Goal: Transaction & Acquisition: Book appointment/travel/reservation

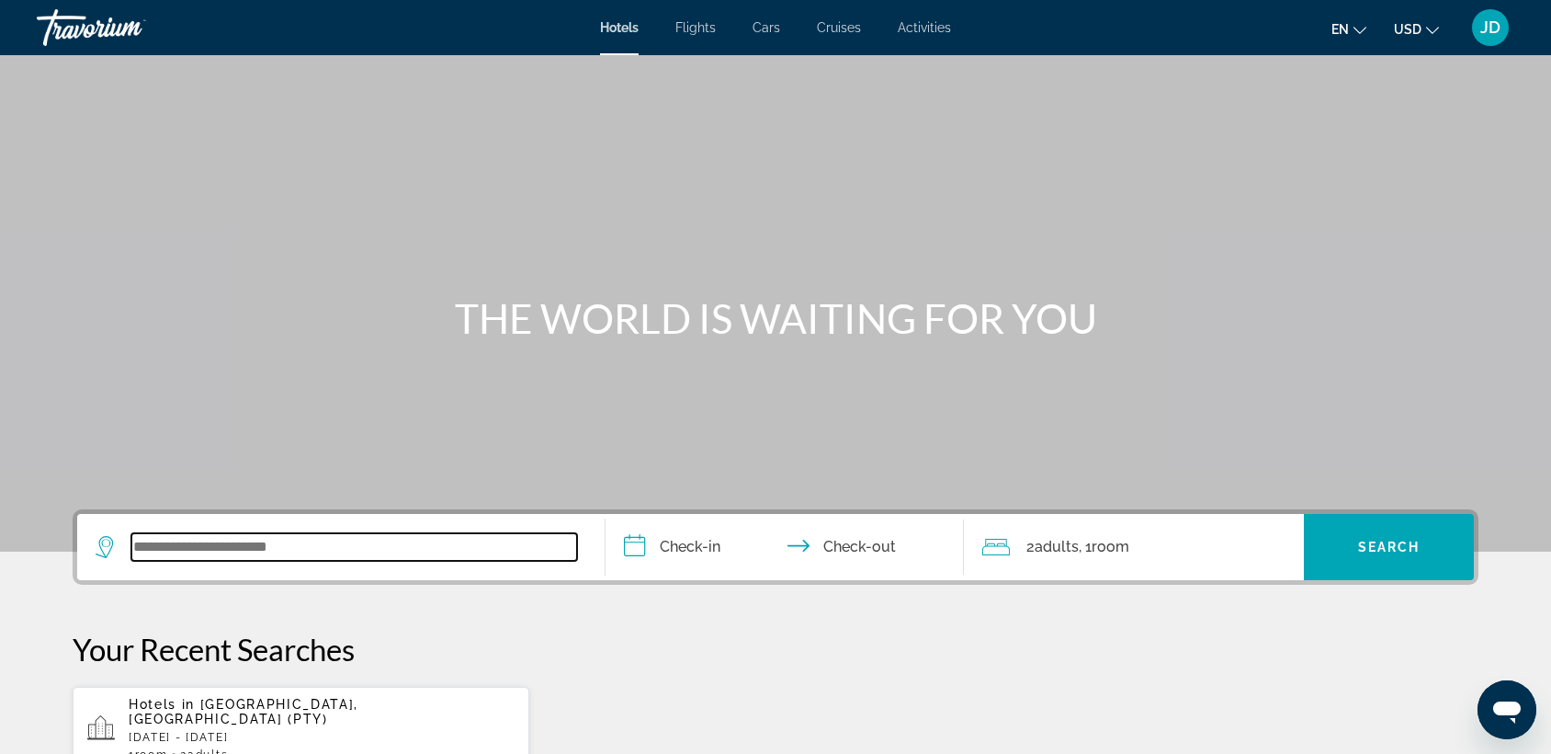
click at [228, 550] on input "Search widget" at bounding box center [354, 547] width 446 height 28
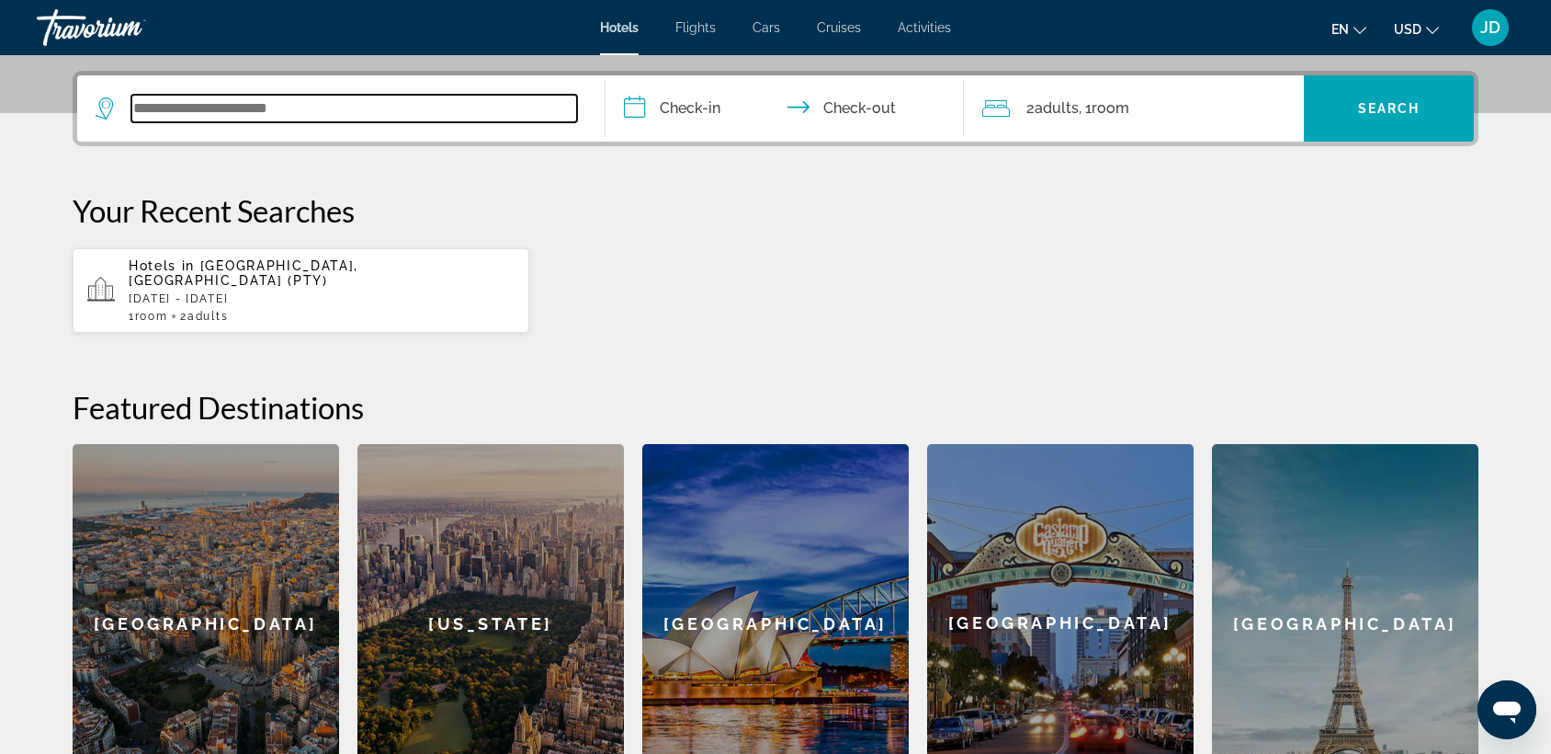
scroll to position [448, 0]
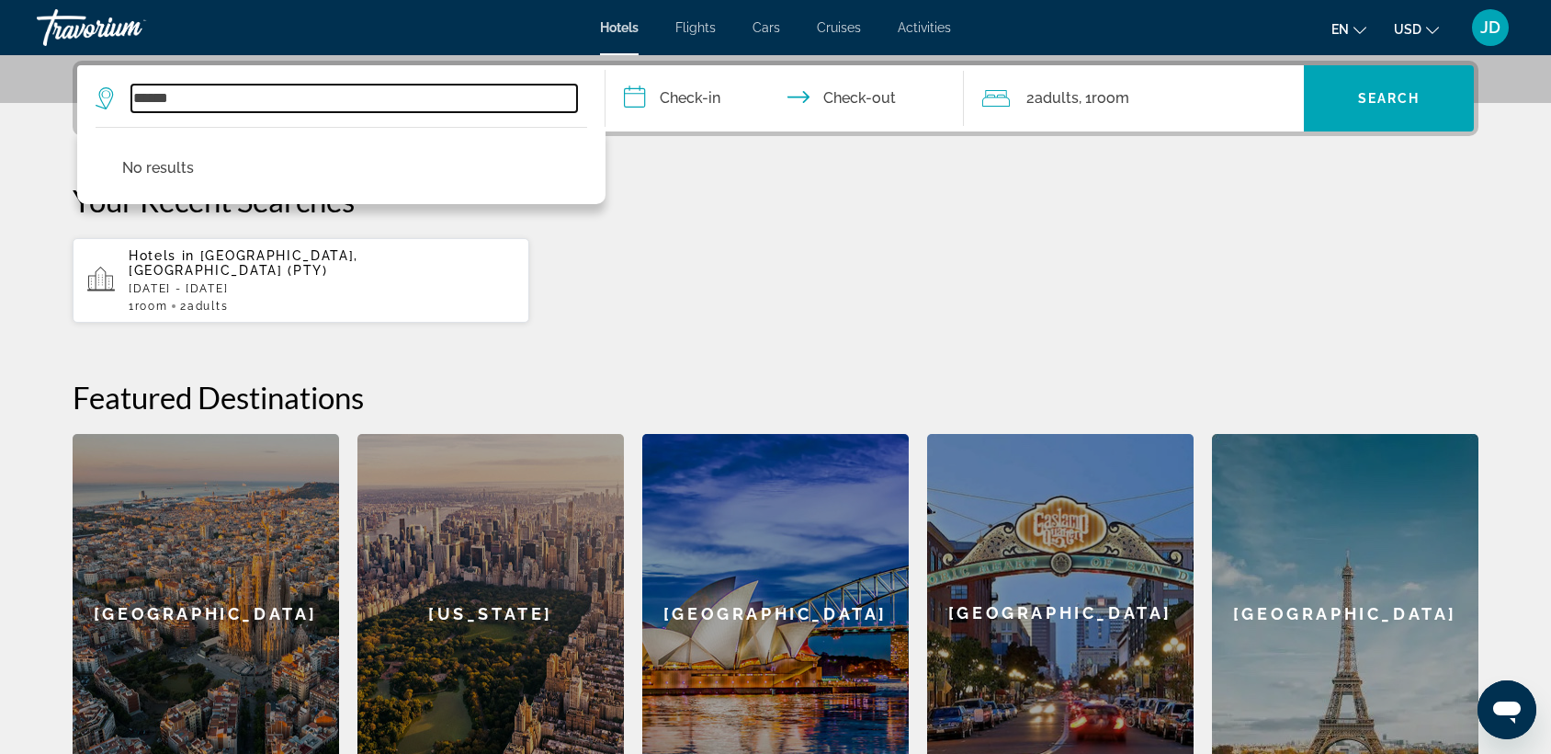
type input "******"
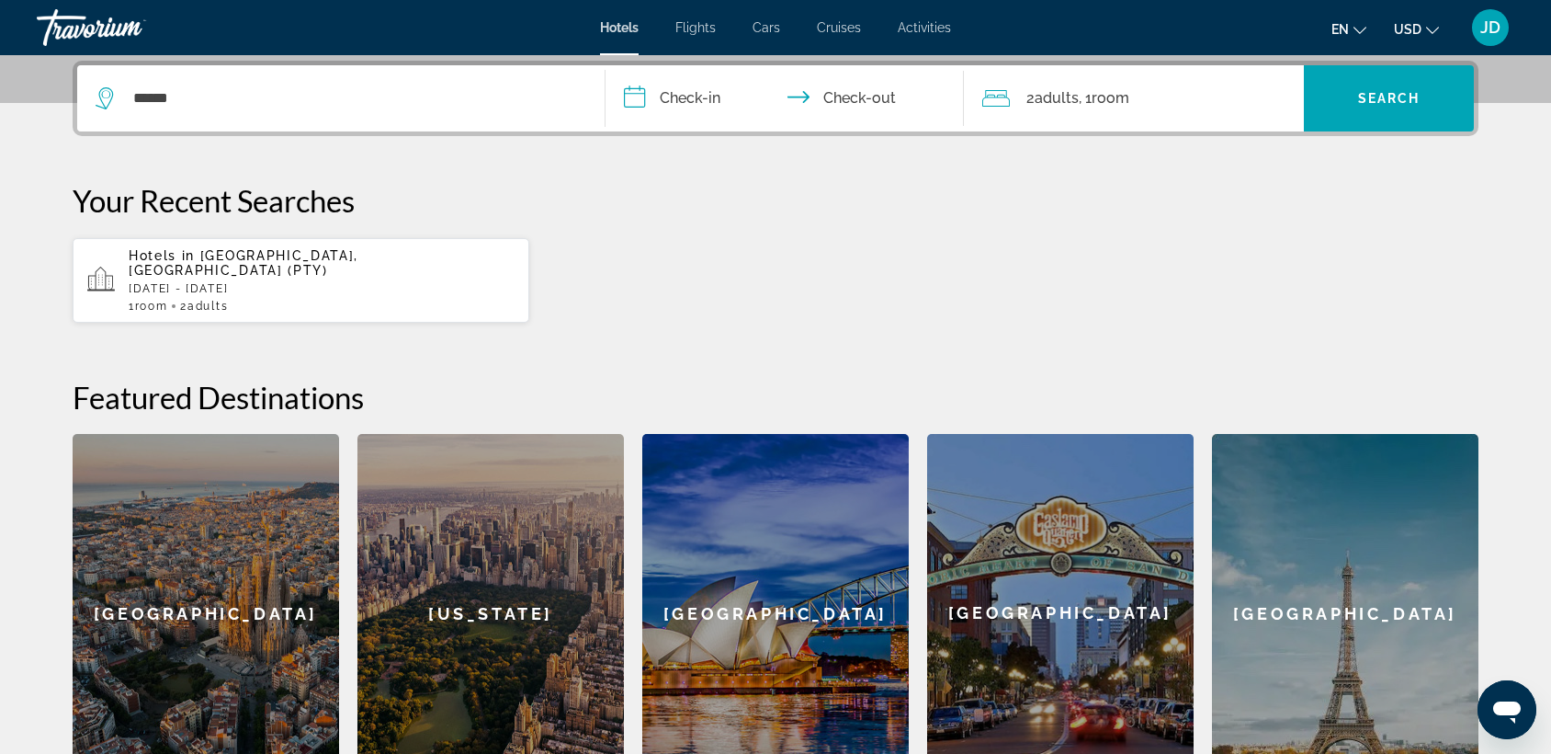
click at [739, 79] on input "**********" at bounding box center [789, 101] width 366 height 72
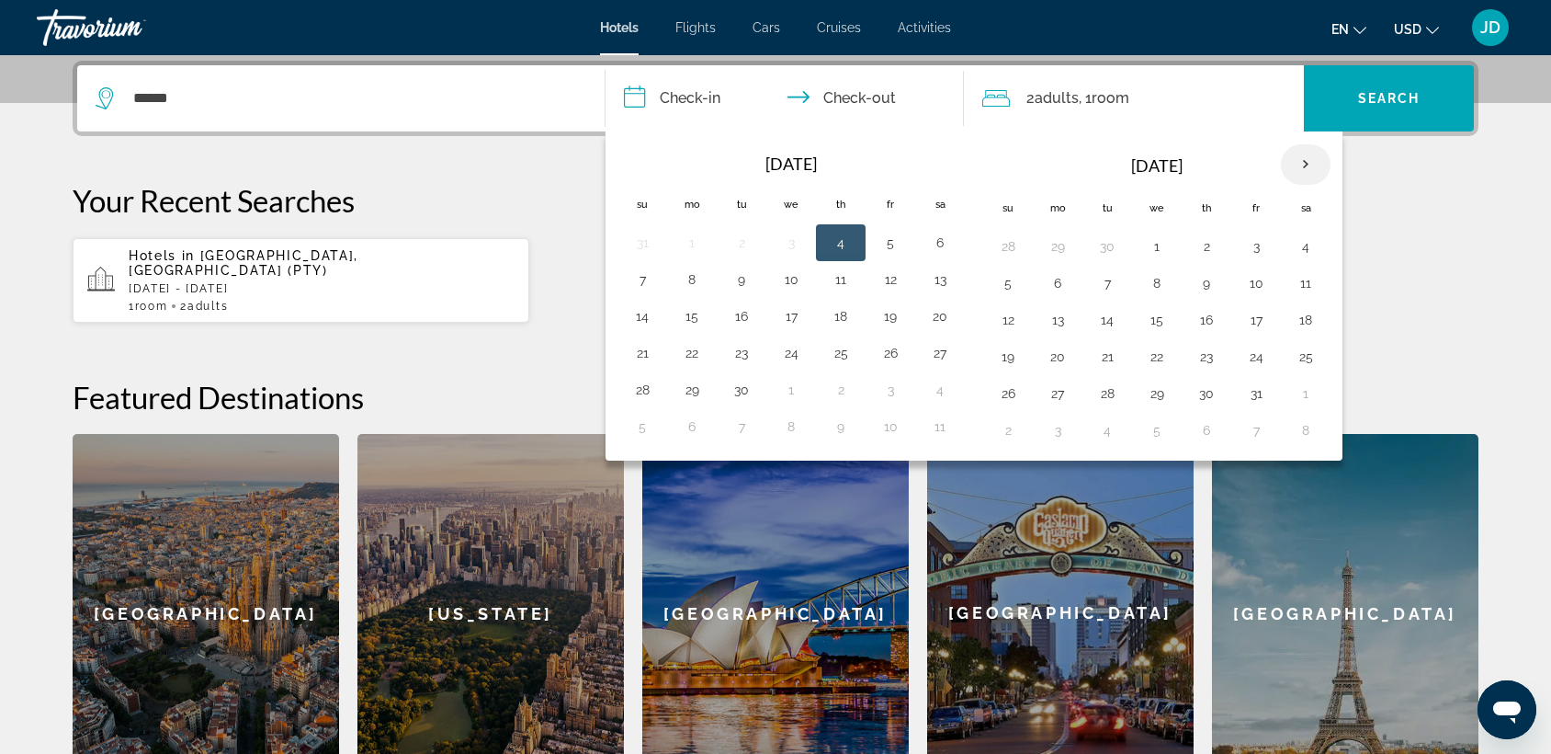
click at [1304, 156] on th "Next month" at bounding box center [1306, 164] width 50 height 40
click at [1151, 278] on button "5" at bounding box center [1156, 283] width 29 height 26
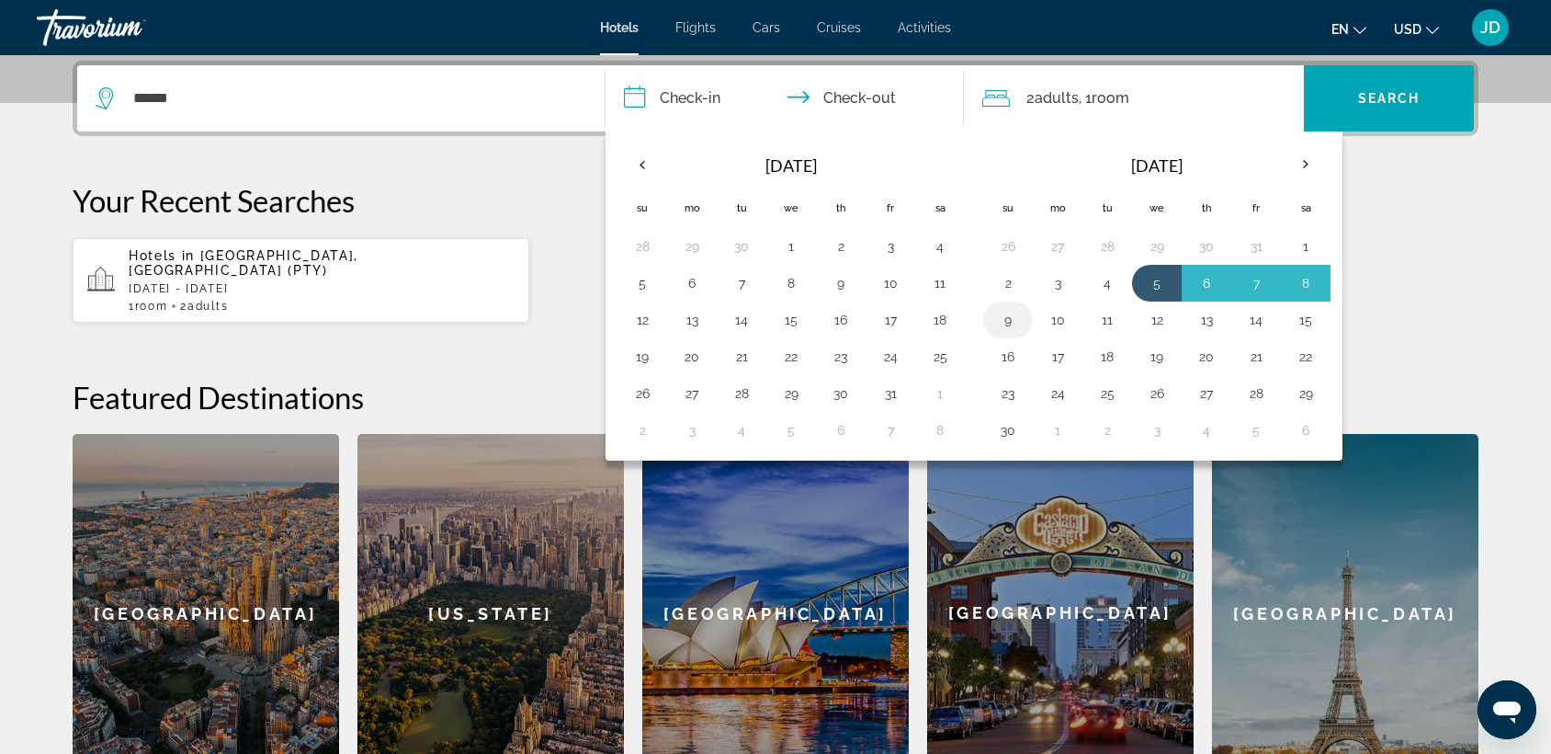
click at [1007, 313] on button "9" at bounding box center [1007, 320] width 29 height 26
type input "**********"
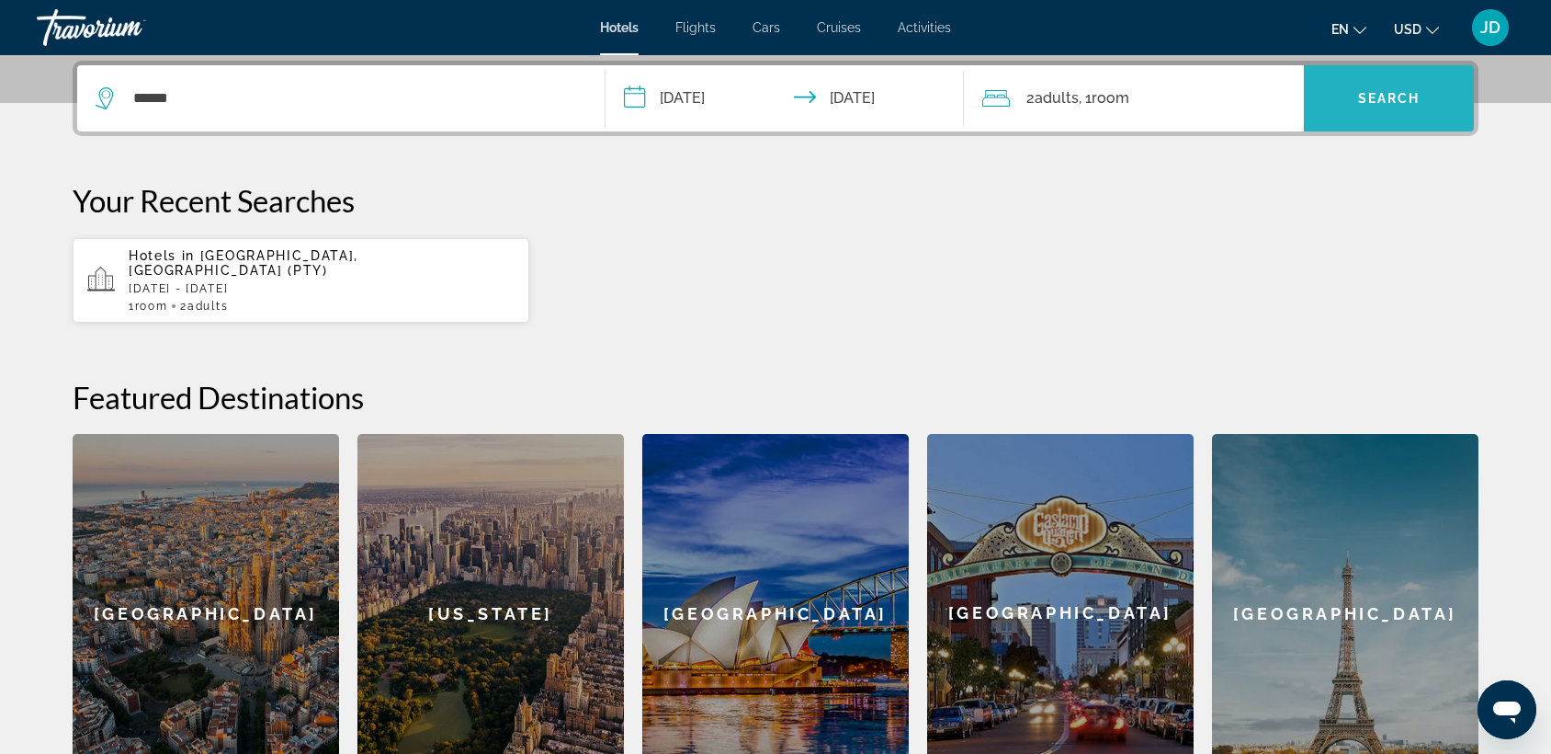
click at [1388, 94] on span "Search" at bounding box center [1389, 98] width 62 height 15
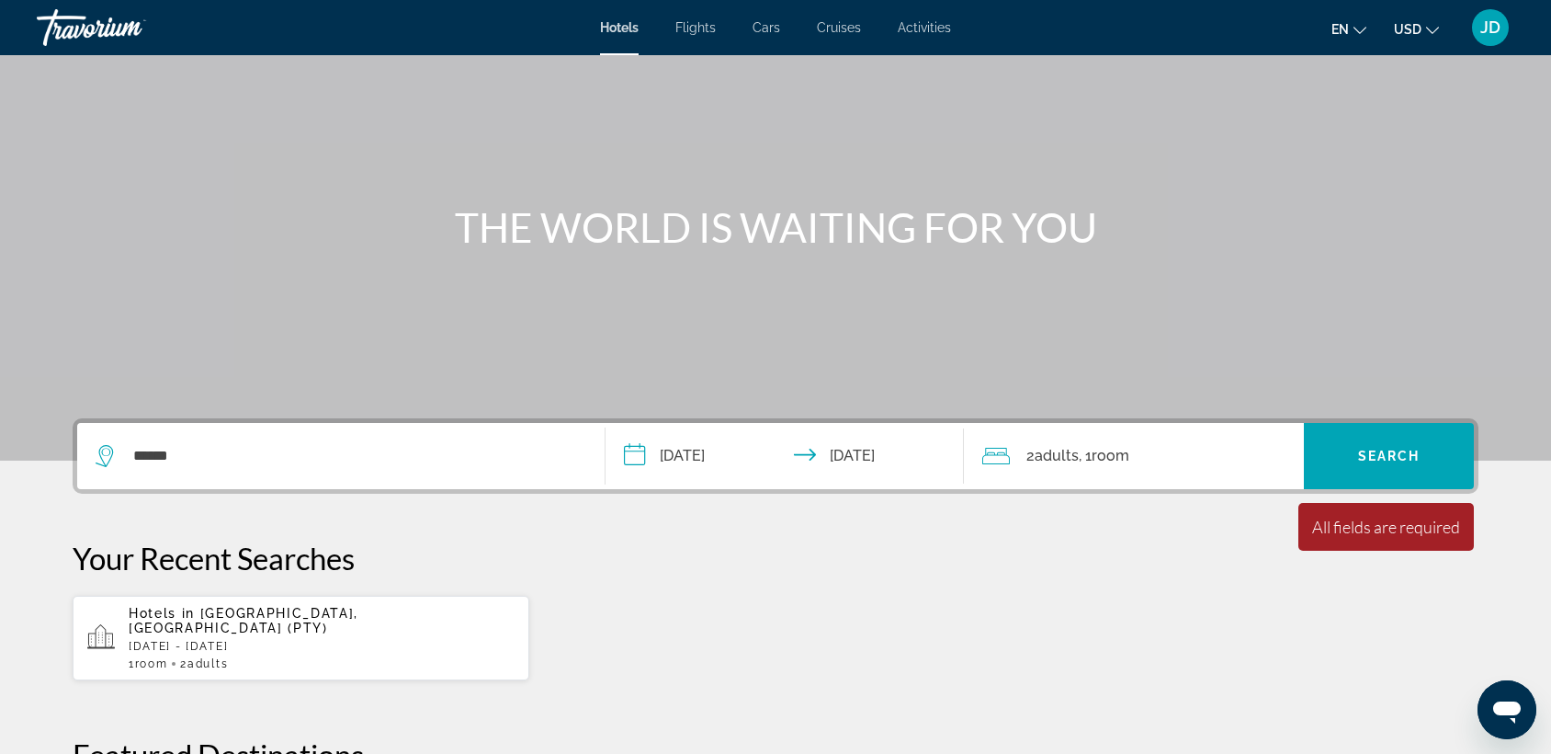
scroll to position [90, 0]
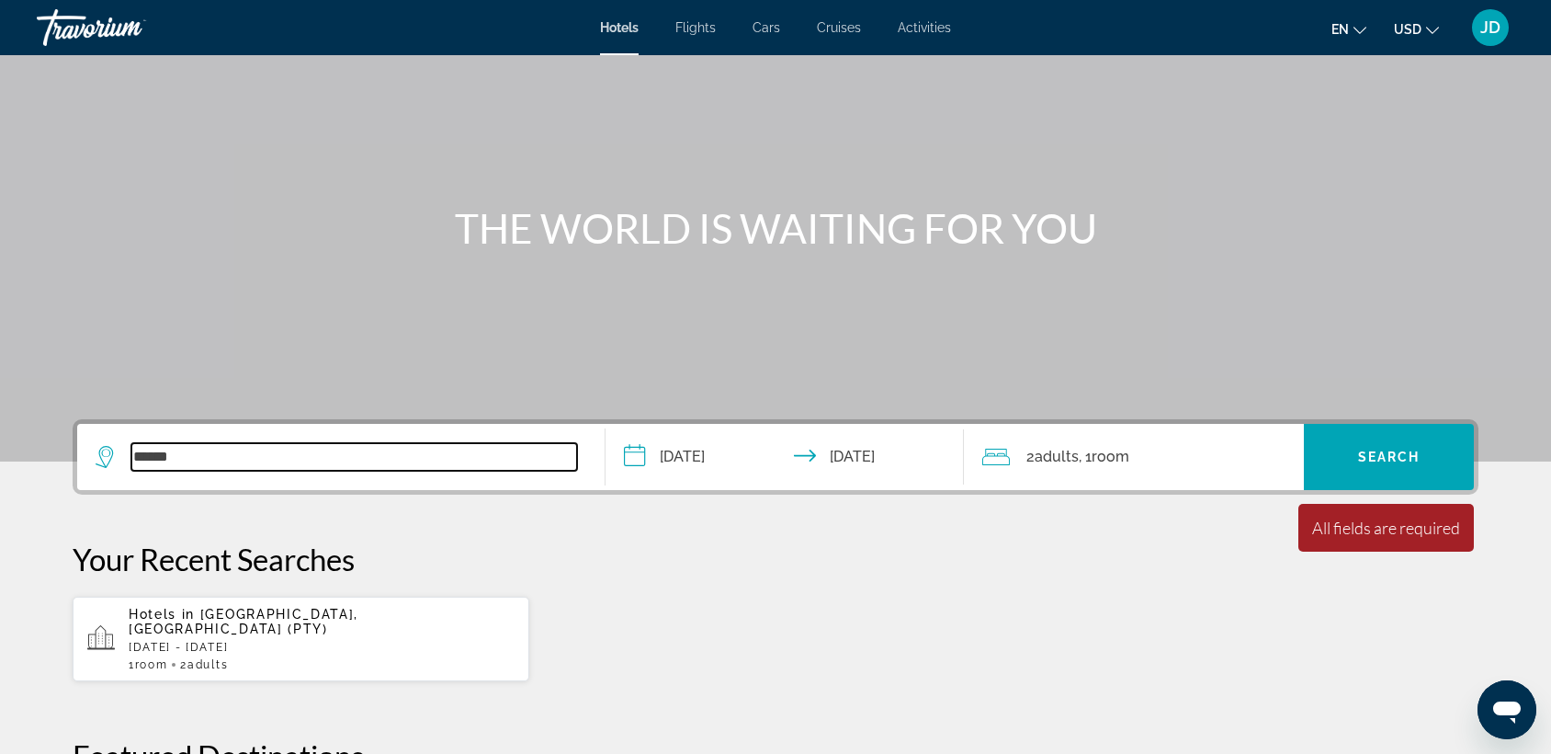
click at [169, 459] on input "******" at bounding box center [354, 457] width 446 height 28
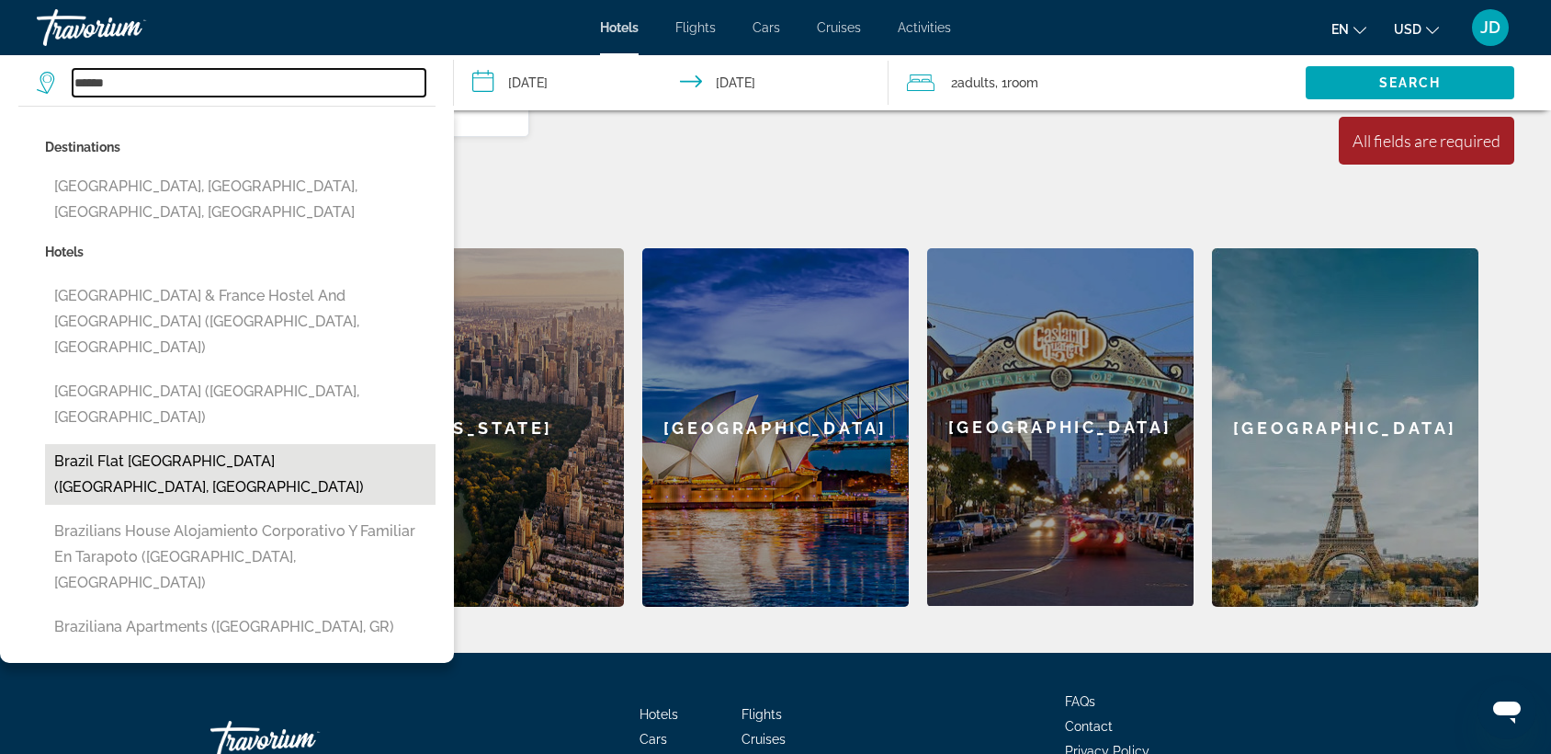
scroll to position [743, 0]
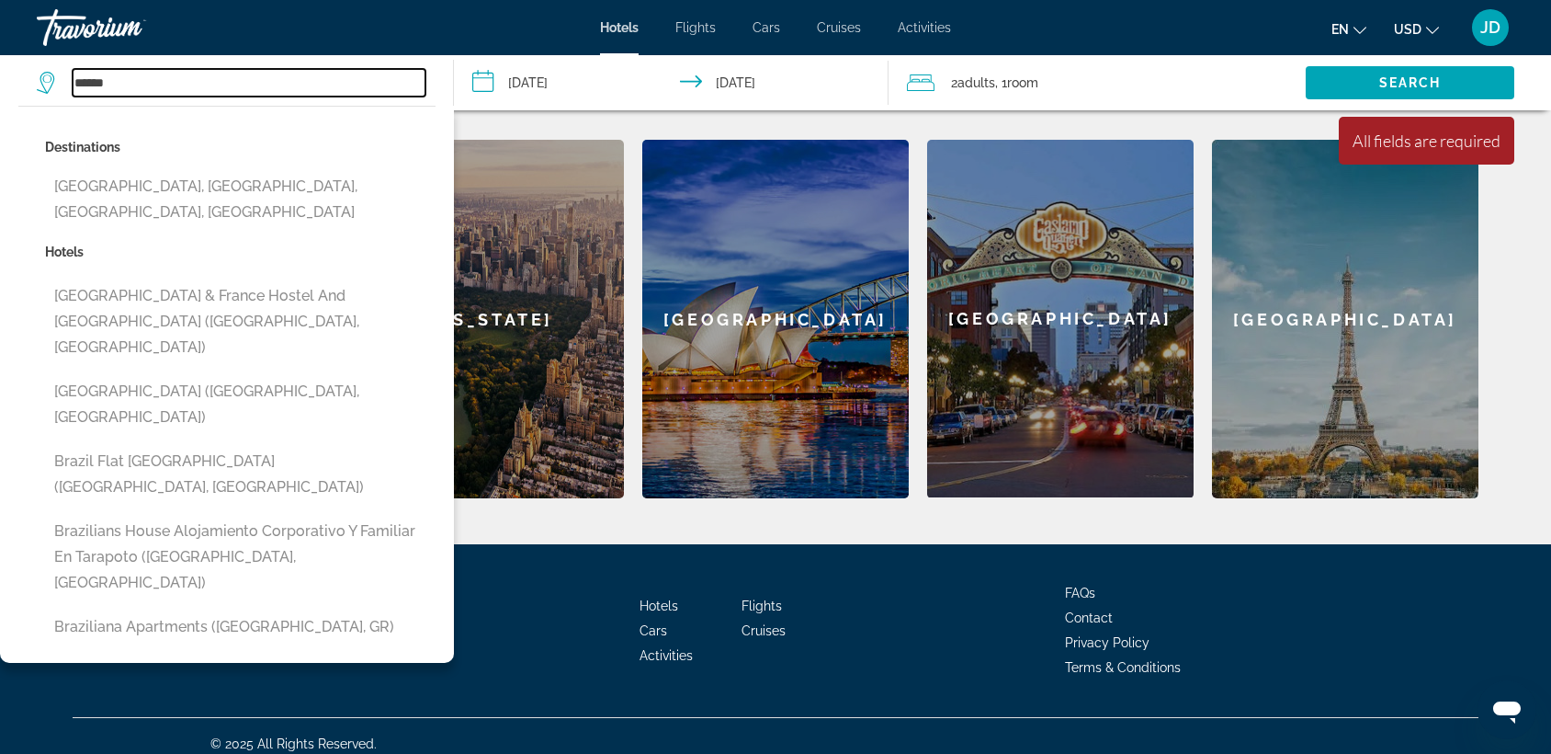
type input "******"
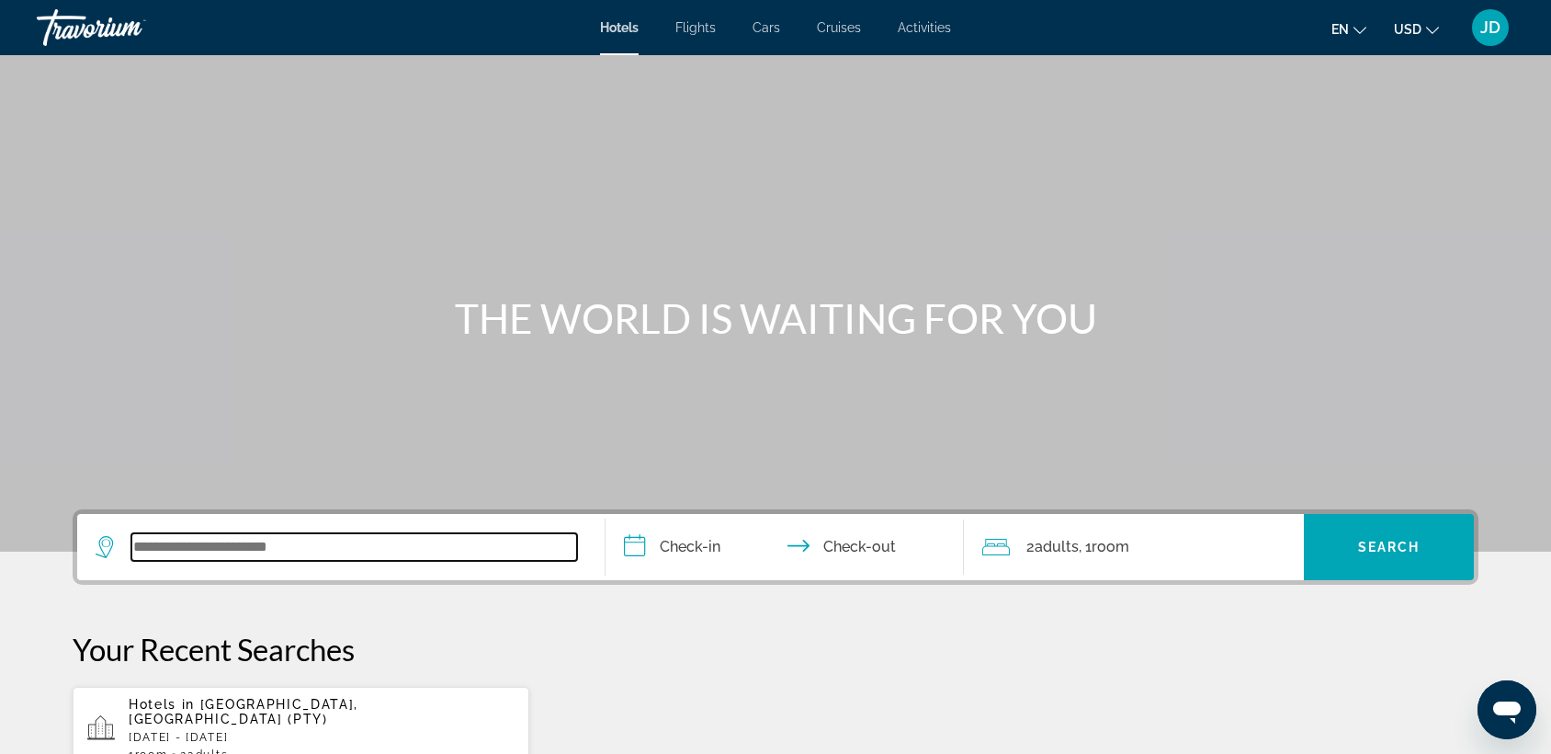
click at [249, 540] on input "Search widget" at bounding box center [354, 547] width 446 height 28
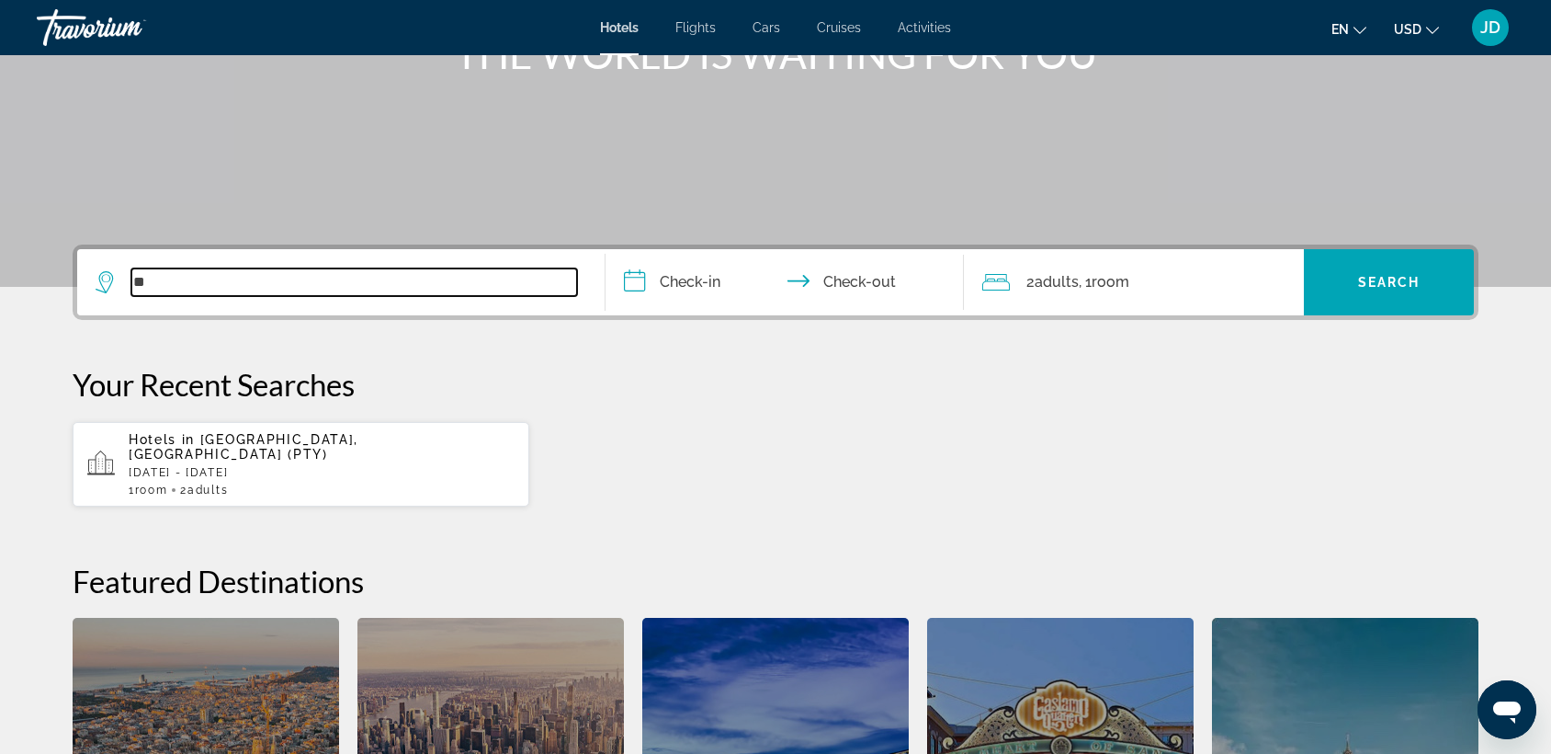
scroll to position [448, 0]
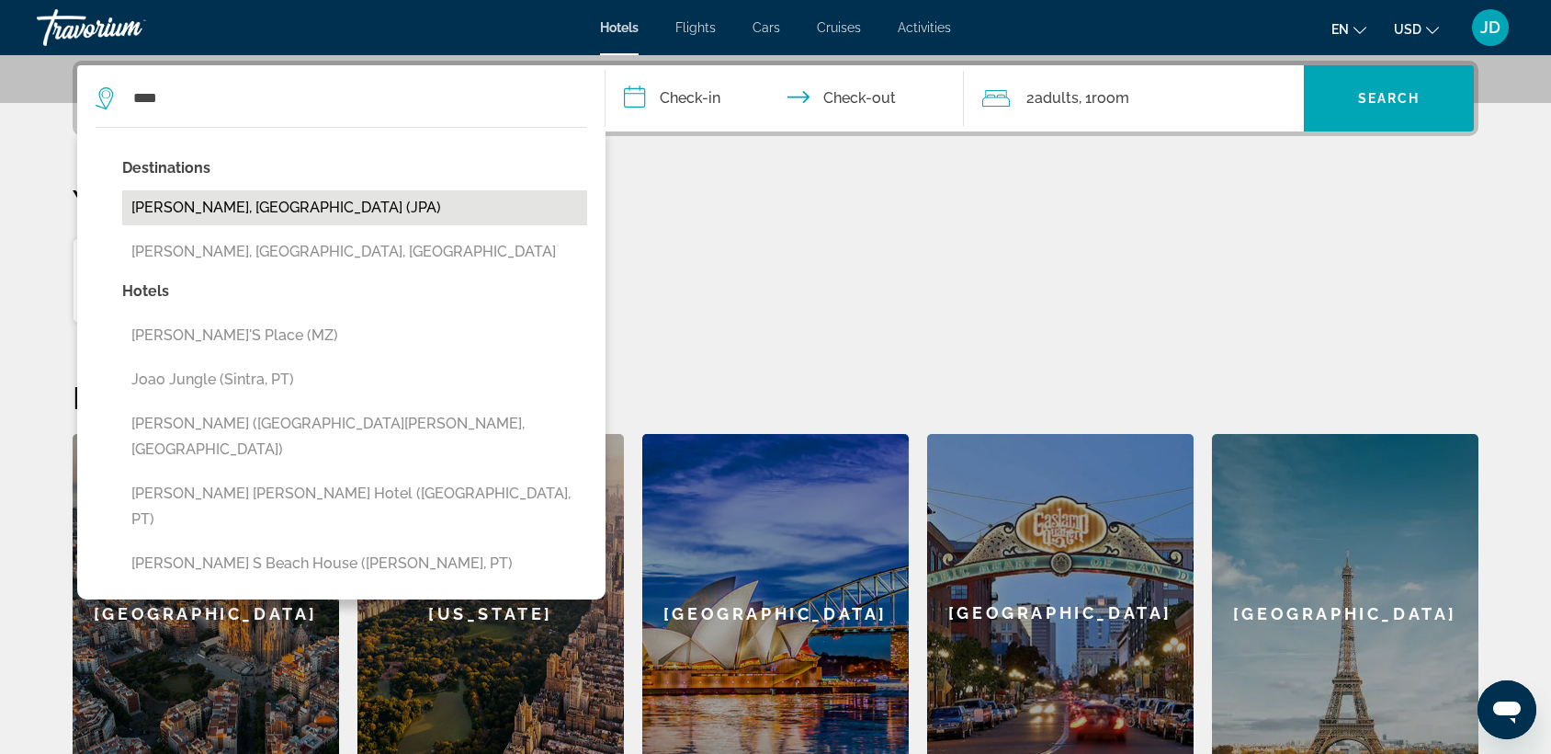
click at [205, 207] on button "Joao Pessoa, Brazil (JPA)" at bounding box center [354, 207] width 465 height 35
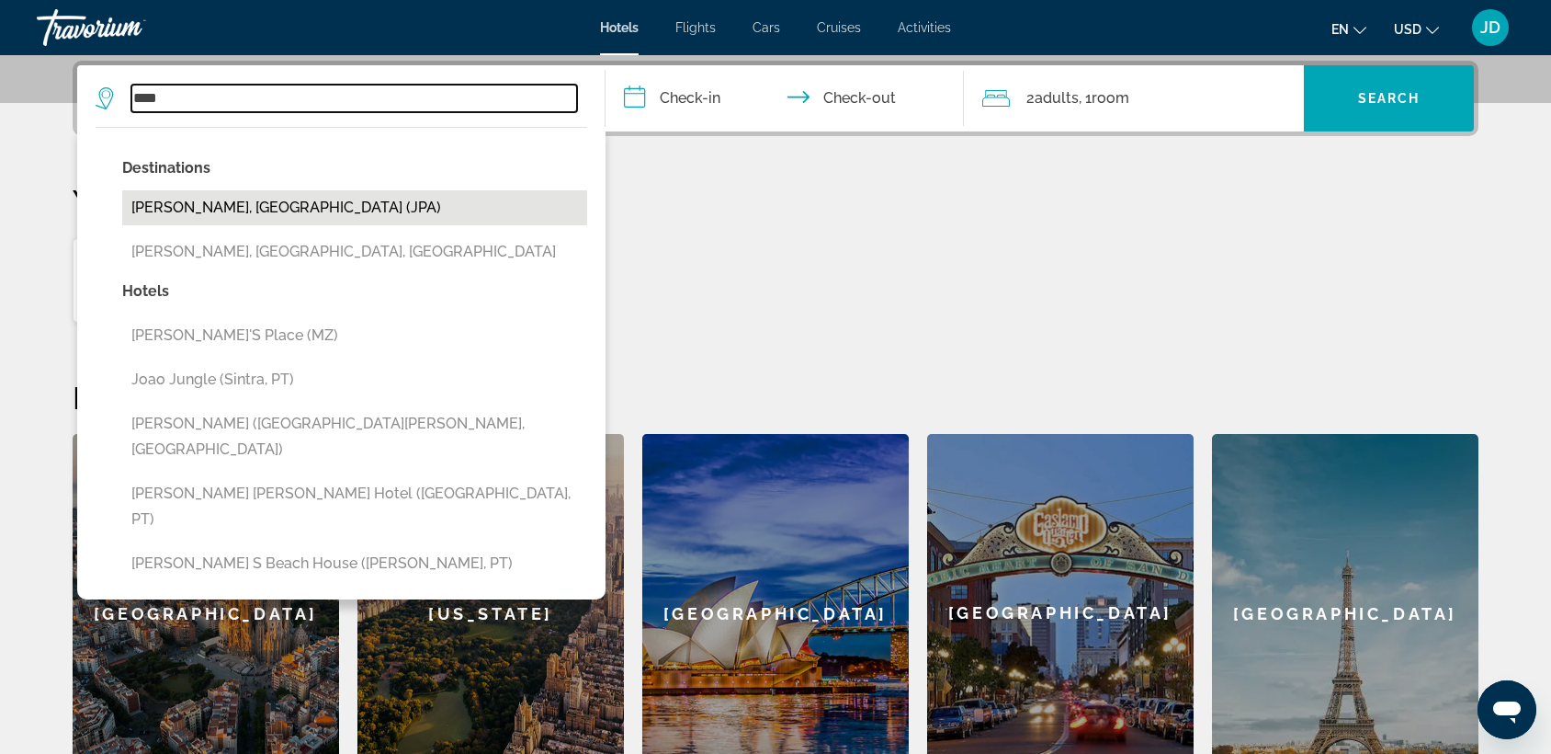
type input "**********"
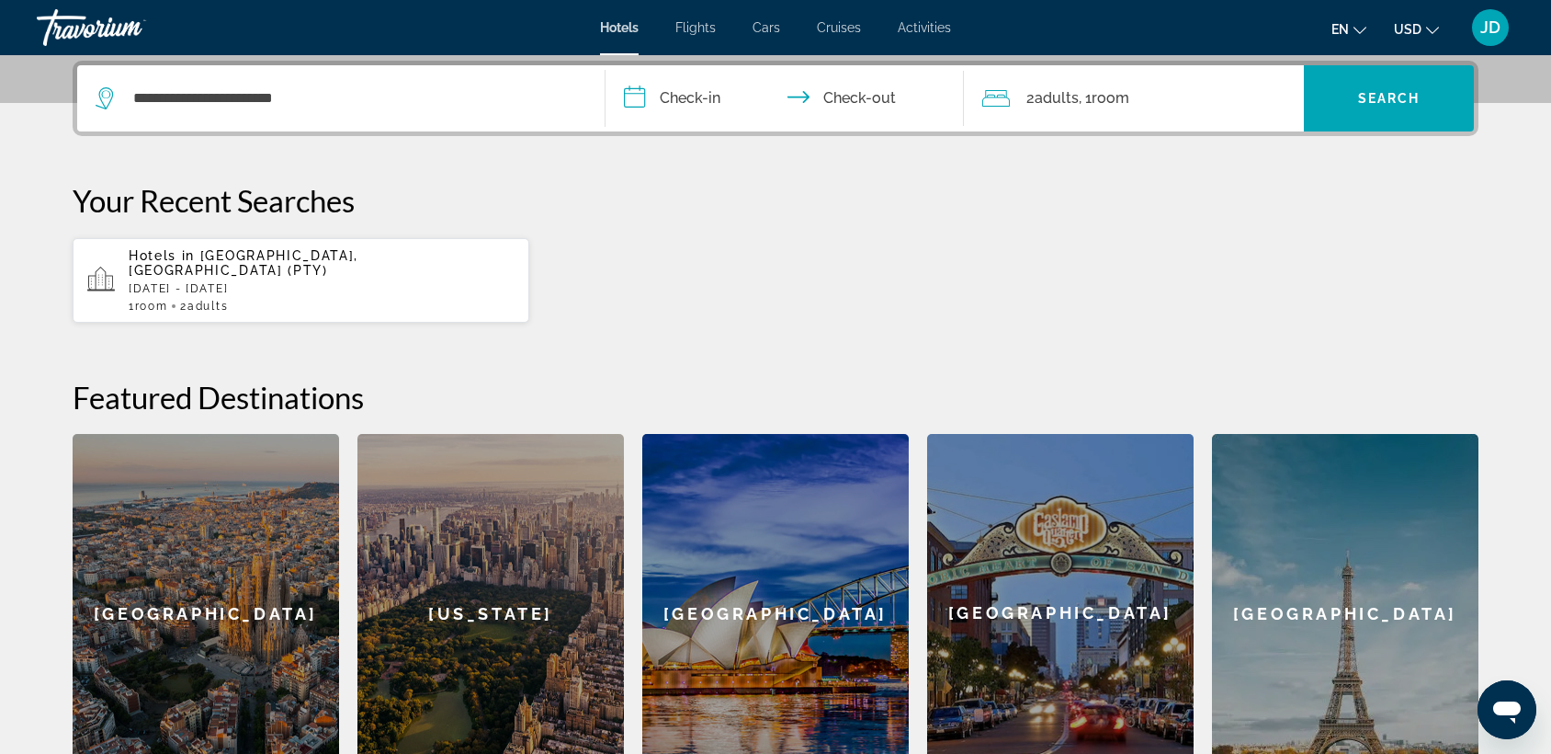
click at [726, 98] on input "**********" at bounding box center [789, 101] width 366 height 72
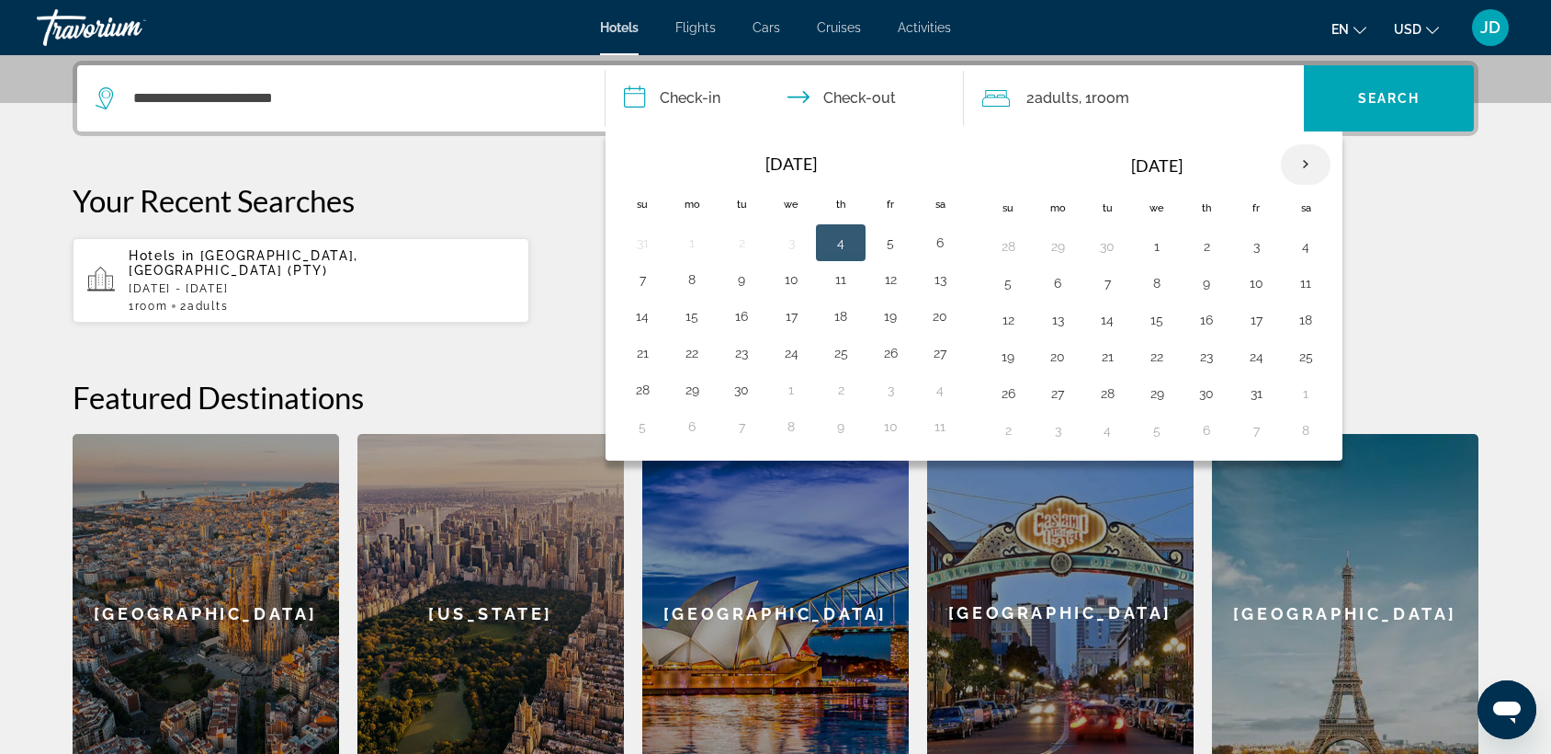
click at [1307, 162] on th "Next month" at bounding box center [1306, 164] width 50 height 40
click at [1152, 279] on button "5" at bounding box center [1156, 283] width 29 height 26
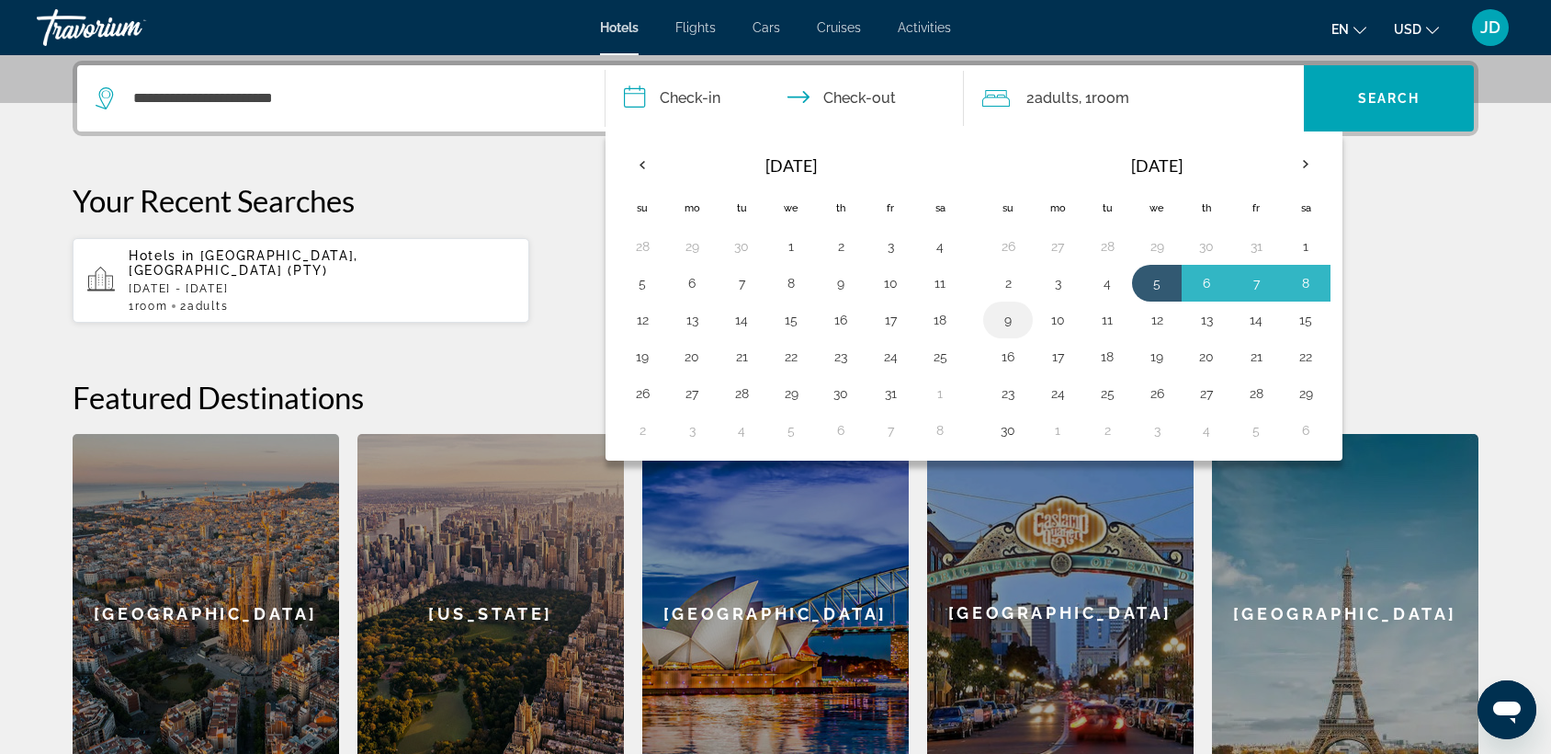
click at [1003, 318] on button "9" at bounding box center [1007, 320] width 29 height 26
type input "**********"
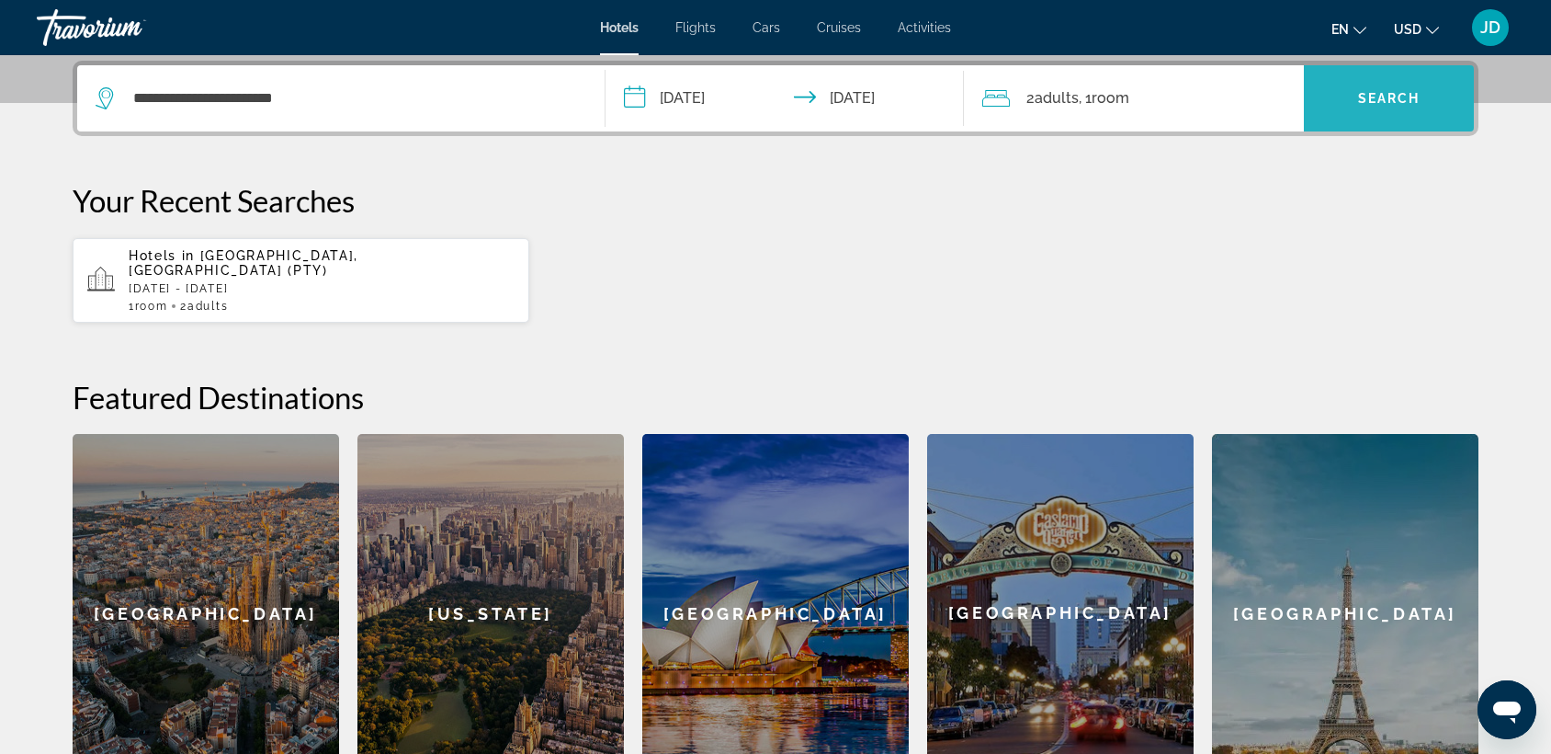
click at [1388, 92] on span "Search" at bounding box center [1389, 98] width 62 height 15
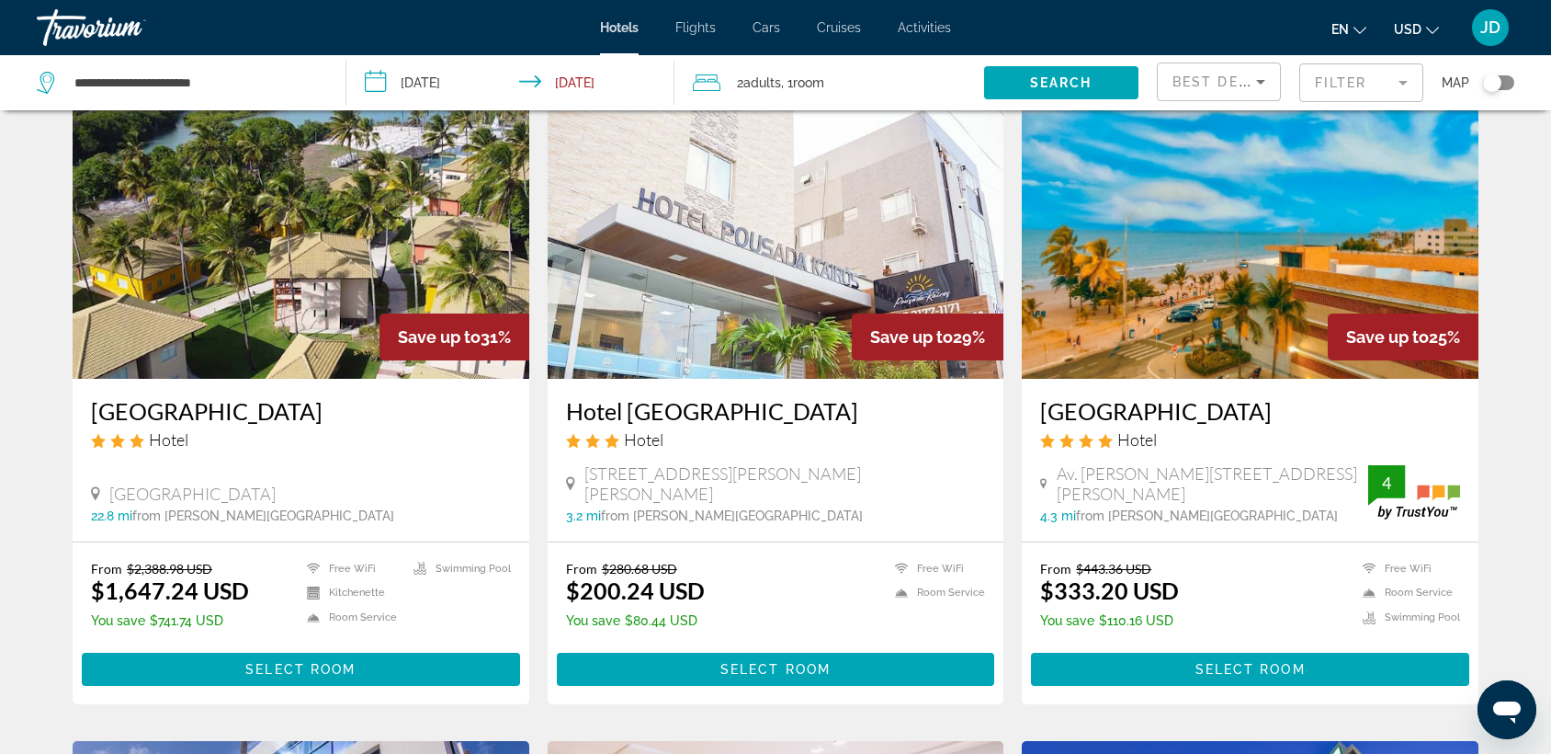
scroll to position [1404, 0]
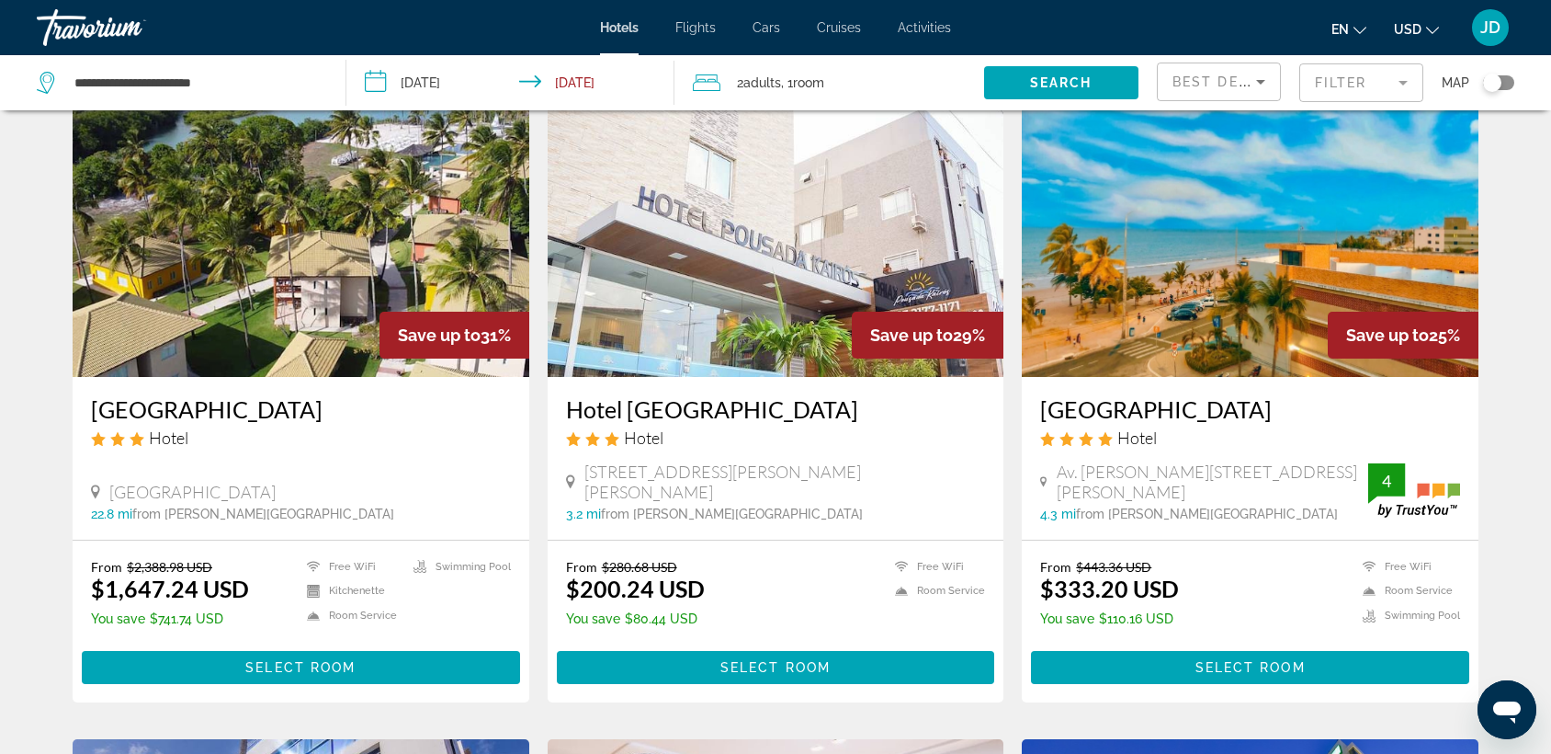
click at [1507, 75] on div "Toggle map" at bounding box center [1498, 82] width 31 height 15
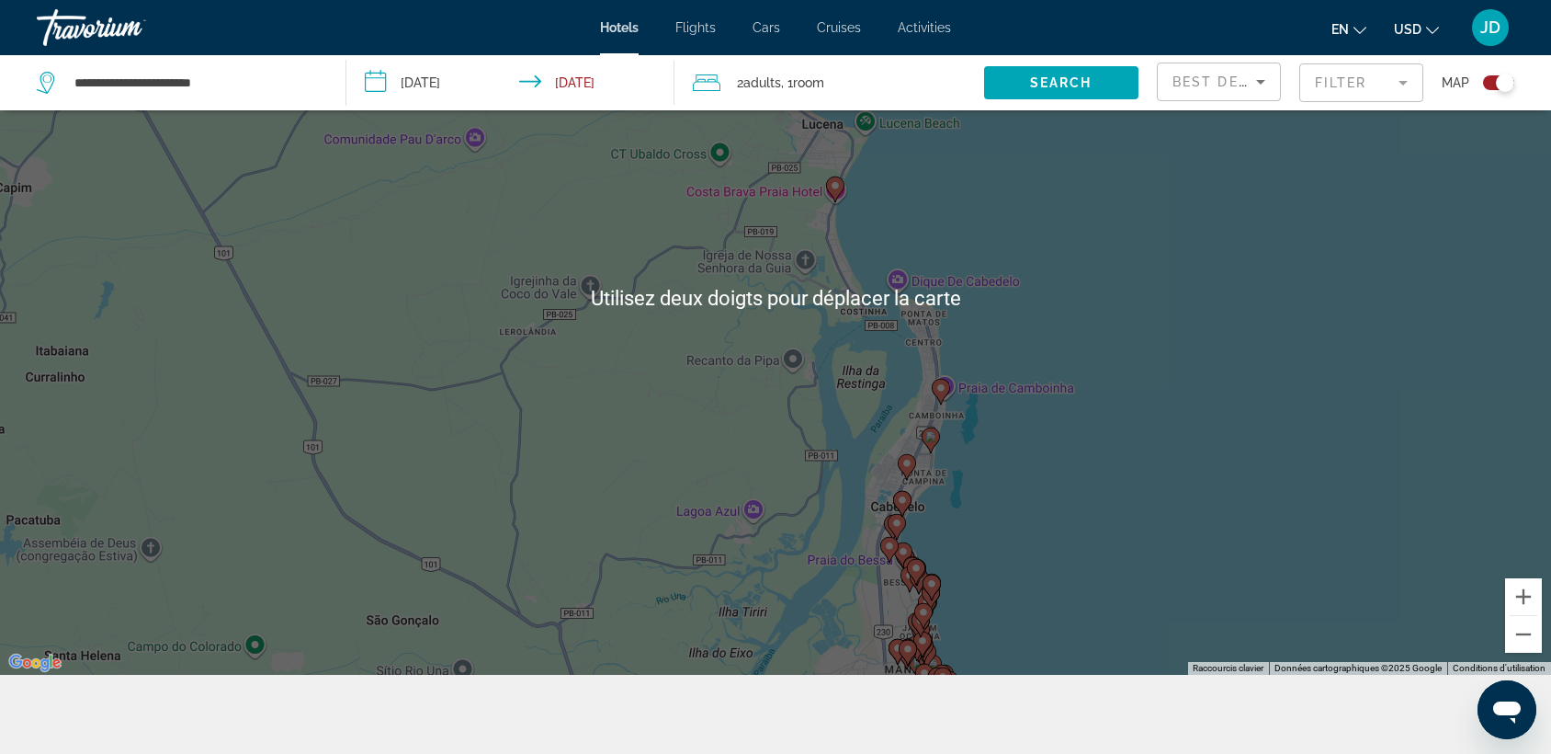
scroll to position [221, 0]
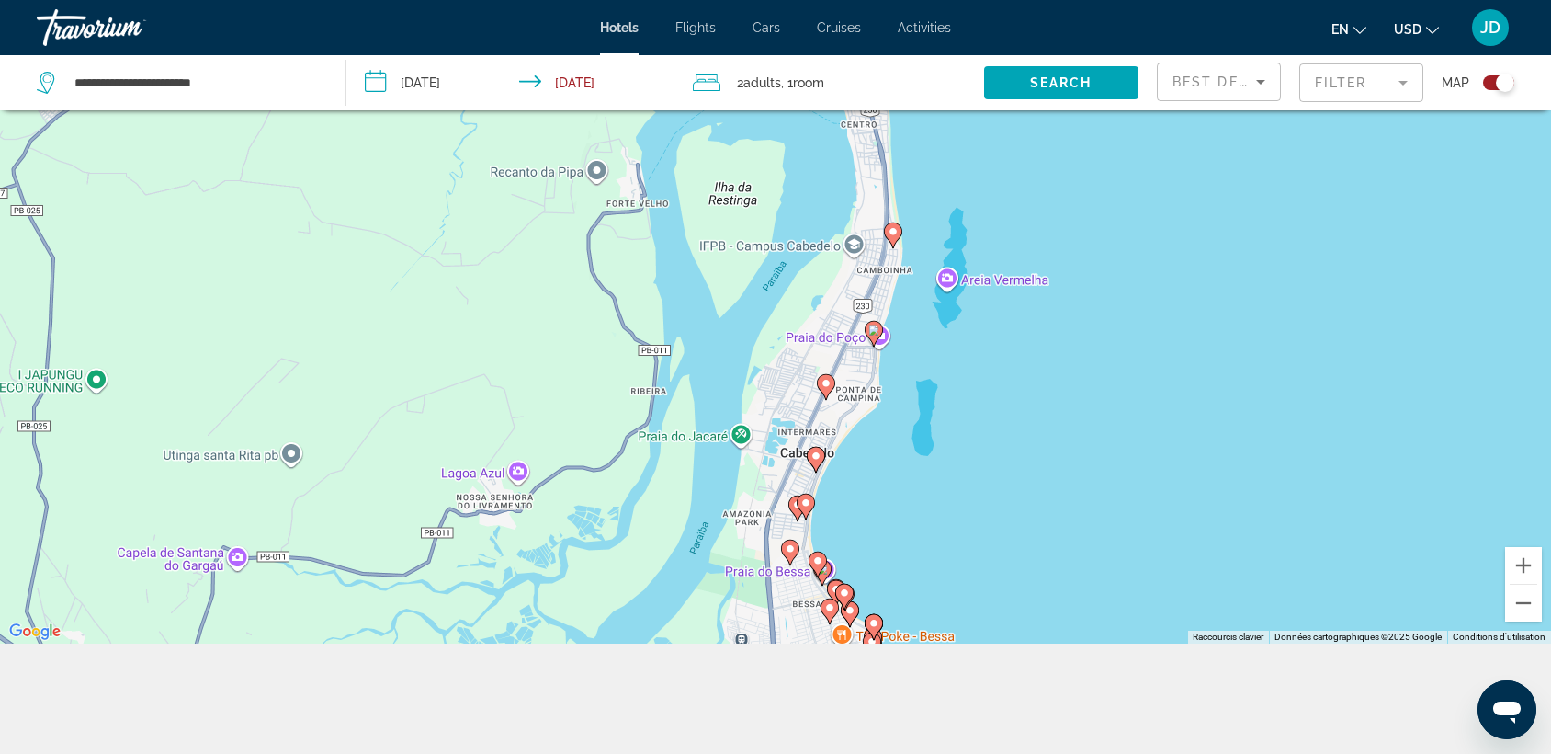
click at [879, 335] on image "Main content" at bounding box center [873, 329] width 11 height 11
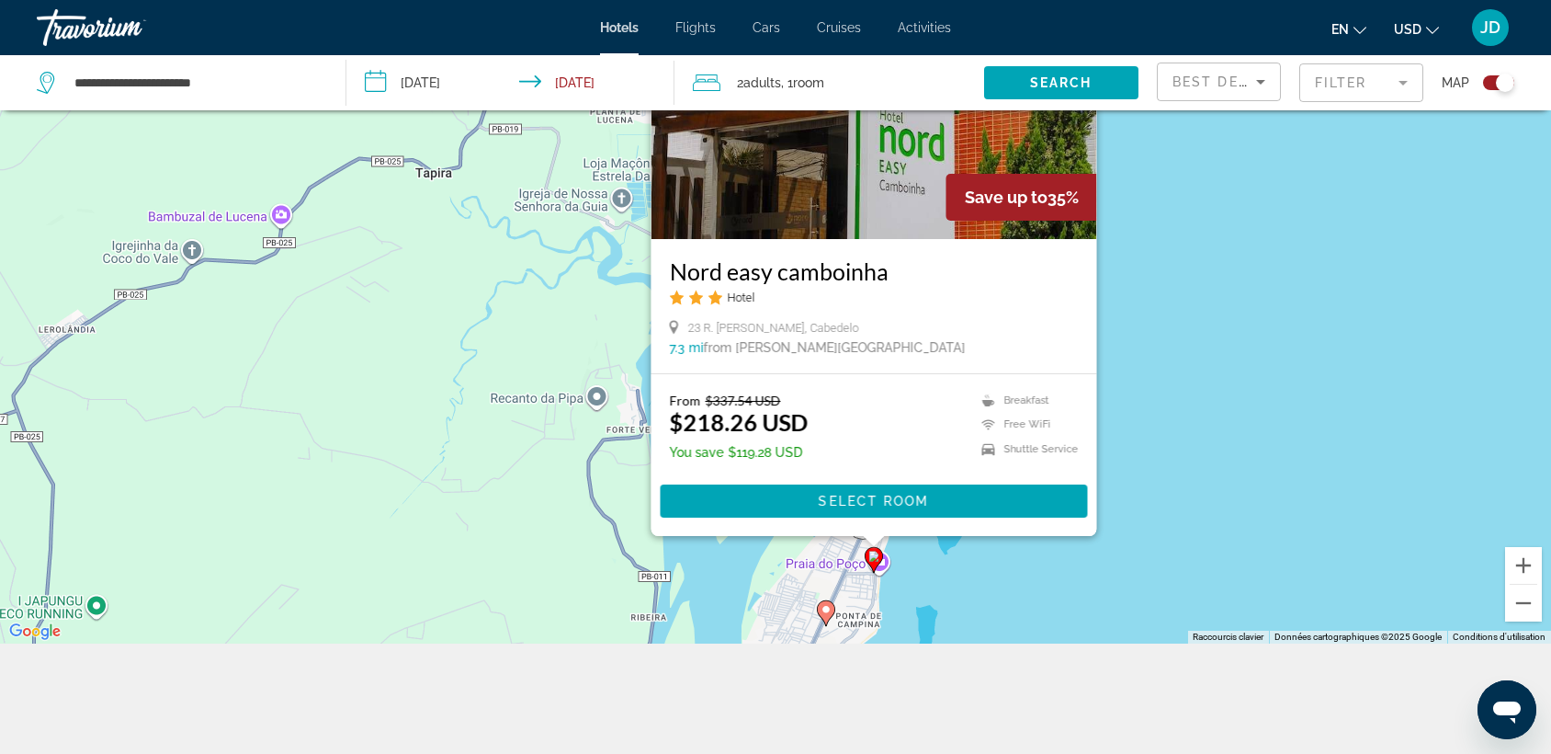
click at [1118, 368] on div "Pour naviguer, appuyez sur les touches fléchées. Pour activer le glissement ave…" at bounding box center [775, 267] width 1551 height 754
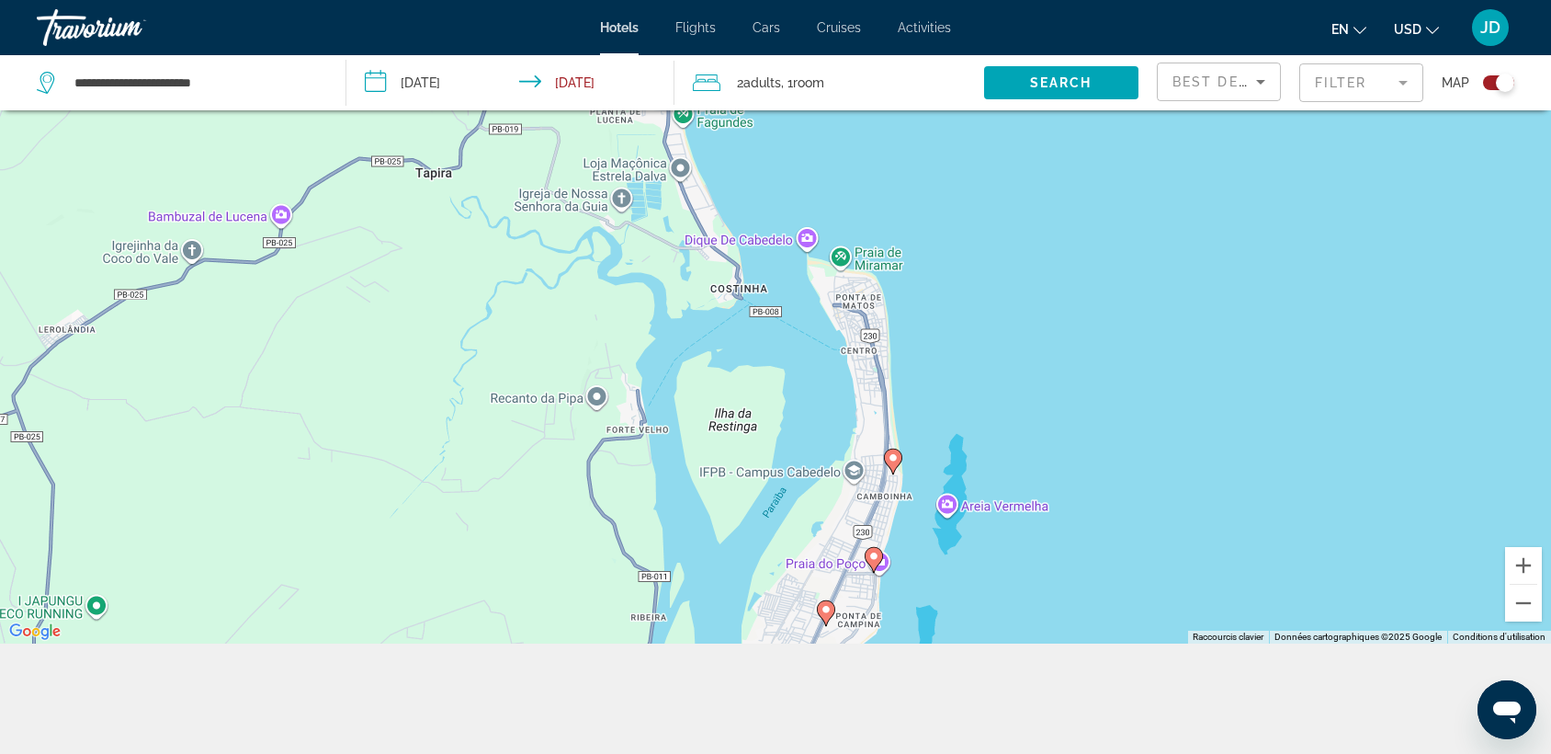
click at [892, 457] on image "Main content" at bounding box center [893, 457] width 11 height 11
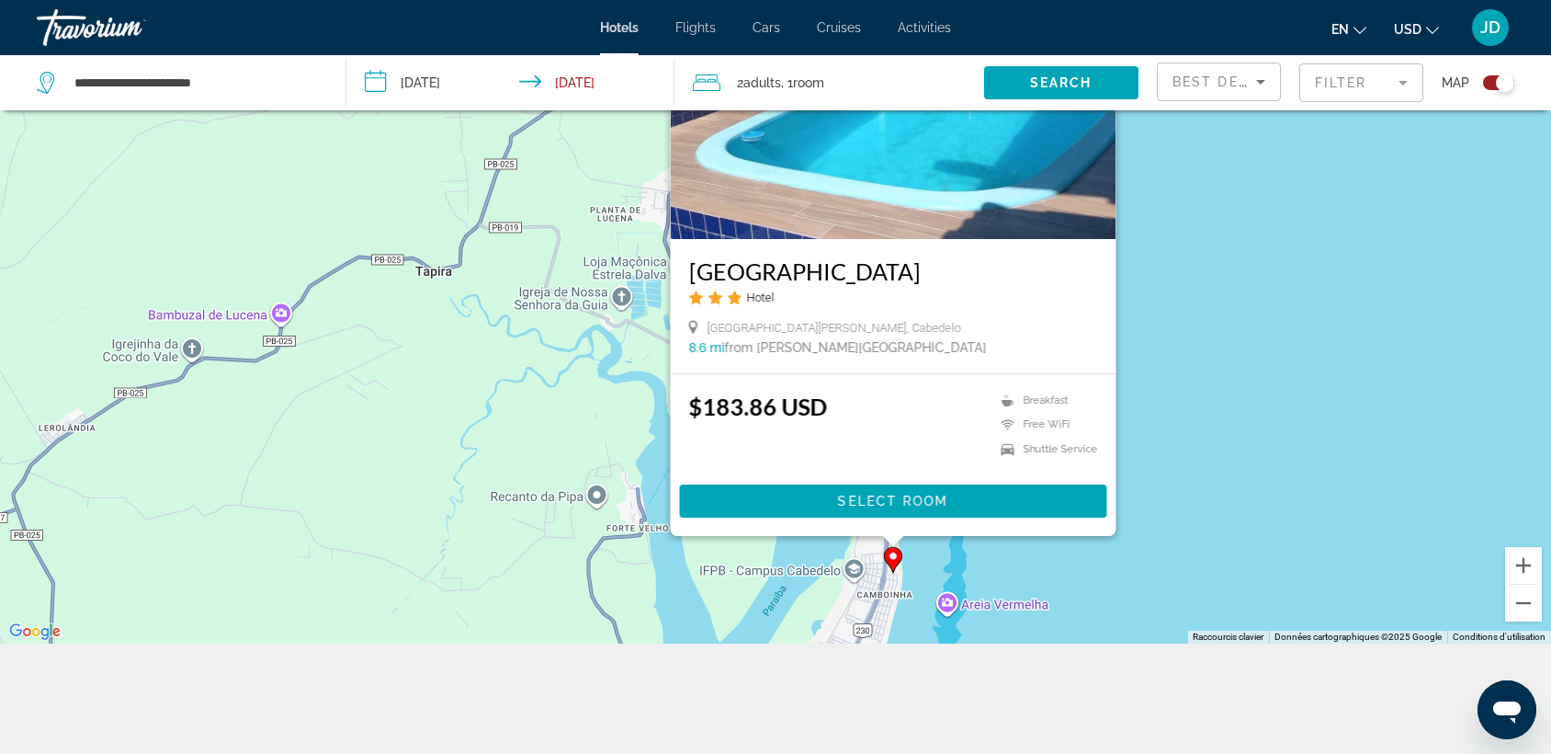
click at [1149, 335] on div "Pour naviguer, appuyez sur les touches fléchées. Pour activer le glissement ave…" at bounding box center [775, 267] width 1551 height 754
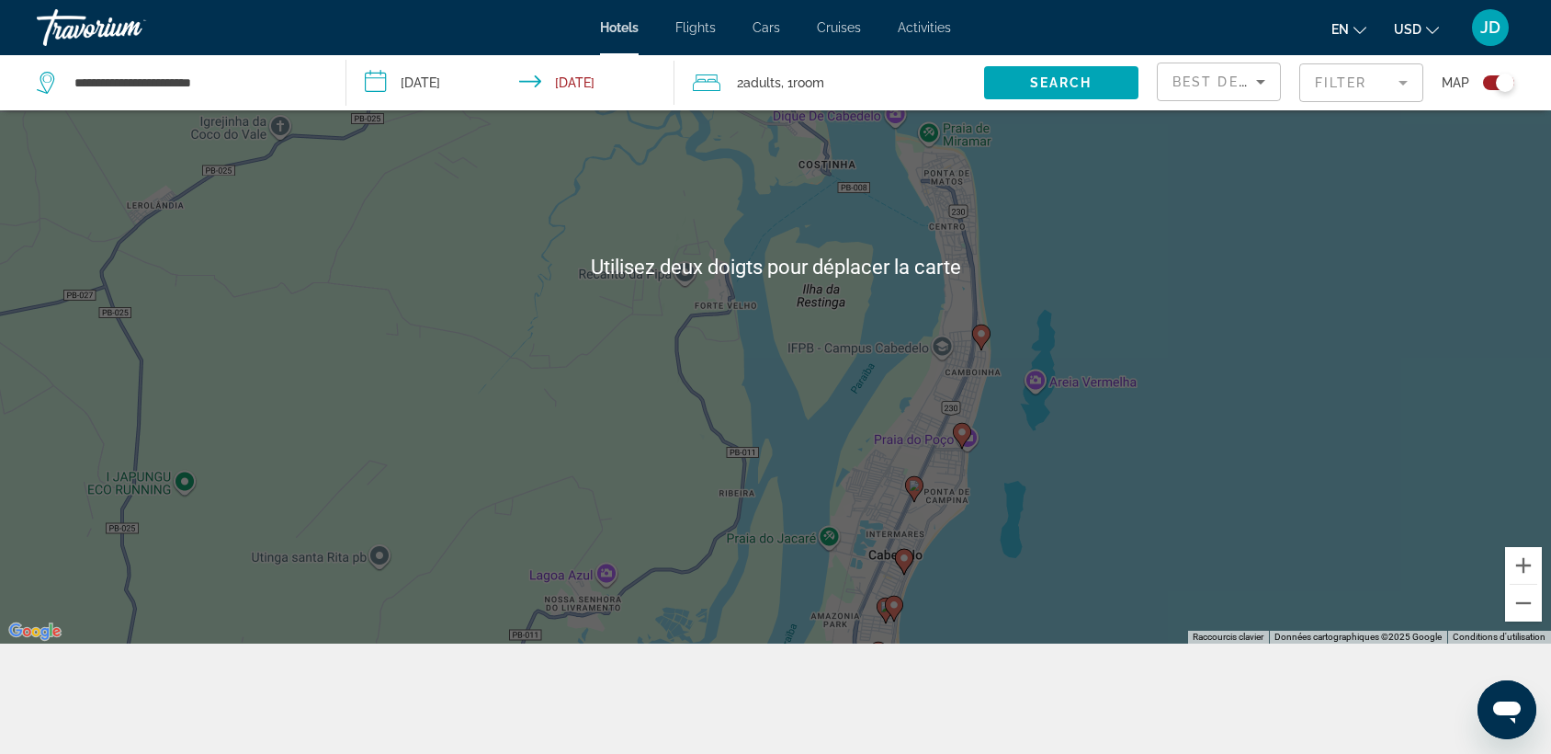
click at [1058, 475] on div "Pour activer le glissement avec le clavier, appuyez sur Alt+Entrée. Une fois ce…" at bounding box center [775, 267] width 1551 height 754
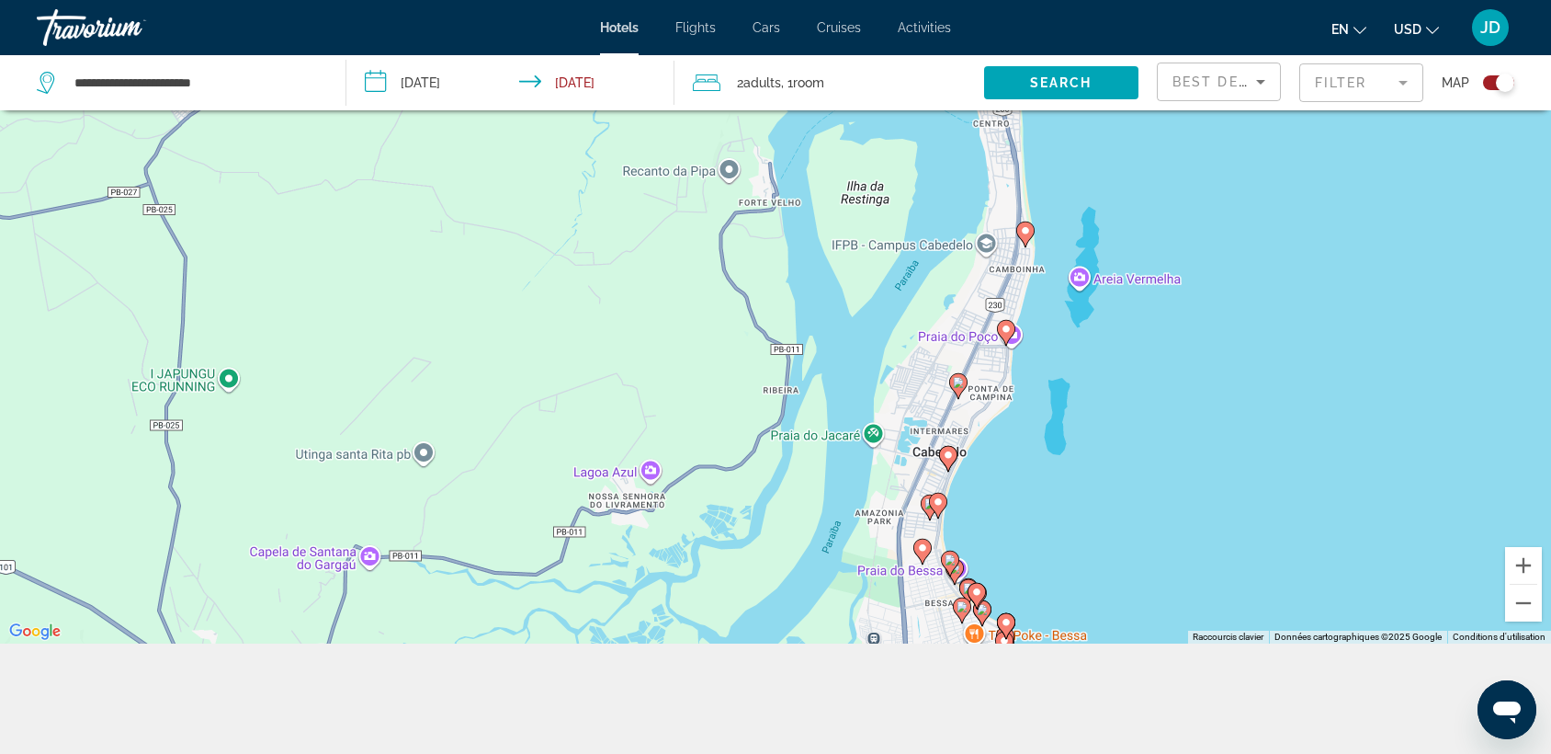
click at [960, 383] on image "Main content" at bounding box center [958, 382] width 11 height 11
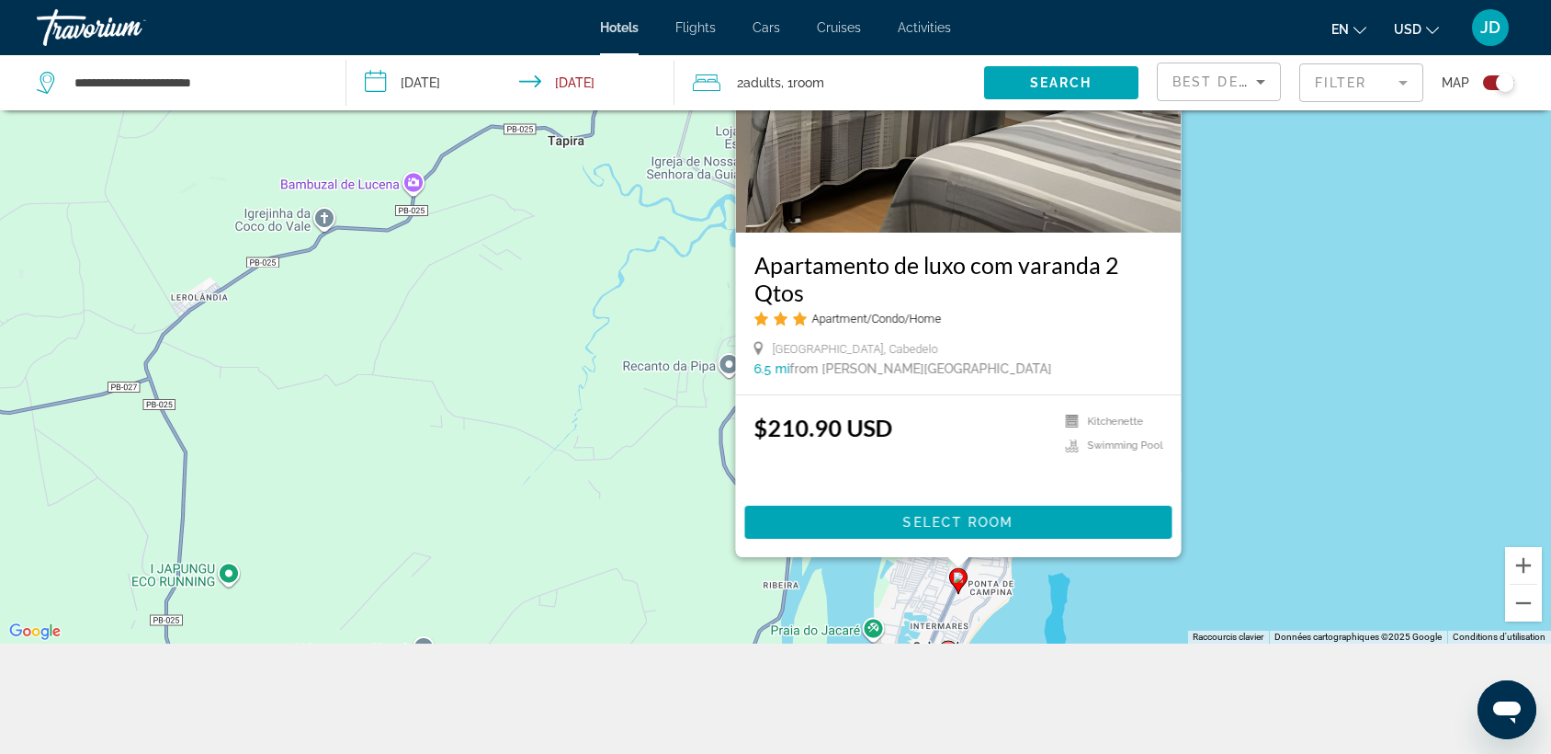
click at [1246, 302] on div "Pour naviguer, appuyez sur les touches fléchées. Pour activer le glissement ave…" at bounding box center [775, 267] width 1551 height 754
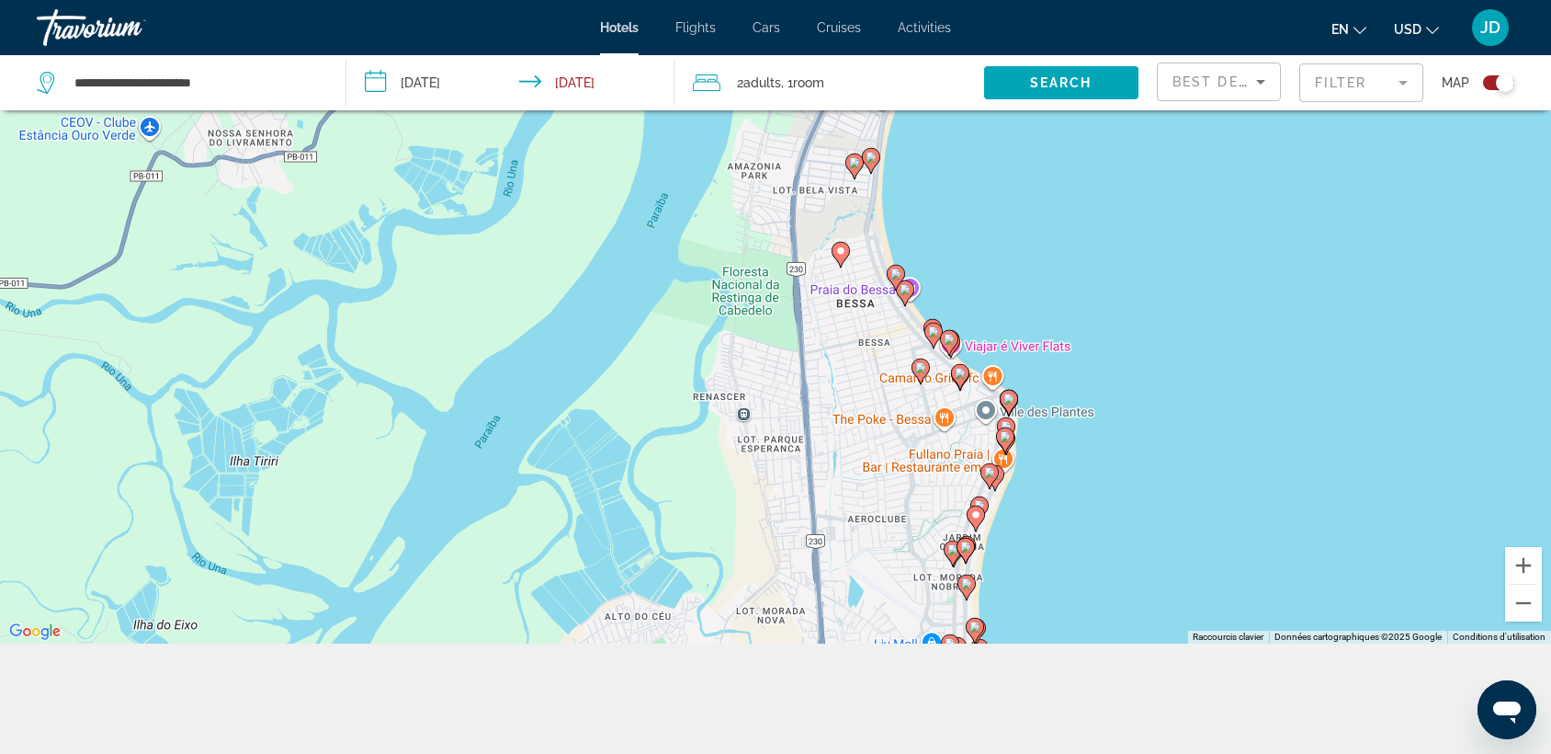
click at [935, 331] on image "Main content" at bounding box center [933, 331] width 11 height 11
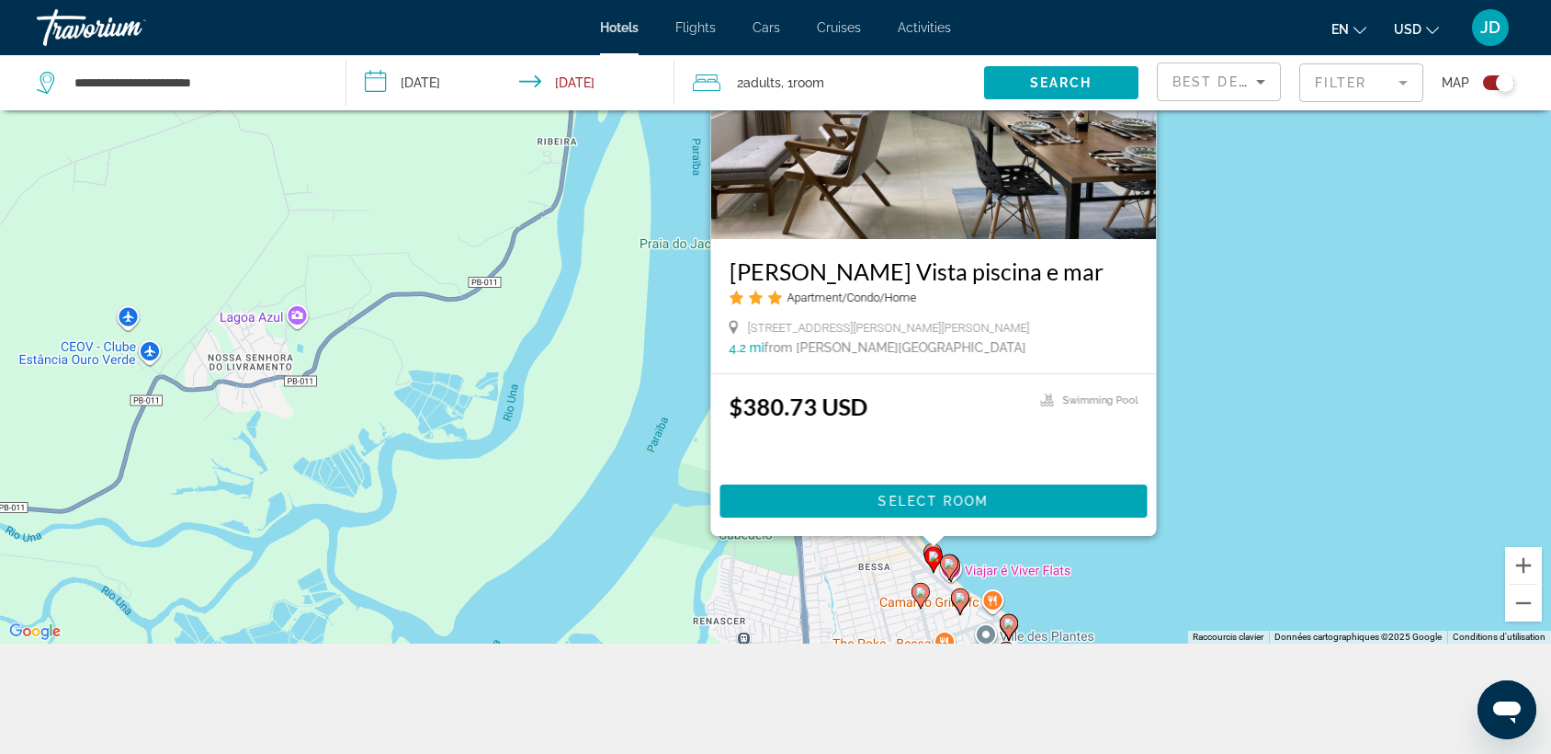
click at [1208, 331] on div "Pour naviguer, appuyez sur les touches fléchées. Pour activer le glissement ave…" at bounding box center [775, 267] width 1551 height 754
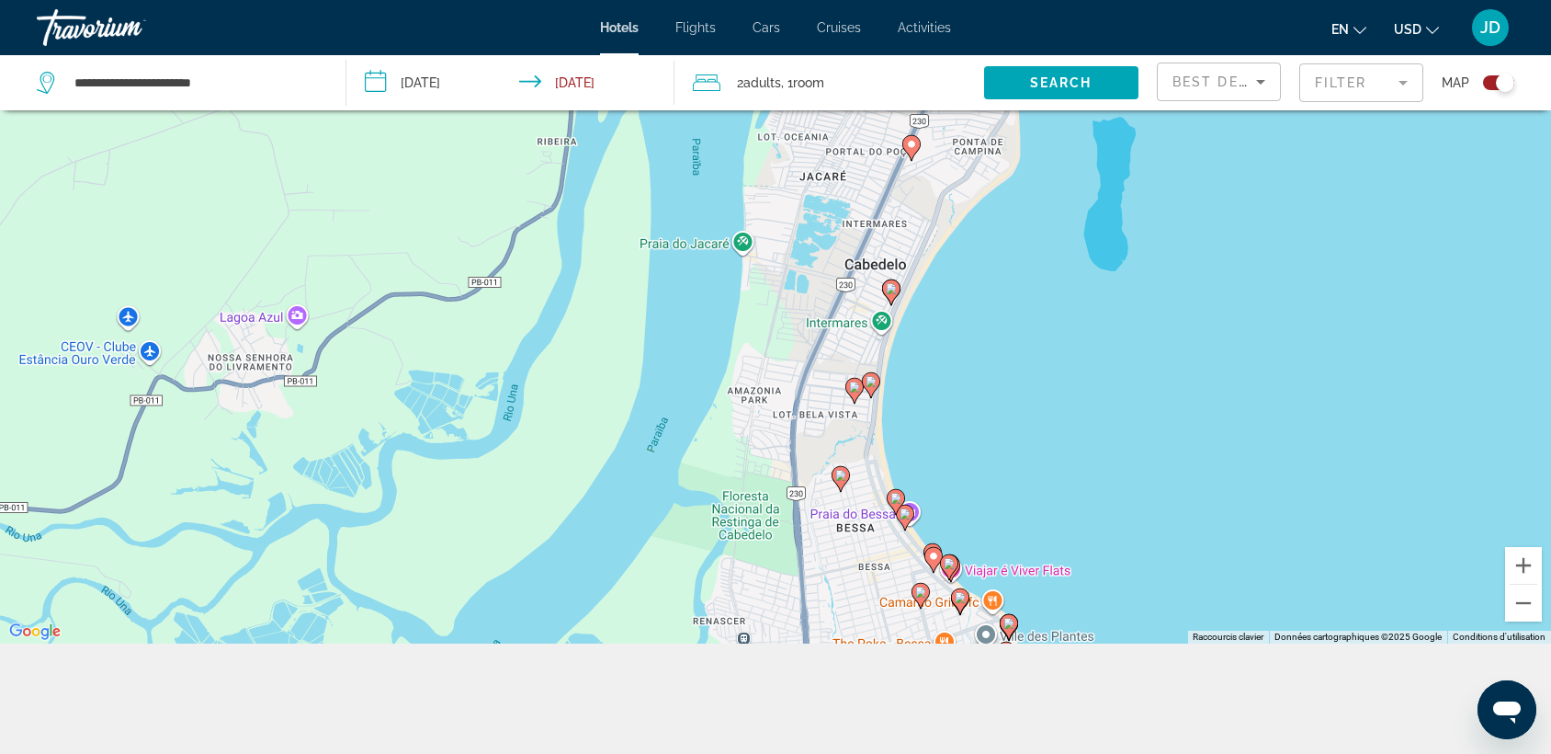
click at [907, 515] on image "Main content" at bounding box center [905, 513] width 11 height 11
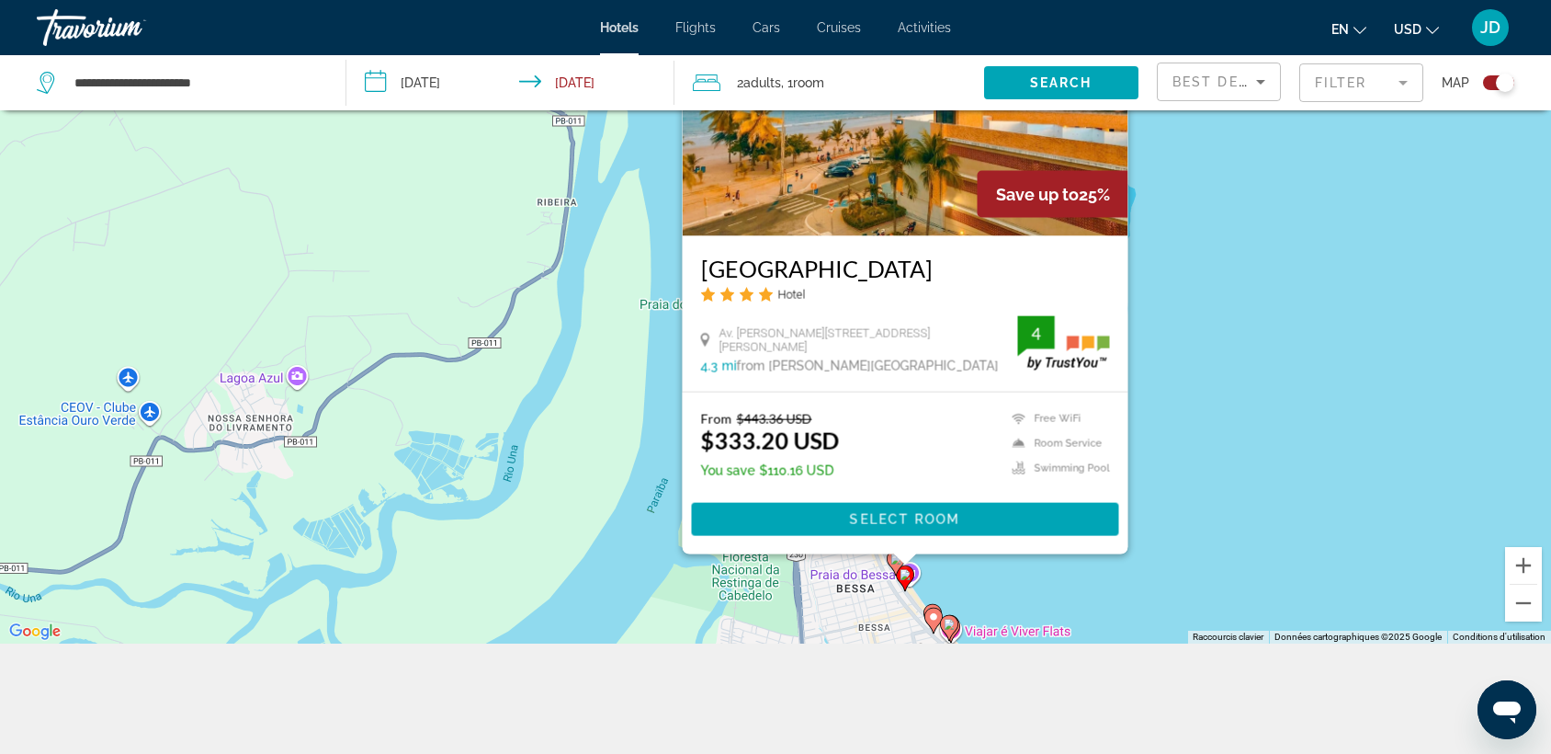
click at [1179, 341] on div "Pour naviguer, appuyez sur les touches fléchées. Pour activer le glissement ave…" at bounding box center [775, 267] width 1551 height 754
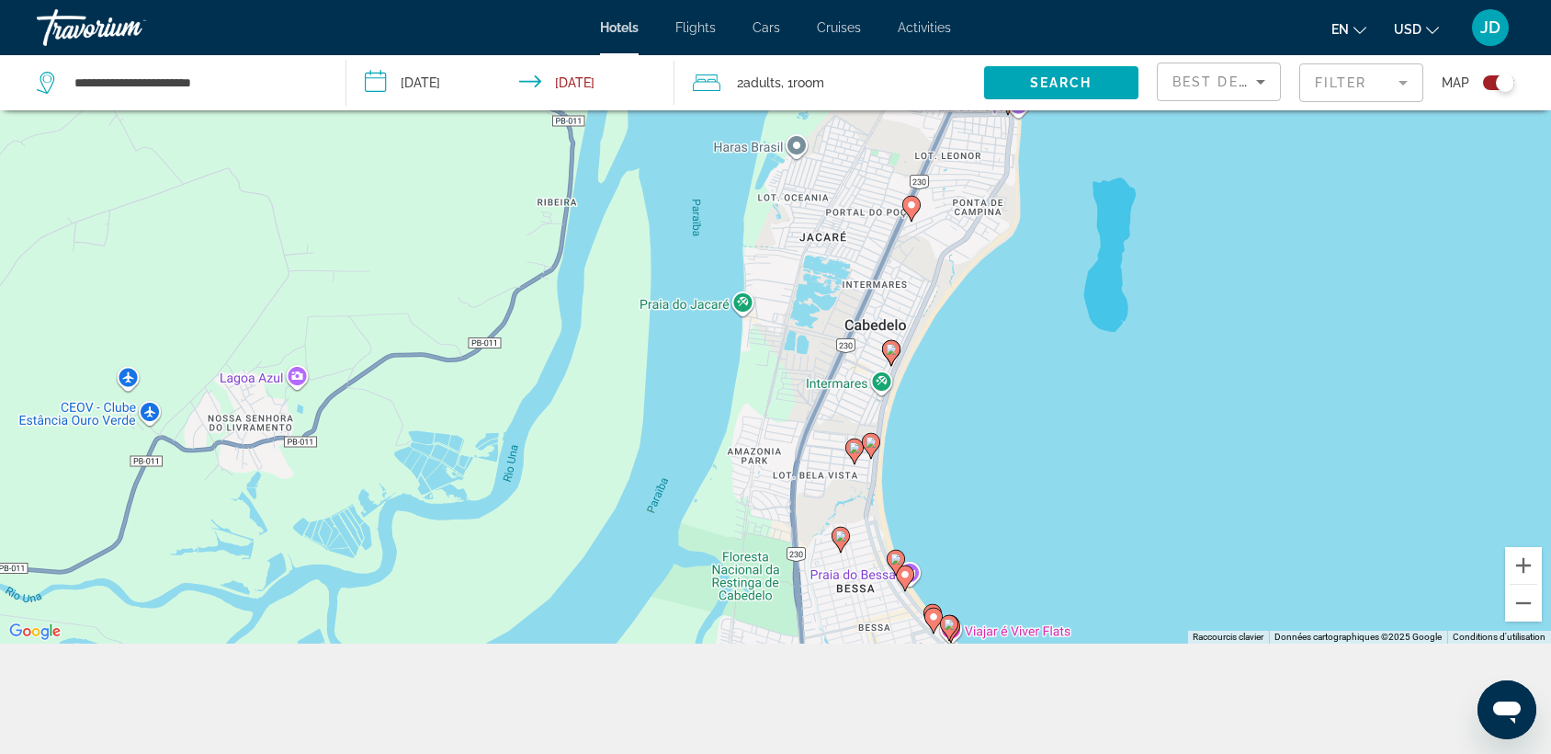
click at [892, 559] on image "Main content" at bounding box center [896, 558] width 11 height 11
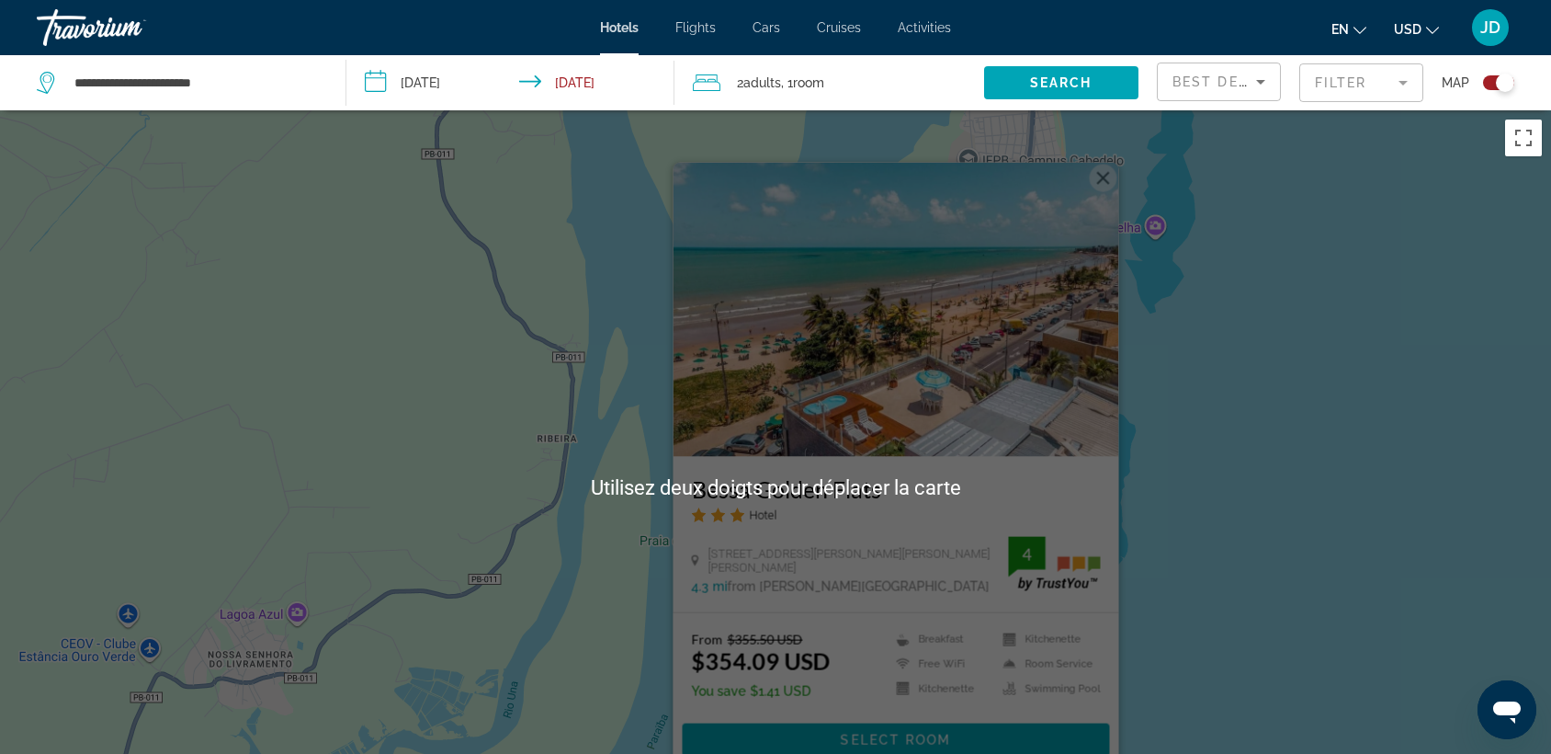
scroll to position [1, 0]
click at [1102, 188] on button "Fermer" at bounding box center [1104, 178] width 28 height 28
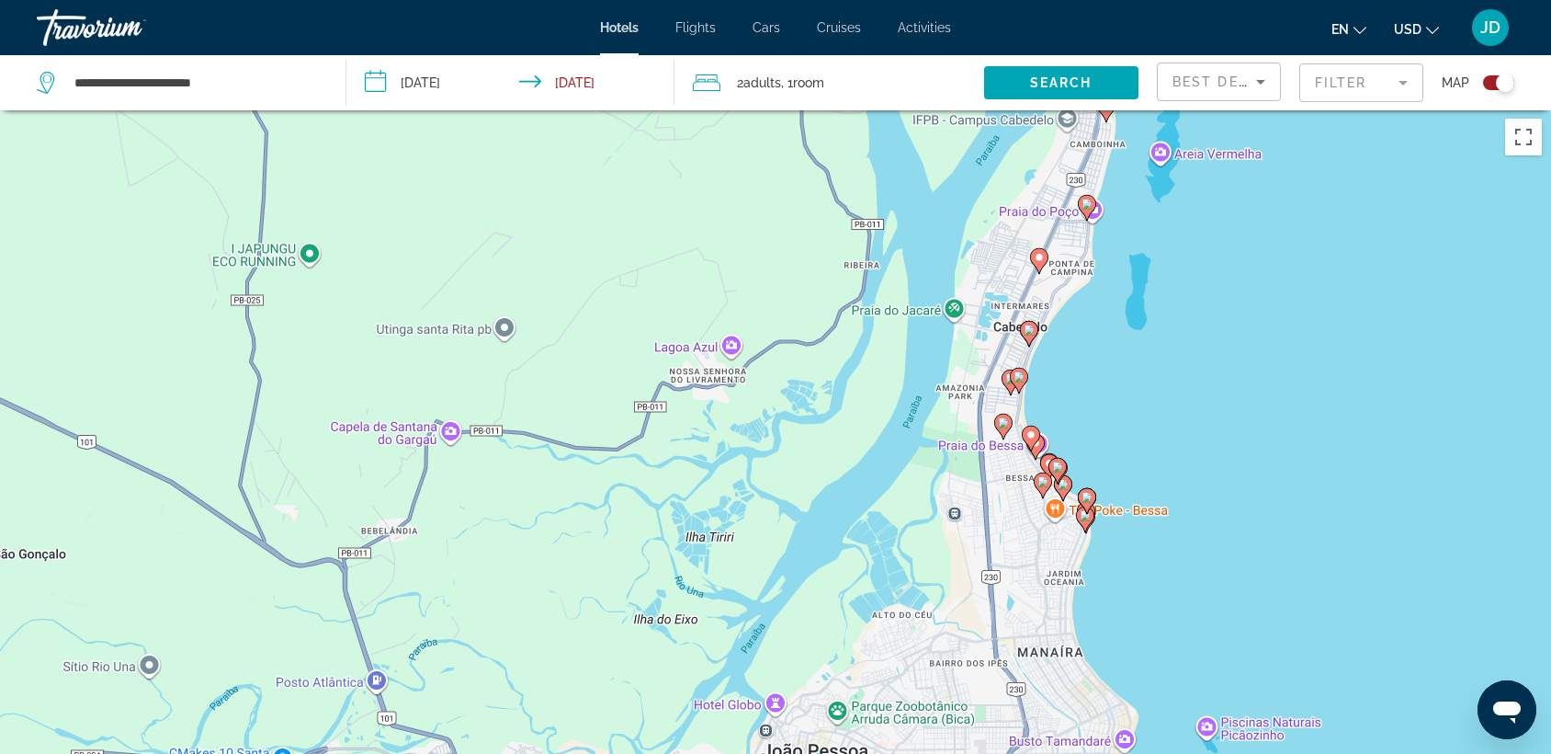
scroll to position [15, 0]
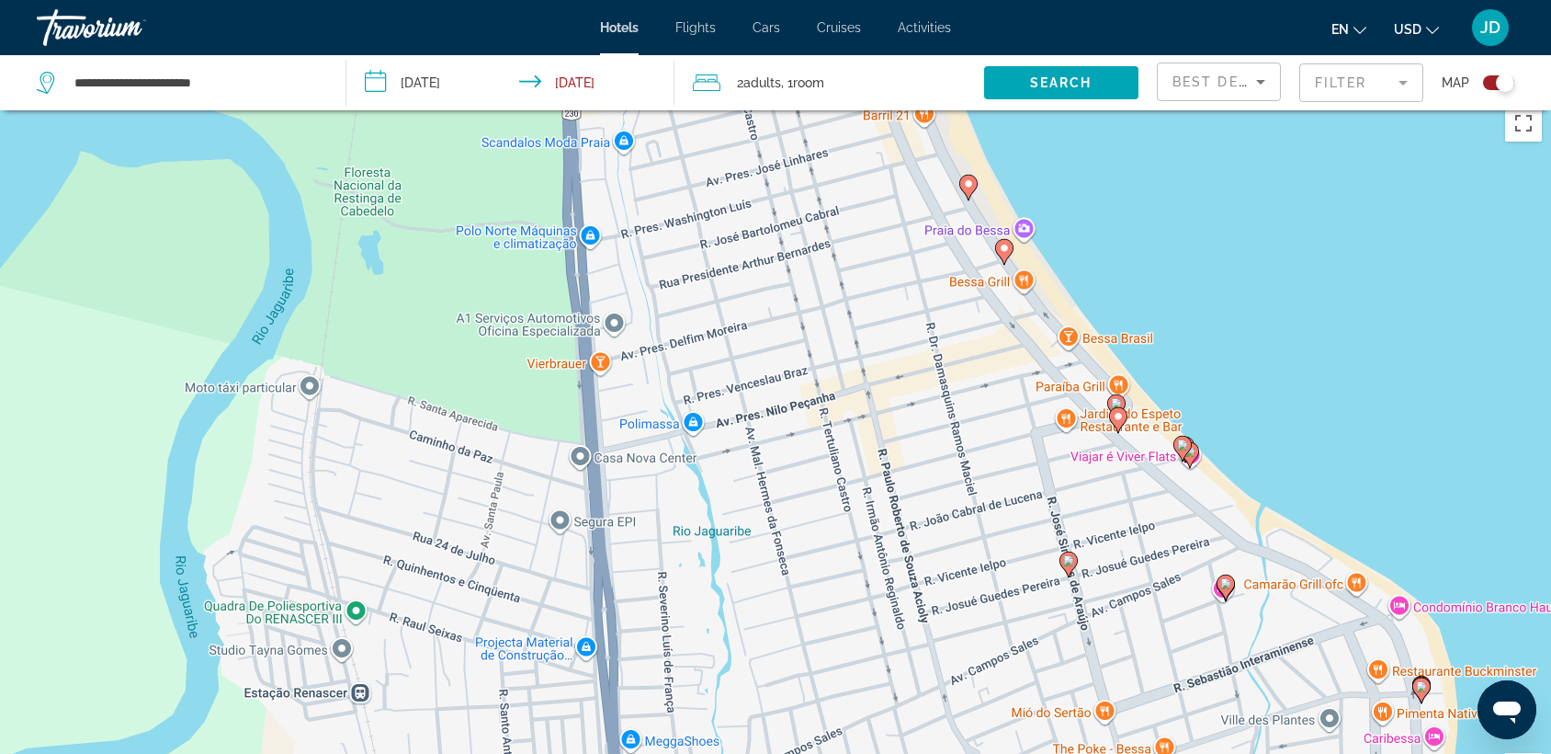
click at [1004, 248] on image "Main content" at bounding box center [1004, 248] width 11 height 11
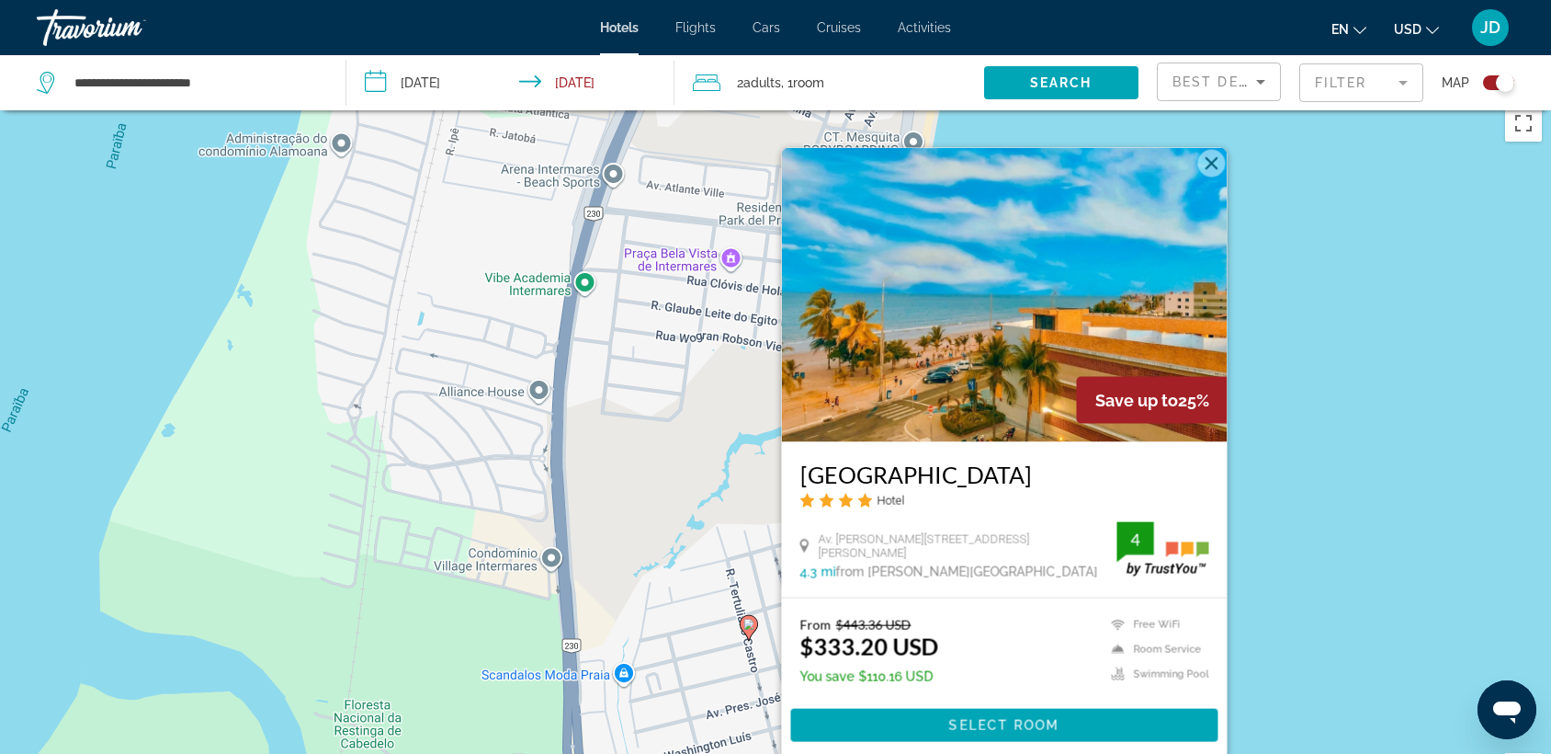
click at [1206, 167] on button "Fermer" at bounding box center [1212, 164] width 28 height 28
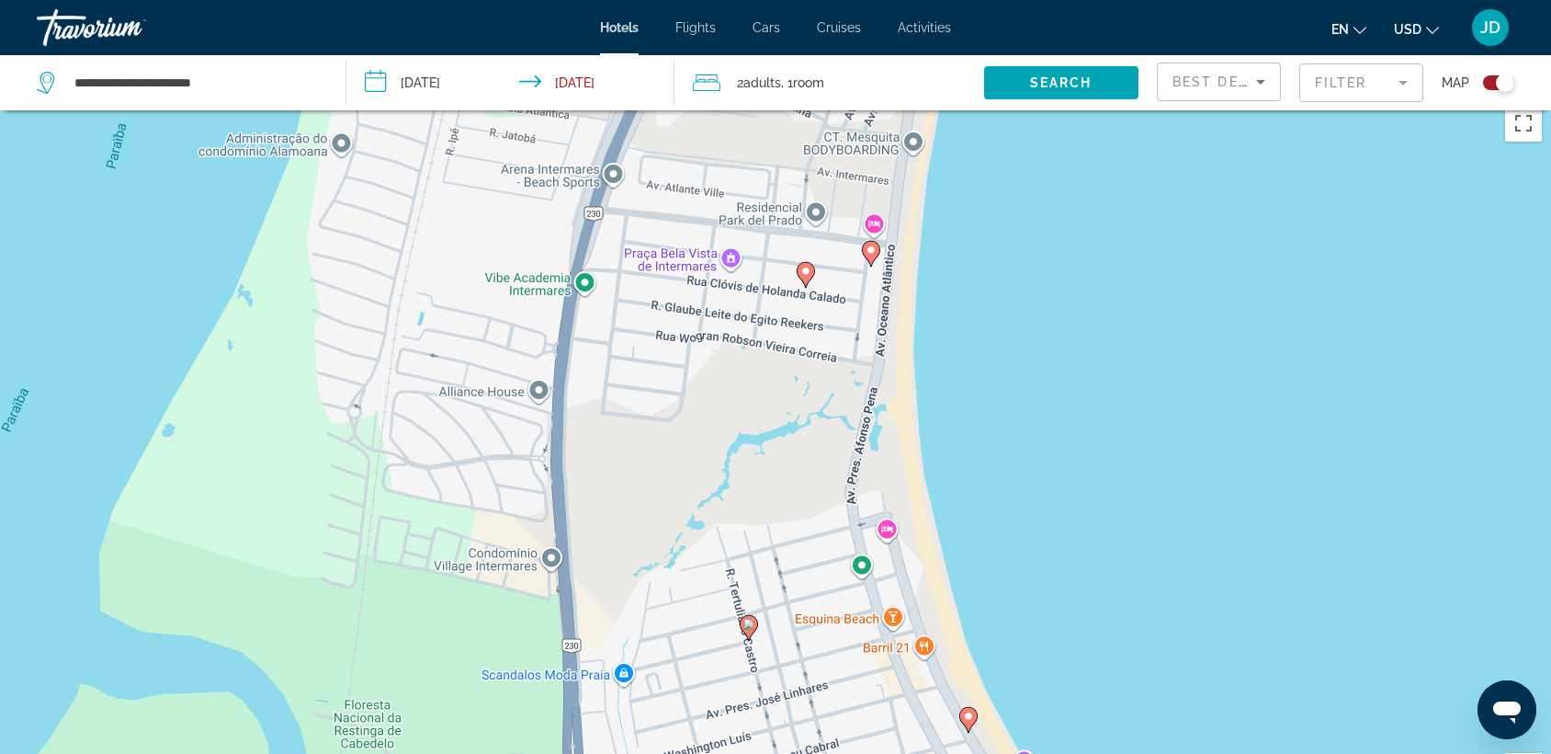
click at [809, 287] on gmp-advanced-marker "Main content" at bounding box center [806, 275] width 18 height 28
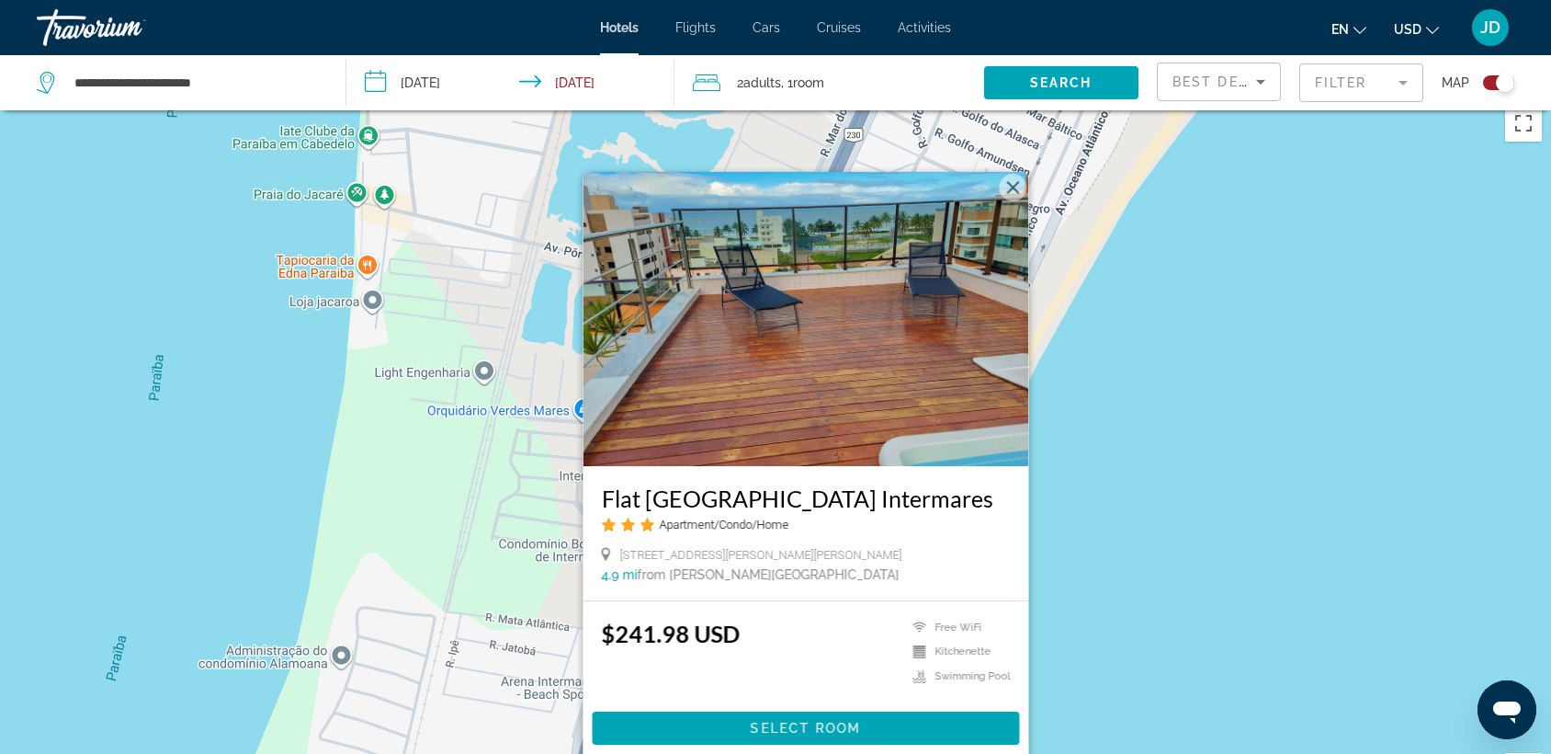
click at [1004, 174] on button "Fermer" at bounding box center [1014, 188] width 28 height 28
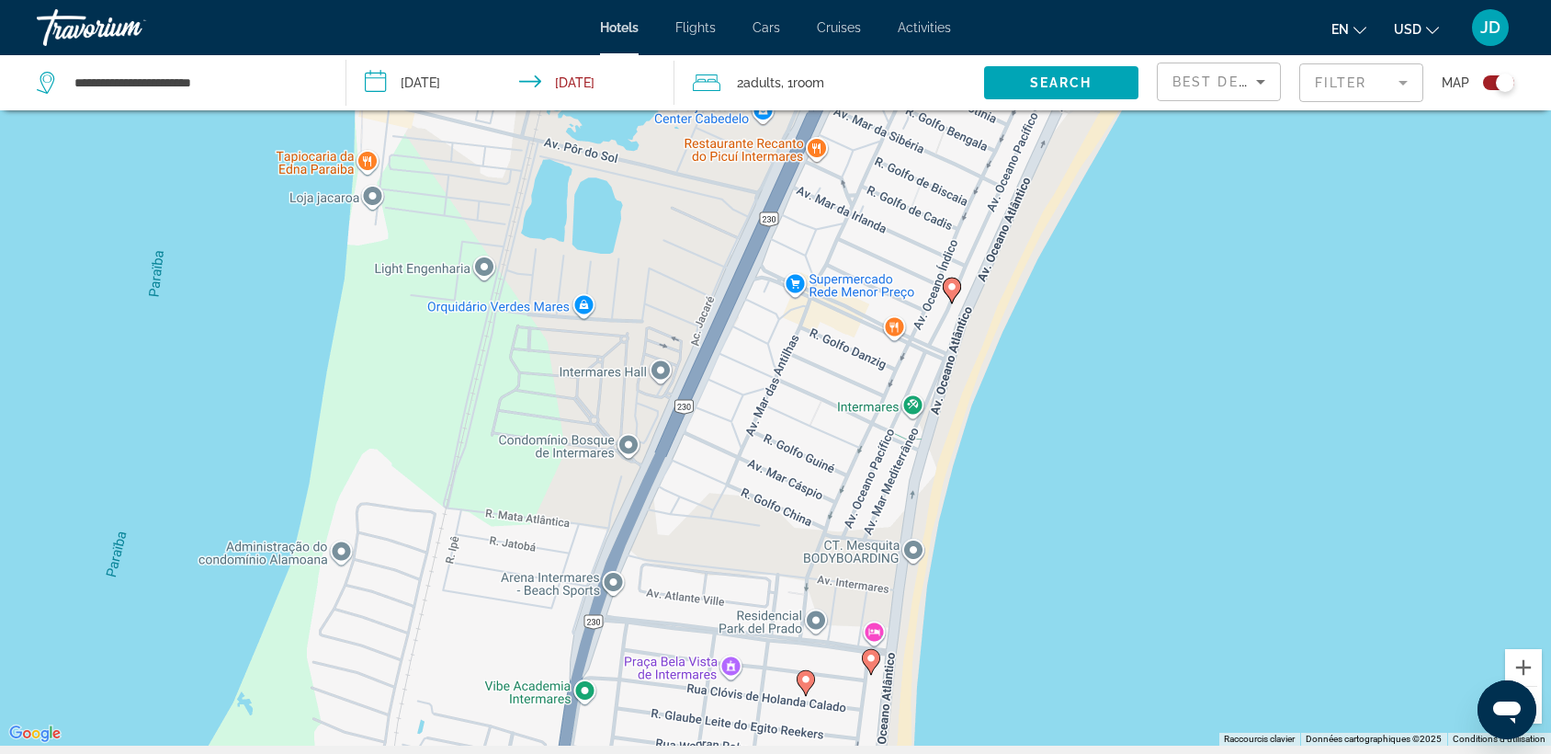
scroll to position [221, 0]
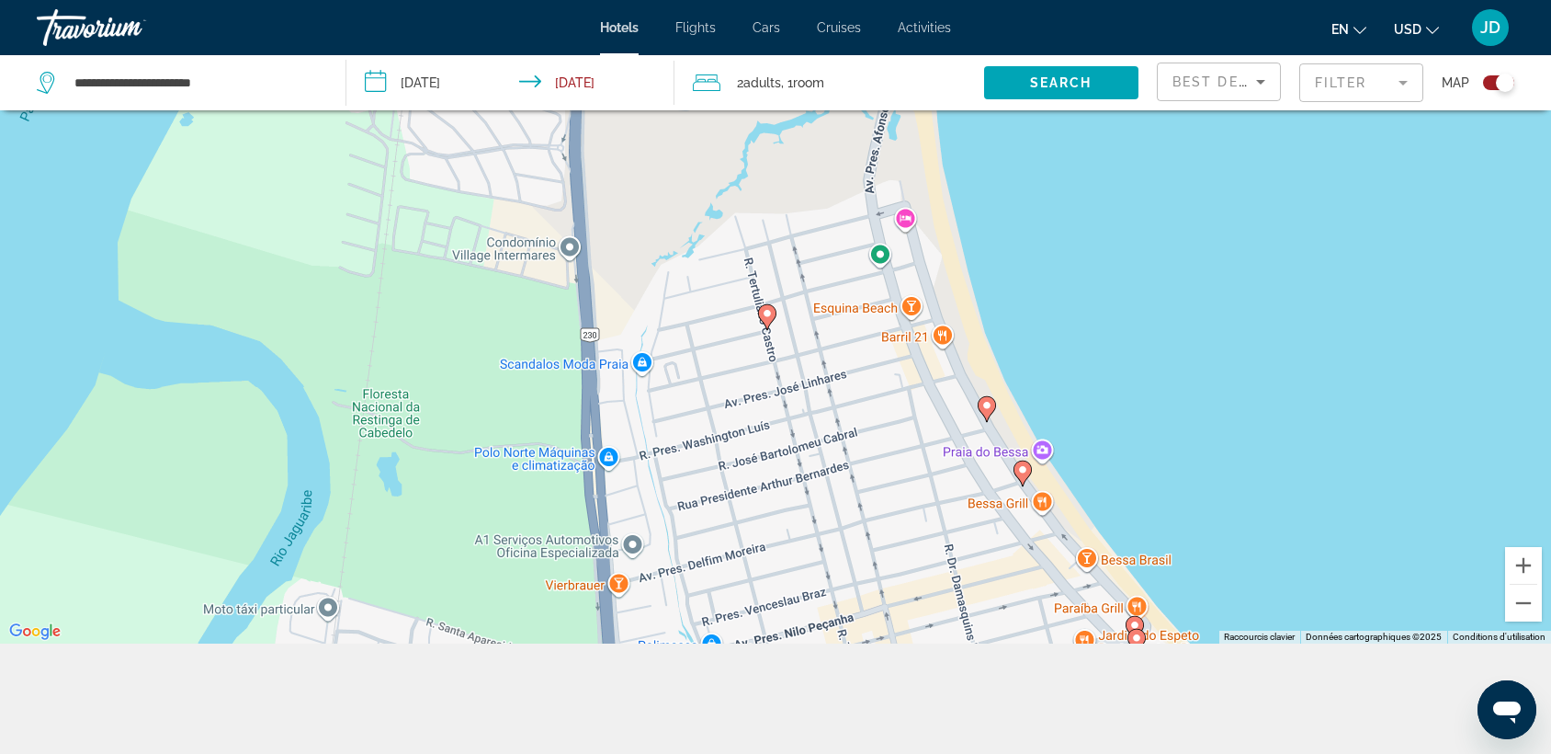
click at [986, 404] on image "Main content" at bounding box center [986, 405] width 11 height 11
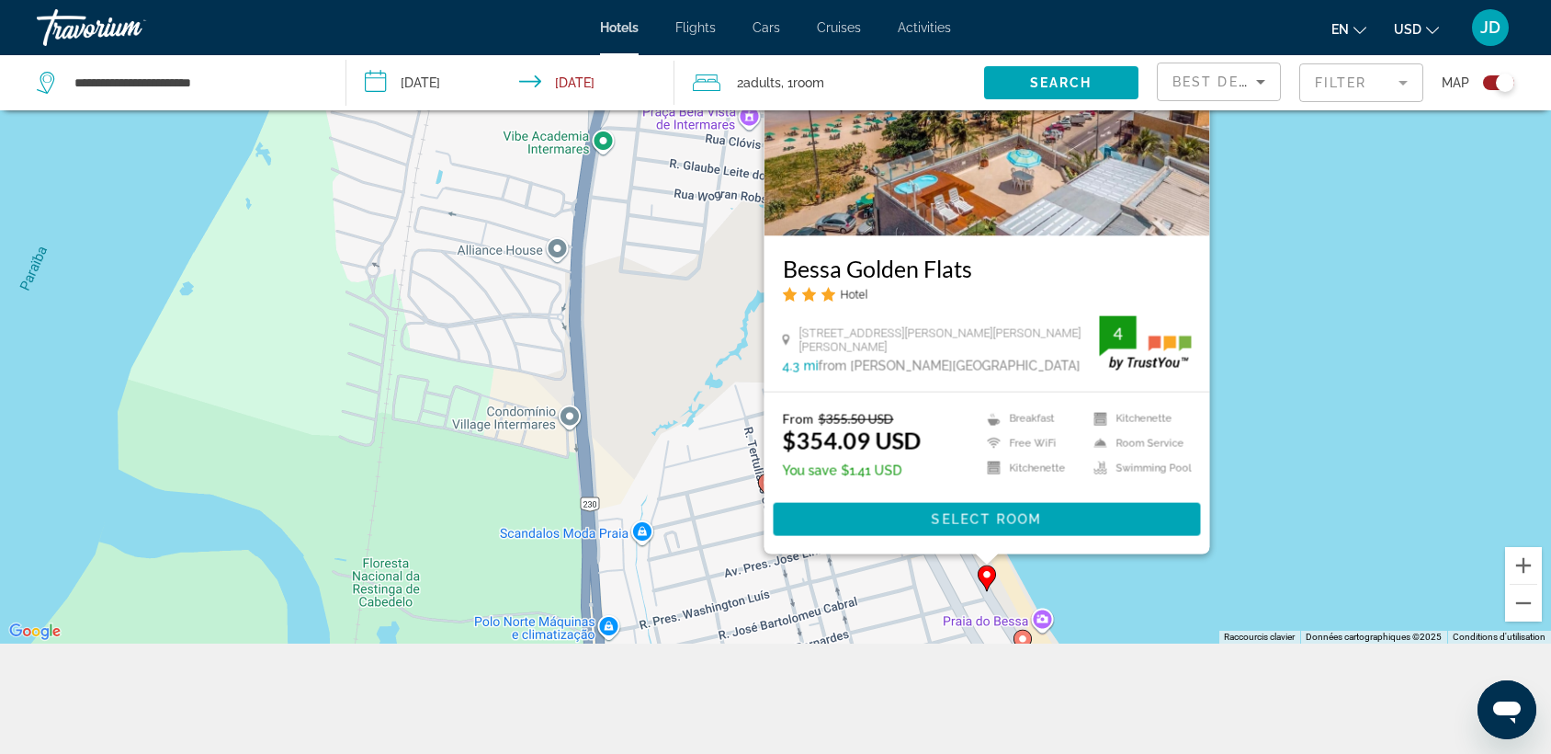
click at [1244, 312] on div "Pour naviguer, appuyez sur les touches fléchées. Pour activer le glissement ave…" at bounding box center [775, 267] width 1551 height 754
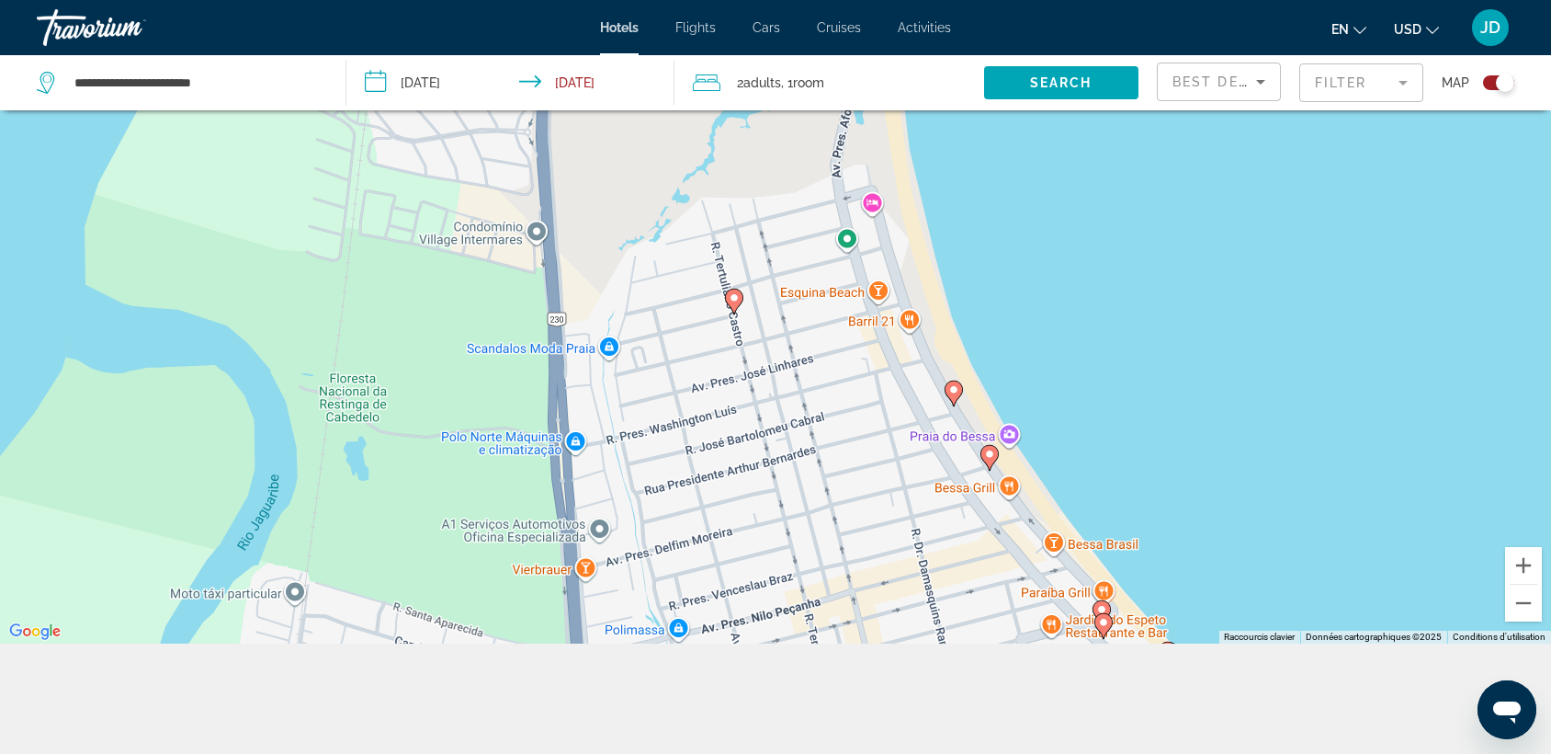
click at [990, 454] on image "Main content" at bounding box center [989, 453] width 11 height 11
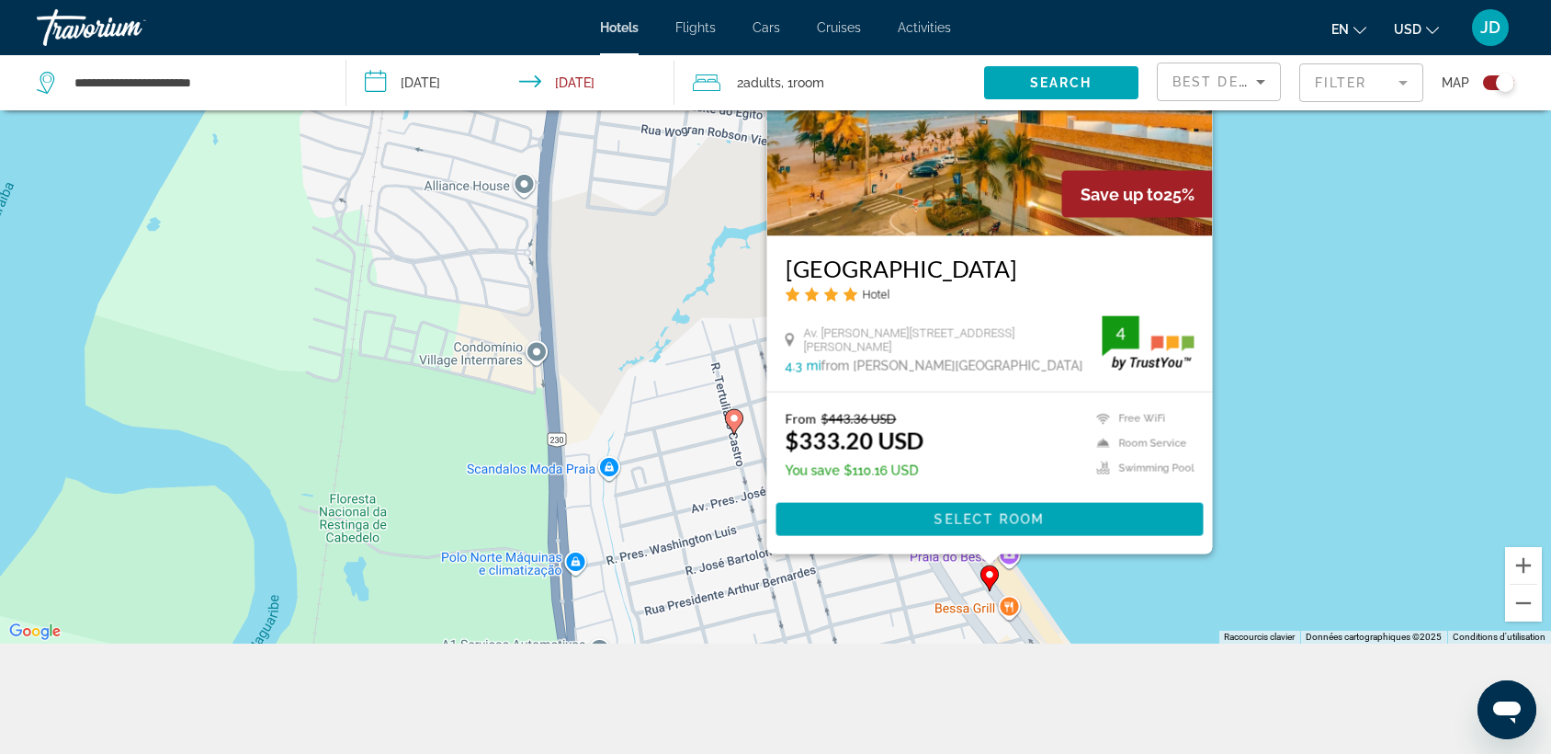
click at [1274, 301] on div "Pour naviguer, appuyez sur les touches fléchées. Pour activer le glissement ave…" at bounding box center [775, 267] width 1551 height 754
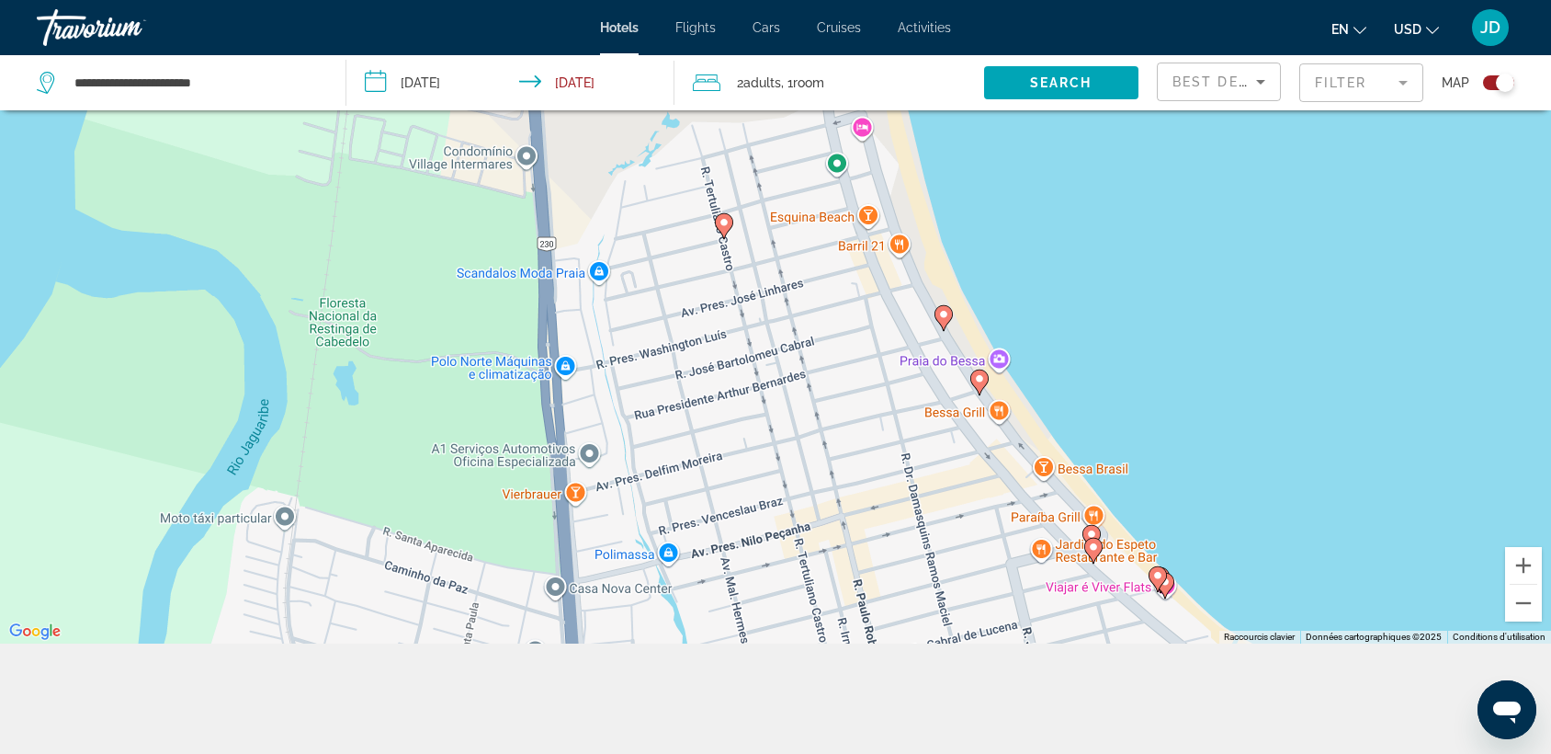
click at [979, 378] on image "Main content" at bounding box center [979, 378] width 11 height 11
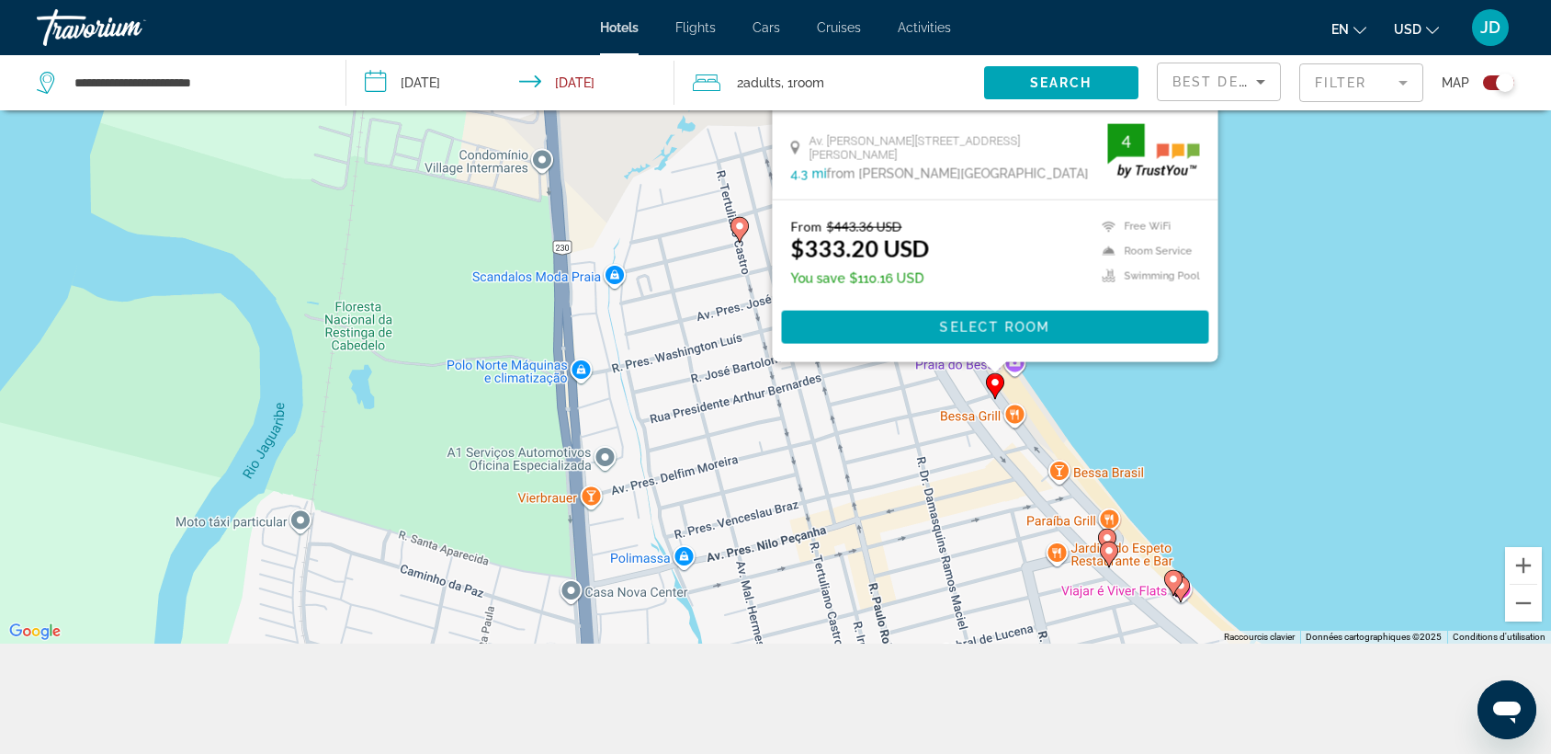
click at [1176, 456] on div "Pour activer le glissement avec le clavier, appuyez sur Alt+Entrée. Une fois ce…" at bounding box center [775, 267] width 1551 height 754
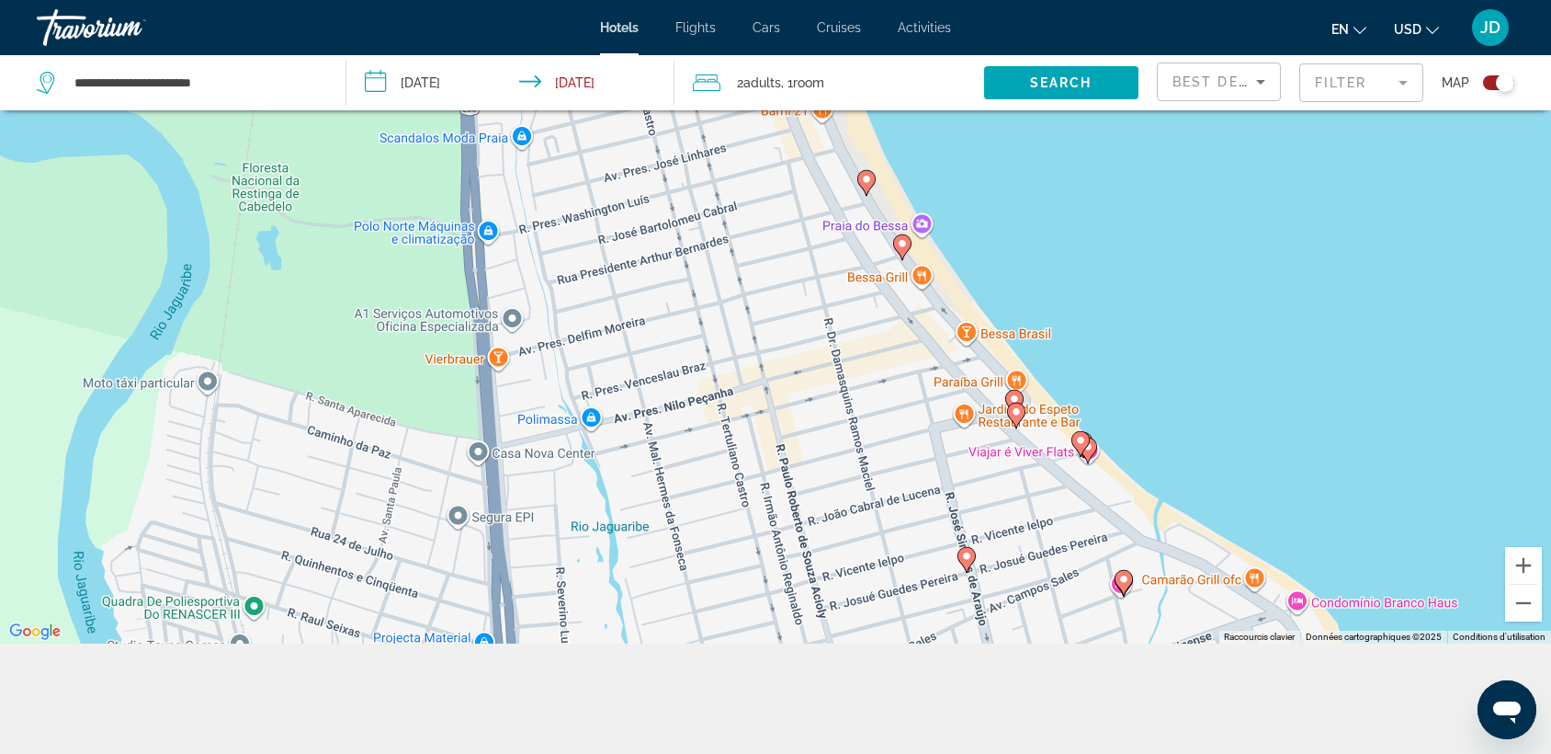
click at [1015, 412] on image "Main content" at bounding box center [1016, 411] width 11 height 11
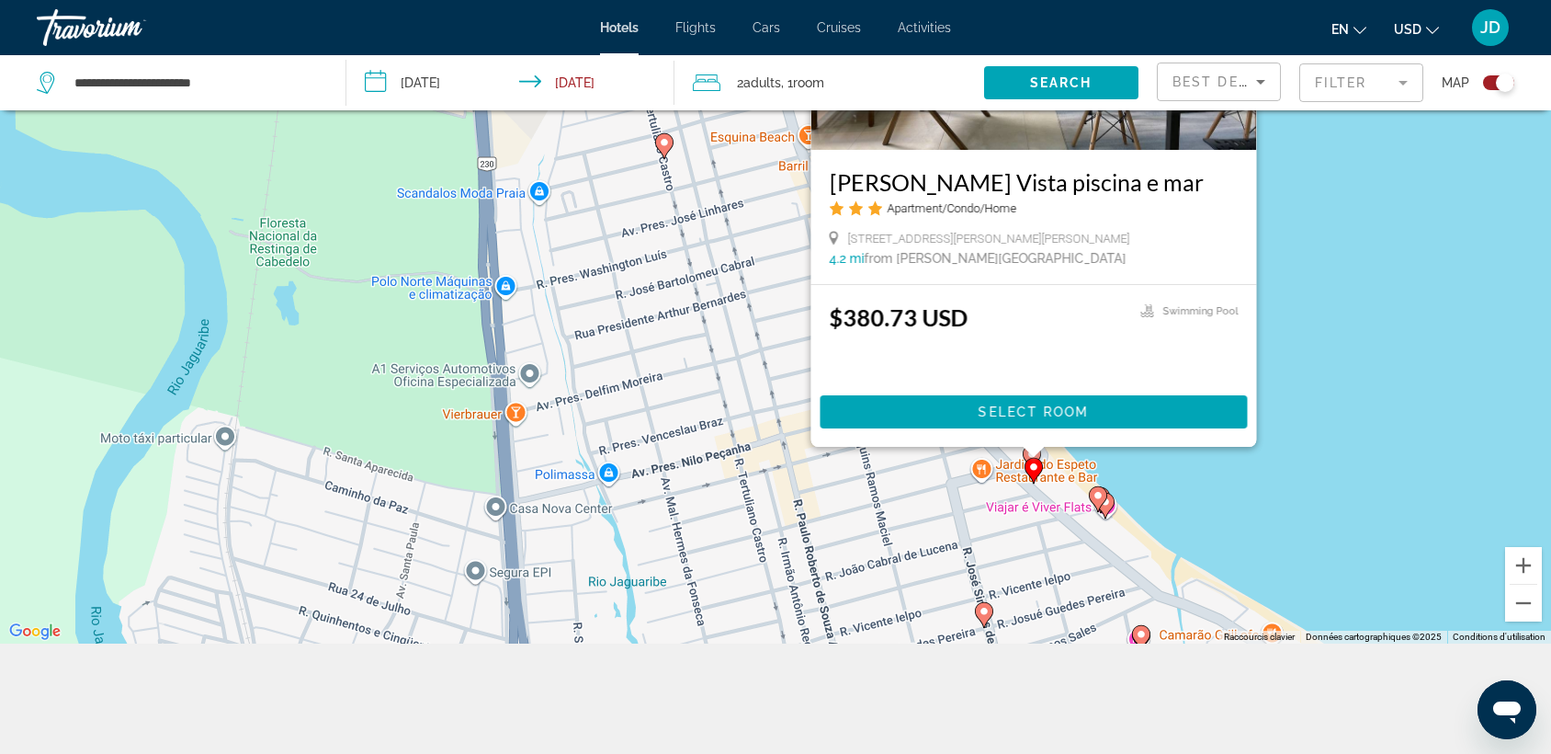
click at [1323, 317] on div "Pour activer le glissement avec le clavier, appuyez sur Alt+Entrée. Une fois ce…" at bounding box center [775, 267] width 1551 height 754
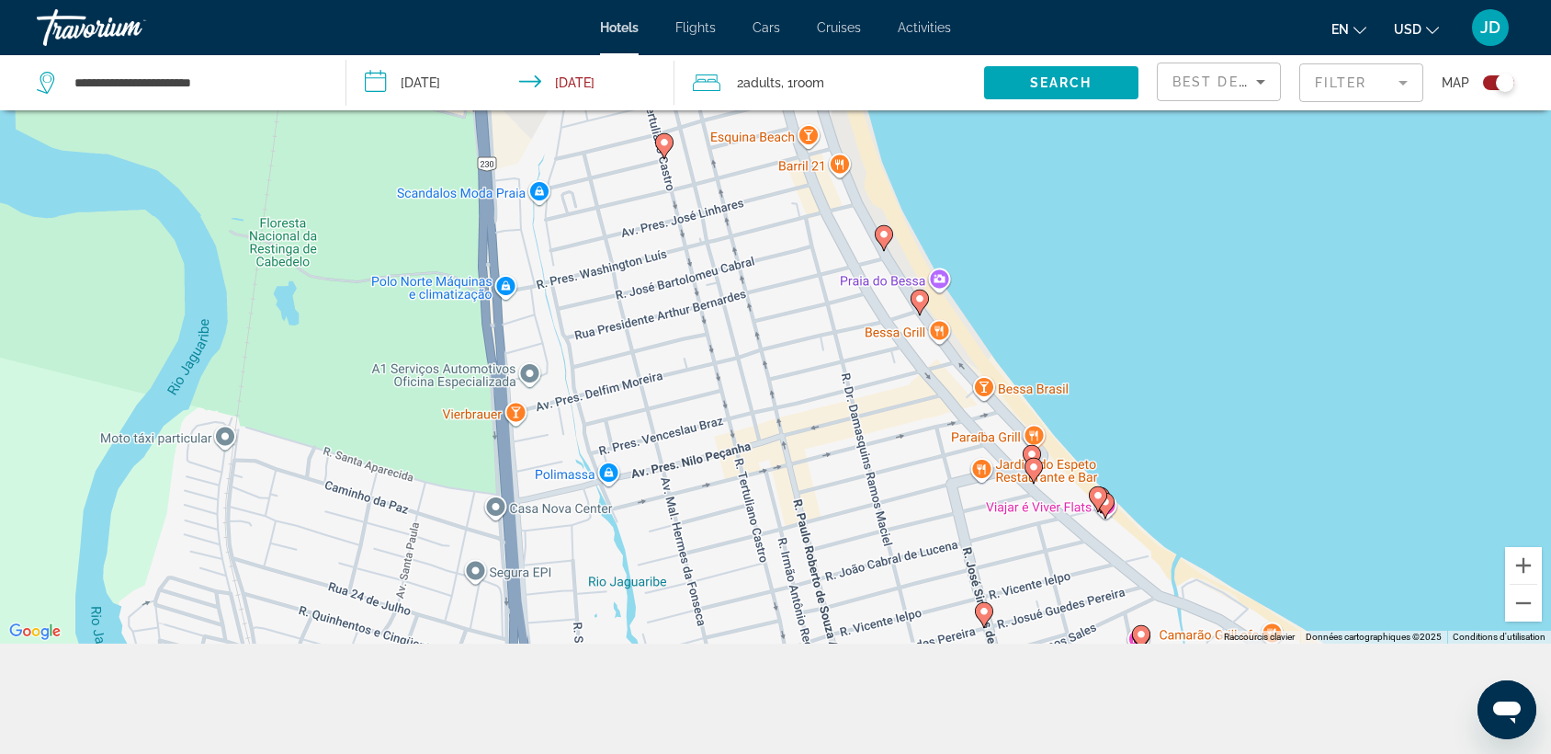
click at [1034, 466] on image "Main content" at bounding box center [1033, 466] width 11 height 11
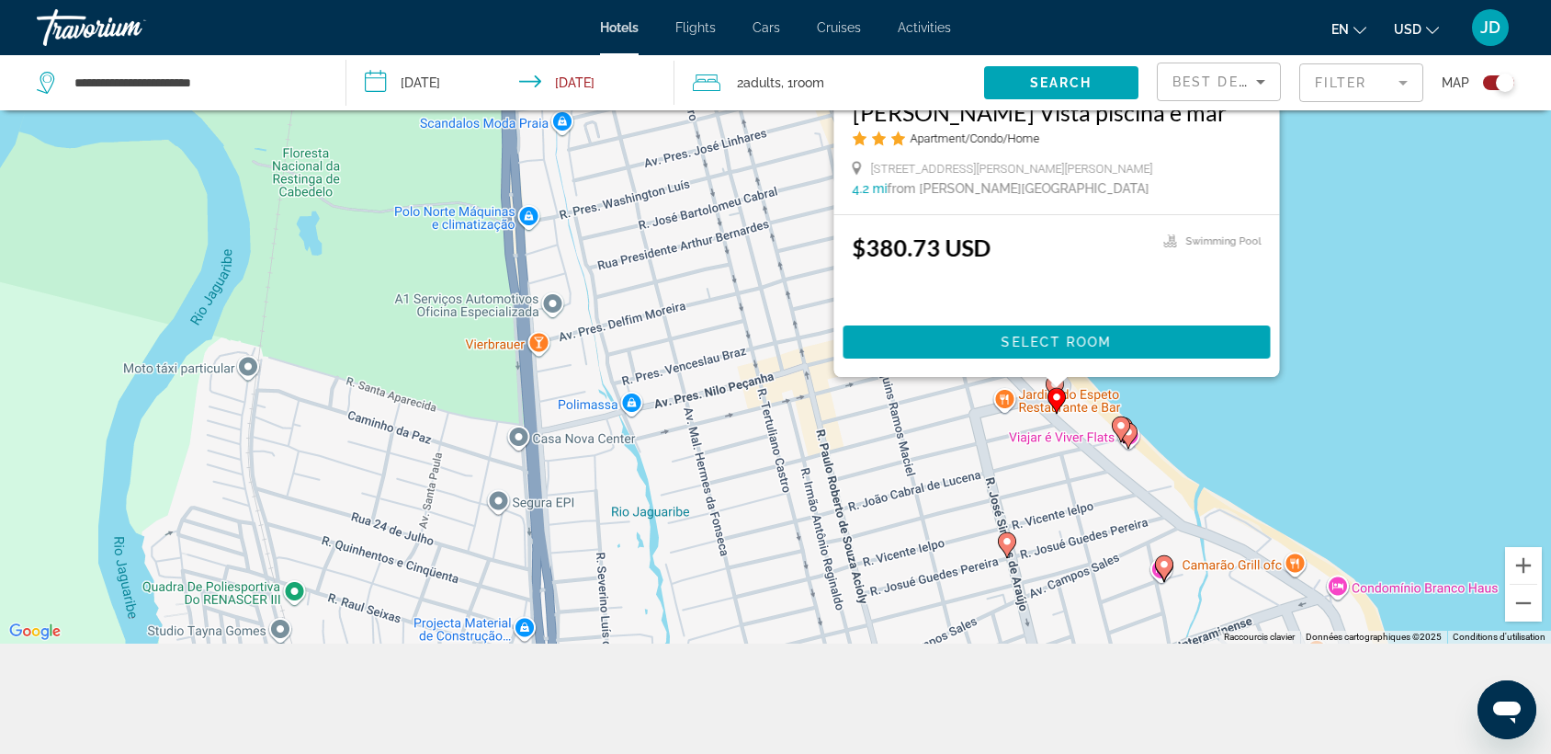
click at [1225, 422] on div "Pour activer le glissement avec le clavier, appuyez sur Alt+Entrée. Une fois ce…" at bounding box center [775, 267] width 1551 height 754
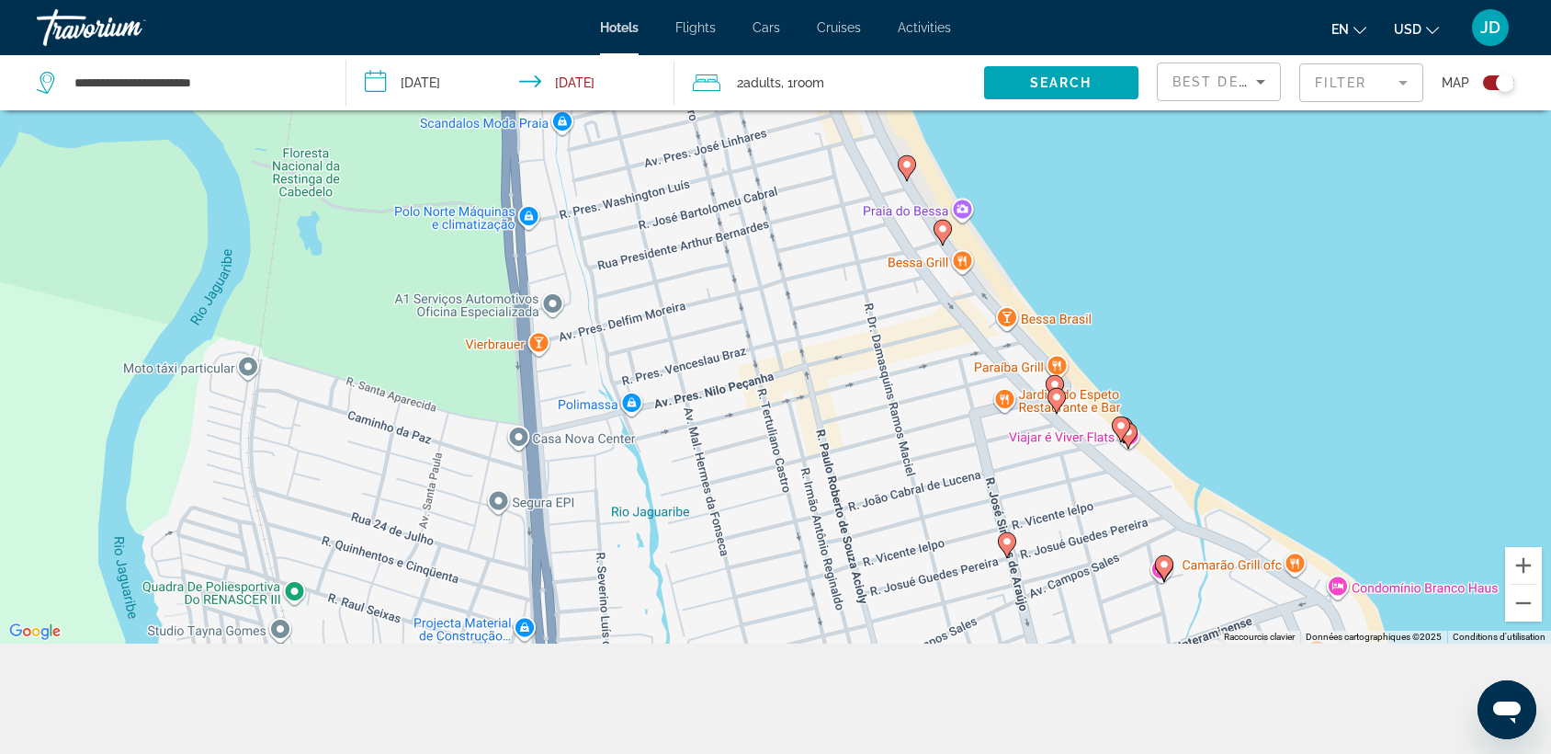
click at [1127, 434] on gmp-advanced-marker "Main content" at bounding box center [1121, 429] width 18 height 28
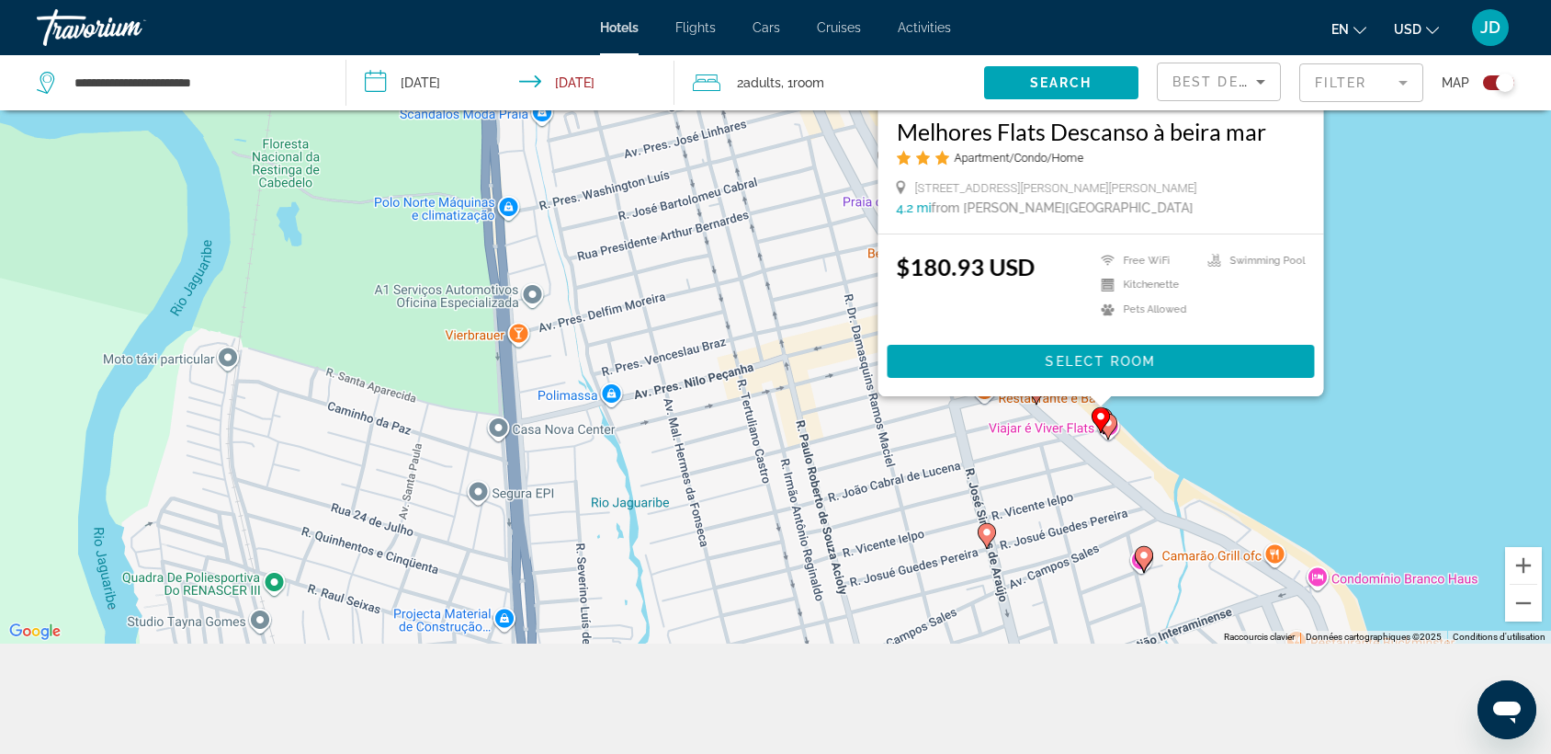
click at [1117, 436] on gmp-advanced-marker "Main content" at bounding box center [1108, 427] width 18 height 28
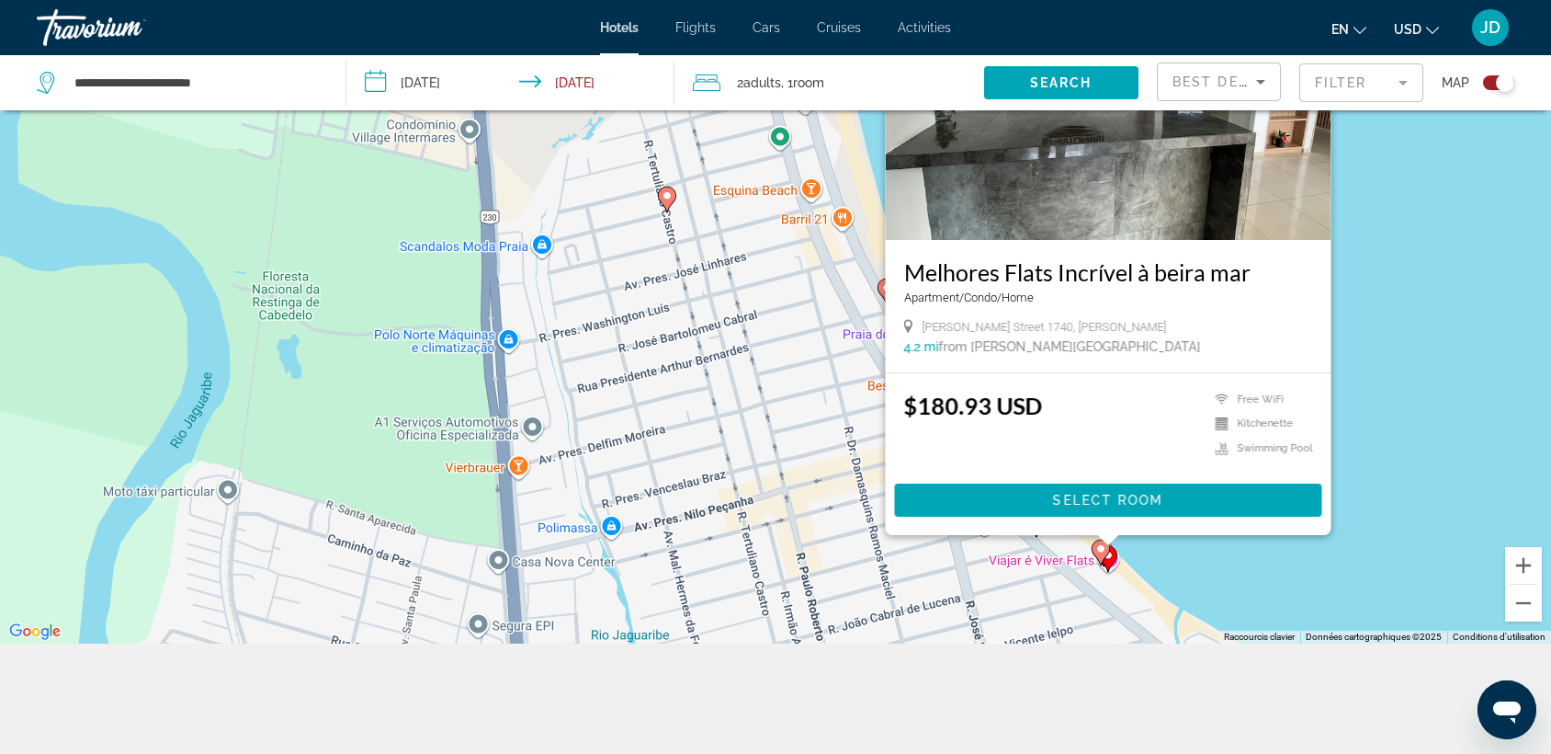
click at [1351, 327] on div "Pour naviguer, appuyez sur les touches fléchées. Pour activer le glissement ave…" at bounding box center [775, 267] width 1551 height 754
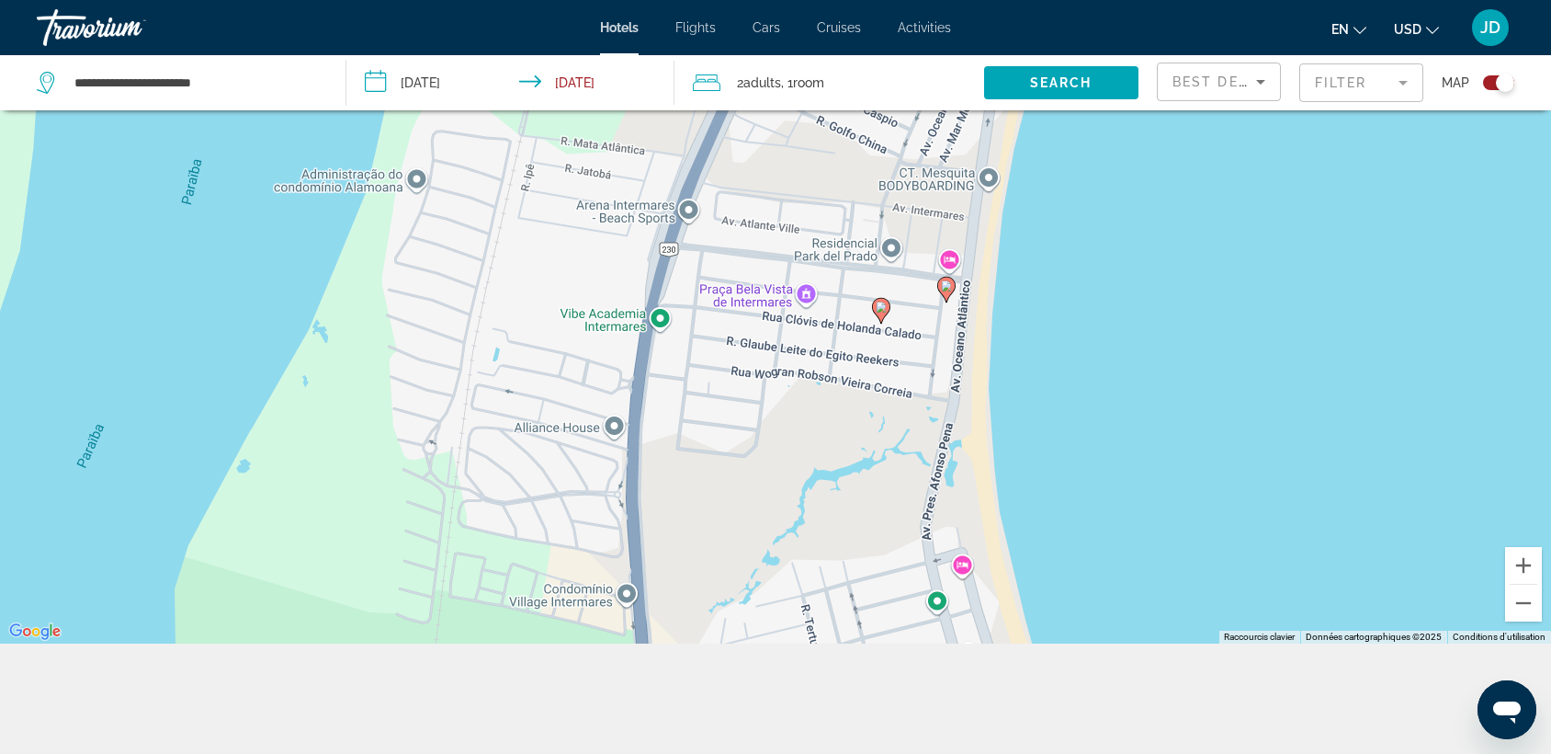
click at [947, 286] on image "Main content" at bounding box center [946, 285] width 11 height 11
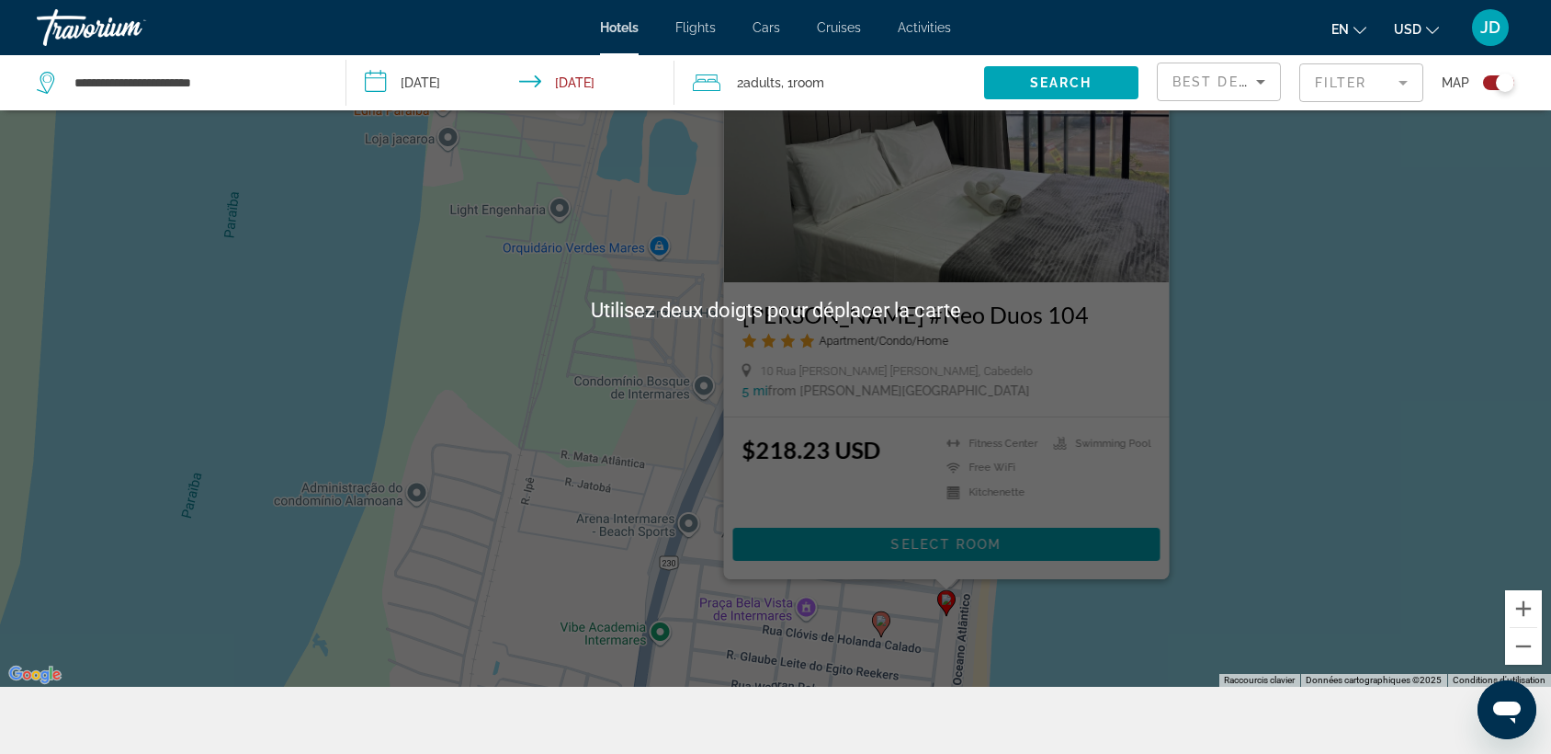
scroll to position [173, 0]
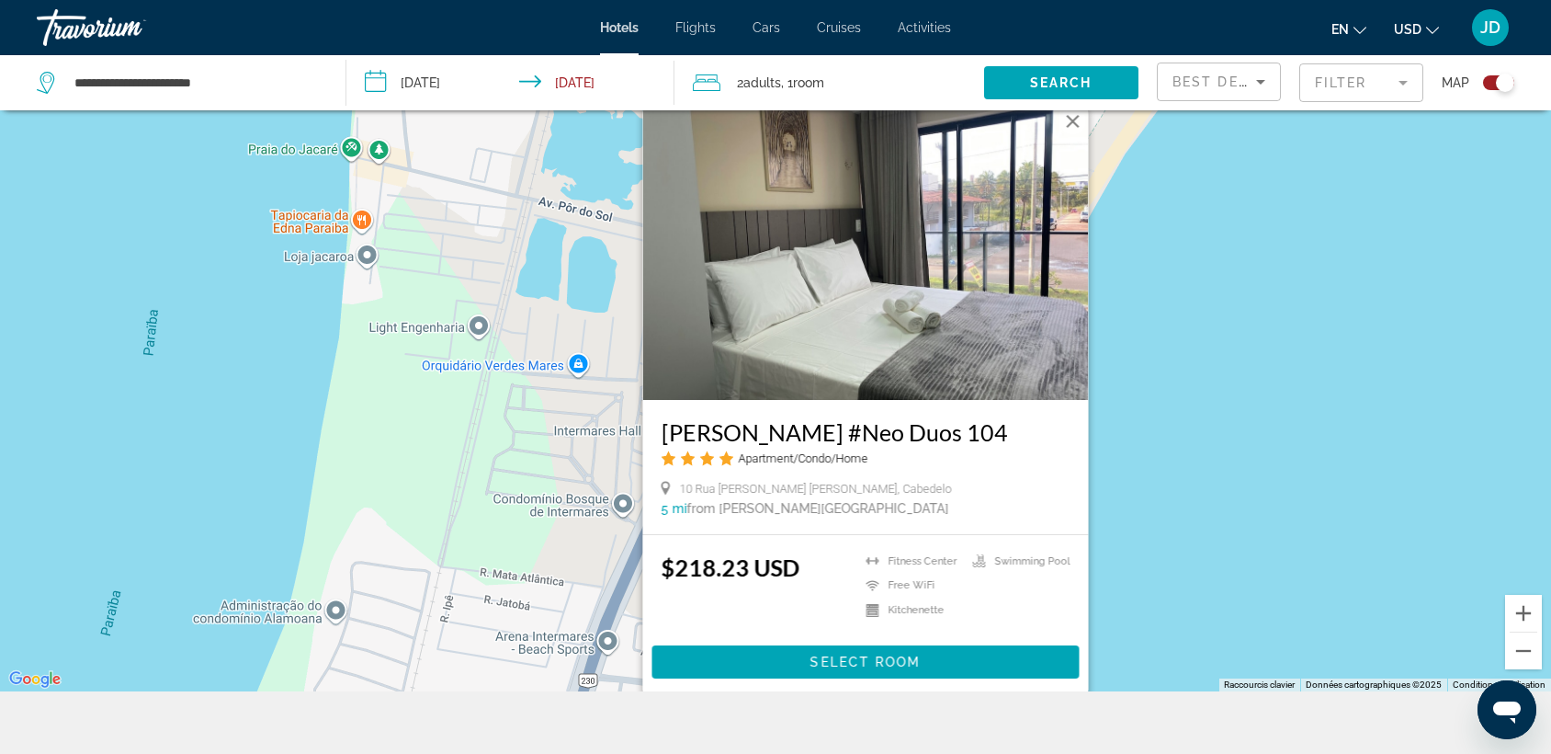
click at [1072, 133] on button "Fermer" at bounding box center [1074, 122] width 28 height 28
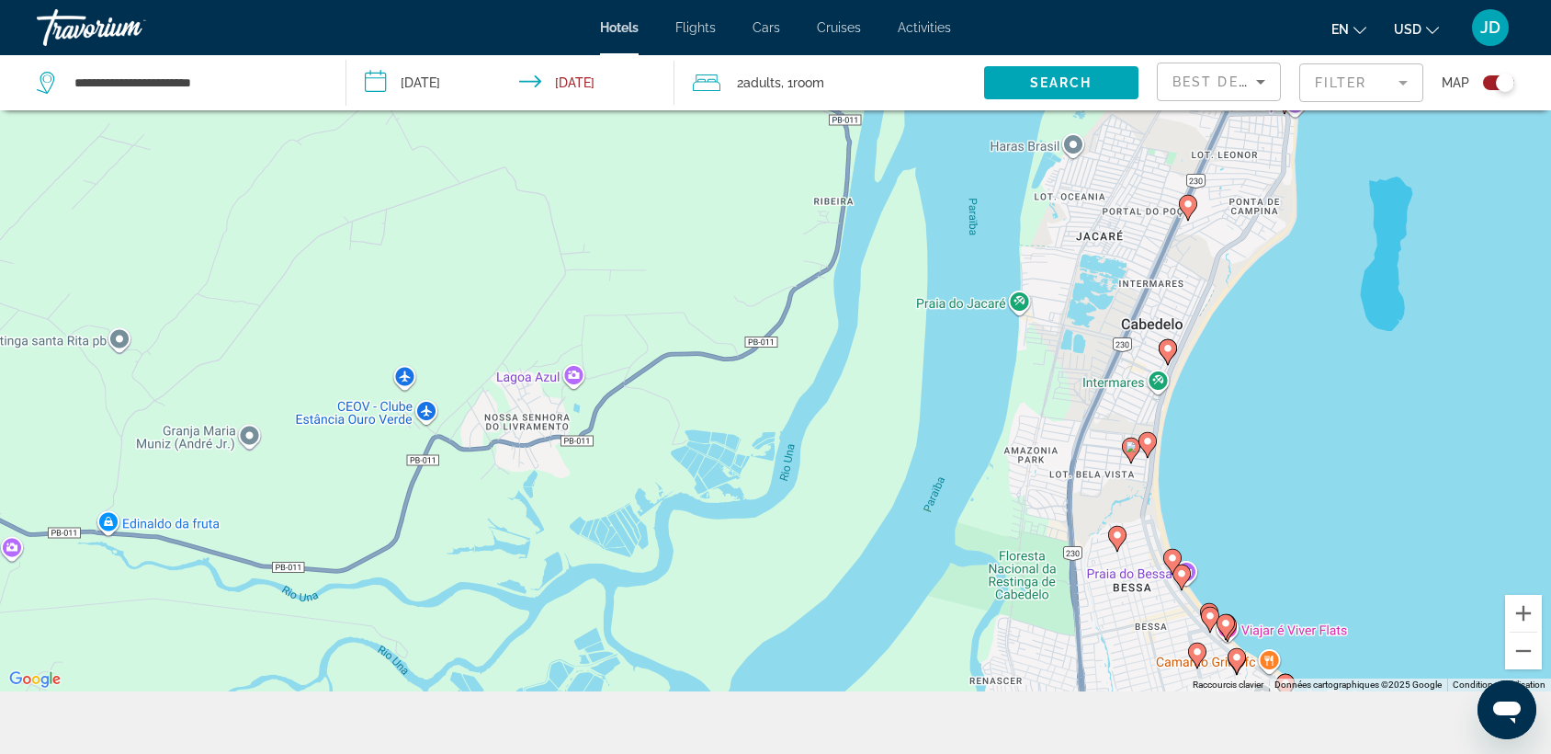
click at [1168, 347] on image "Main content" at bounding box center [1168, 348] width 11 height 11
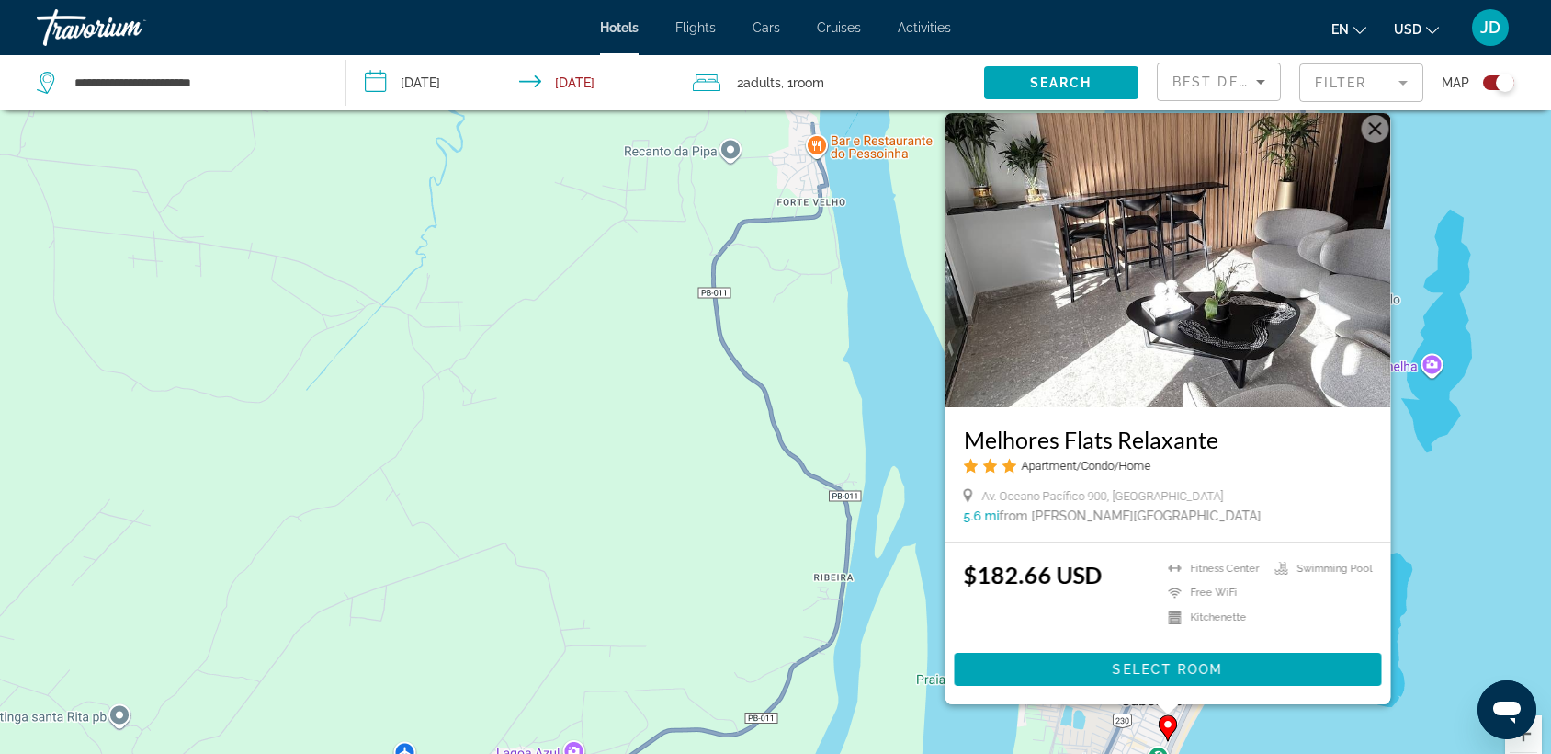
scroll to position [47, 0]
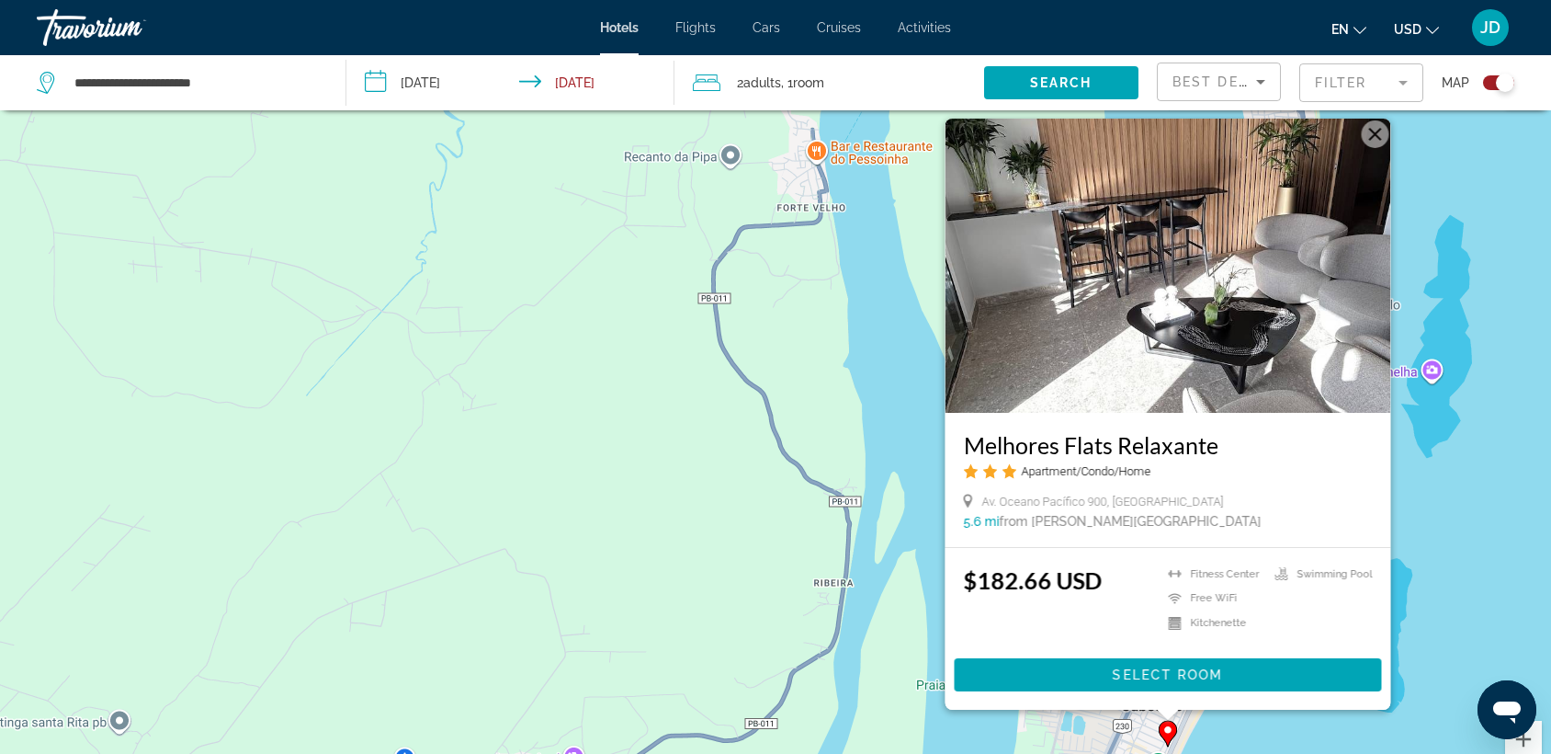
click at [1380, 141] on button "Fermer" at bounding box center [1376, 134] width 28 height 28
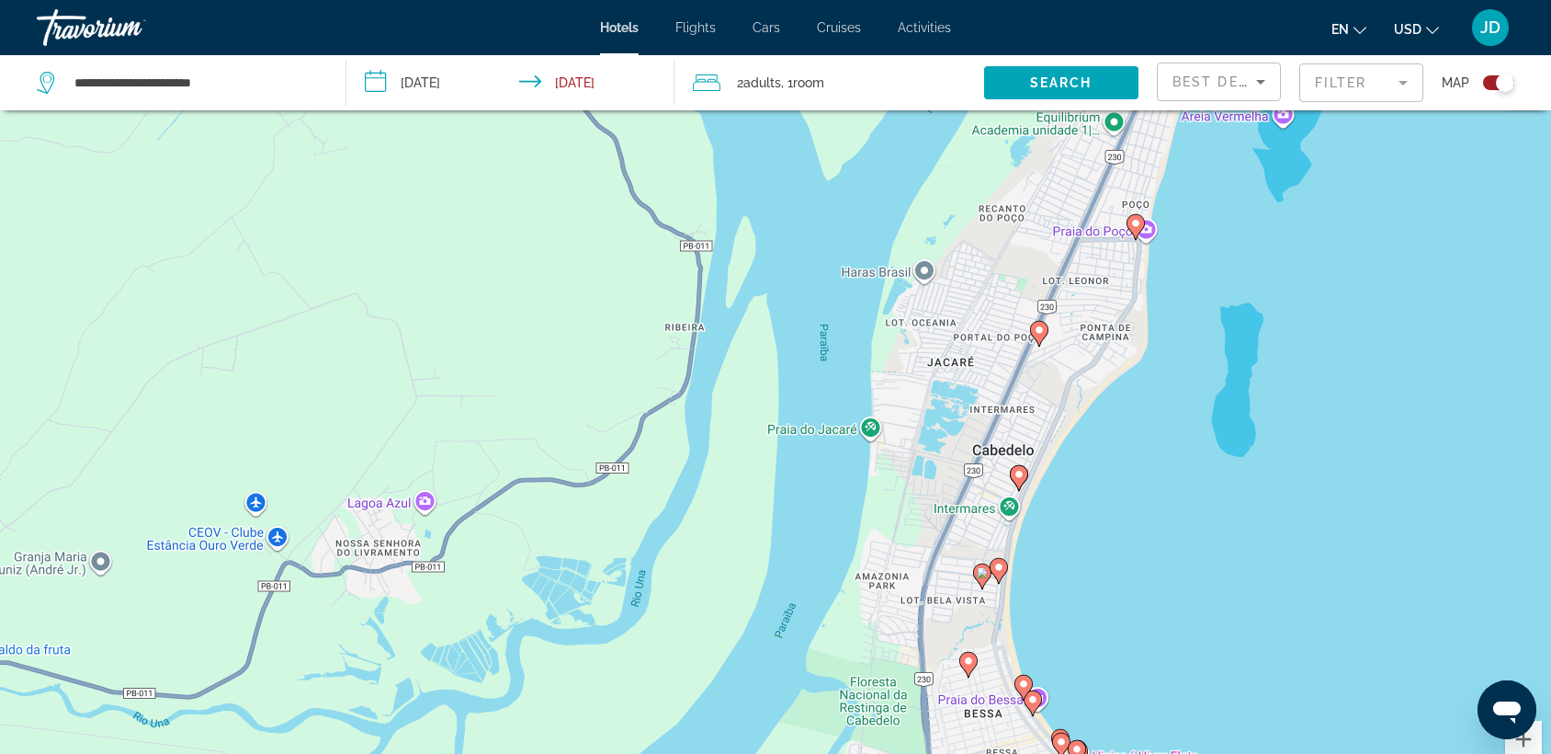
click at [1042, 335] on icon "Main content" at bounding box center [1039, 334] width 17 height 24
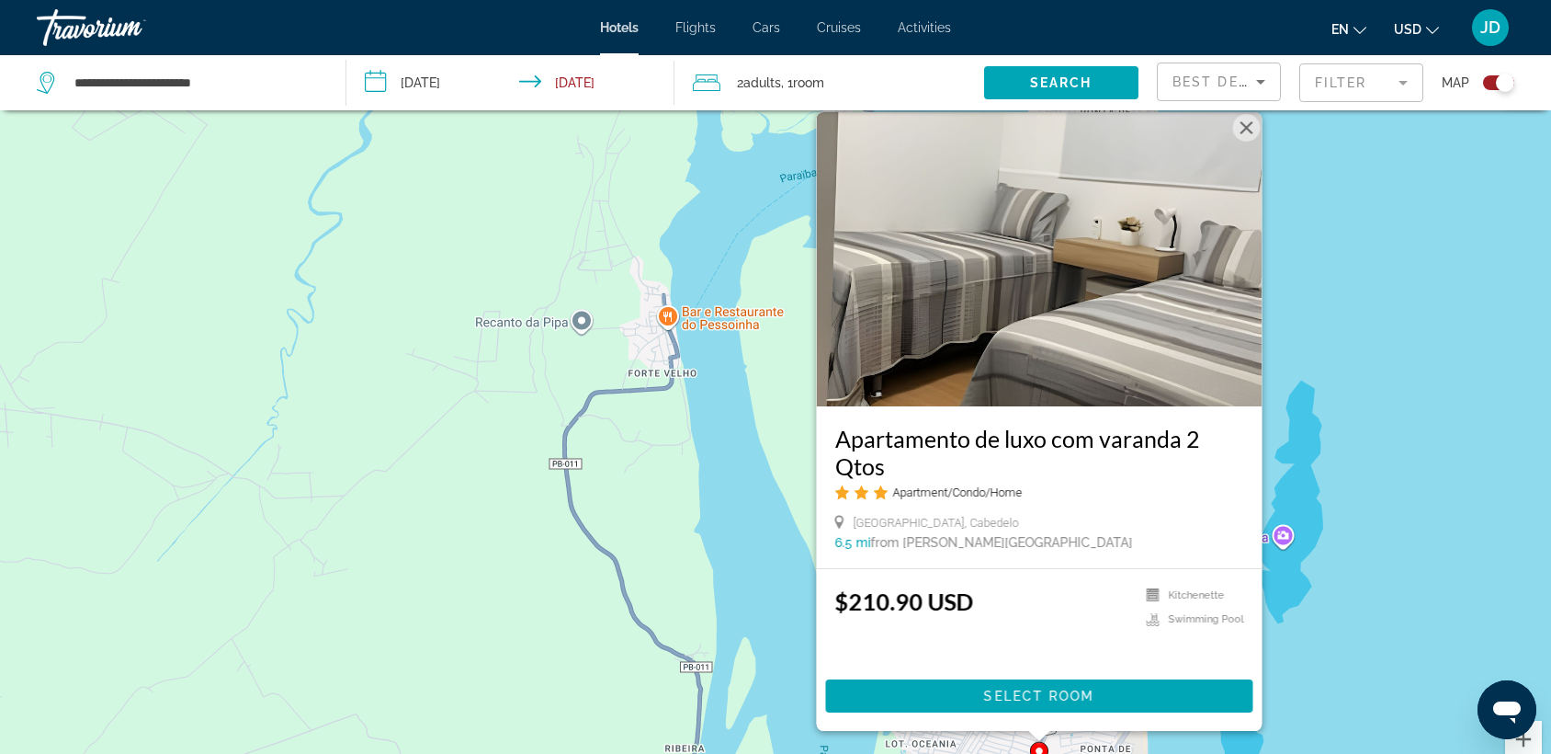
click at [1249, 142] on img "Main content" at bounding box center [1040, 259] width 446 height 294
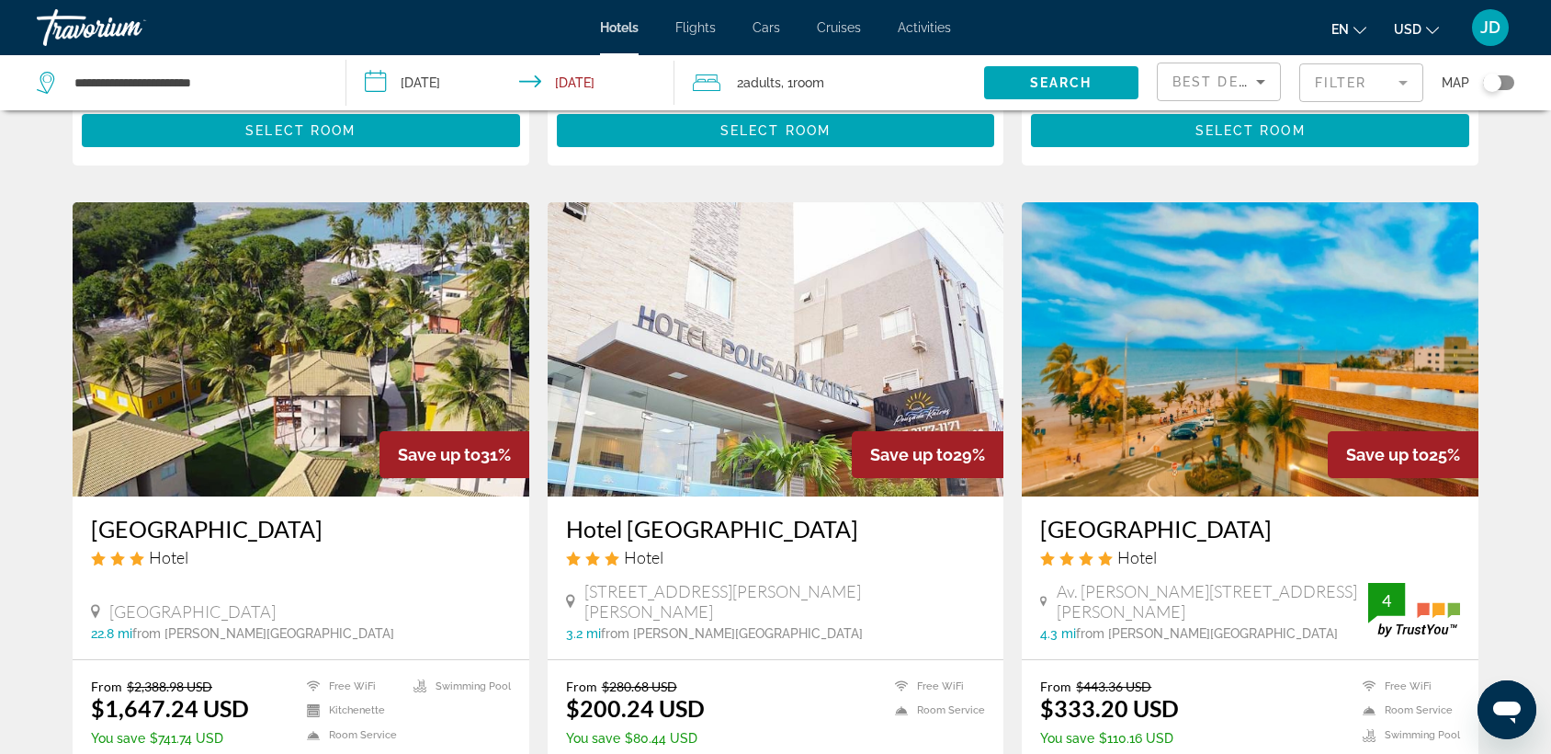
scroll to position [1323, 0]
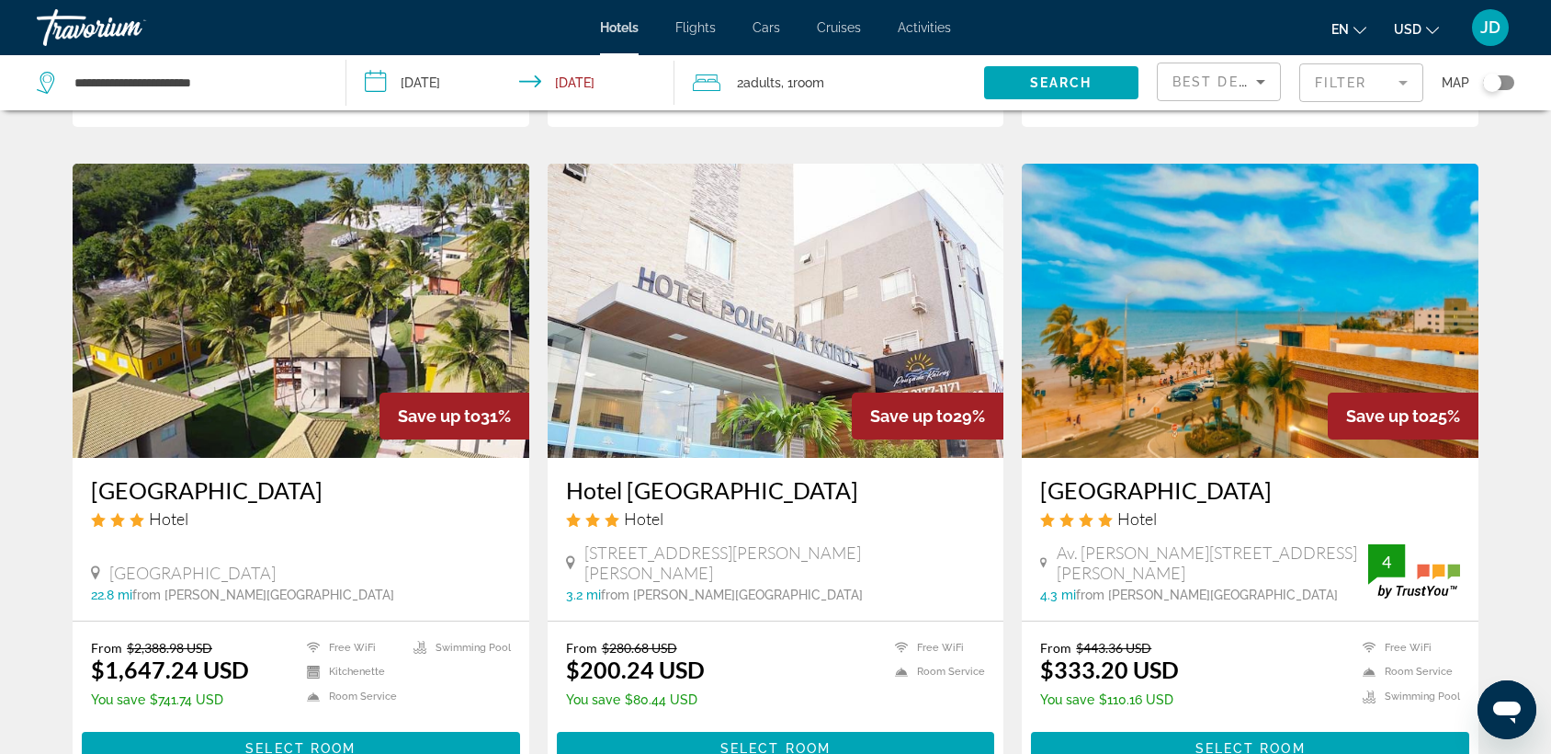
click at [1137, 491] on h3 "Bessa Beach Hotel" at bounding box center [1250, 490] width 420 height 28
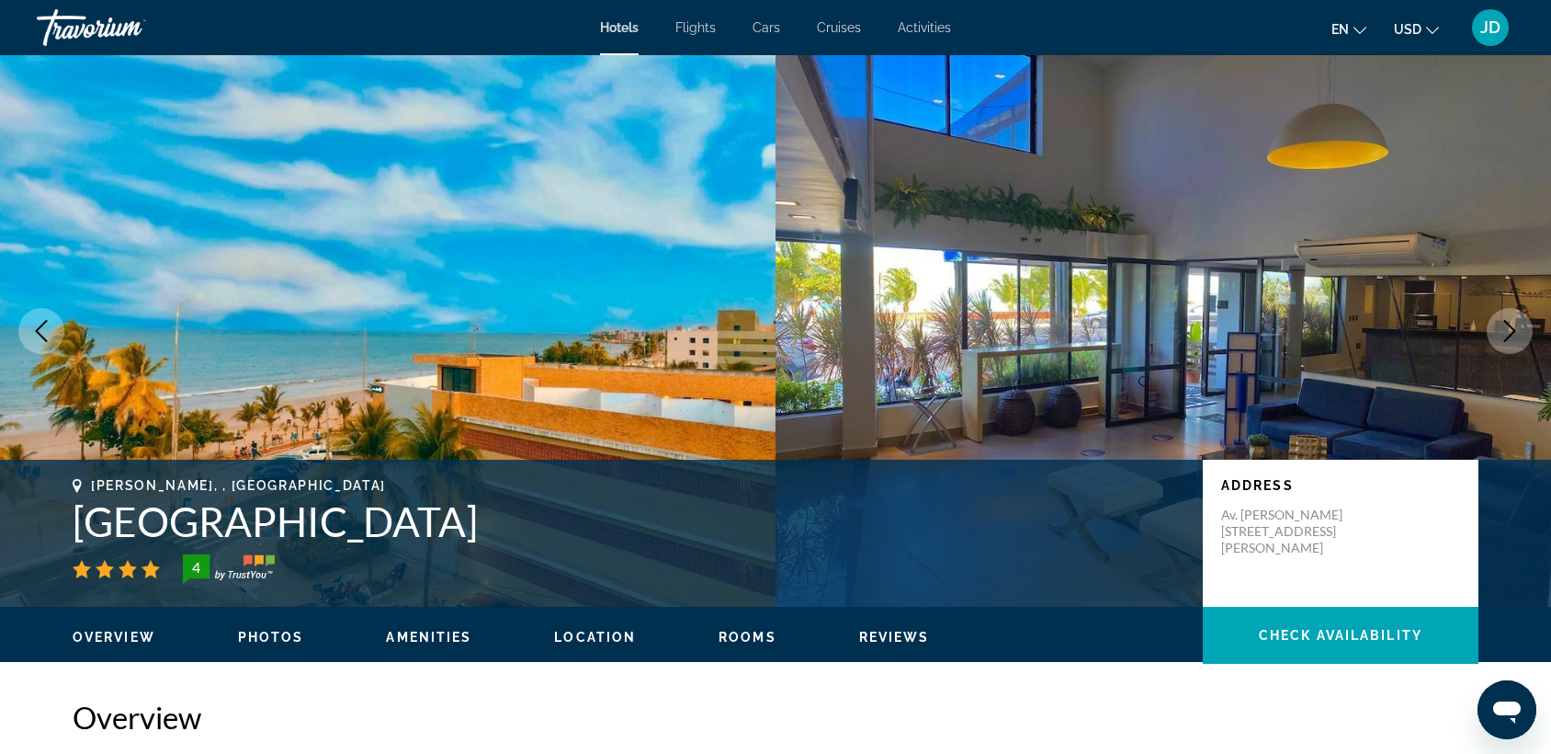
click at [1507, 325] on icon "Next image" at bounding box center [1510, 331] width 22 height 22
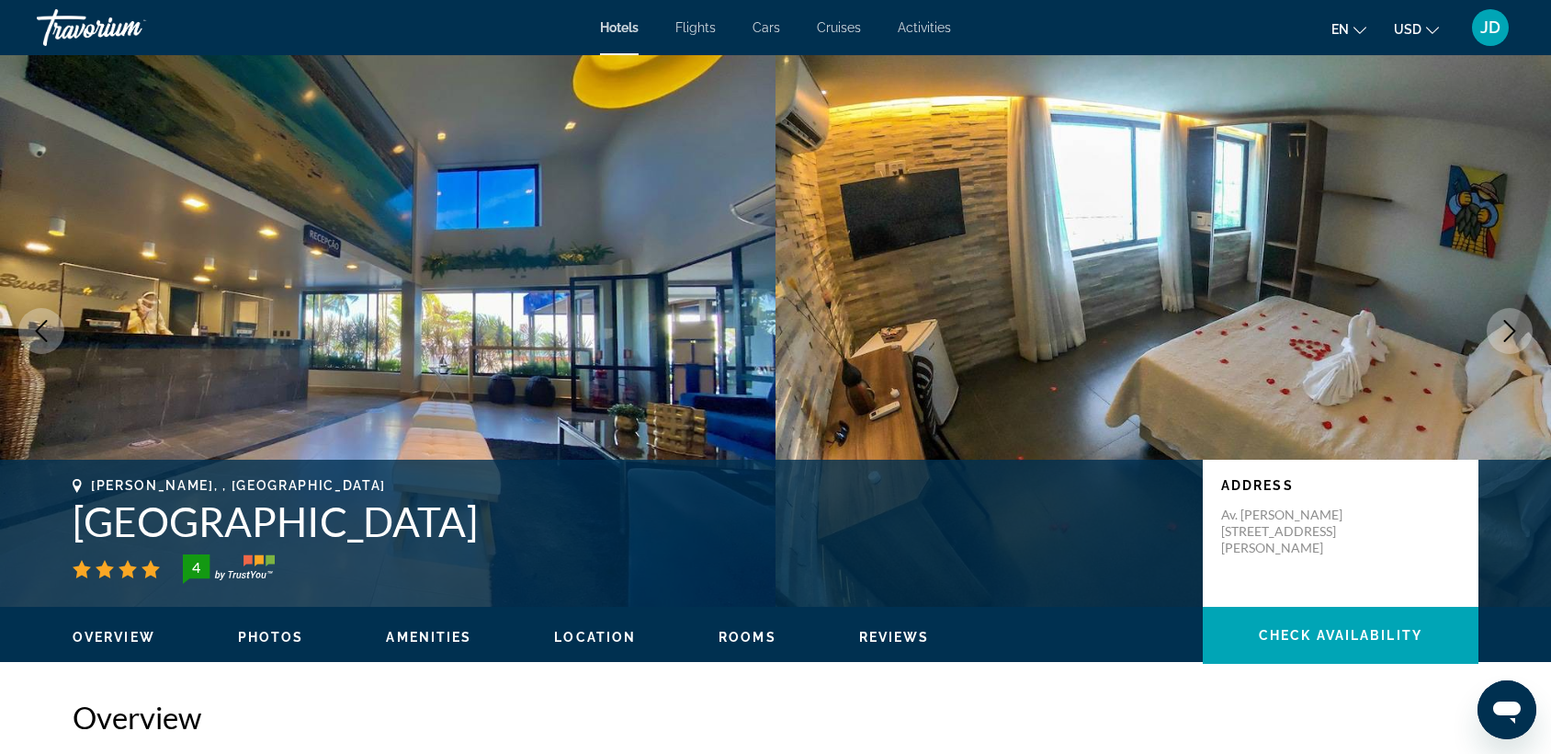
click at [1513, 326] on icon "Next image" at bounding box center [1510, 331] width 22 height 22
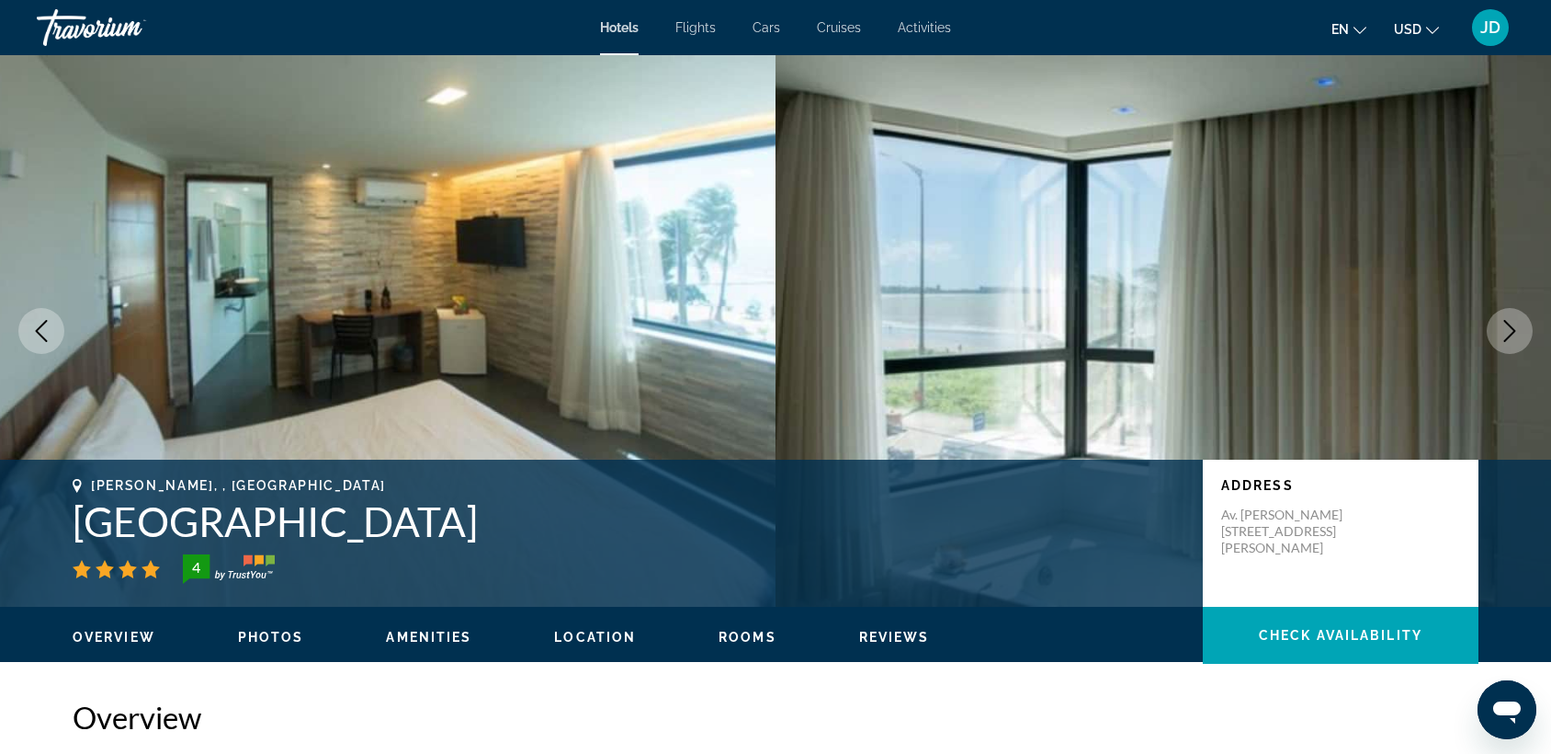
click at [1509, 326] on icon "Next image" at bounding box center [1510, 331] width 22 height 22
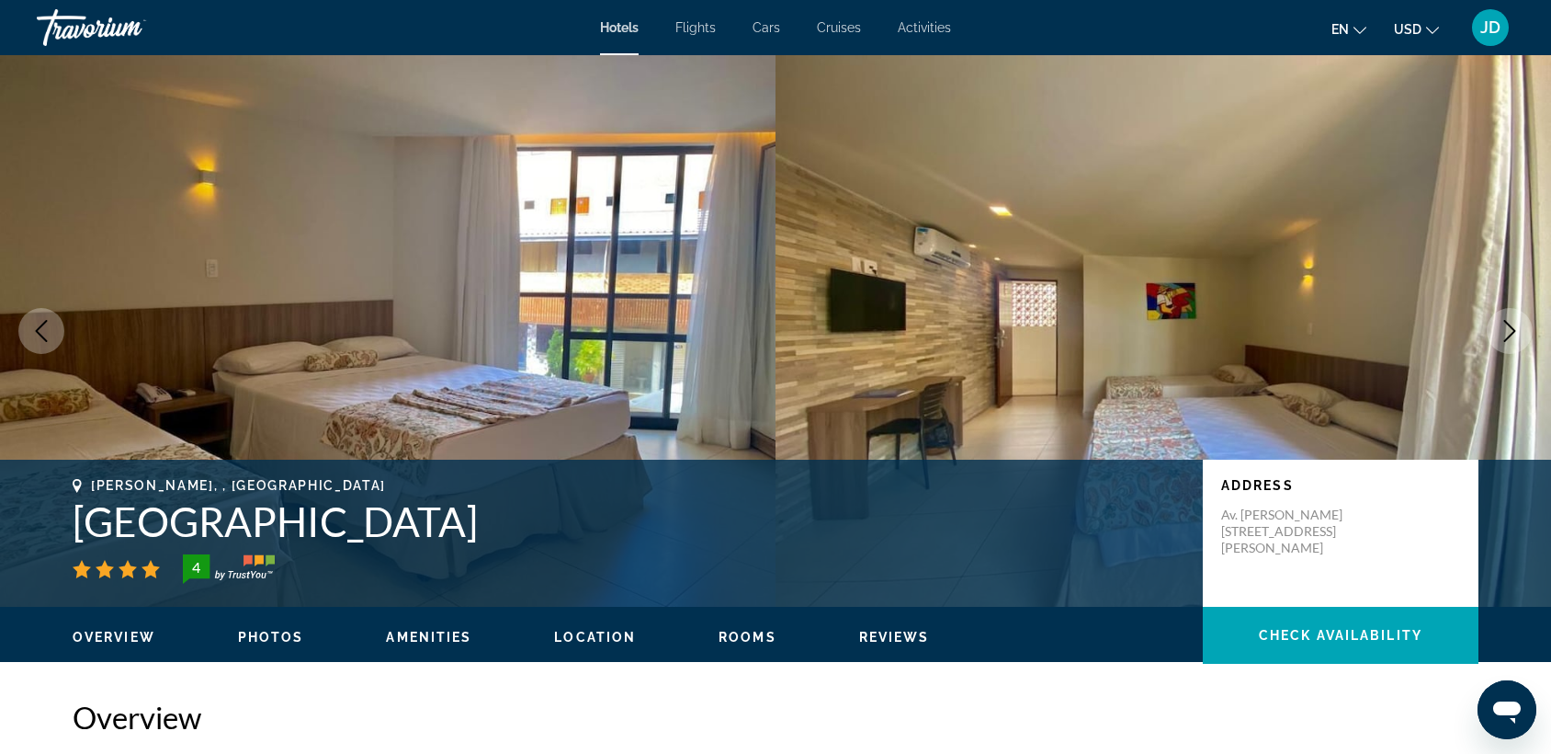
click at [1509, 326] on icon "Next image" at bounding box center [1510, 331] width 22 height 22
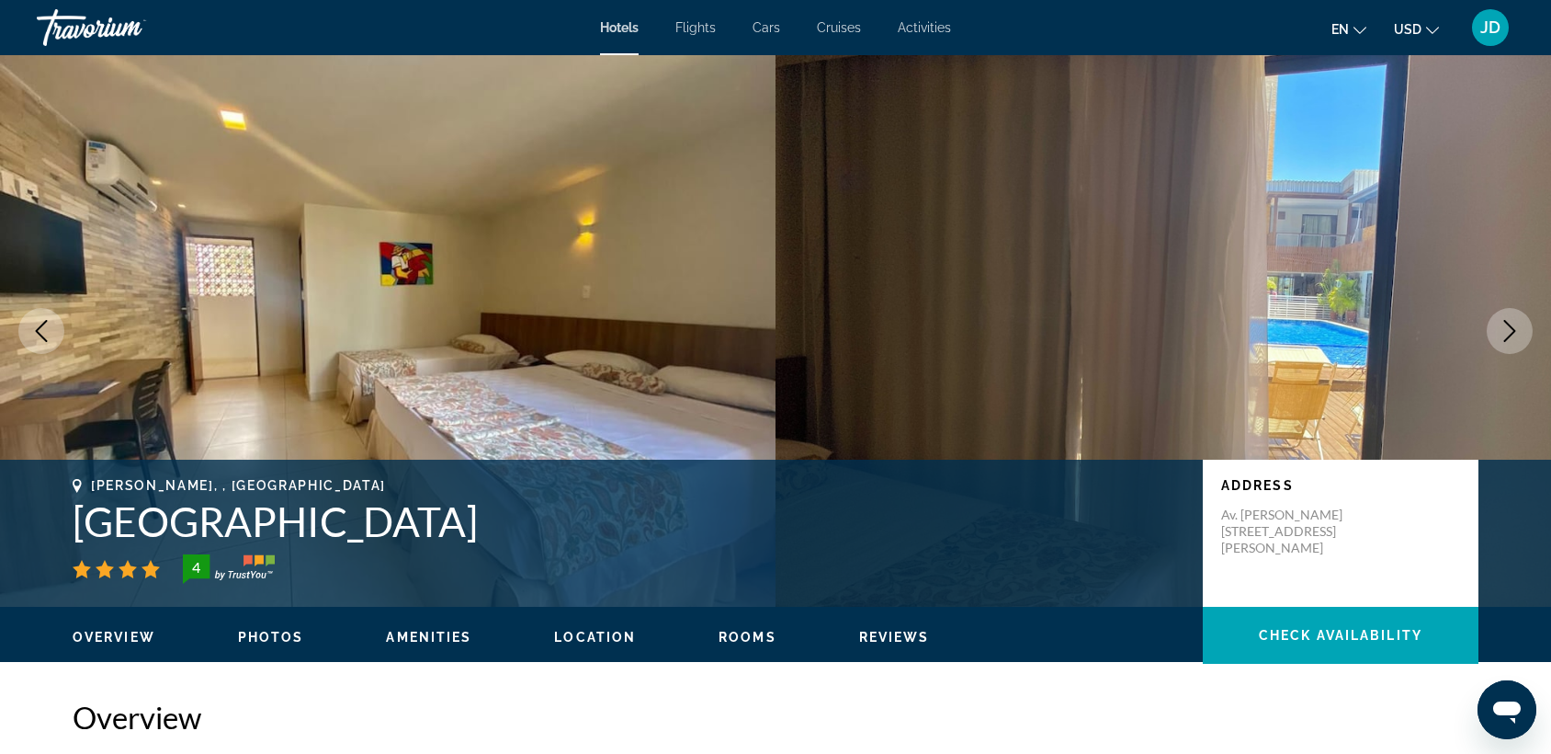
click at [1509, 326] on icon "Next image" at bounding box center [1510, 331] width 22 height 22
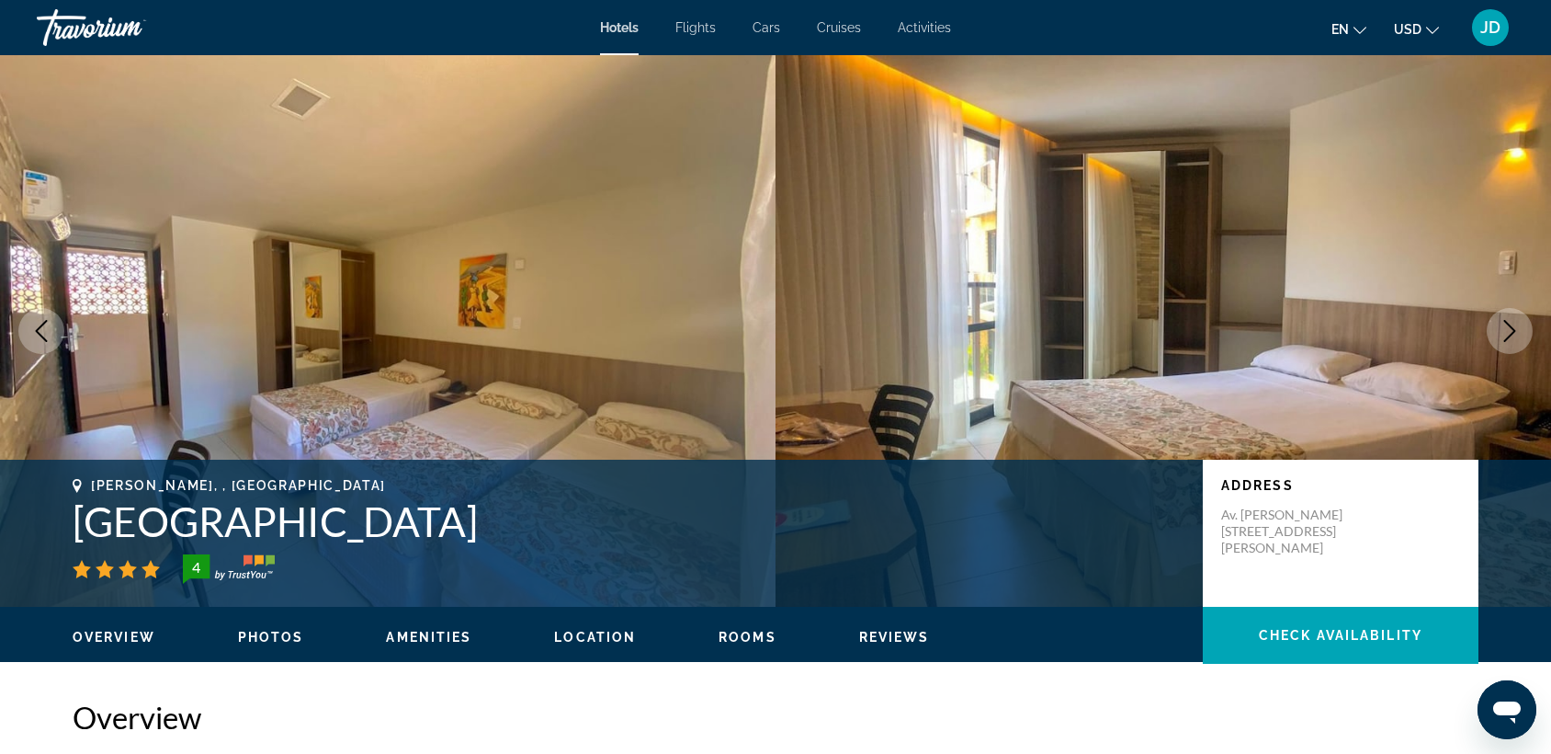
click at [1509, 326] on icon "Next image" at bounding box center [1510, 331] width 22 height 22
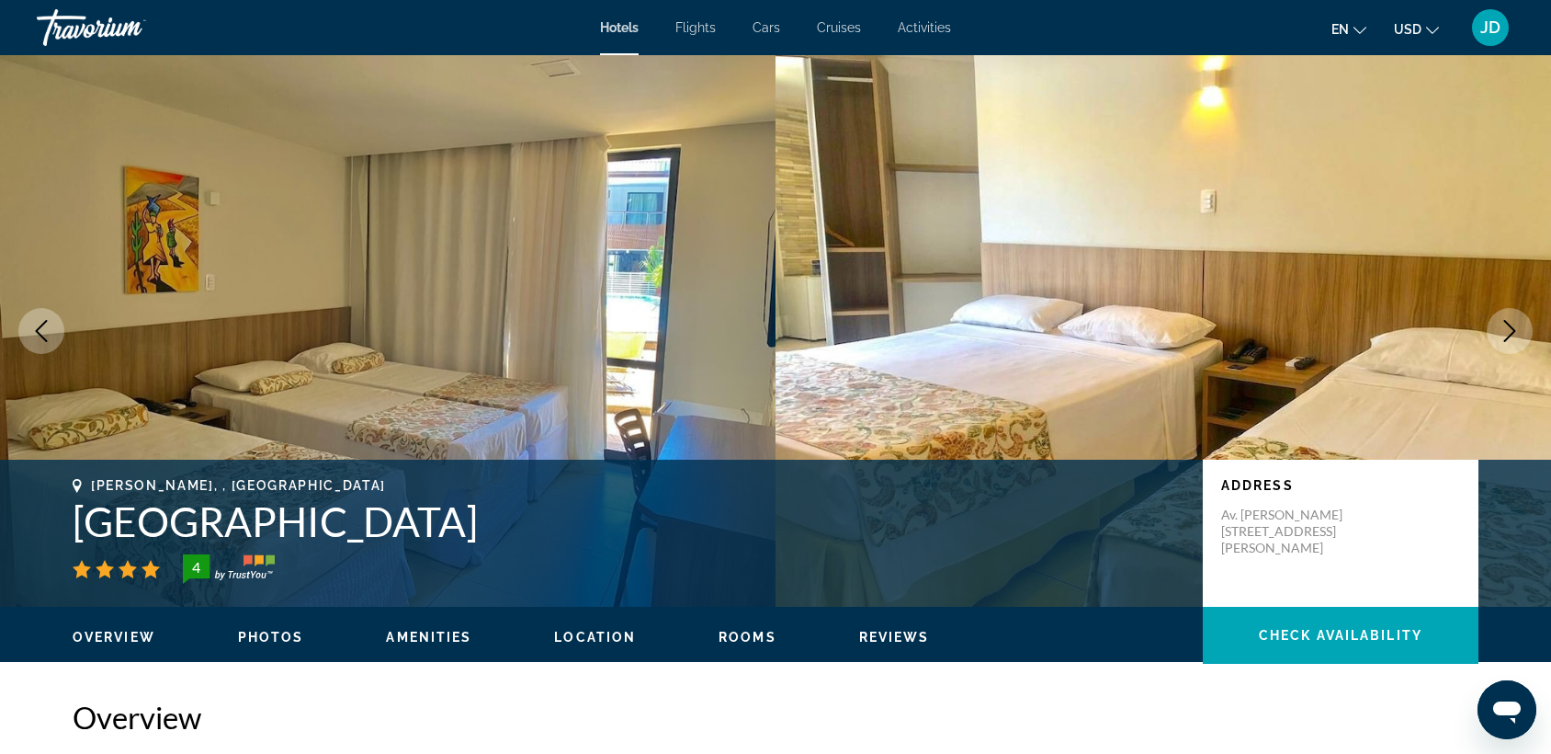
click at [1509, 326] on icon "Next image" at bounding box center [1510, 331] width 22 height 22
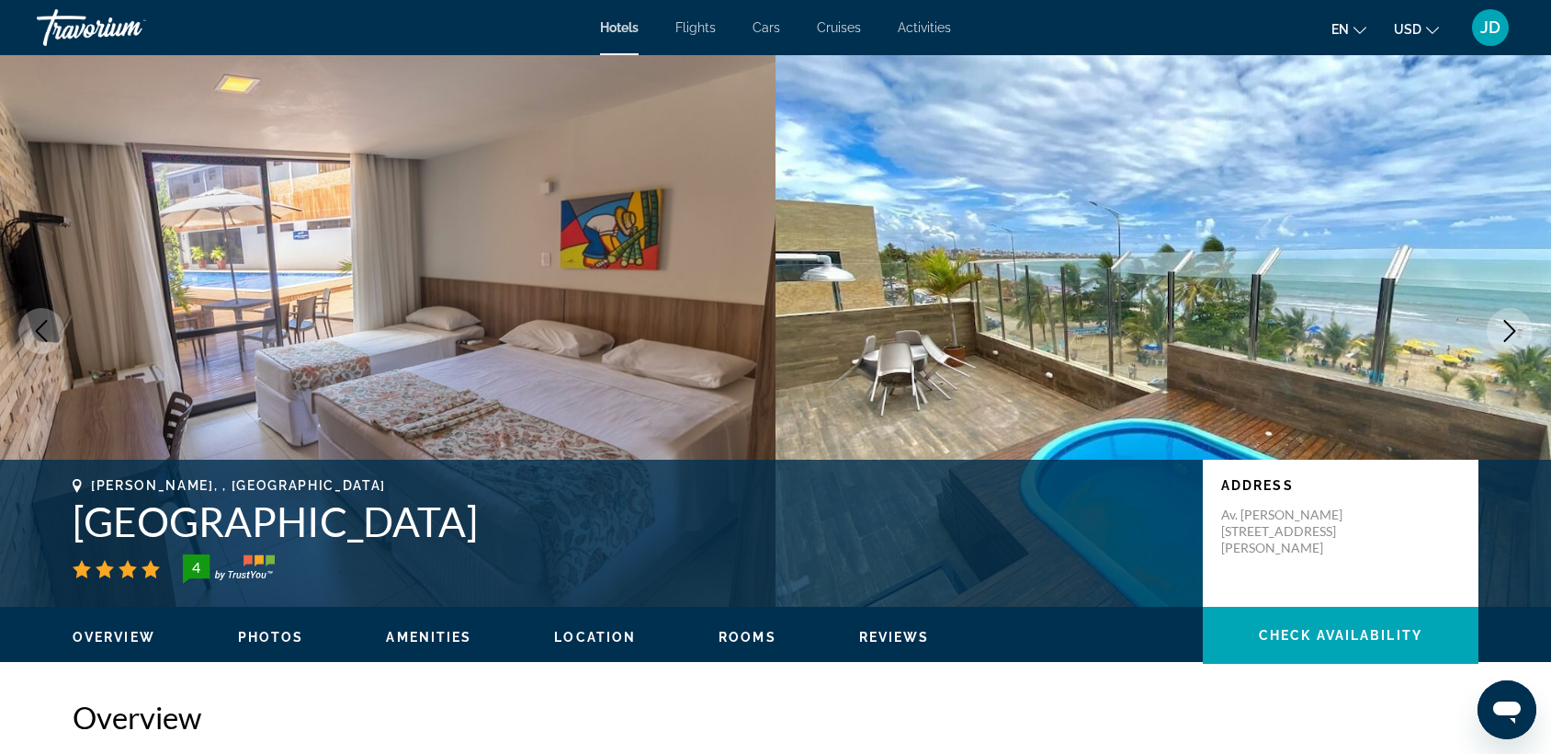
click at [1509, 326] on icon "Next image" at bounding box center [1510, 331] width 22 height 22
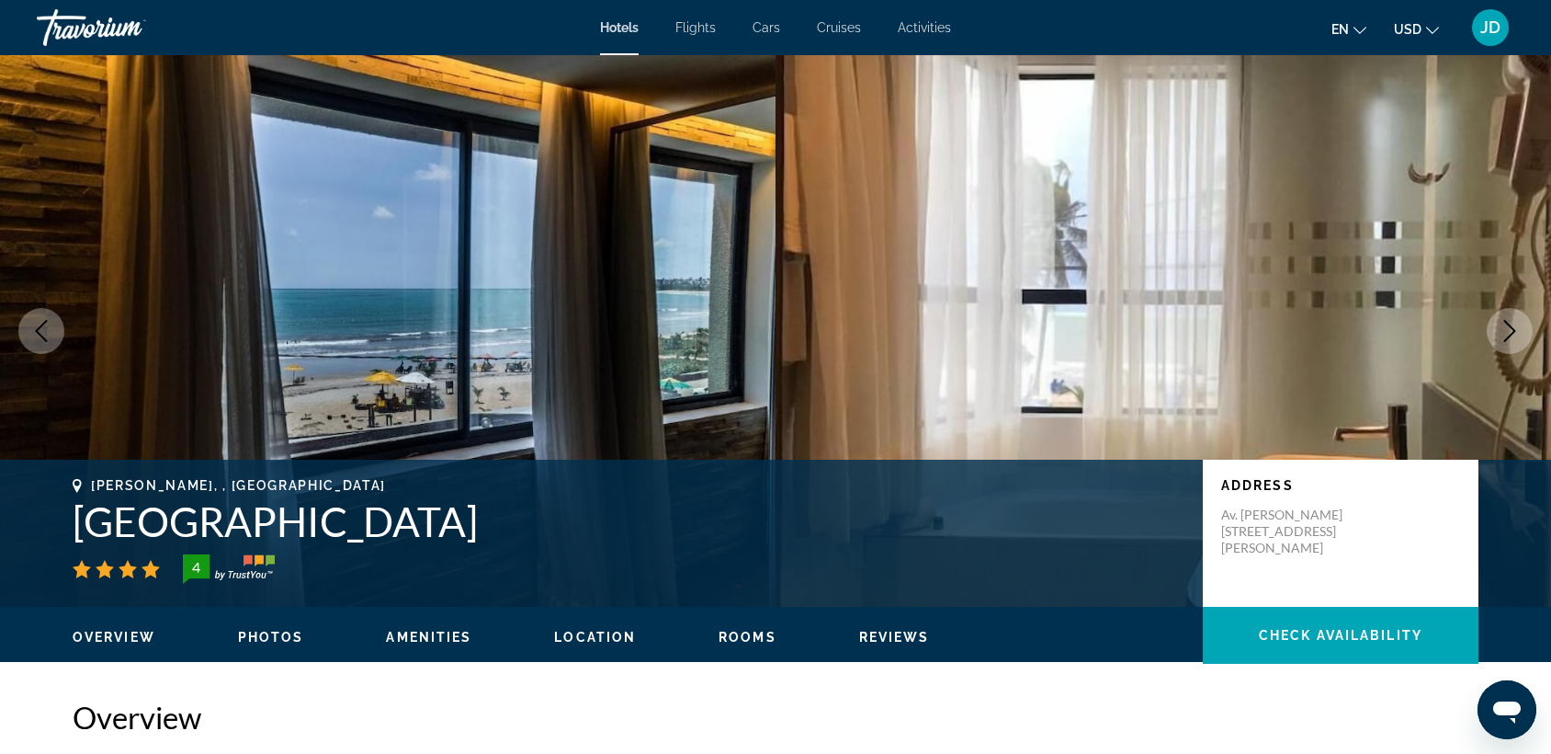
click at [1509, 326] on icon "Next image" at bounding box center [1510, 331] width 22 height 22
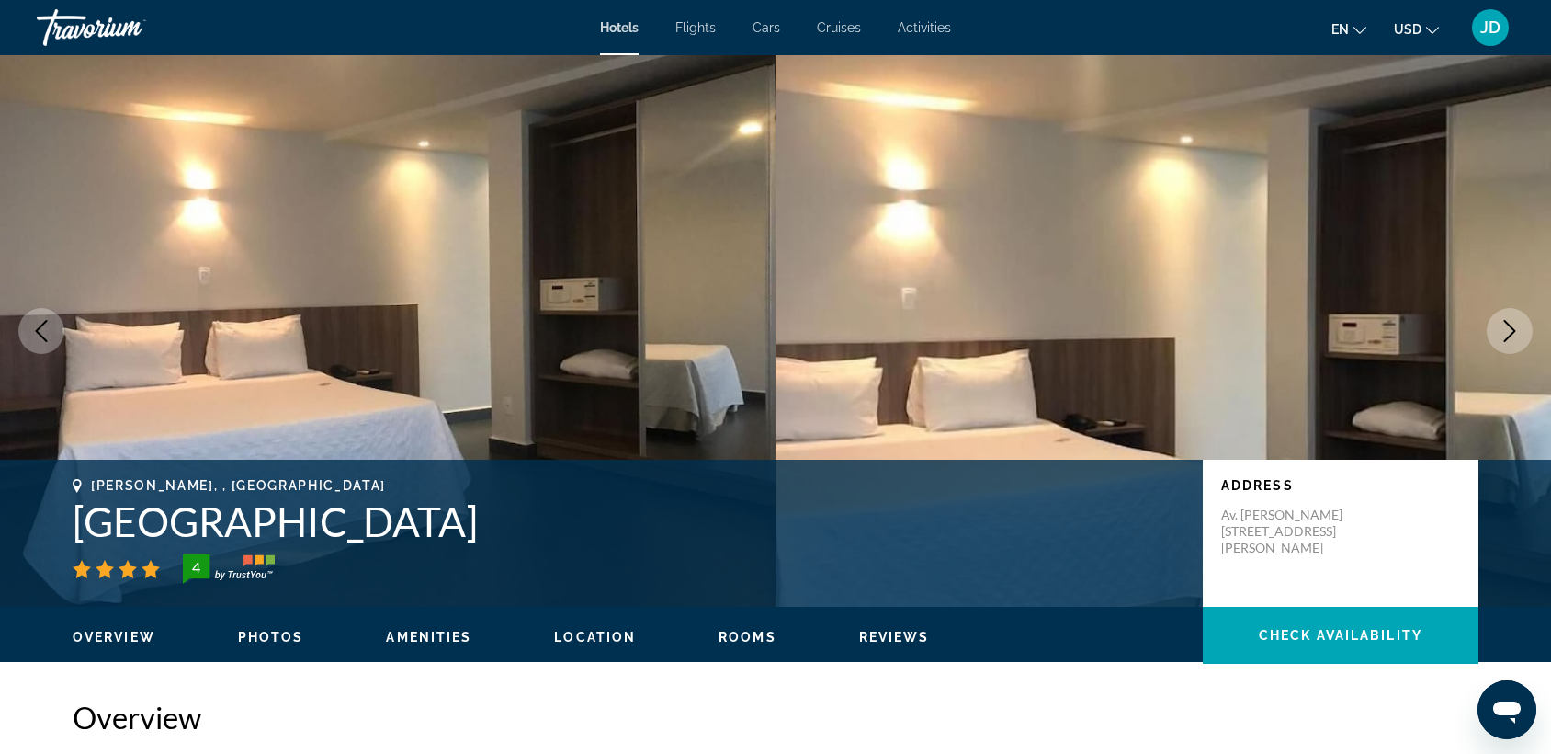
click at [1509, 326] on icon "Next image" at bounding box center [1510, 331] width 22 height 22
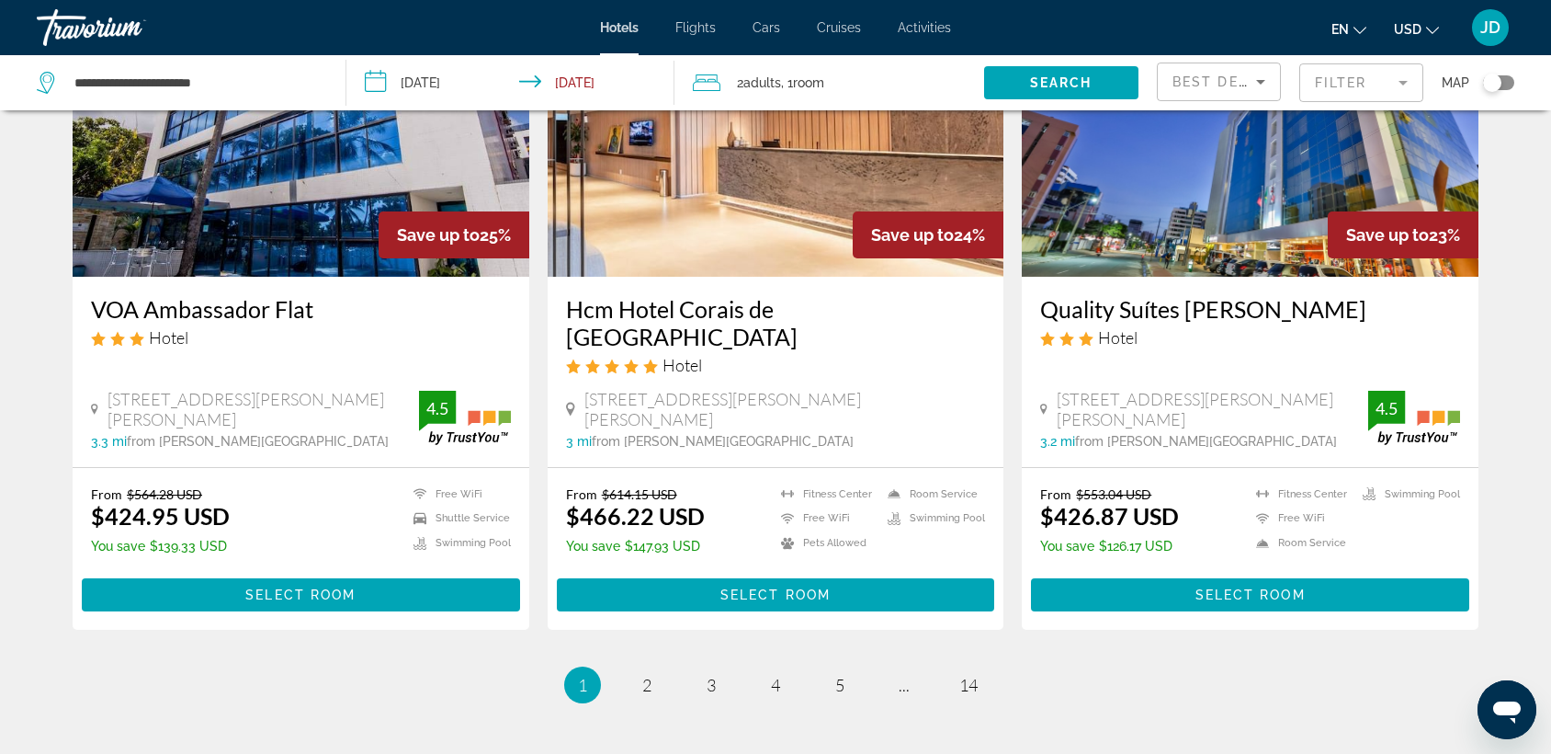
scroll to position [2159, 0]
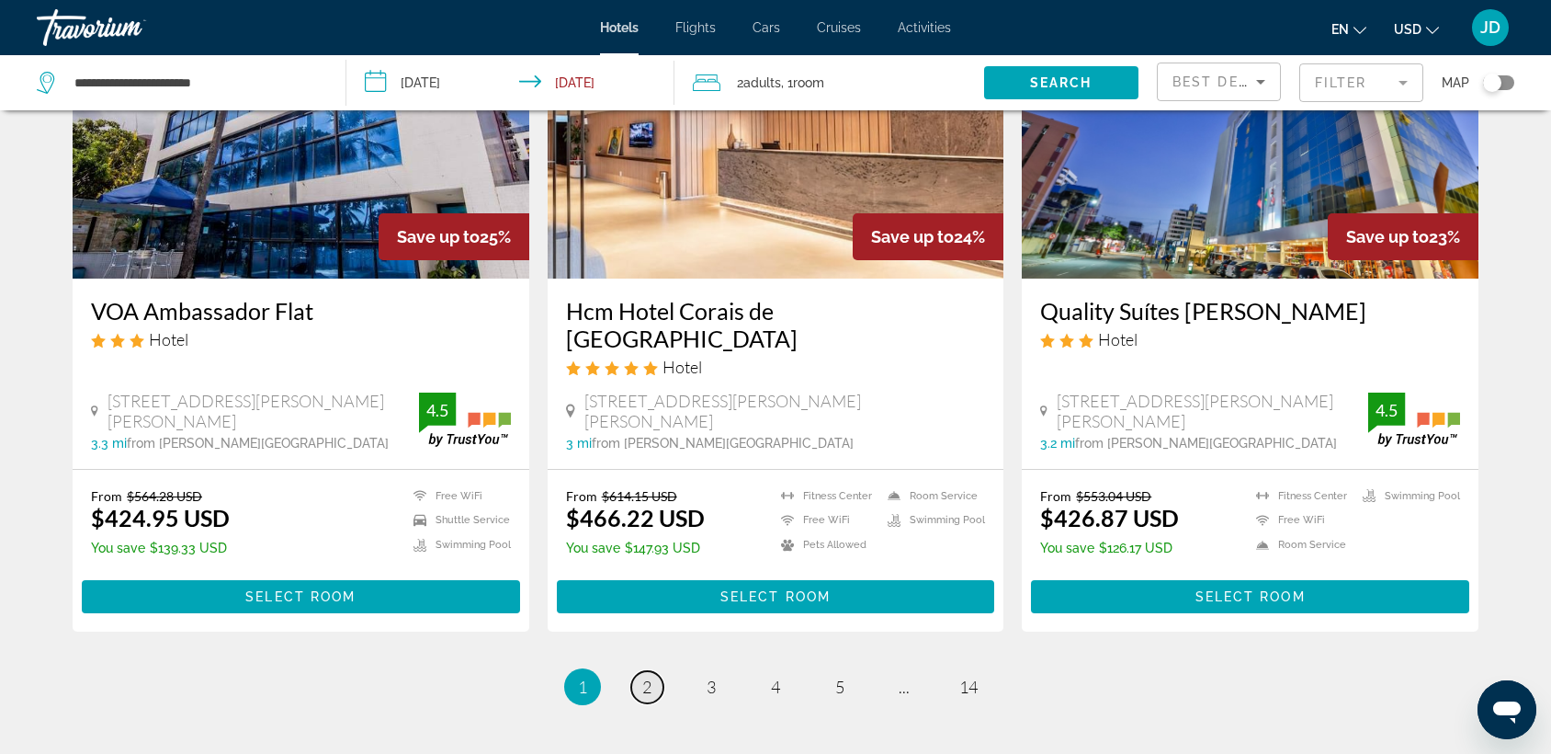
click at [640, 671] on link "page 2" at bounding box center [647, 687] width 32 height 32
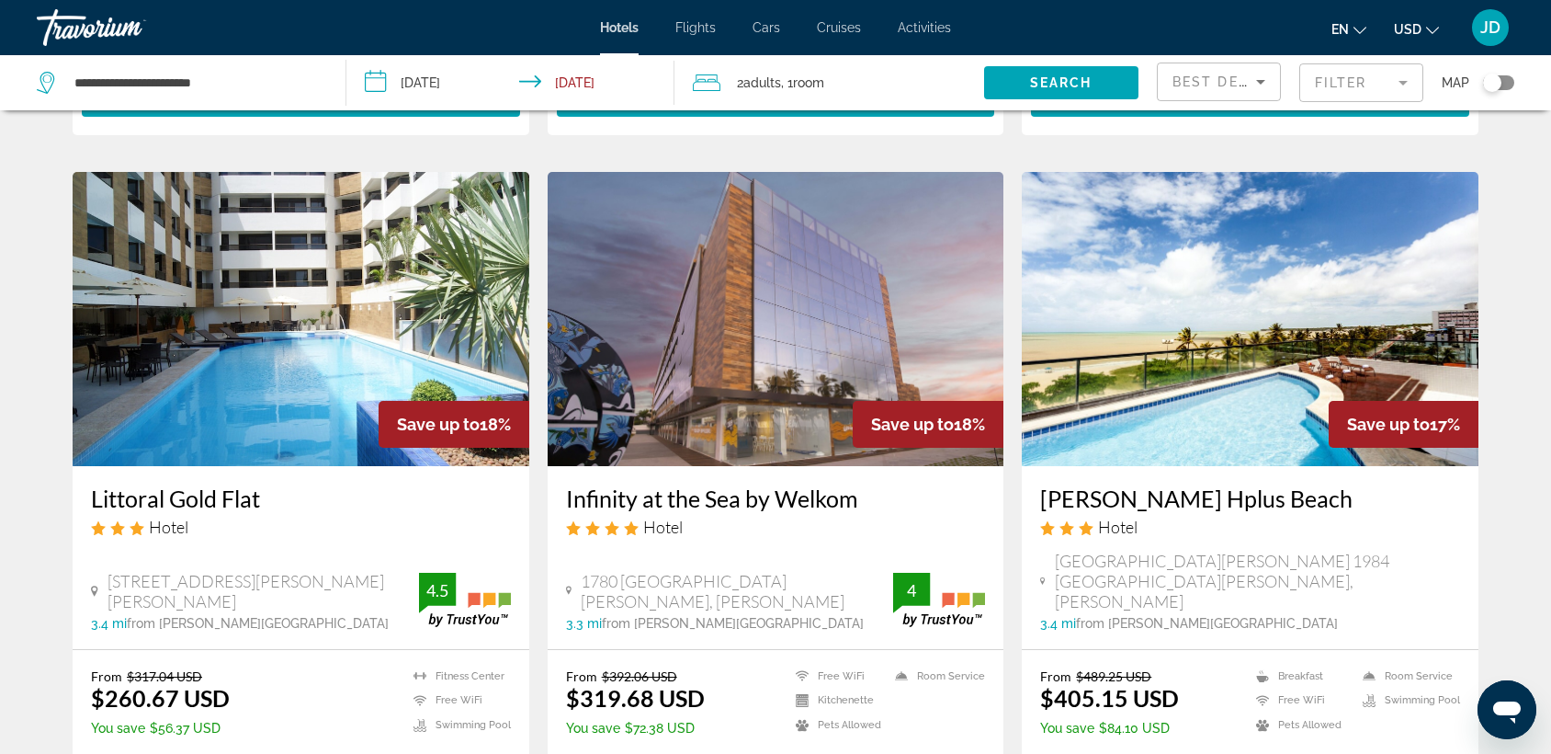
scroll to position [1344, 0]
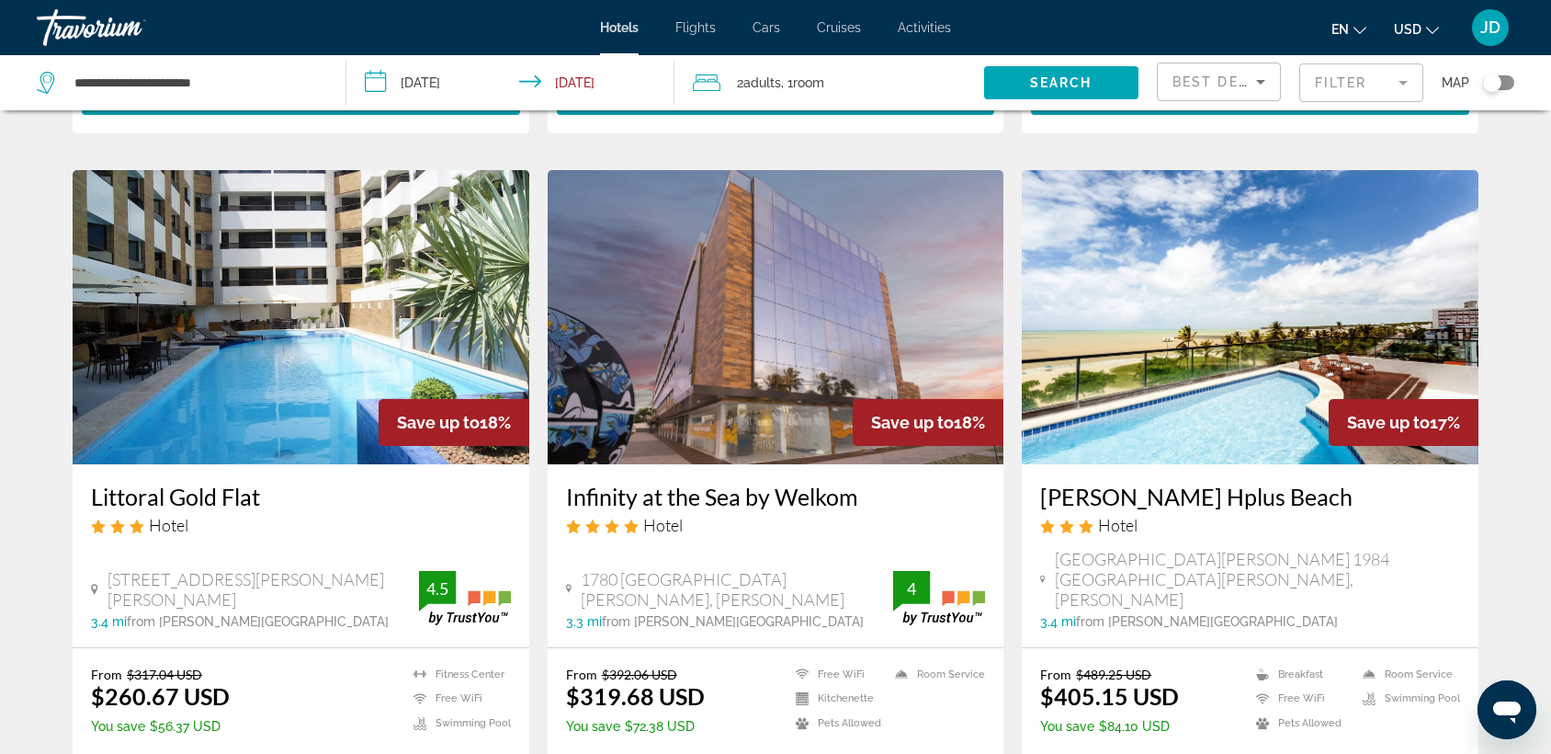
click at [439, 83] on input "**********" at bounding box center [513, 85] width 335 height 61
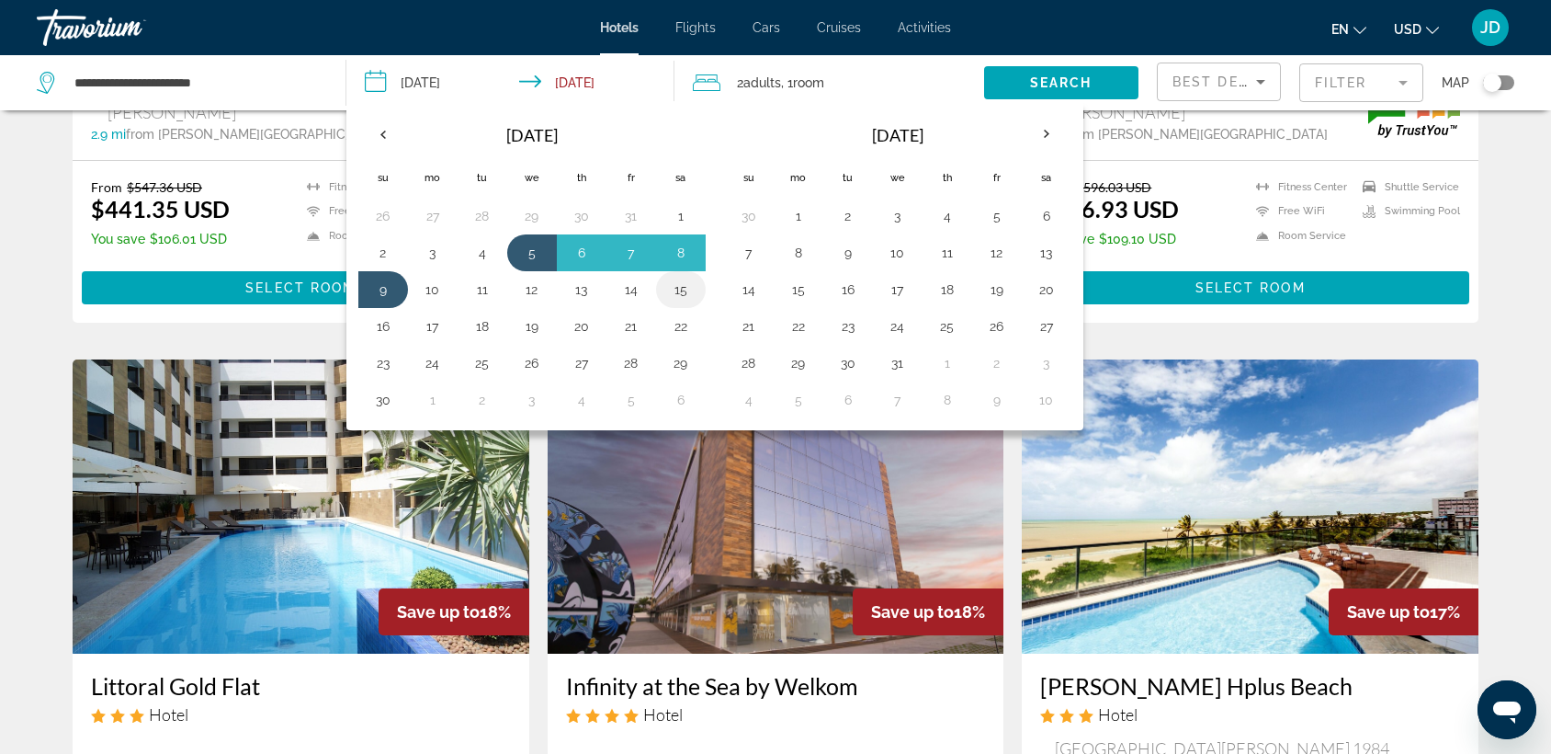
scroll to position [1154, 0]
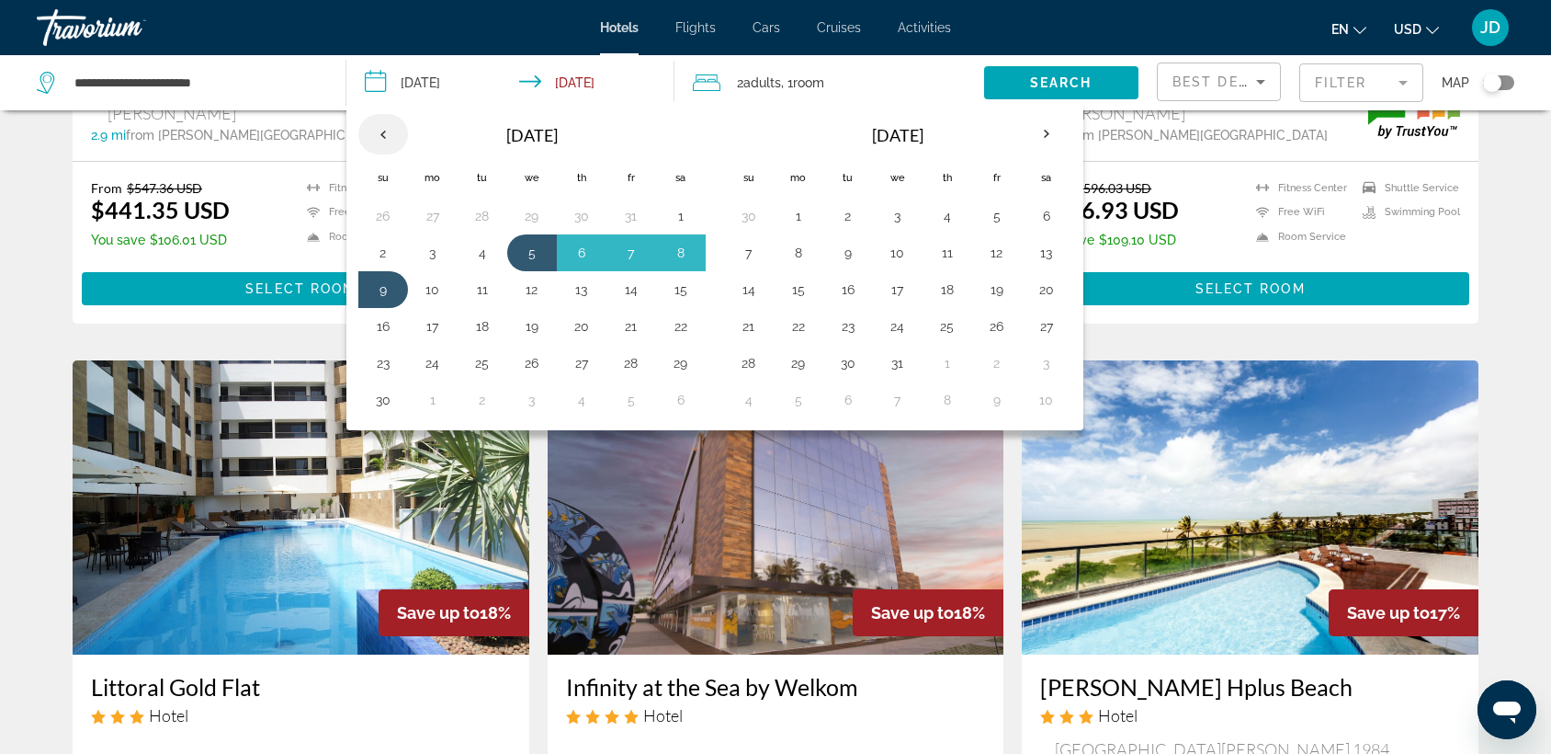
click at [379, 134] on th "Previous month" at bounding box center [383, 134] width 50 height 40
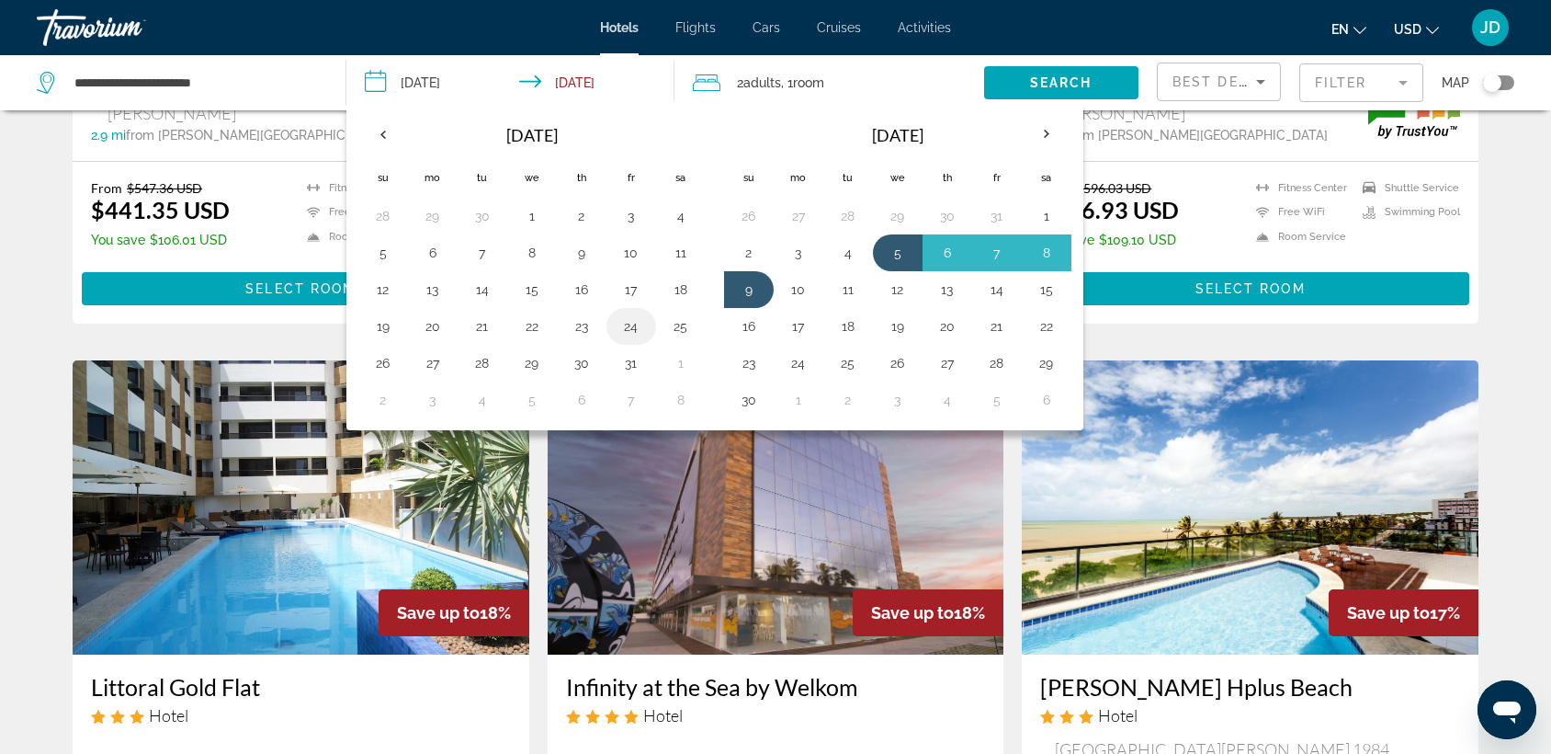
click at [631, 328] on button "24" at bounding box center [631, 326] width 29 height 26
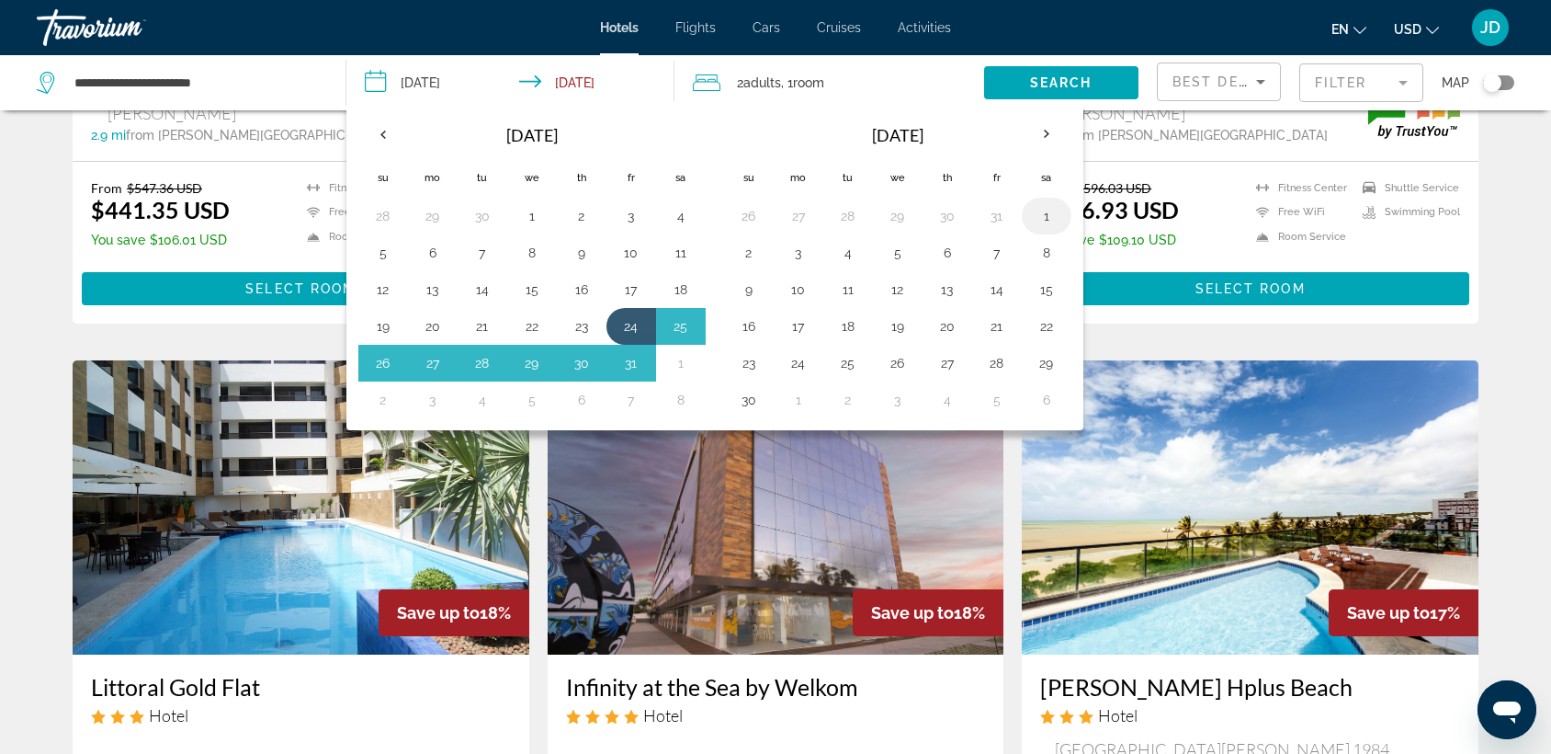
click at [1047, 213] on button "1" at bounding box center [1046, 216] width 29 height 26
type input "**********"
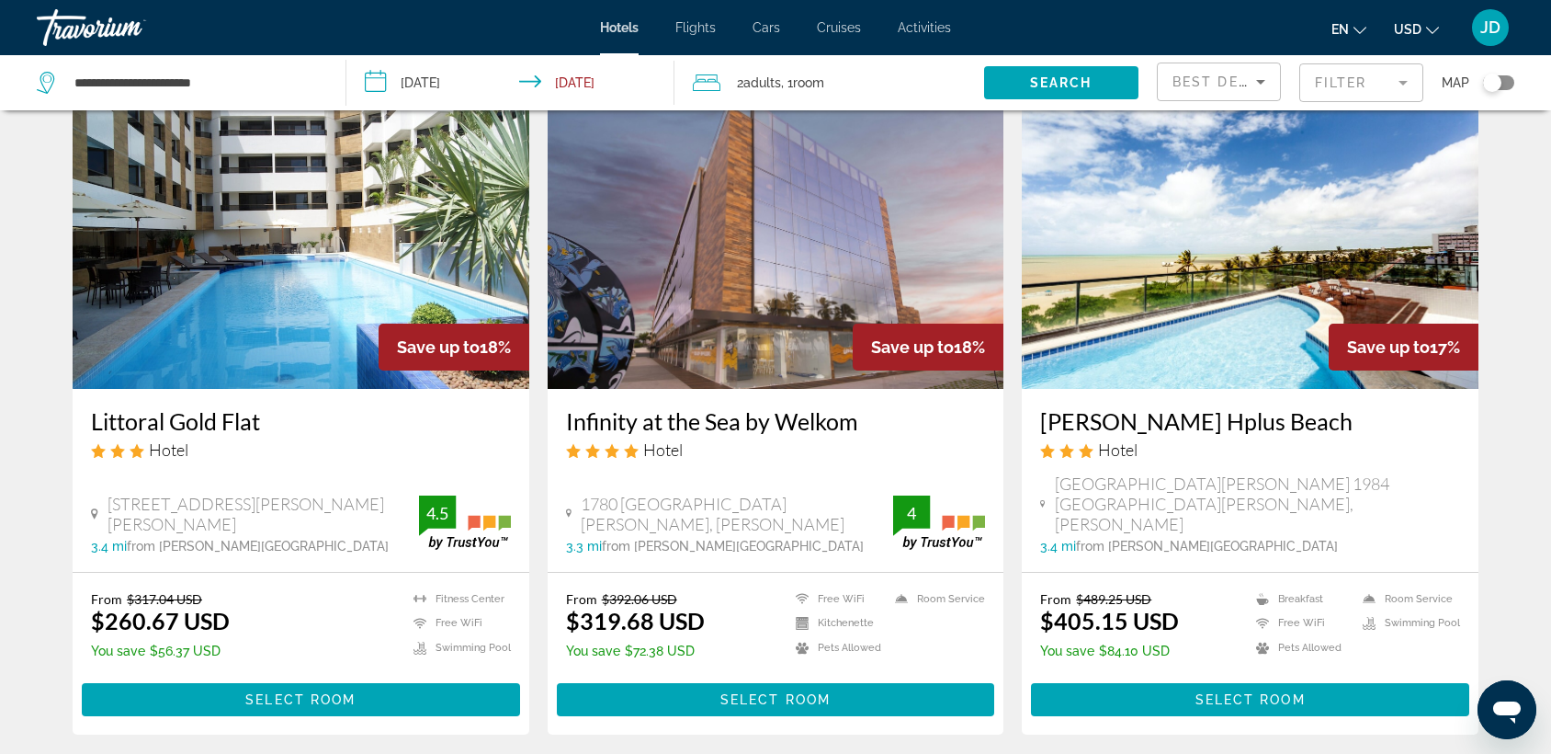
scroll to position [1433, 0]
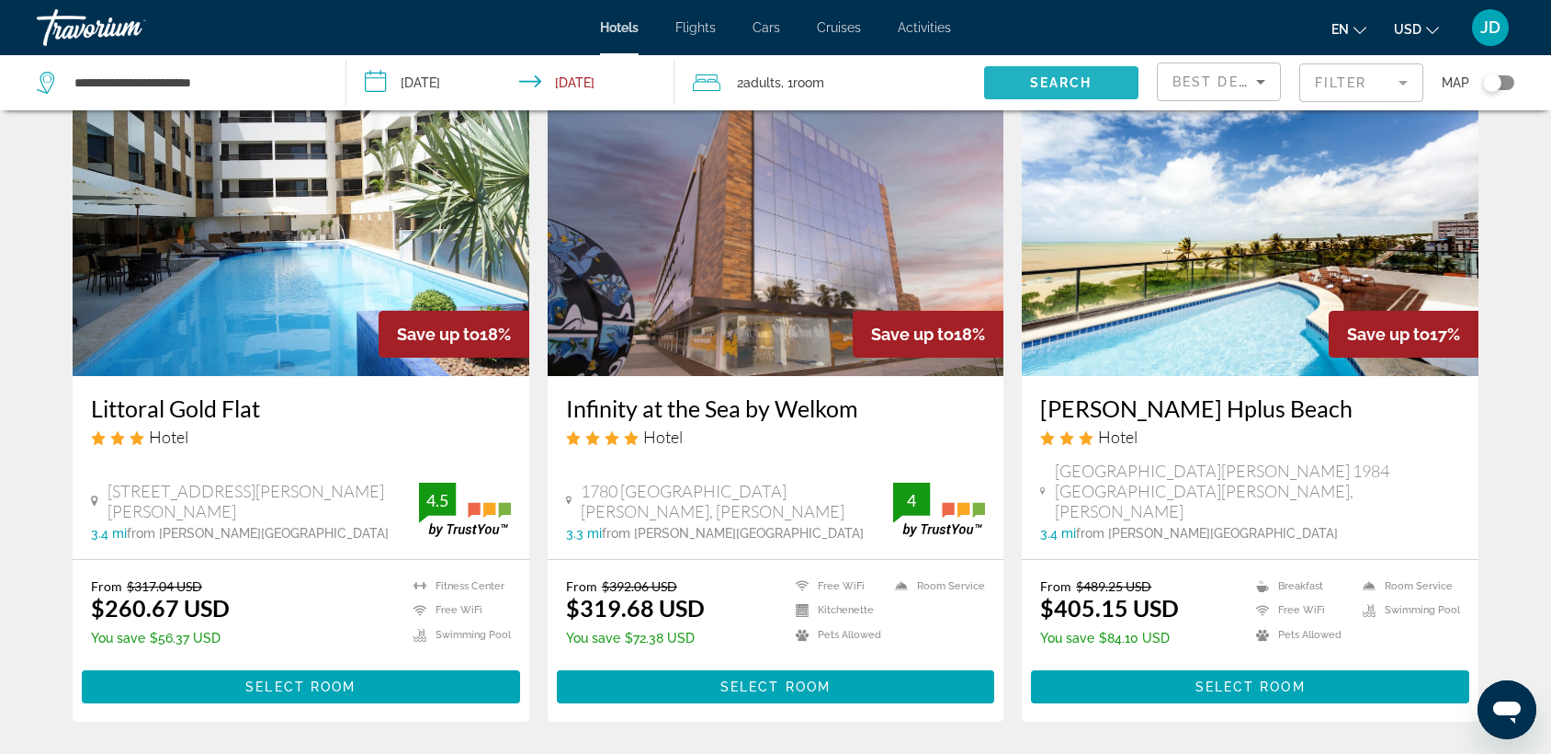
click at [1047, 76] on span "Search" at bounding box center [1061, 82] width 62 height 15
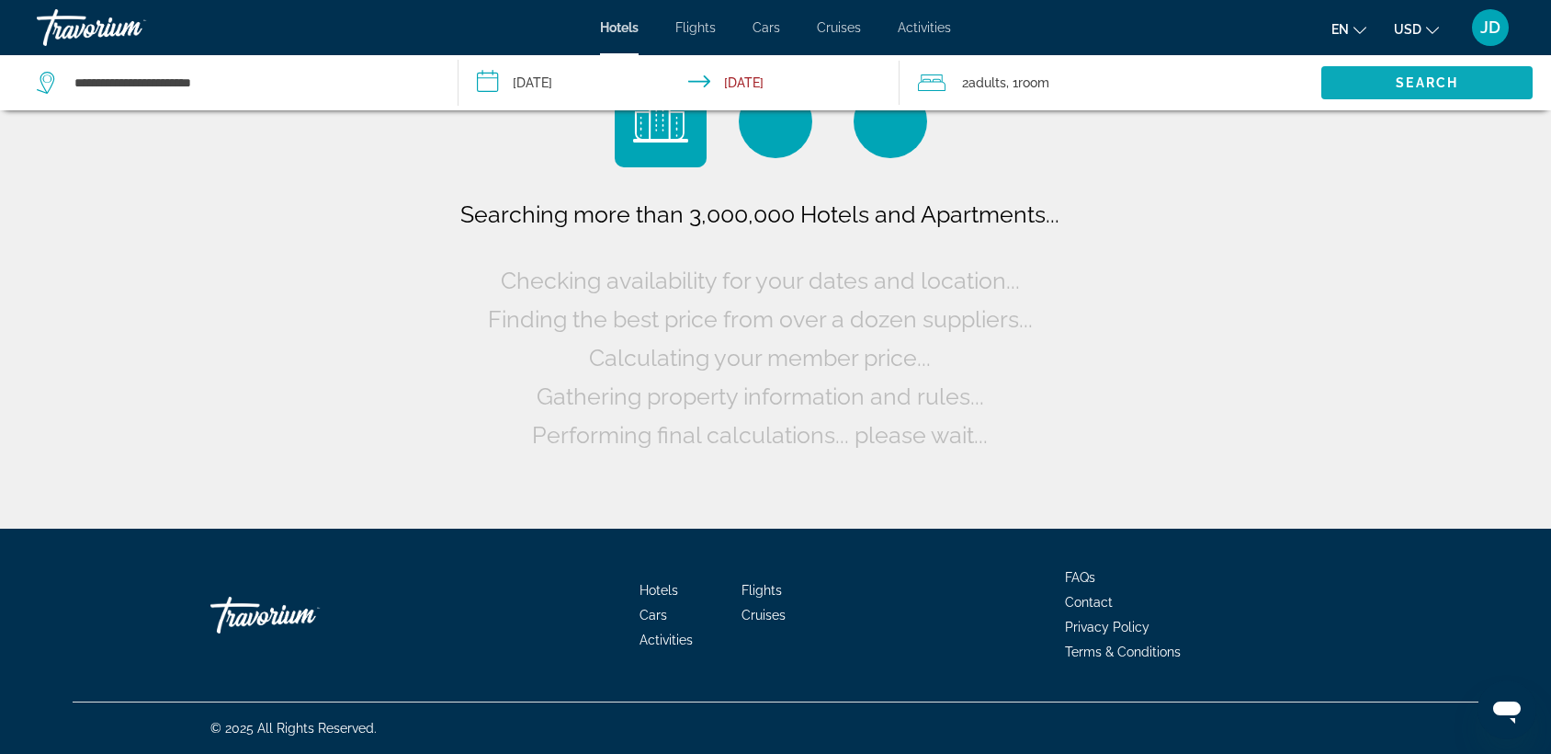
scroll to position [0, 0]
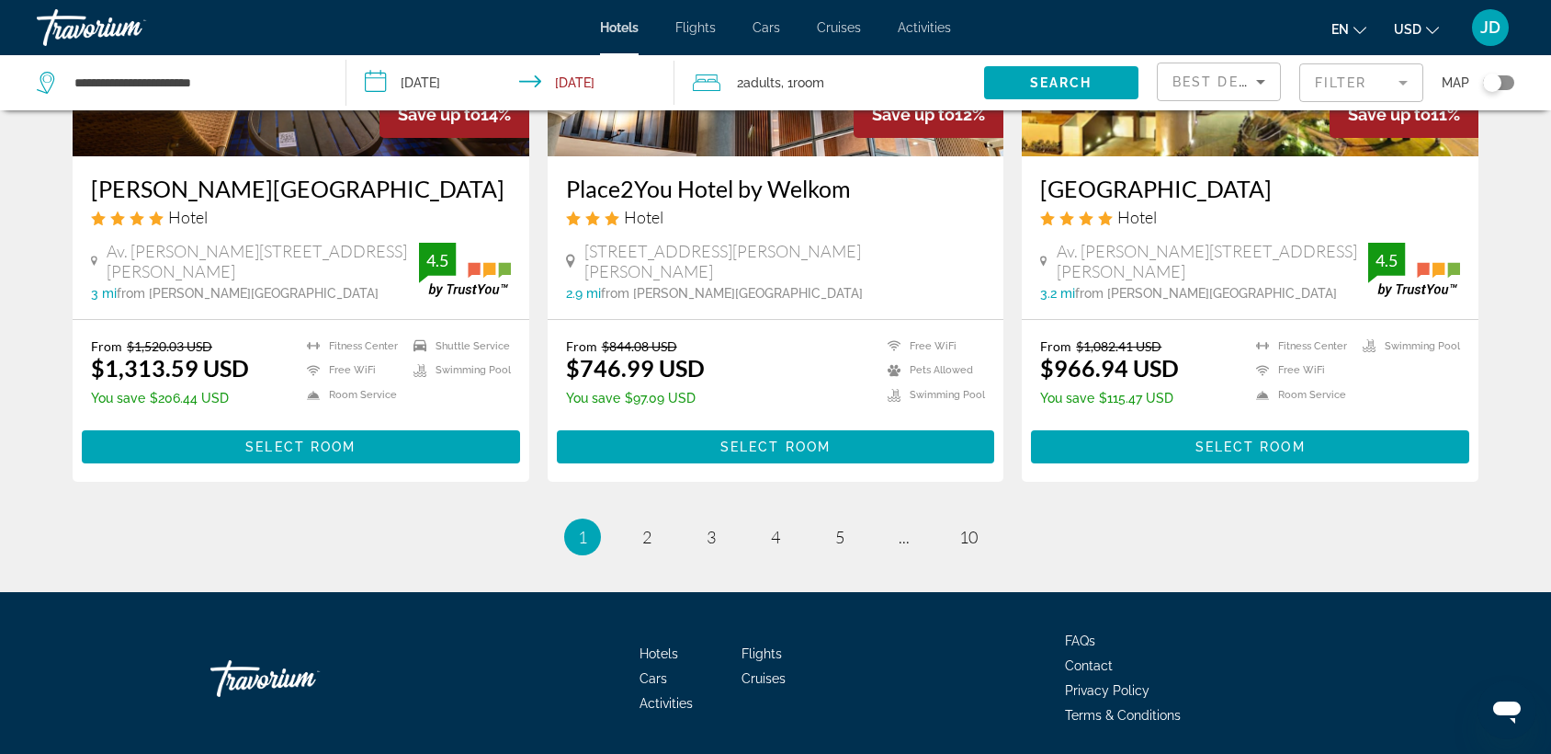
scroll to position [2342, 0]
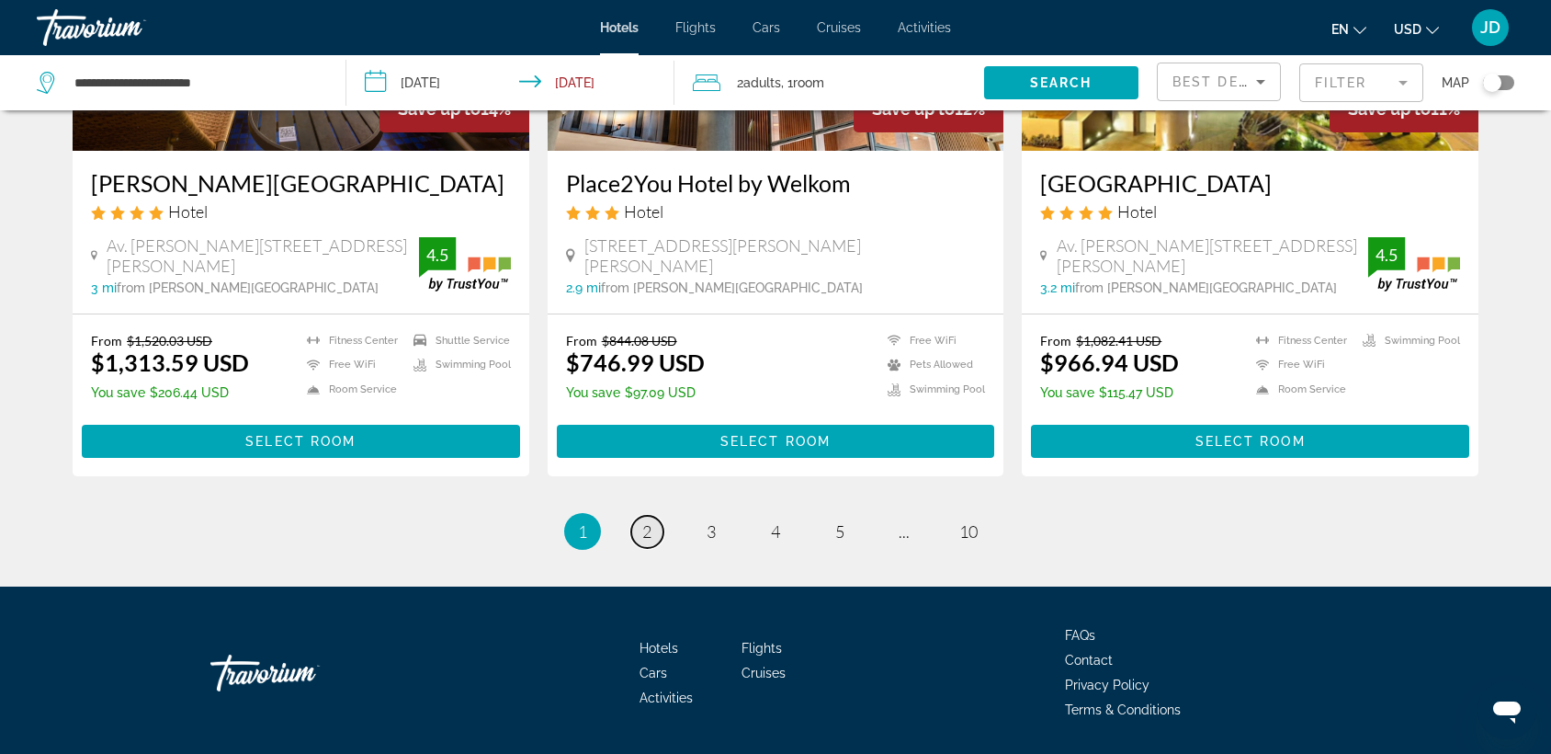
click at [646, 521] on span "2" at bounding box center [646, 531] width 9 height 20
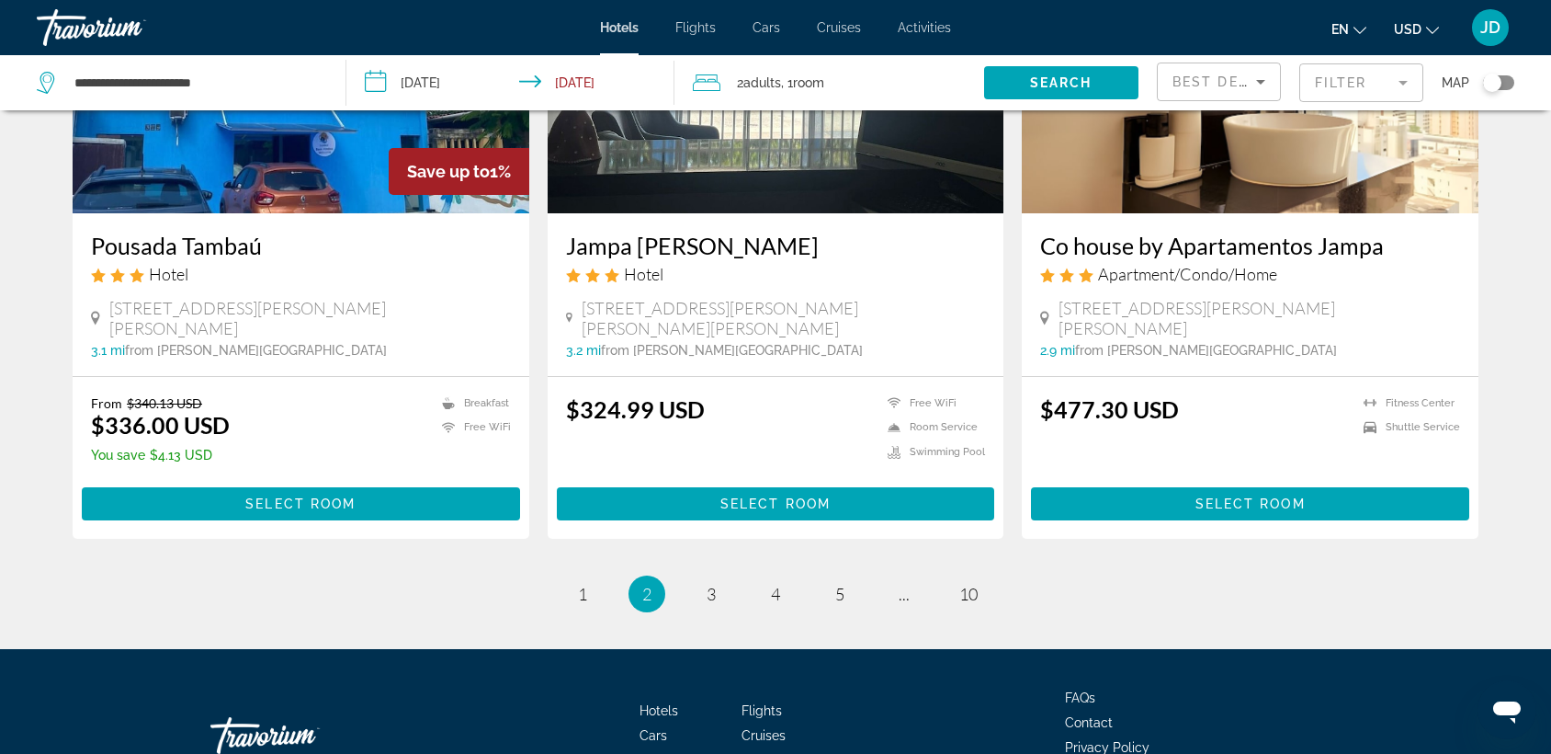
scroll to position [2323, 0]
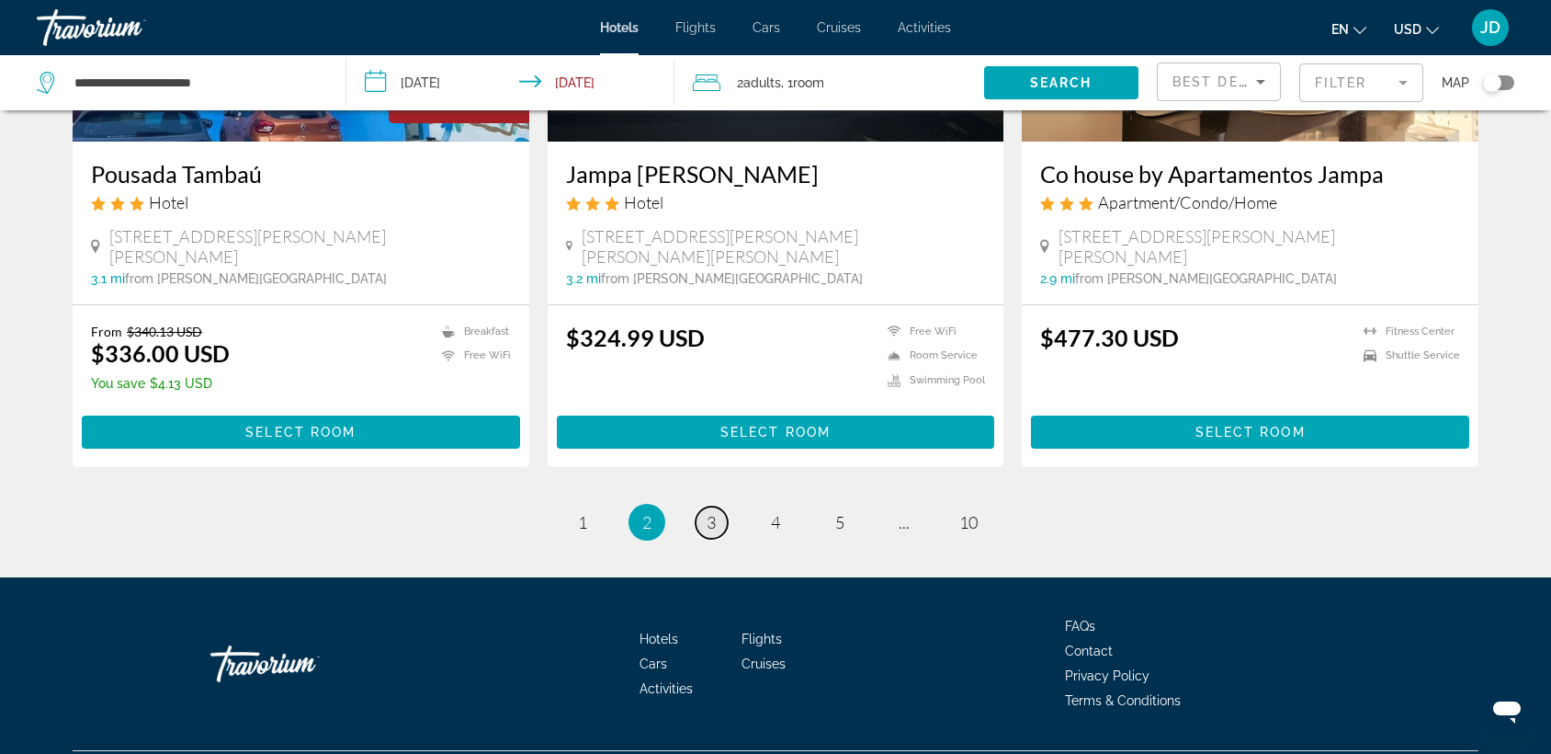
click at [710, 512] on span "3" at bounding box center [711, 522] width 9 height 20
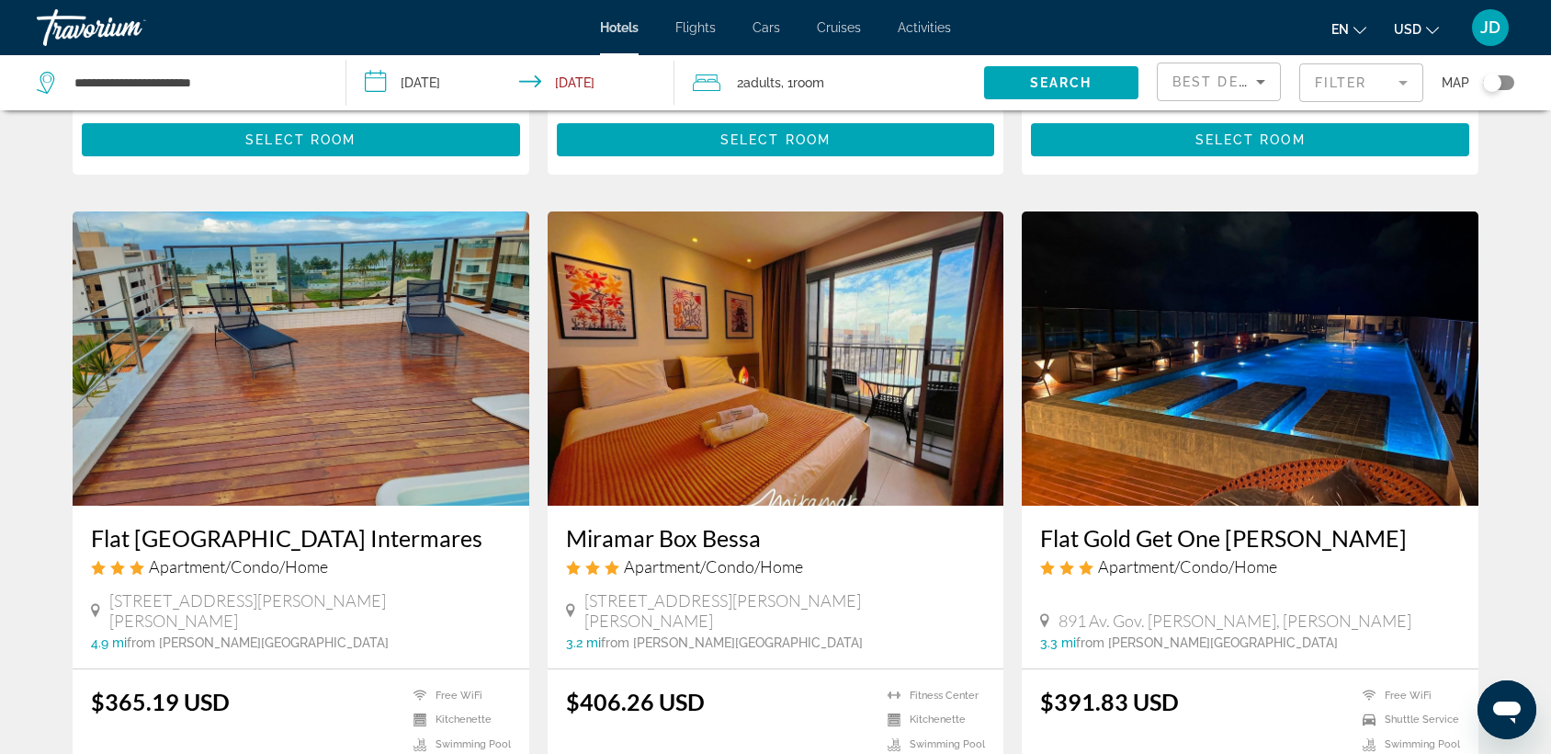
scroll to position [1985, 0]
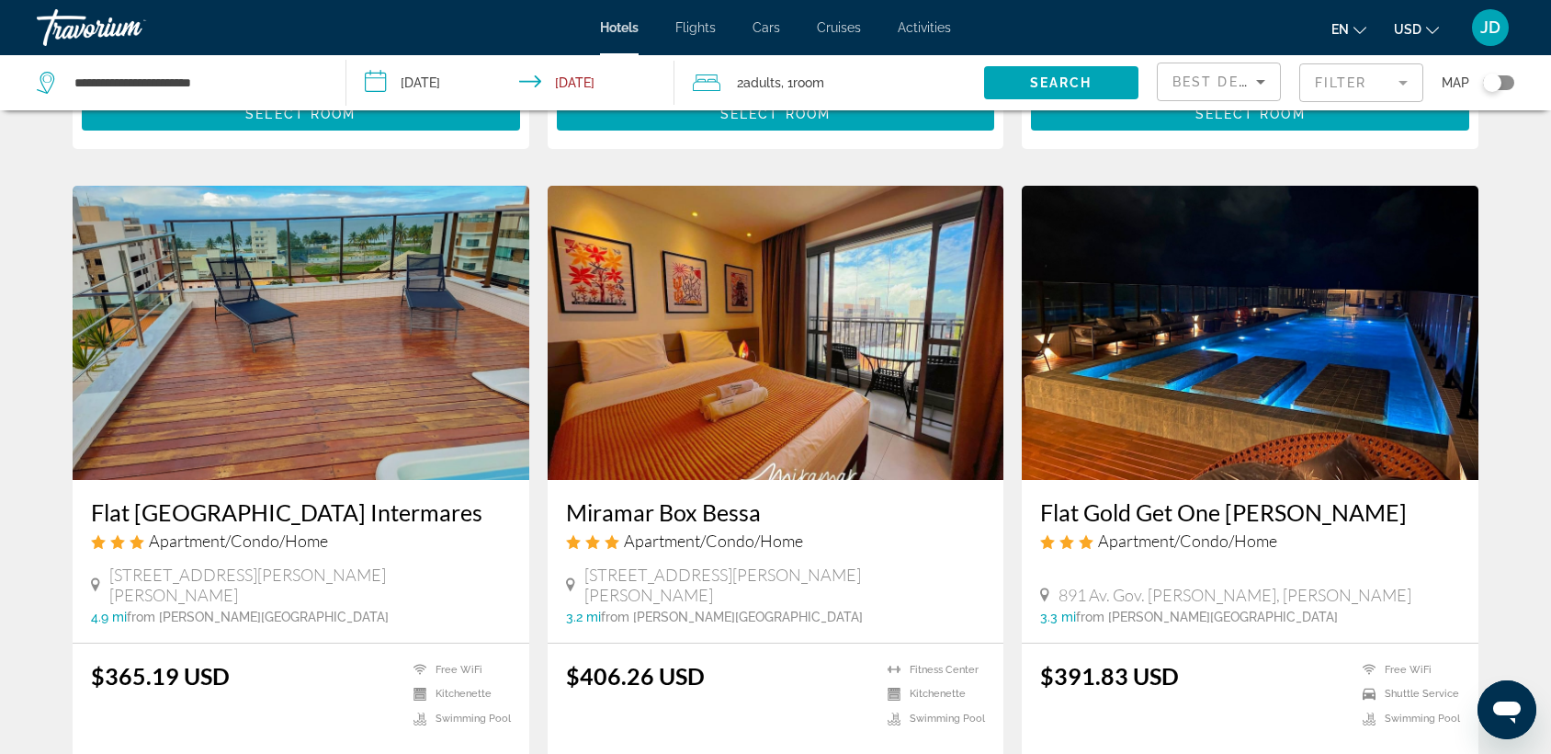
click at [265, 498] on h3 "Flat Comfort Vista Mare Studios Intermares" at bounding box center [301, 512] width 420 height 28
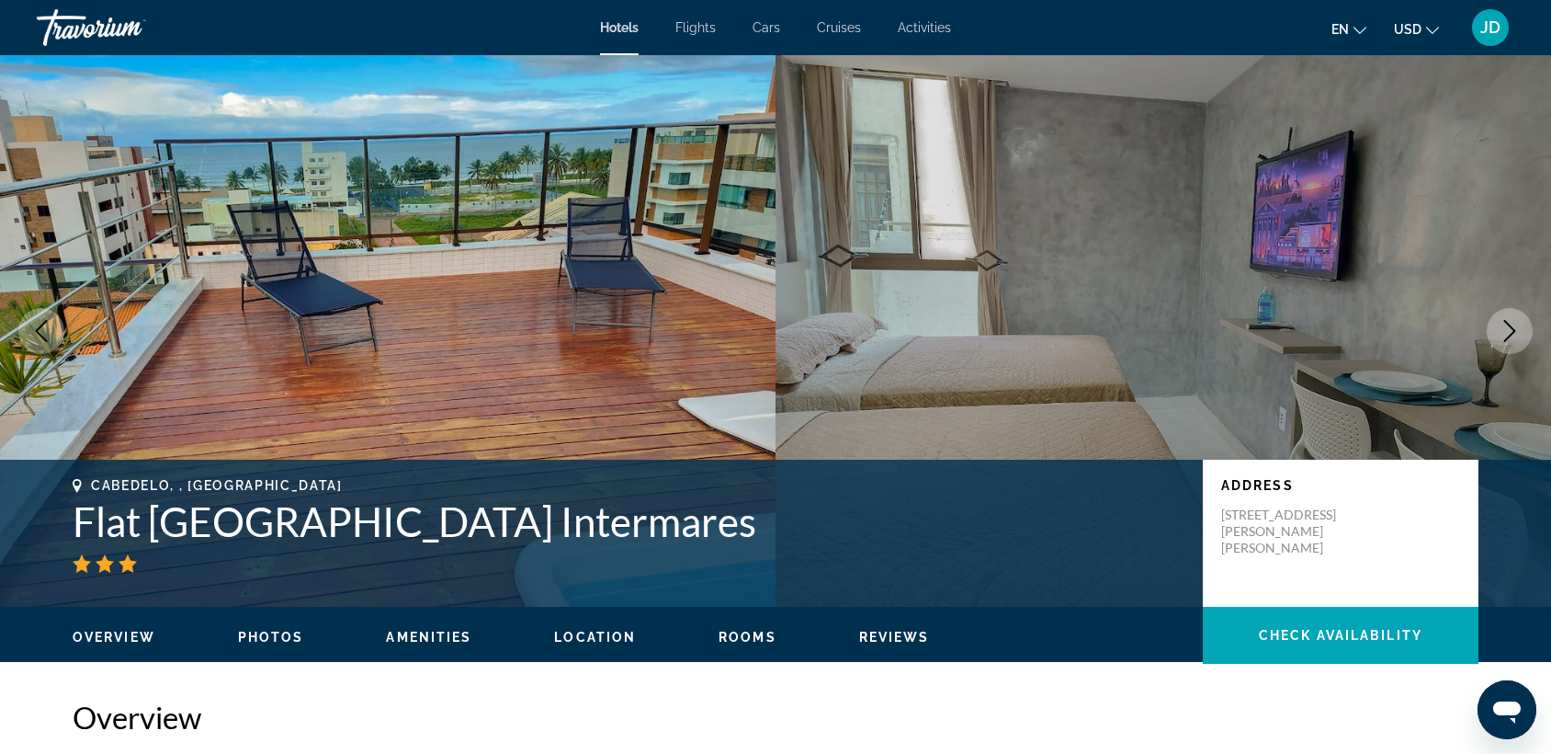
click at [1511, 330] on icon "Next image" at bounding box center [1510, 331] width 22 height 22
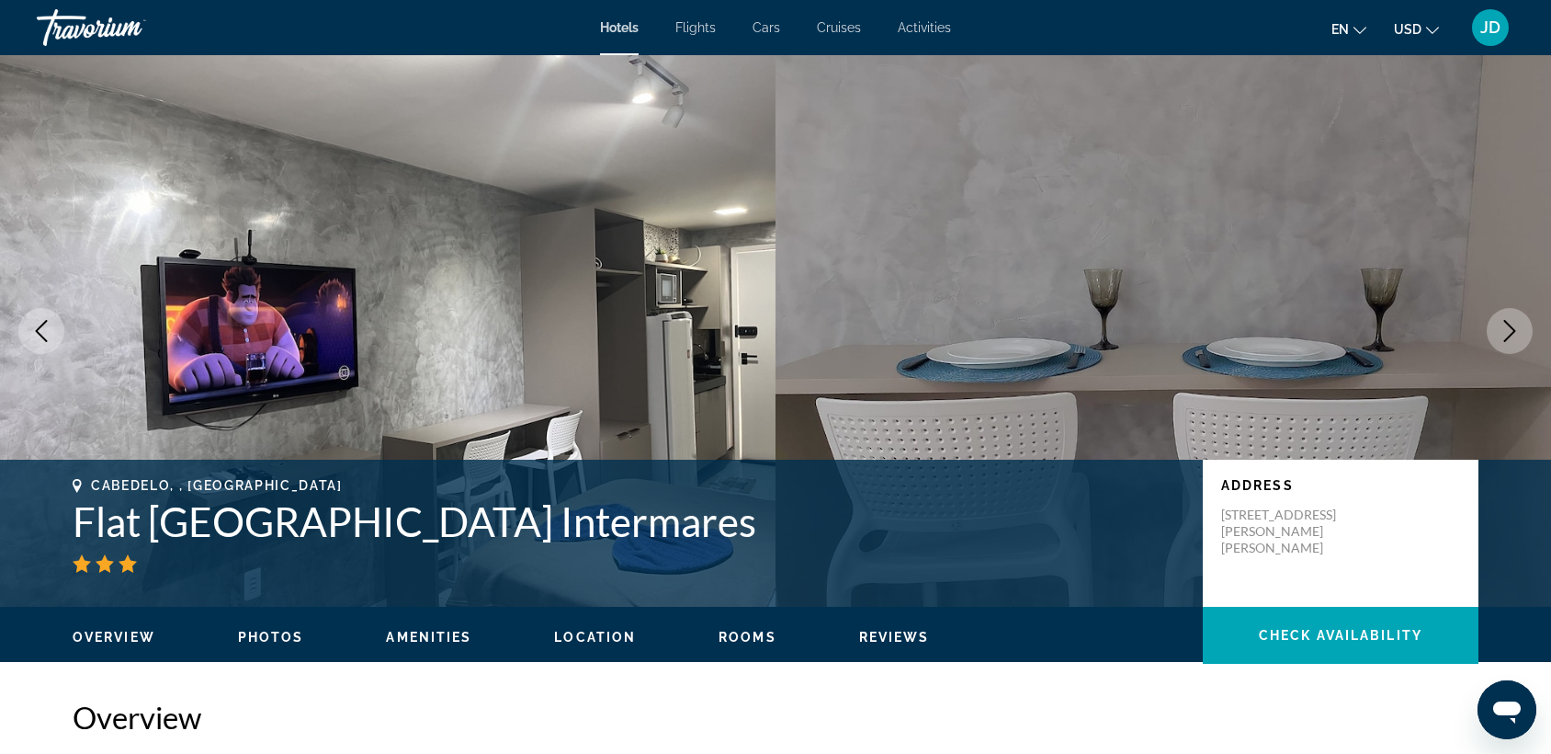
click at [1511, 330] on icon "Next image" at bounding box center [1510, 331] width 22 height 22
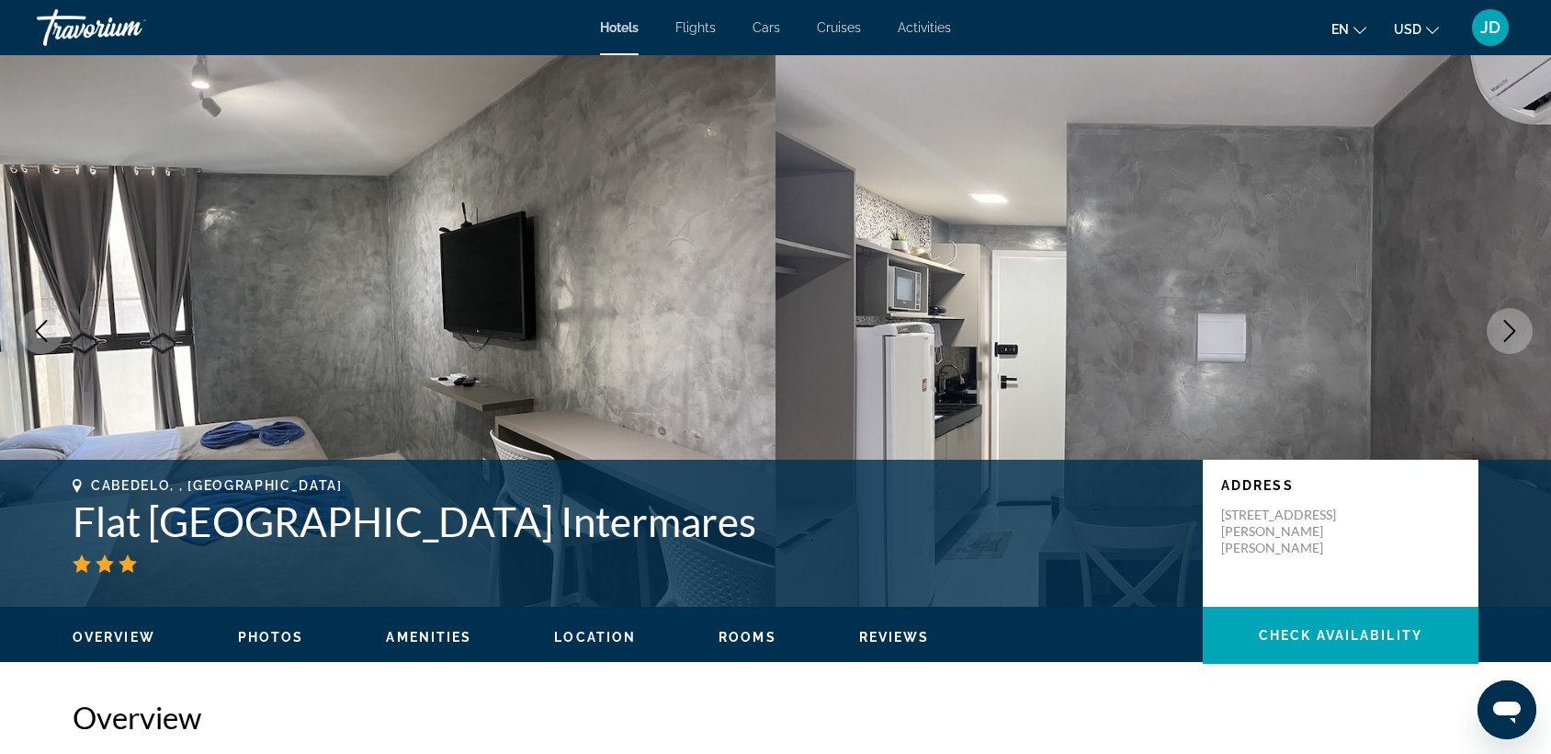
click at [1511, 330] on icon "Next image" at bounding box center [1510, 331] width 22 height 22
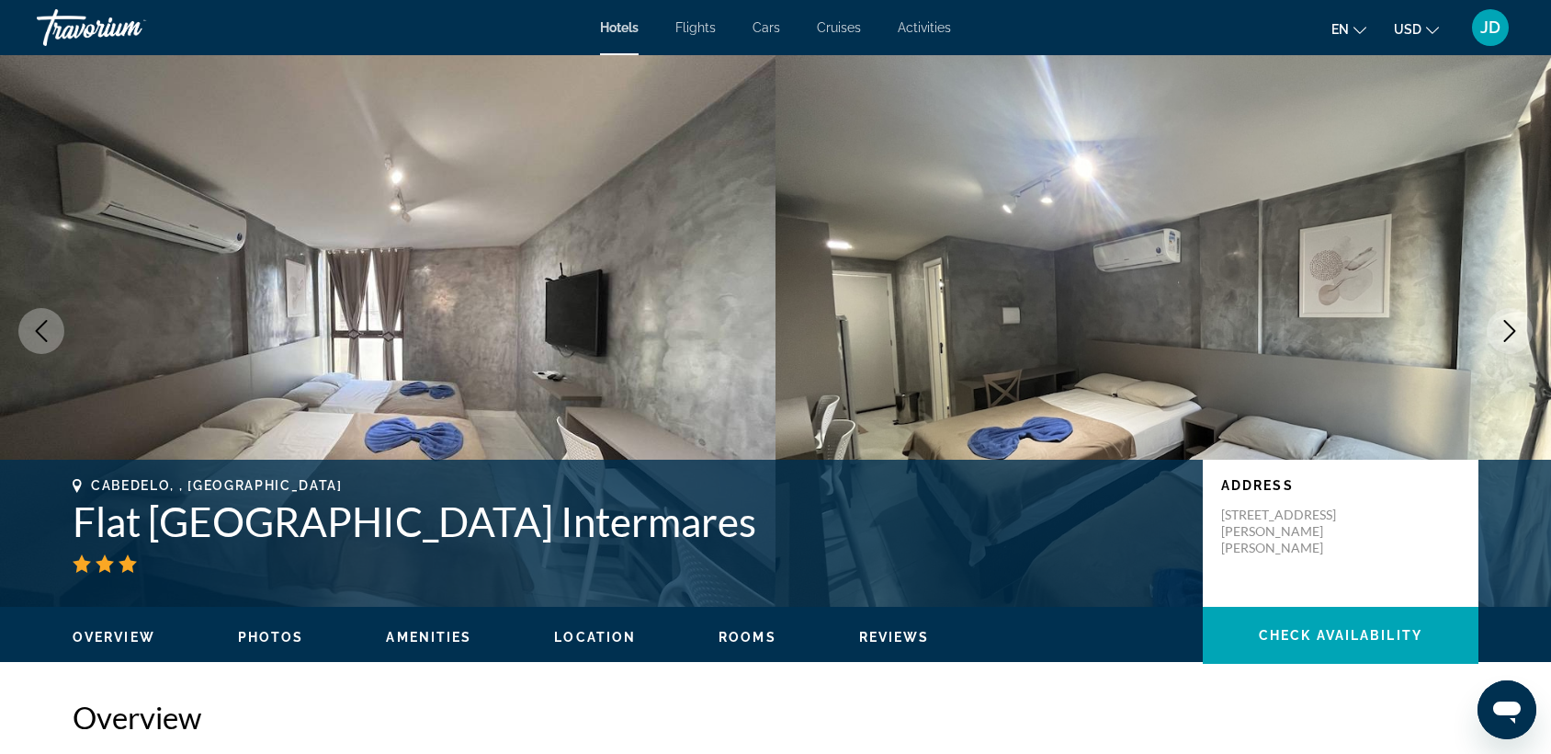
click at [1511, 330] on icon "Next image" at bounding box center [1510, 331] width 22 height 22
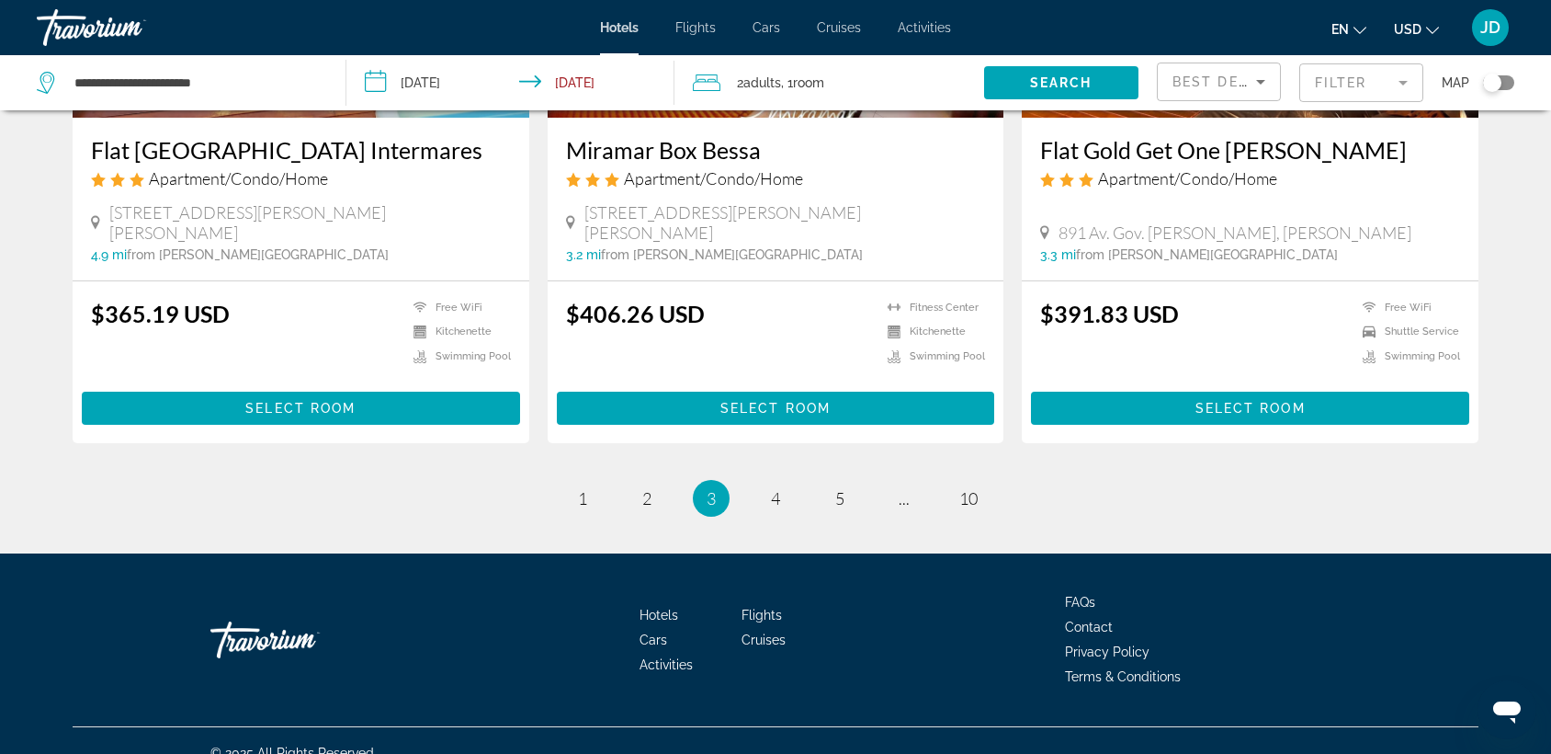
scroll to position [2357, 0]
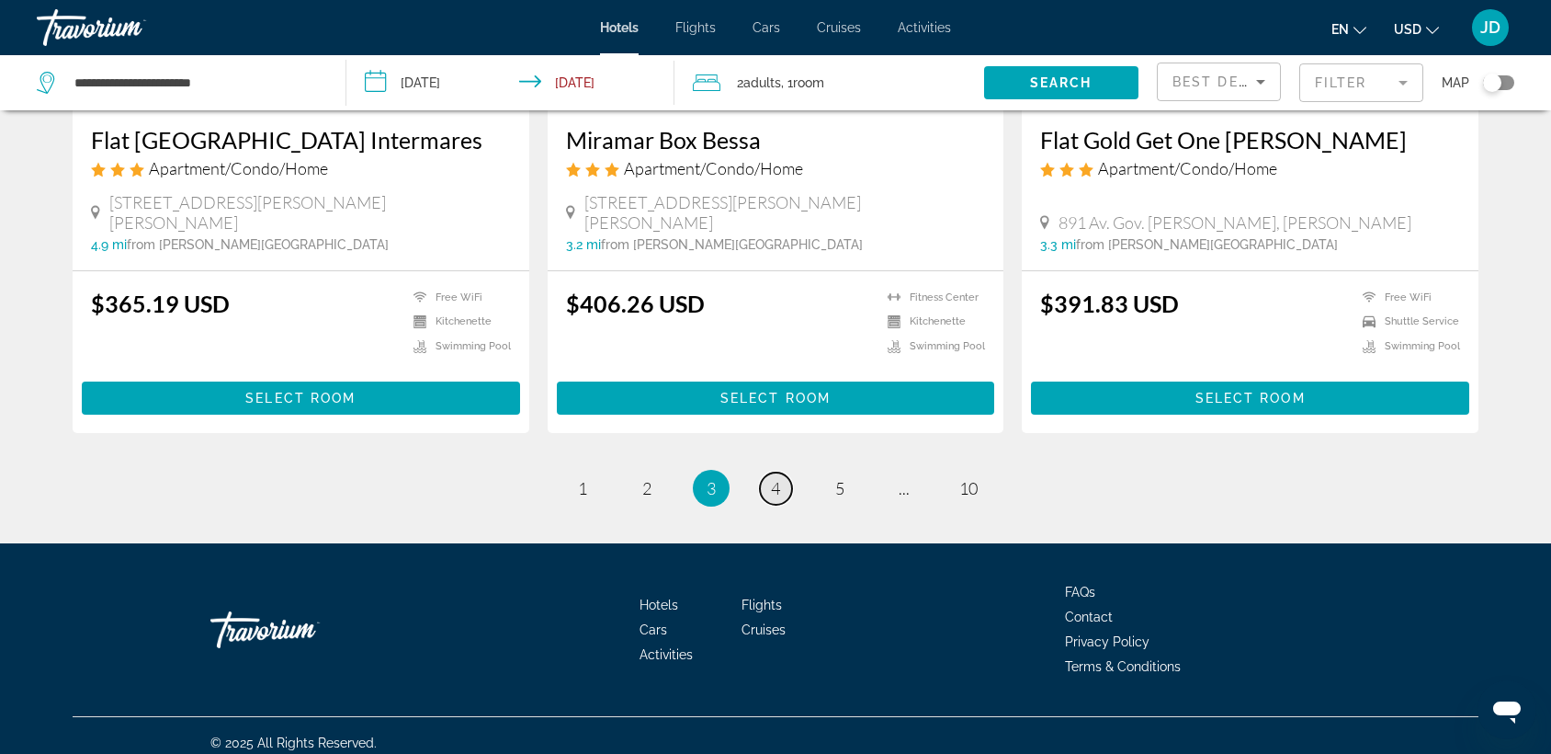
click at [776, 478] on span "4" at bounding box center [775, 488] width 9 height 20
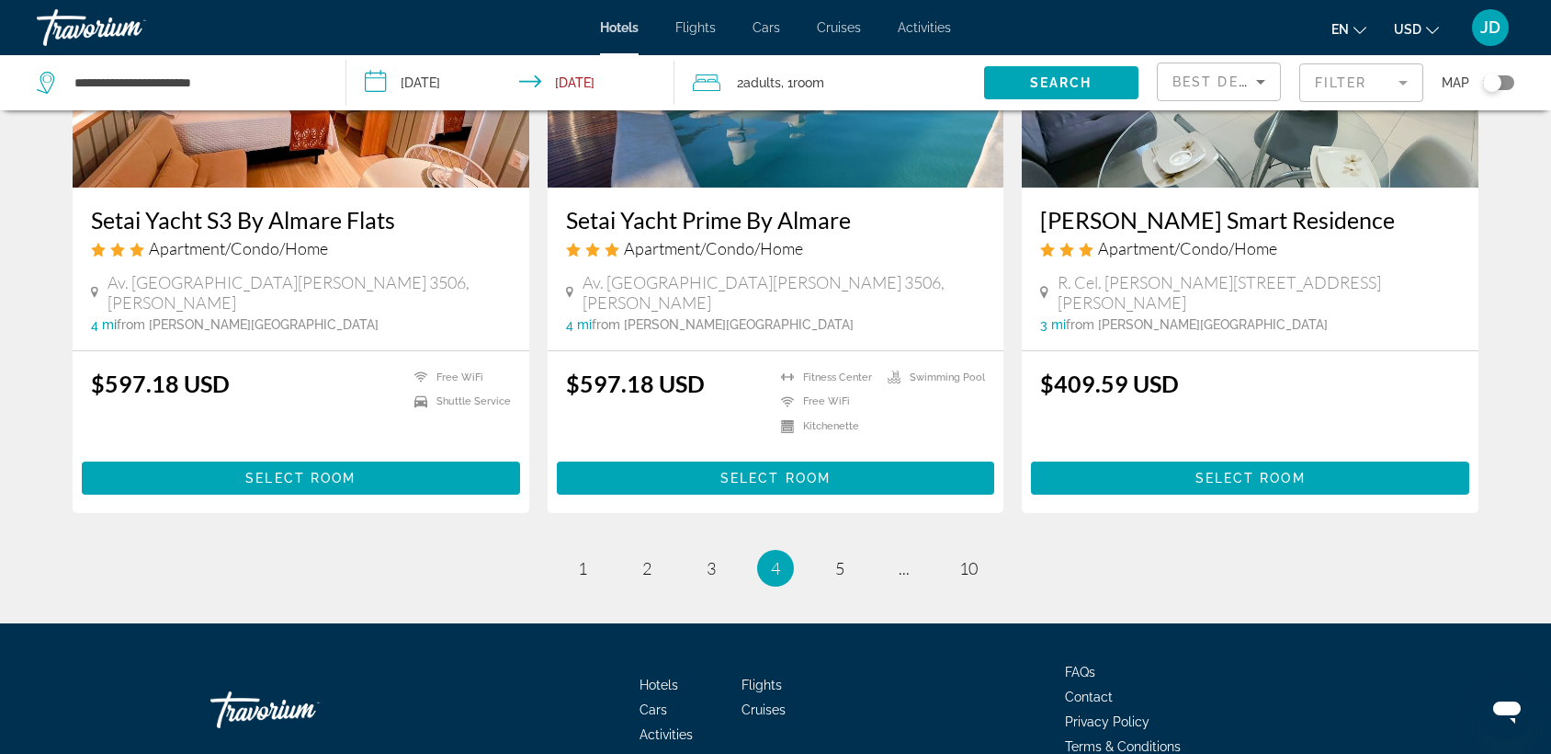
scroll to position [2309, 0]
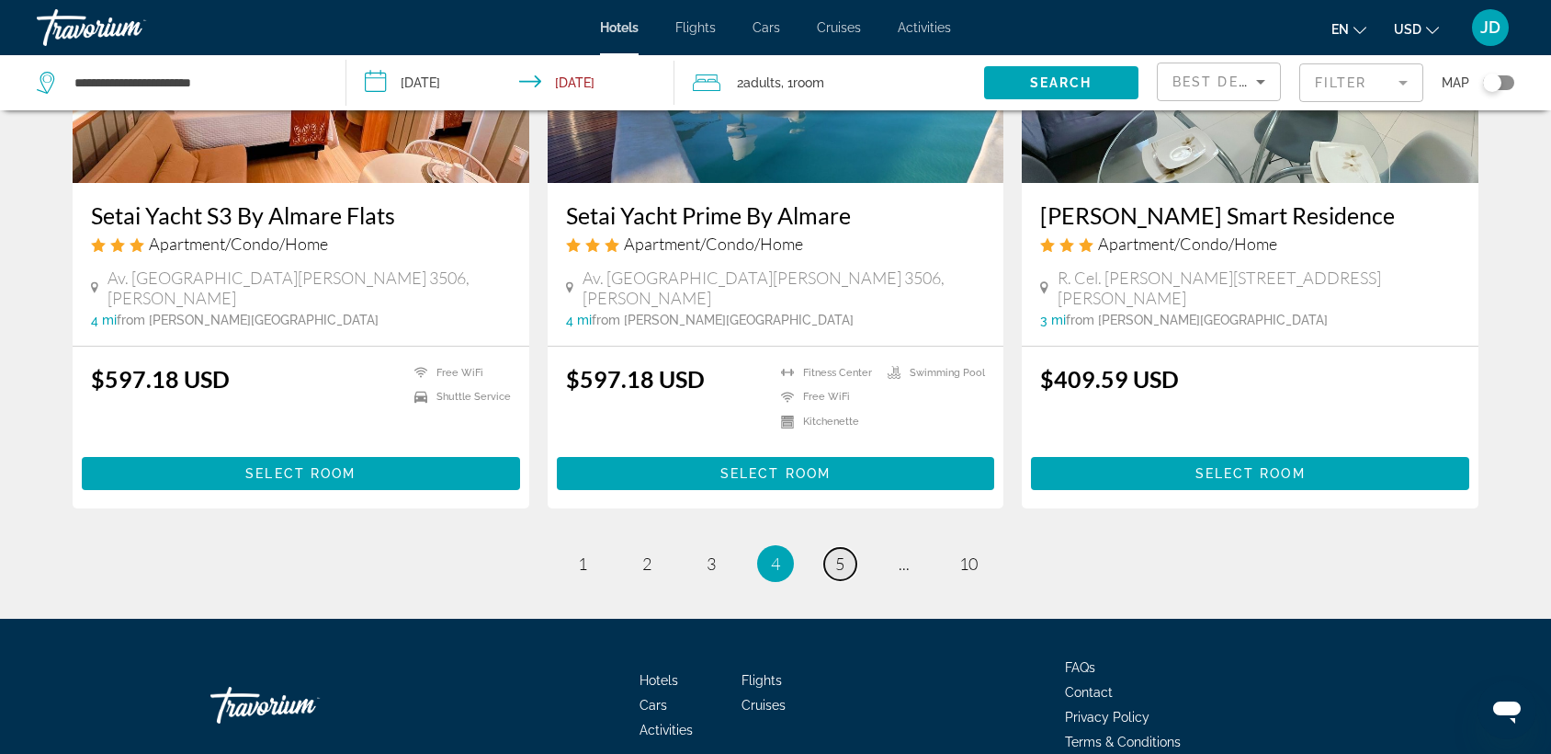
click at [842, 553] on span "5" at bounding box center [839, 563] width 9 height 20
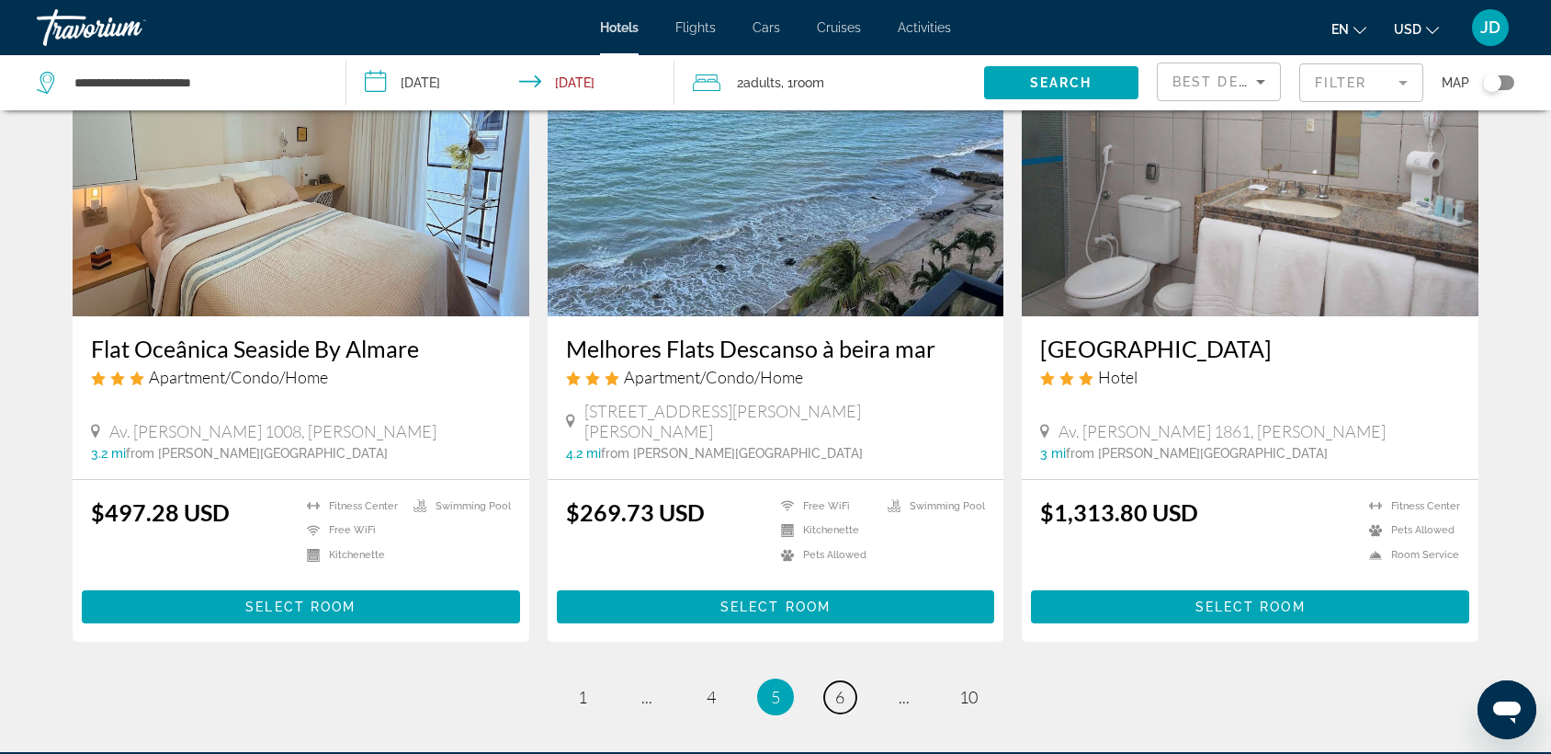
scroll to position [2291, 0]
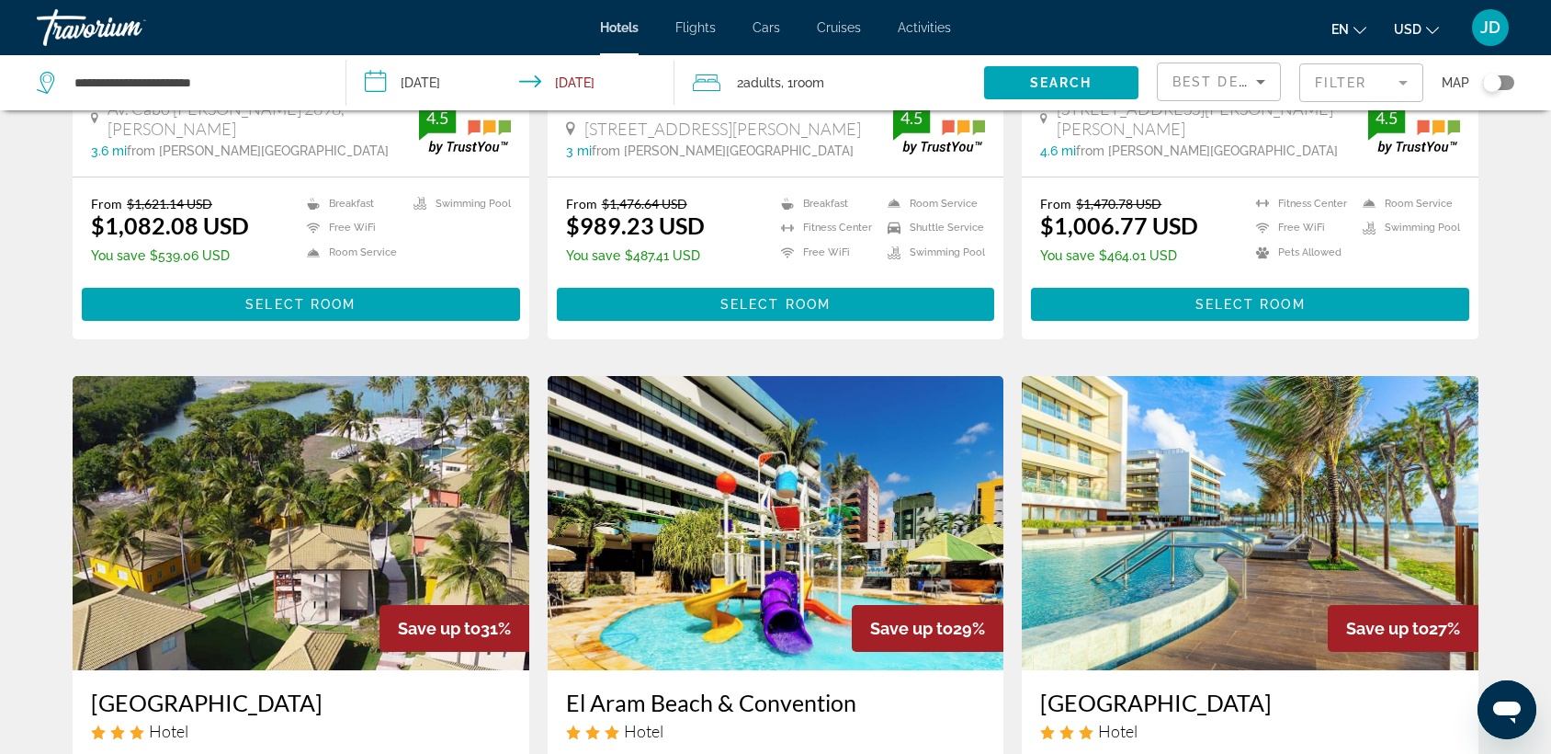
scroll to position [489, 0]
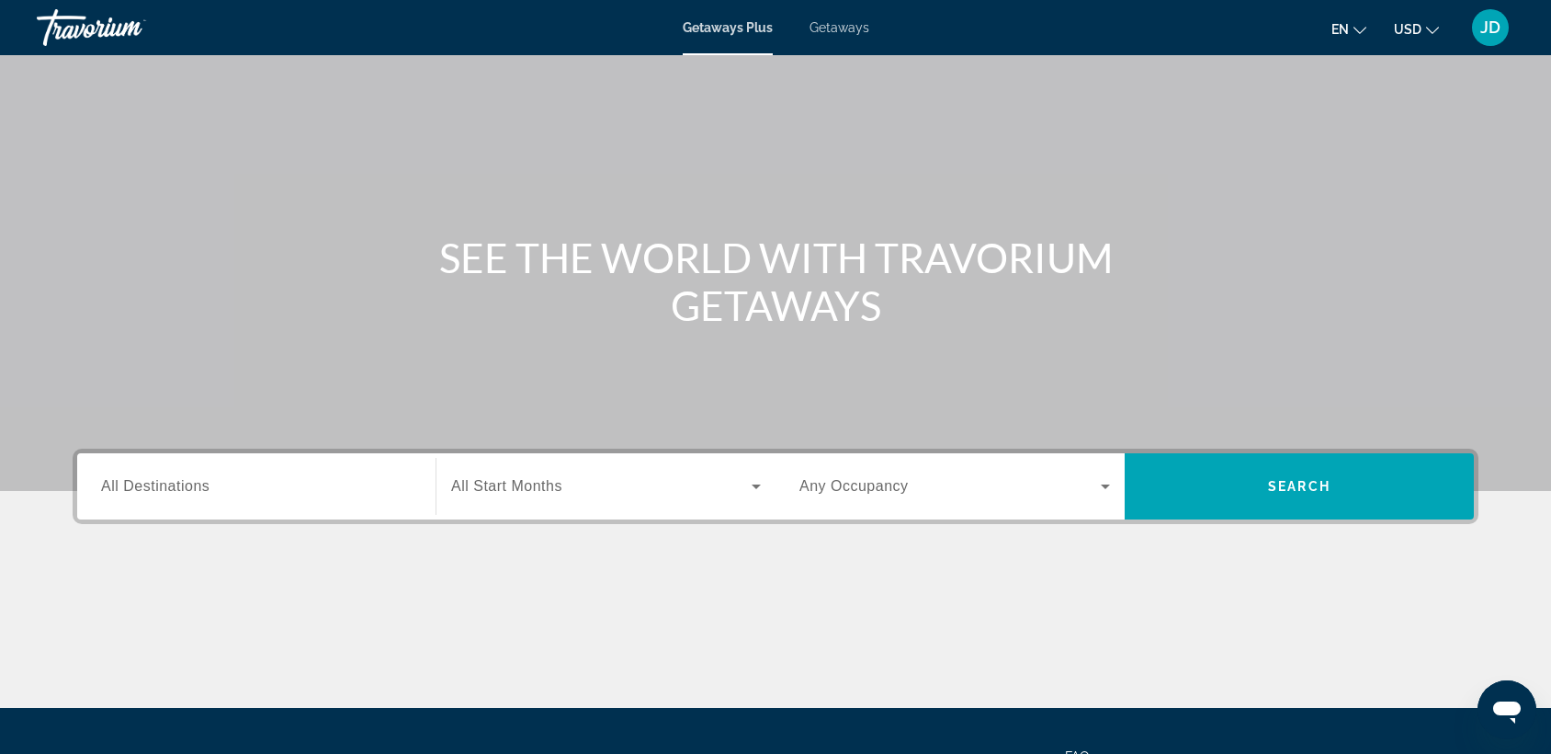
scroll to position [124, 0]
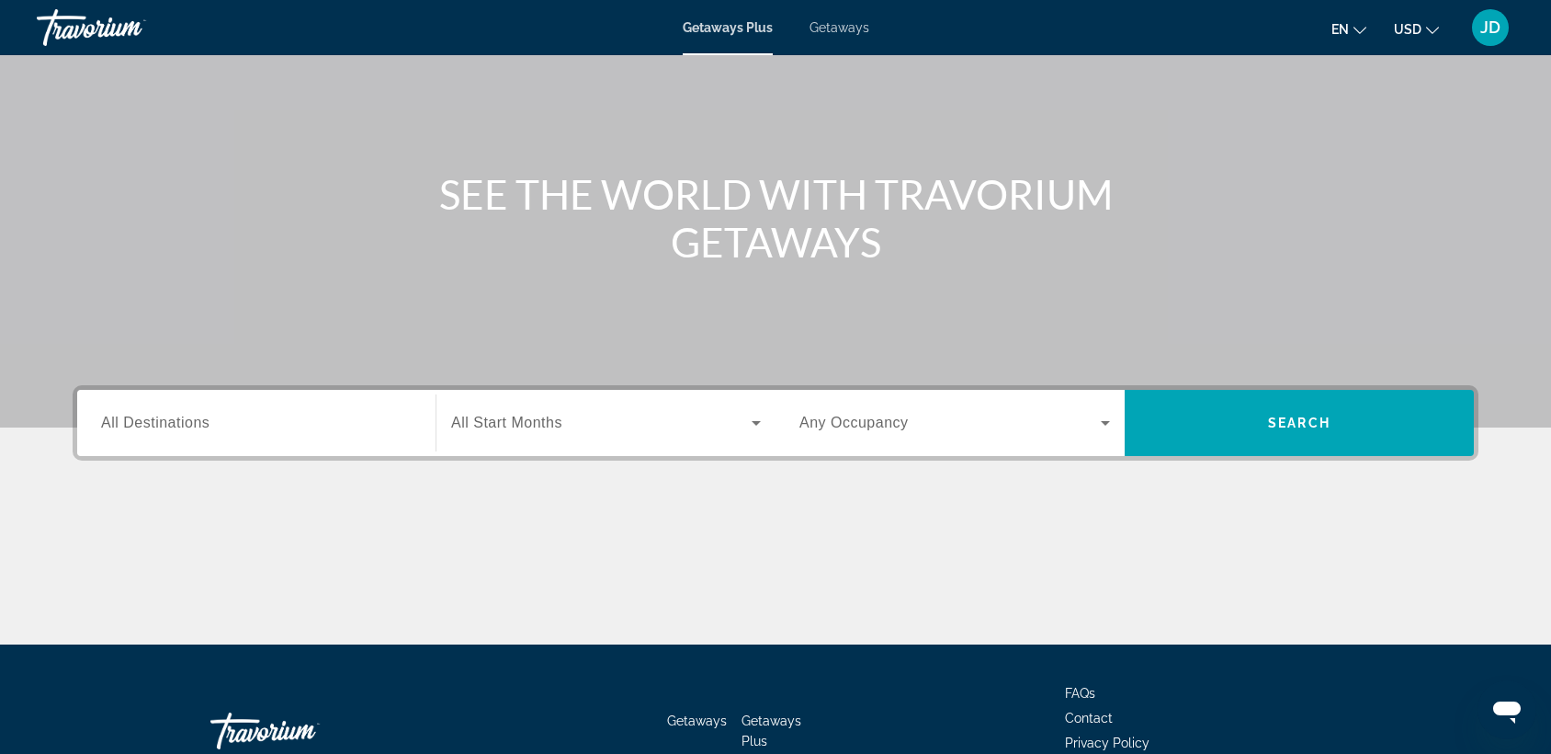
click at [207, 426] on span "All Destinations" at bounding box center [155, 422] width 108 height 16
click at [207, 426] on input "Destination All Destinations" at bounding box center [256, 424] width 311 height 22
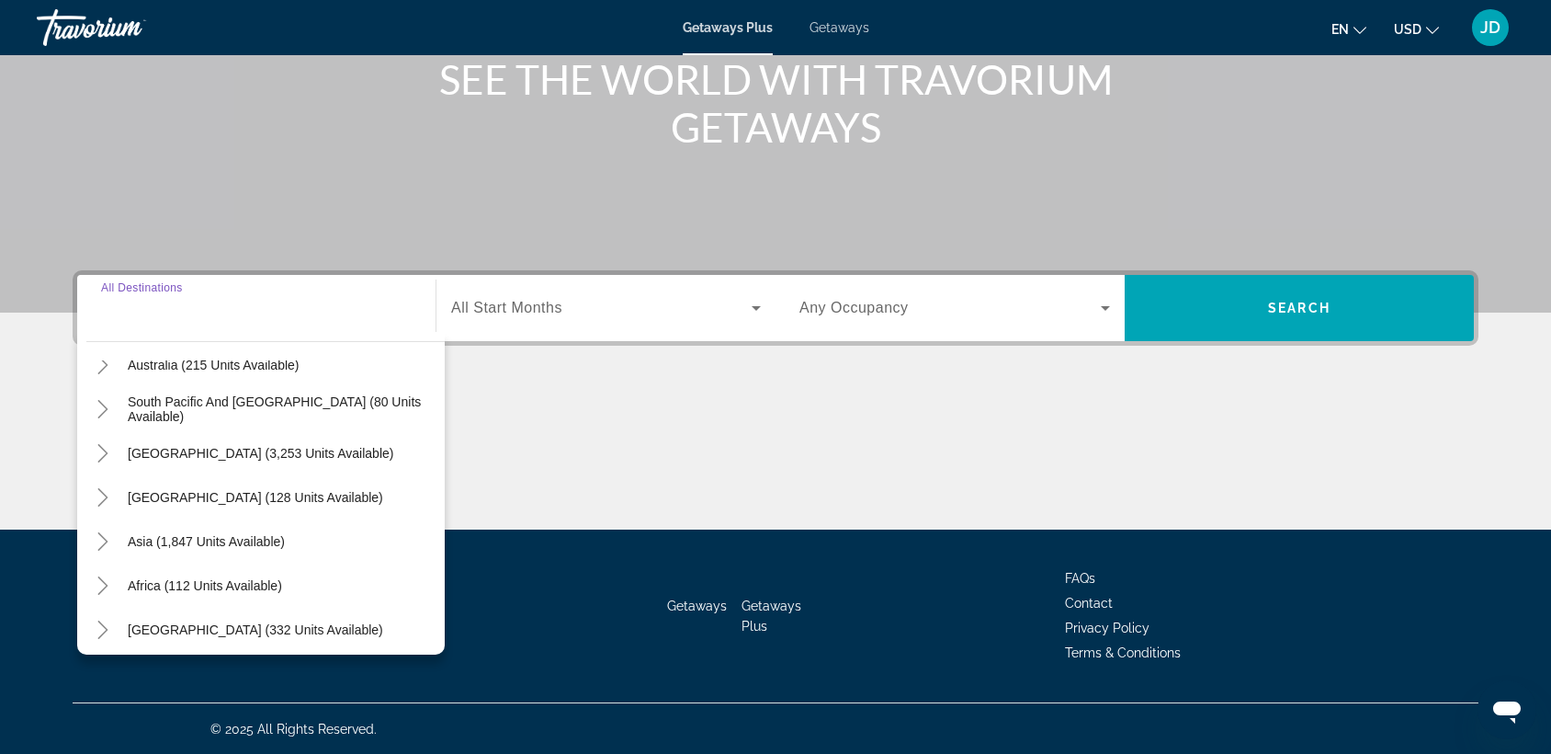
scroll to position [297, 0]
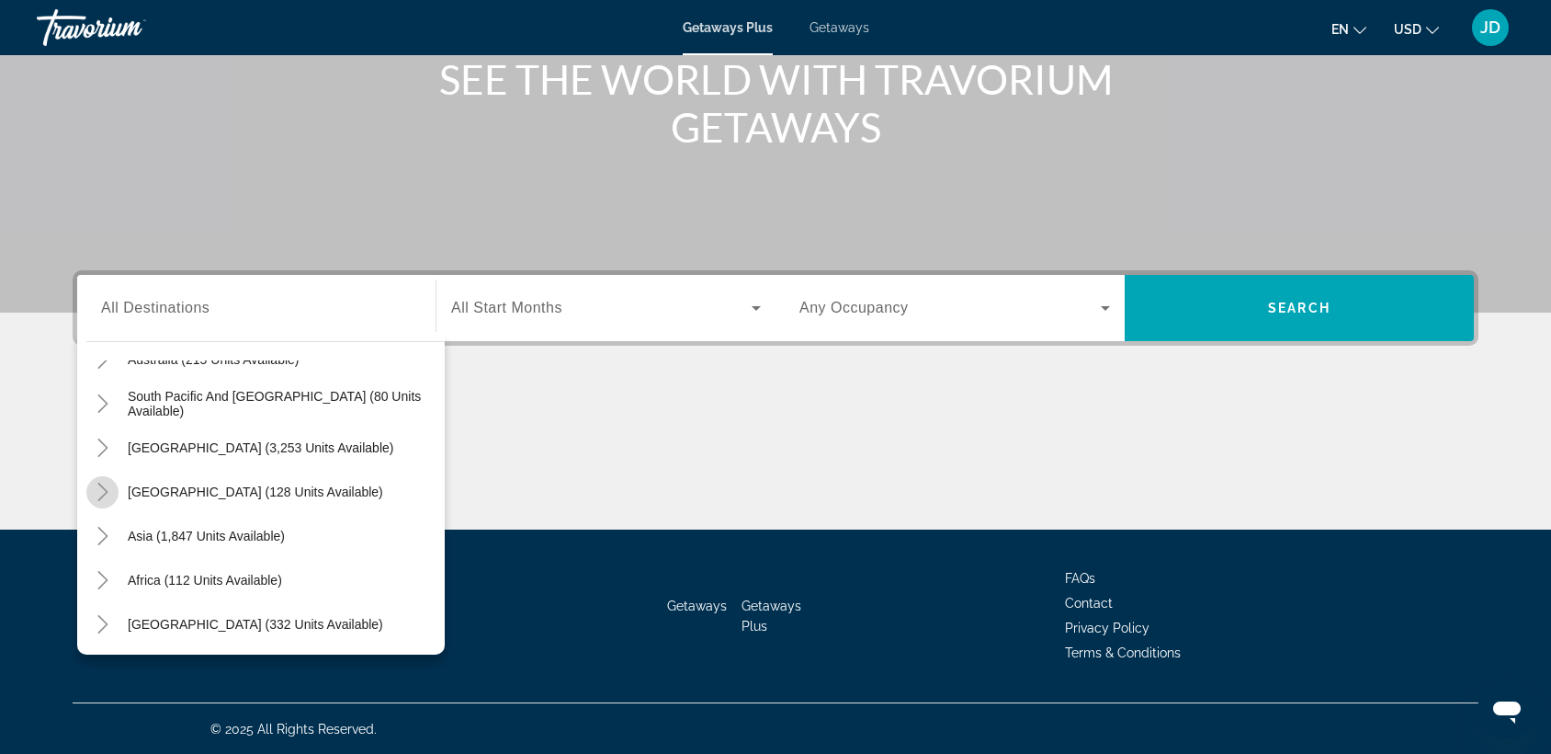
click at [104, 485] on icon "Toggle Central America (128 units available)" at bounding box center [103, 491] width 18 height 18
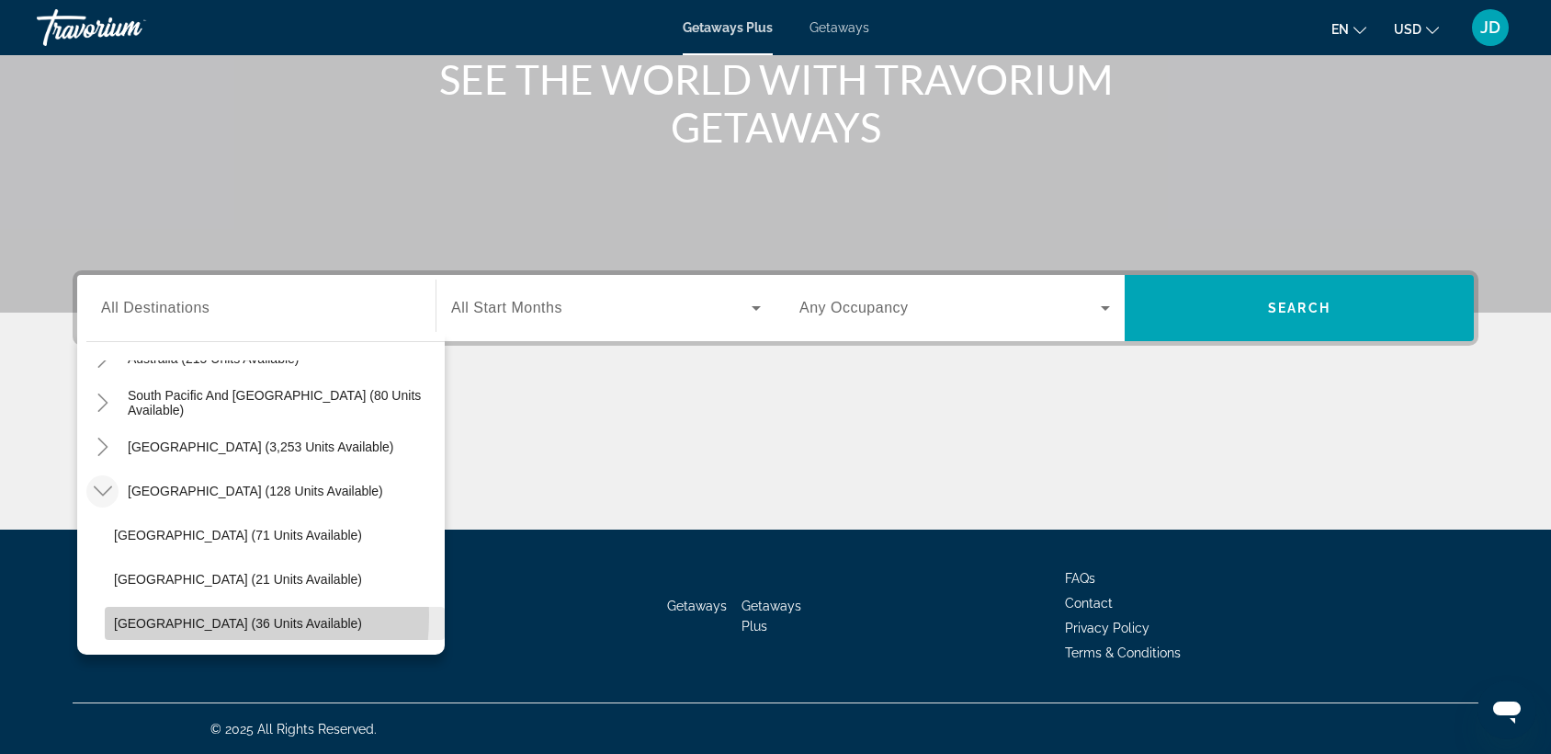
click at [144, 616] on span "[GEOGRAPHIC_DATA] (36 units available)" at bounding box center [238, 623] width 248 height 15
type input "**********"
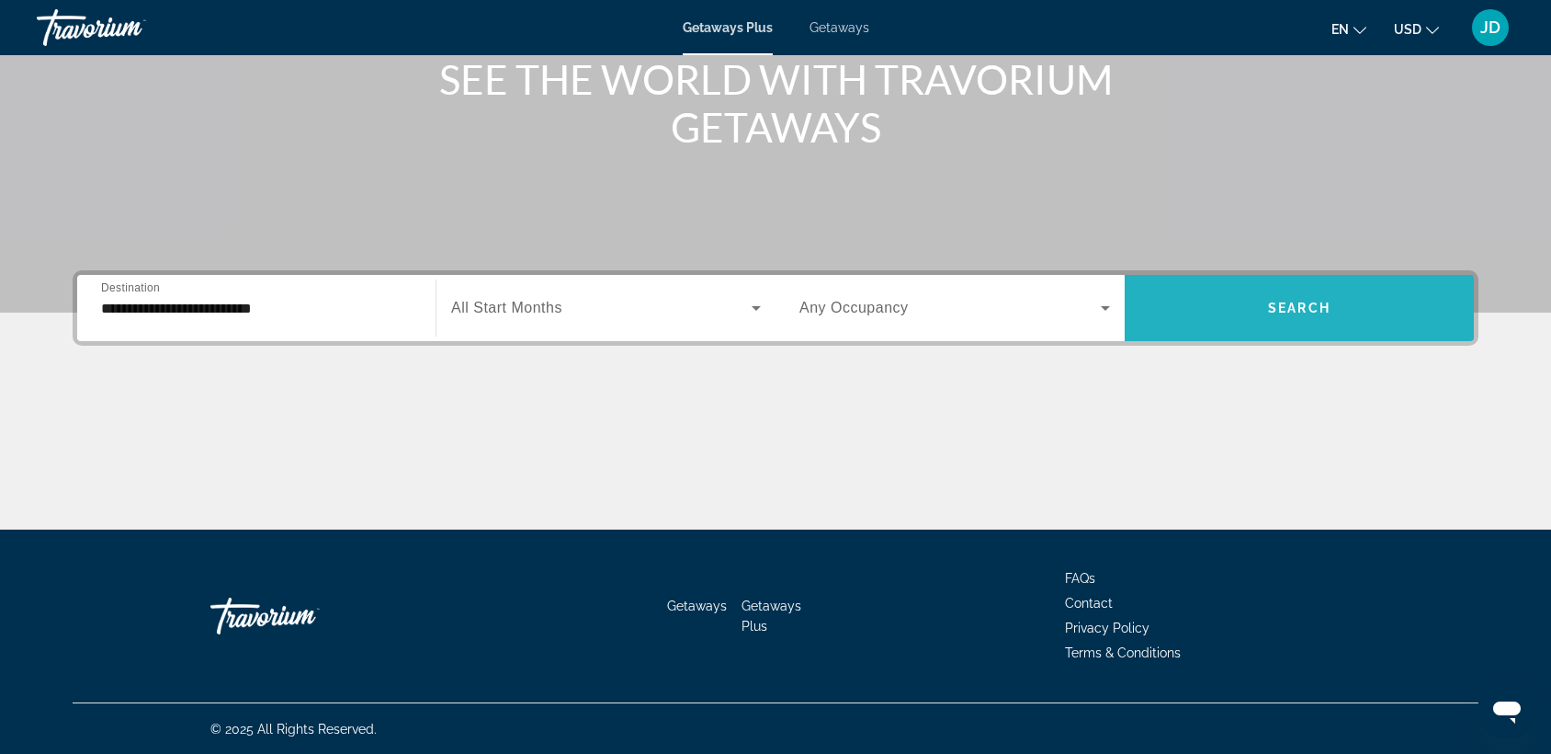
click at [1290, 306] on span "Search" at bounding box center [1299, 308] width 62 height 15
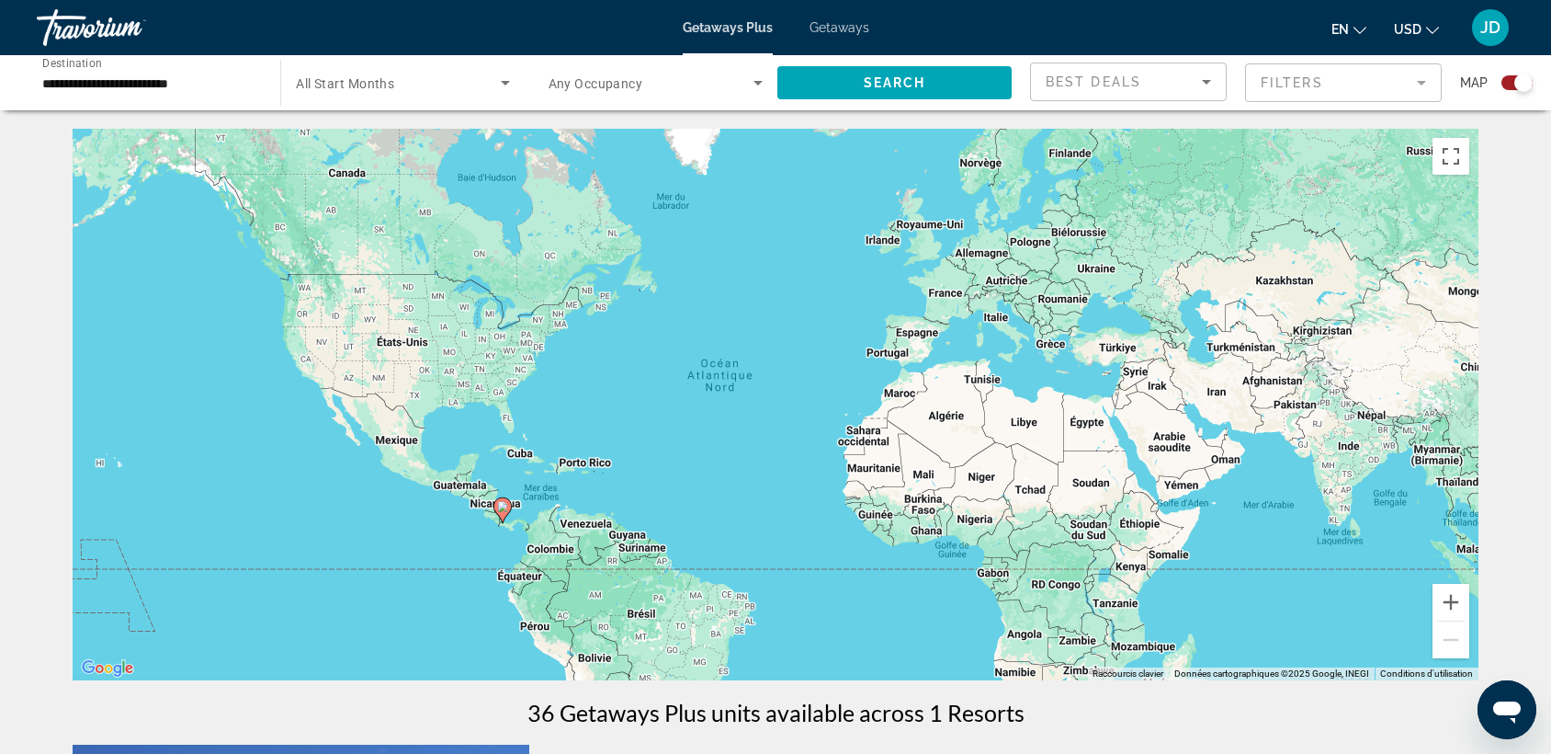
click at [1508, 85] on div "Search widget" at bounding box center [1517, 82] width 31 height 15
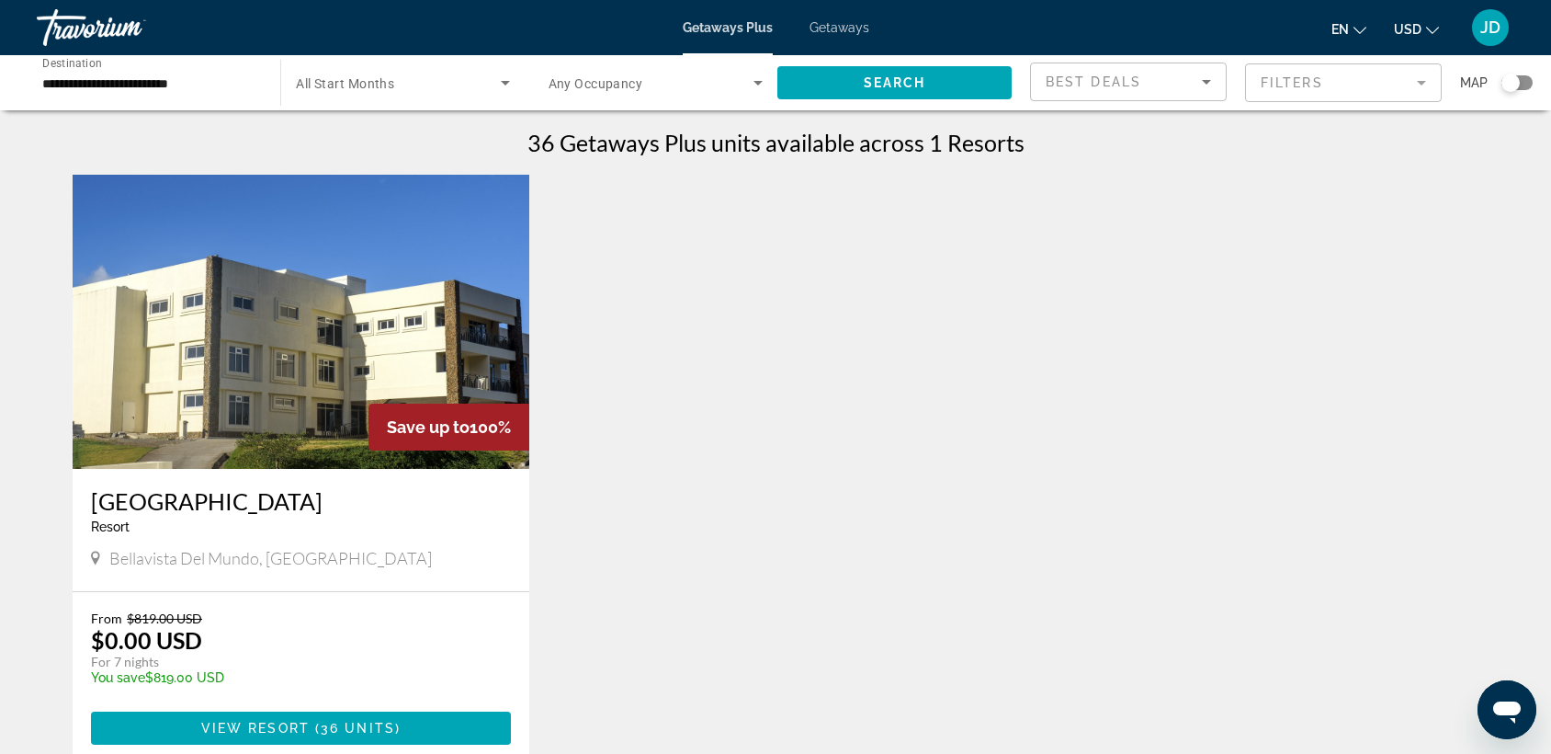
click at [828, 24] on span "Getaways" at bounding box center [840, 27] width 60 height 15
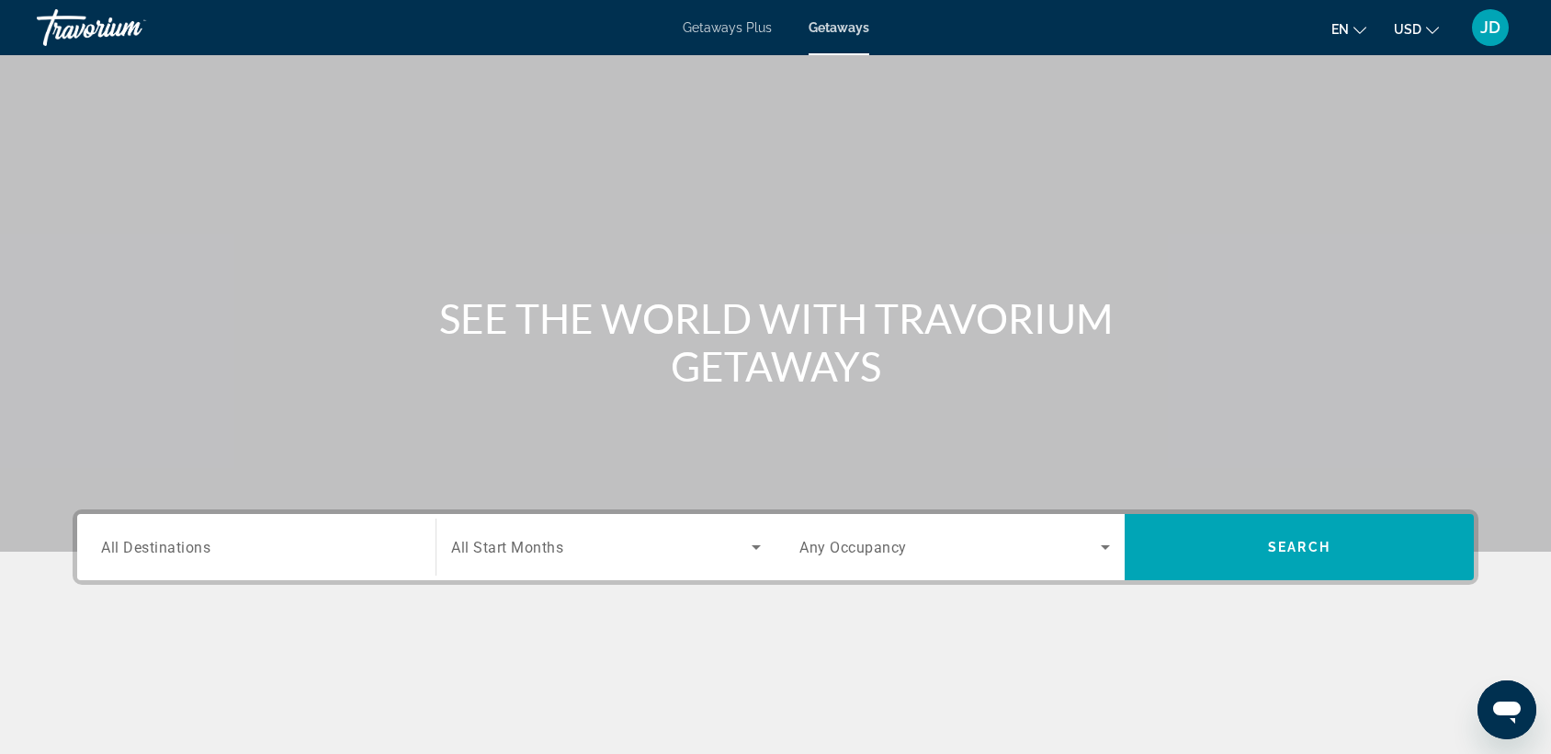
click at [196, 546] on span "All Destinations" at bounding box center [155, 546] width 109 height 17
click at [196, 546] on input "Destination All Destinations" at bounding box center [256, 548] width 311 height 22
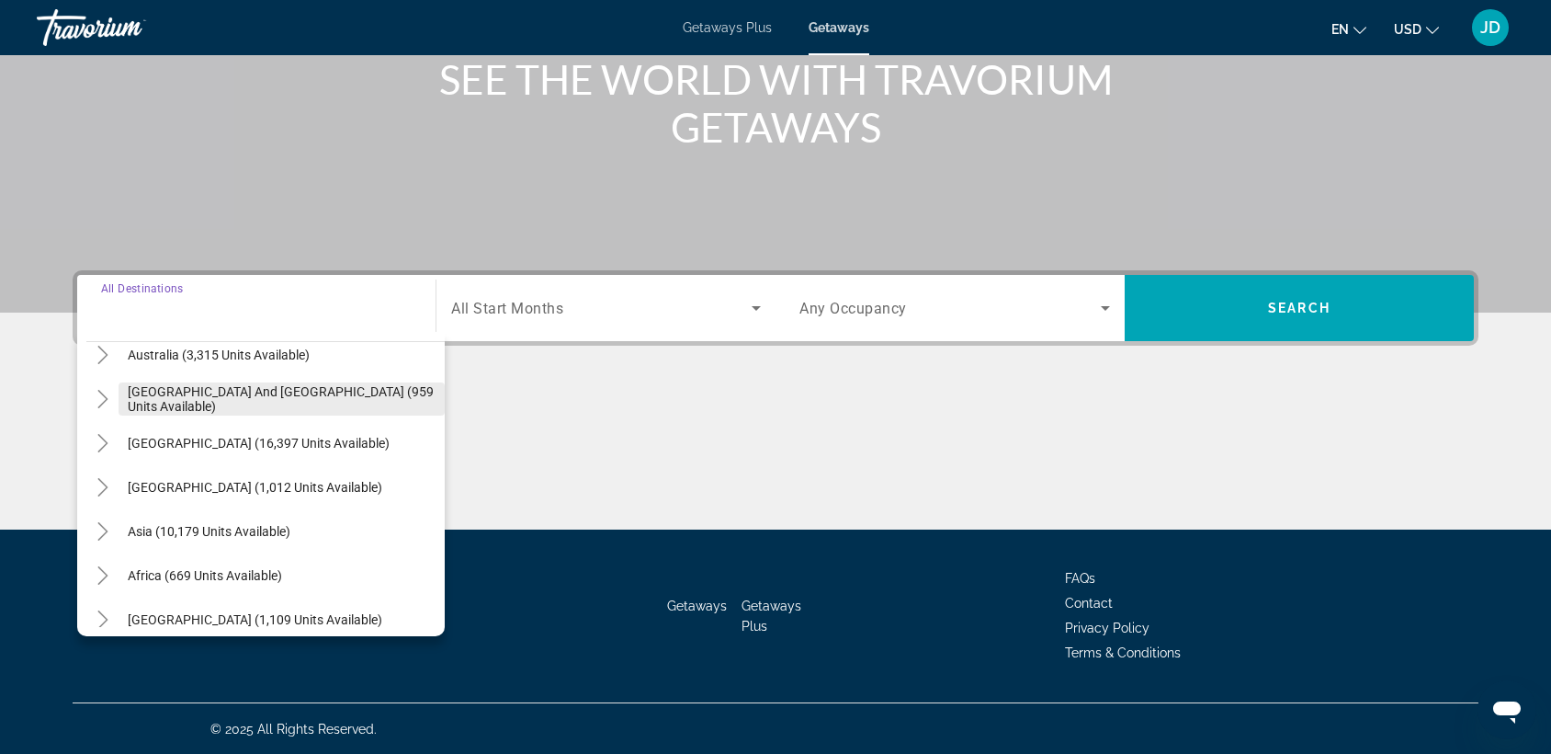
scroll to position [286, 0]
click at [107, 483] on icon "Toggle Central America (1,012 units available)" at bounding box center [103, 484] width 18 height 18
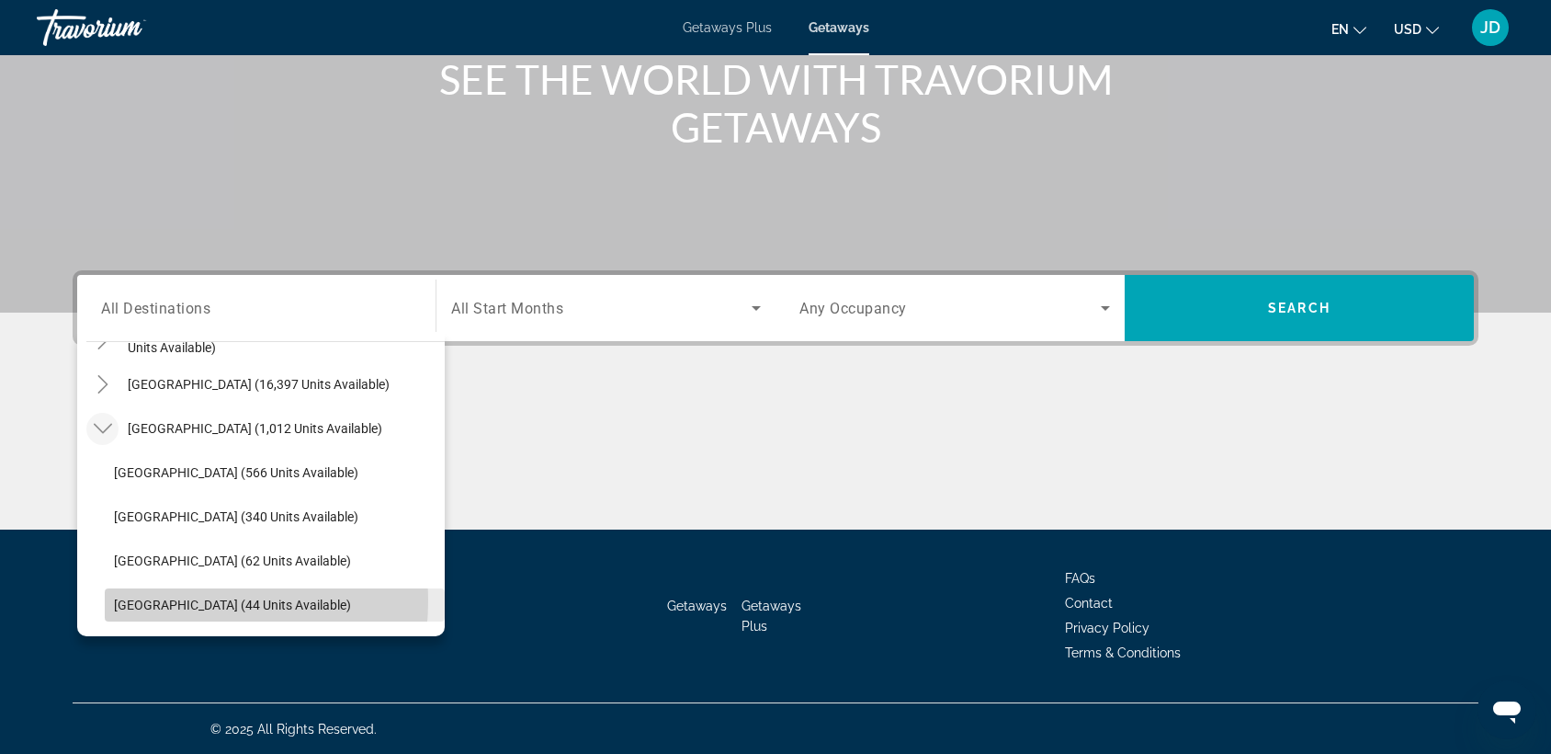
click at [145, 598] on span "[GEOGRAPHIC_DATA] (44 units available)" at bounding box center [232, 604] width 237 height 15
type input "**********"
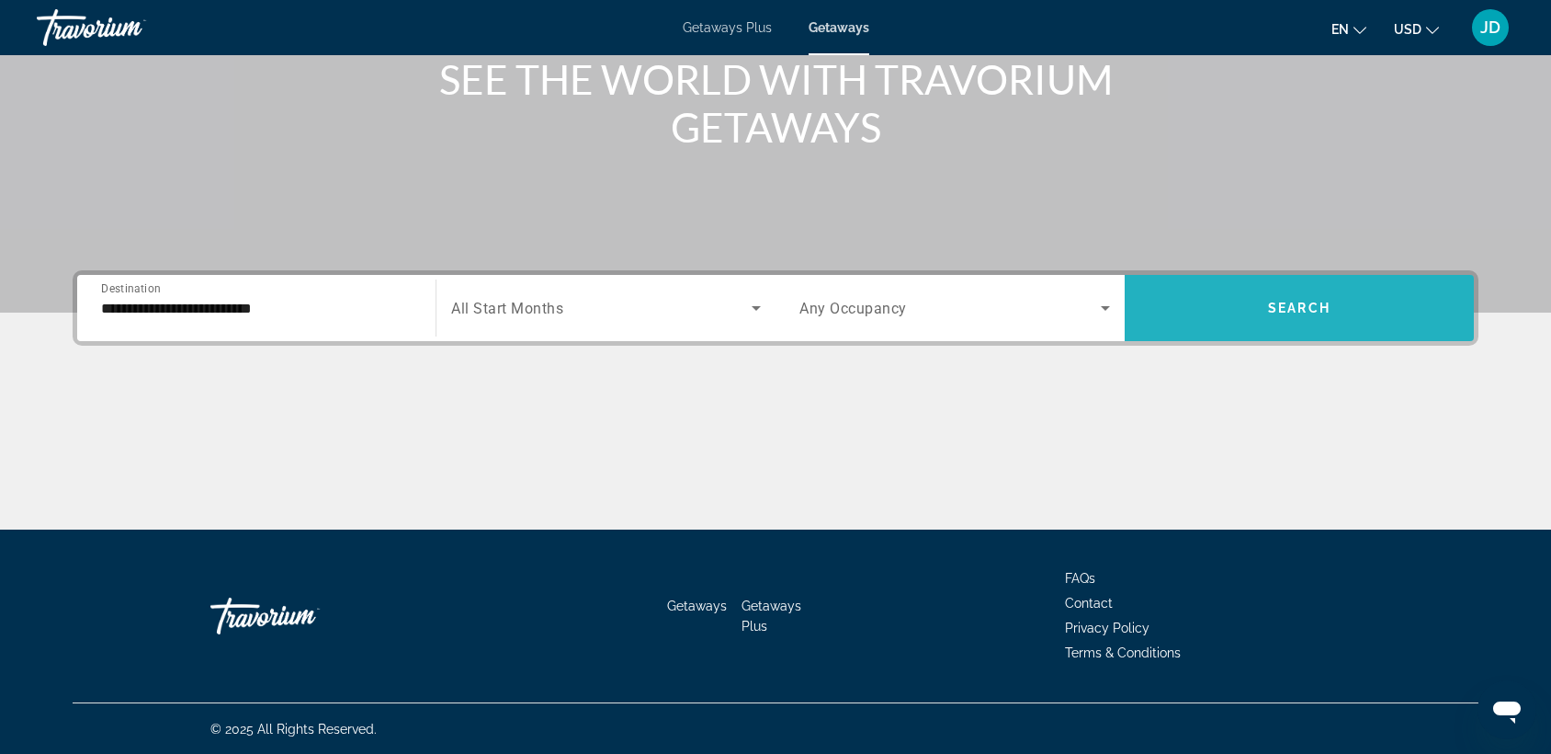
click at [1291, 301] on span "Search" at bounding box center [1299, 308] width 62 height 15
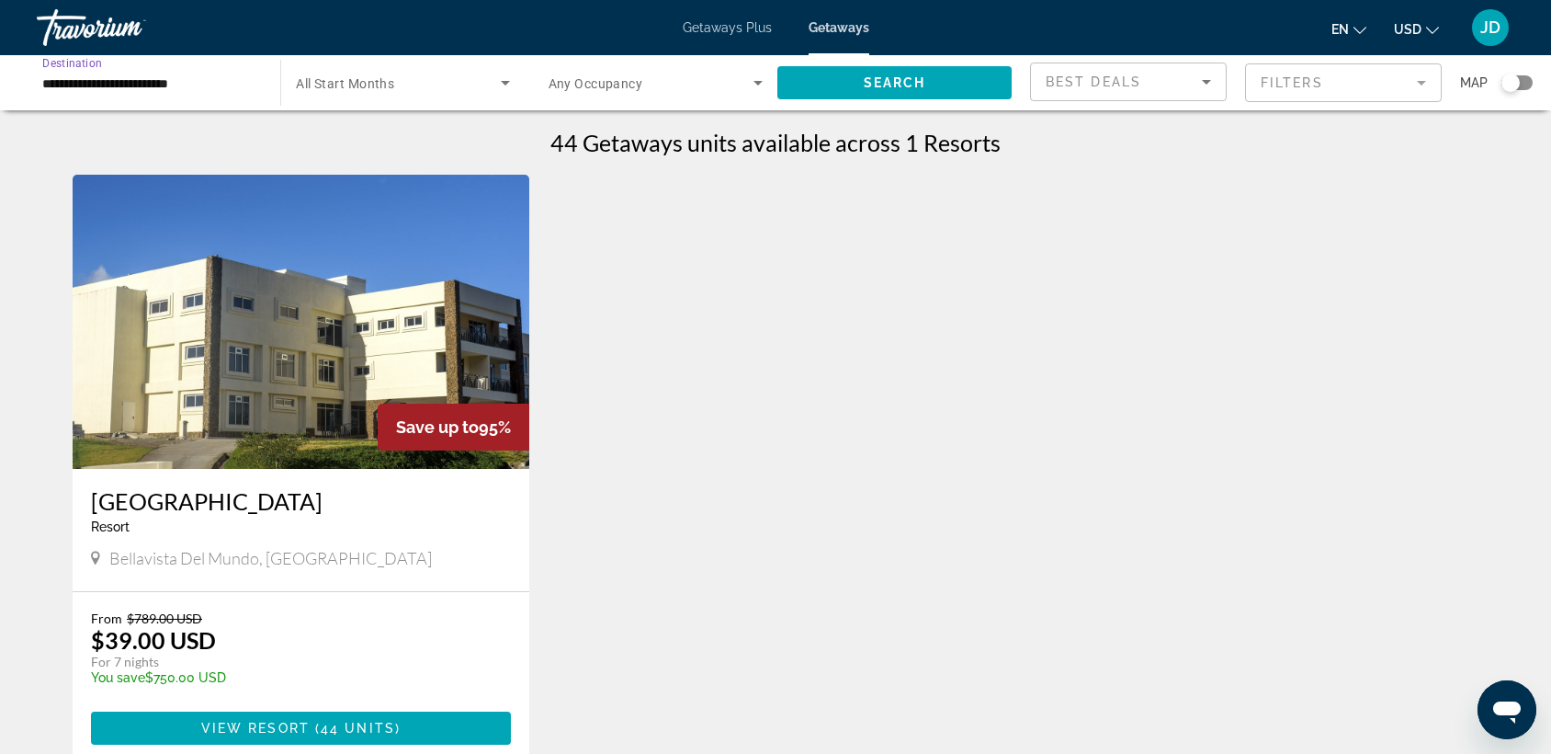
click at [65, 83] on input "**********" at bounding box center [149, 84] width 214 height 22
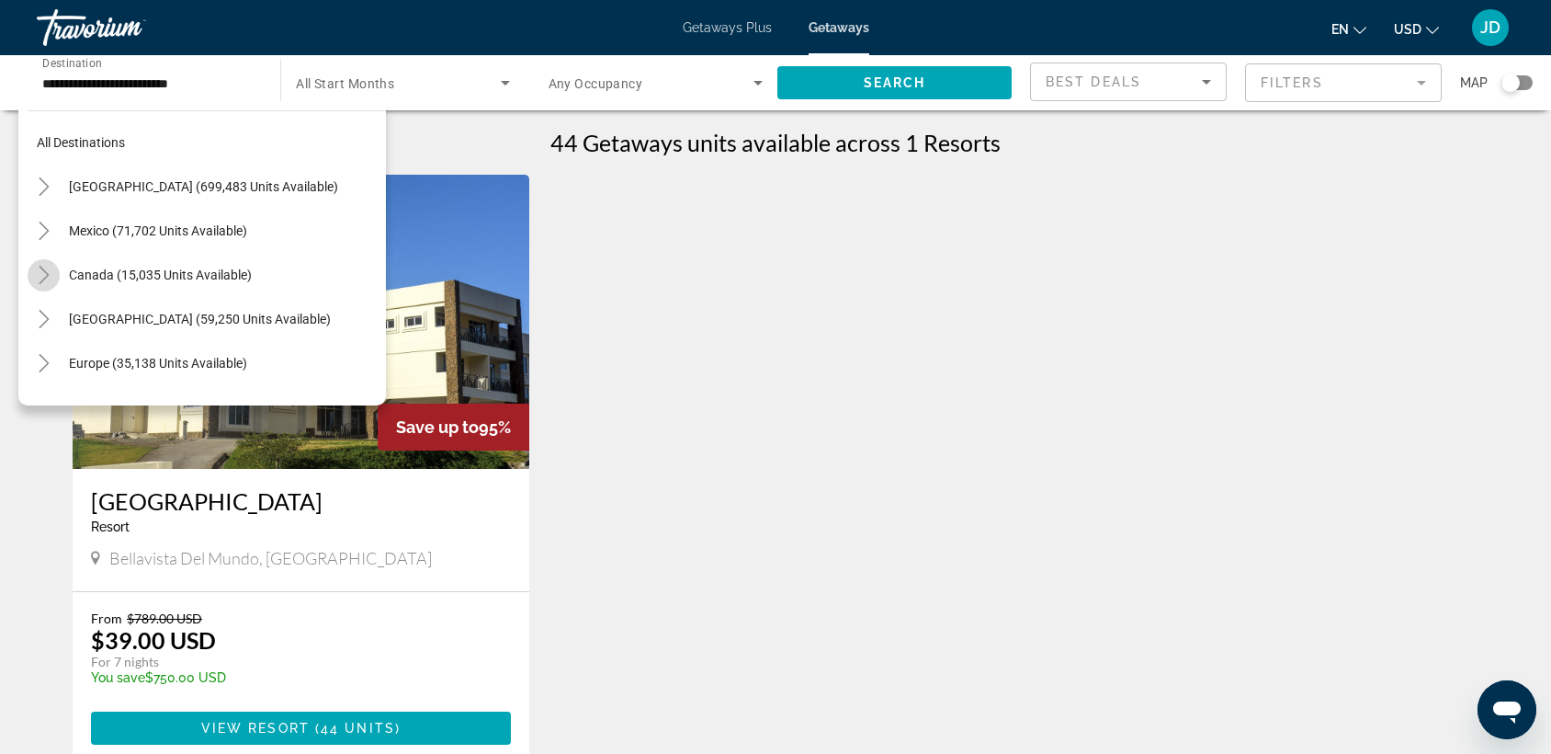
click at [44, 273] on icon "Toggle Canada (15,035 units available)" at bounding box center [44, 275] width 18 height 18
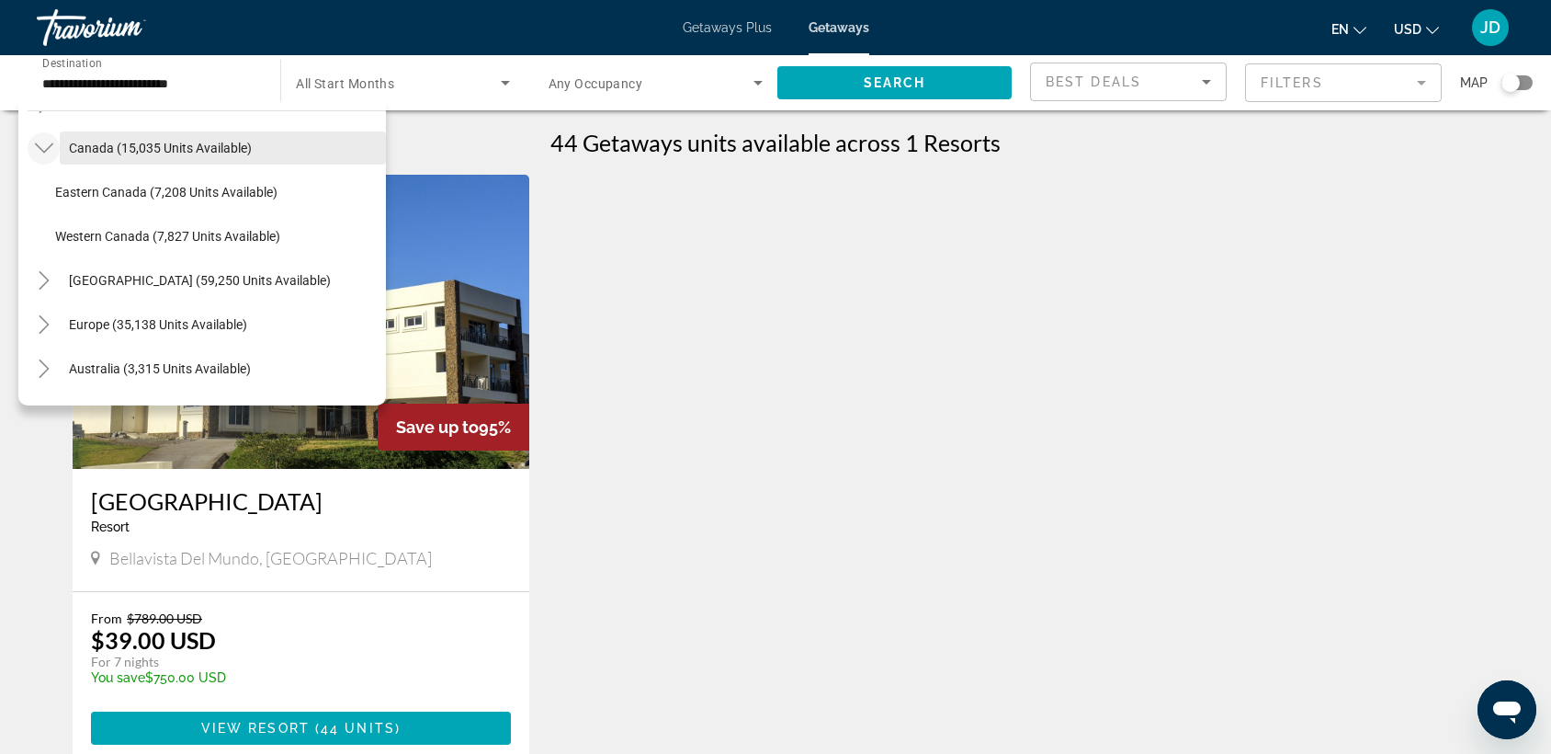
scroll to position [151, 0]
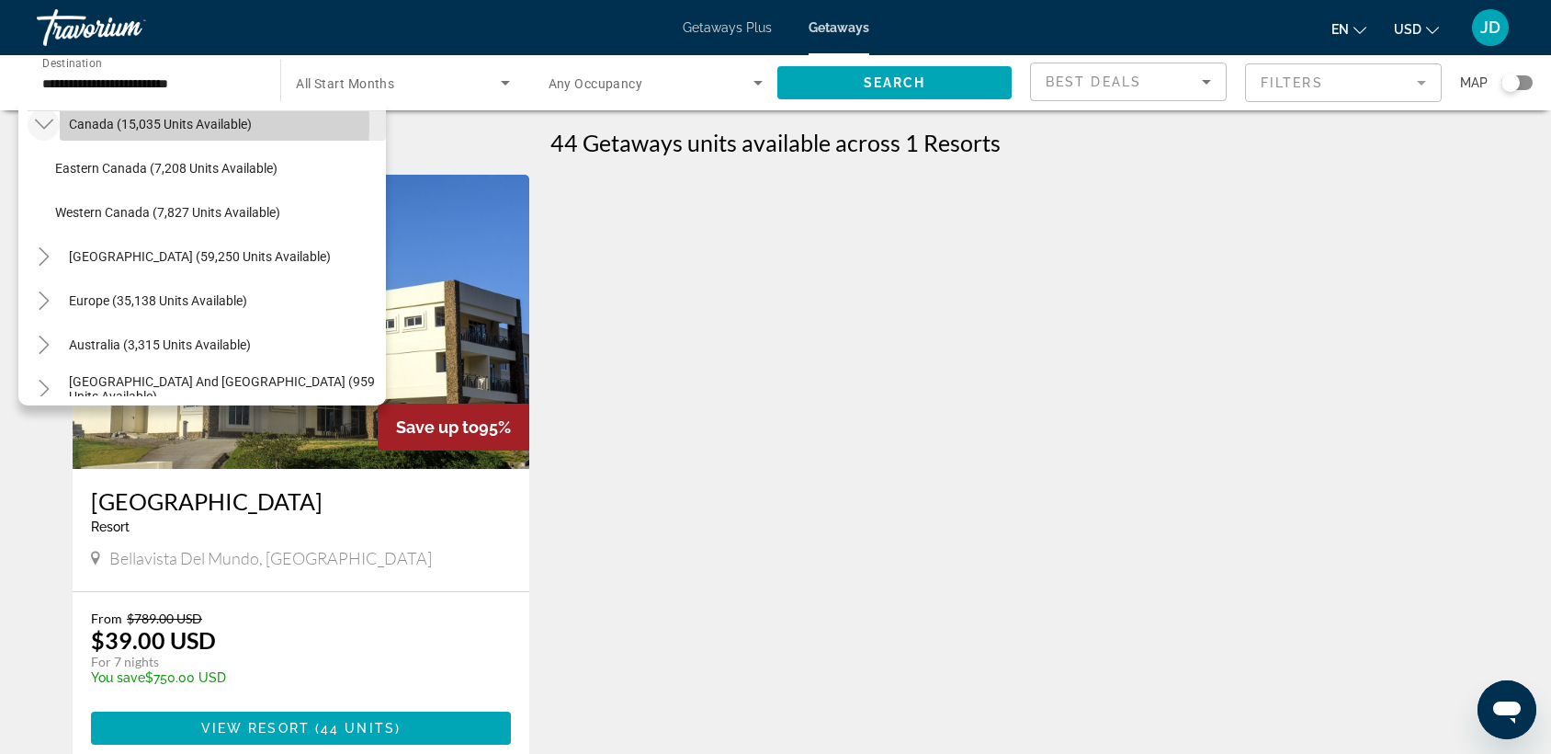
click at [108, 122] on span "Canada (15,035 units available)" at bounding box center [160, 124] width 183 height 15
type input "**********"
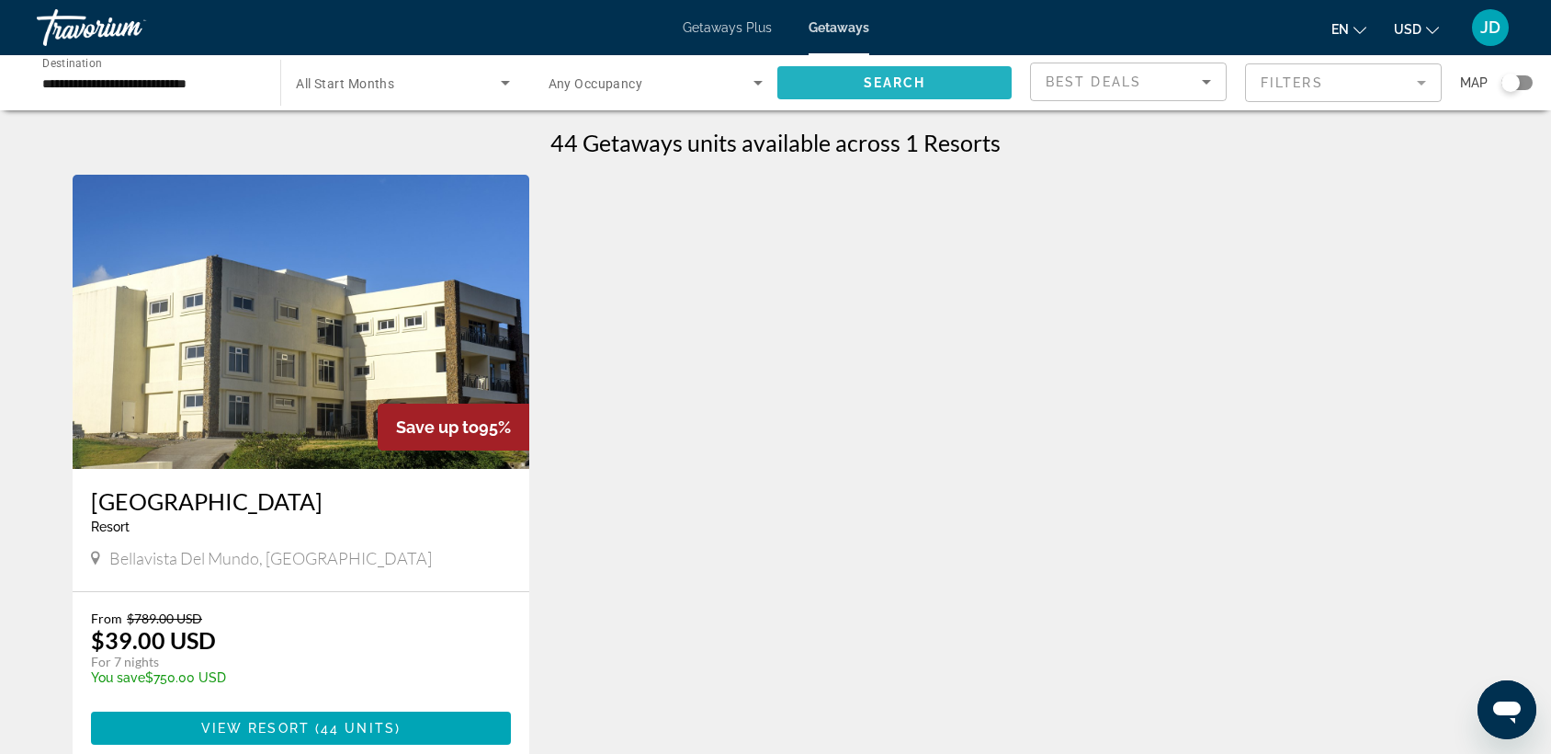
click at [939, 82] on span "Search widget" at bounding box center [894, 83] width 234 height 44
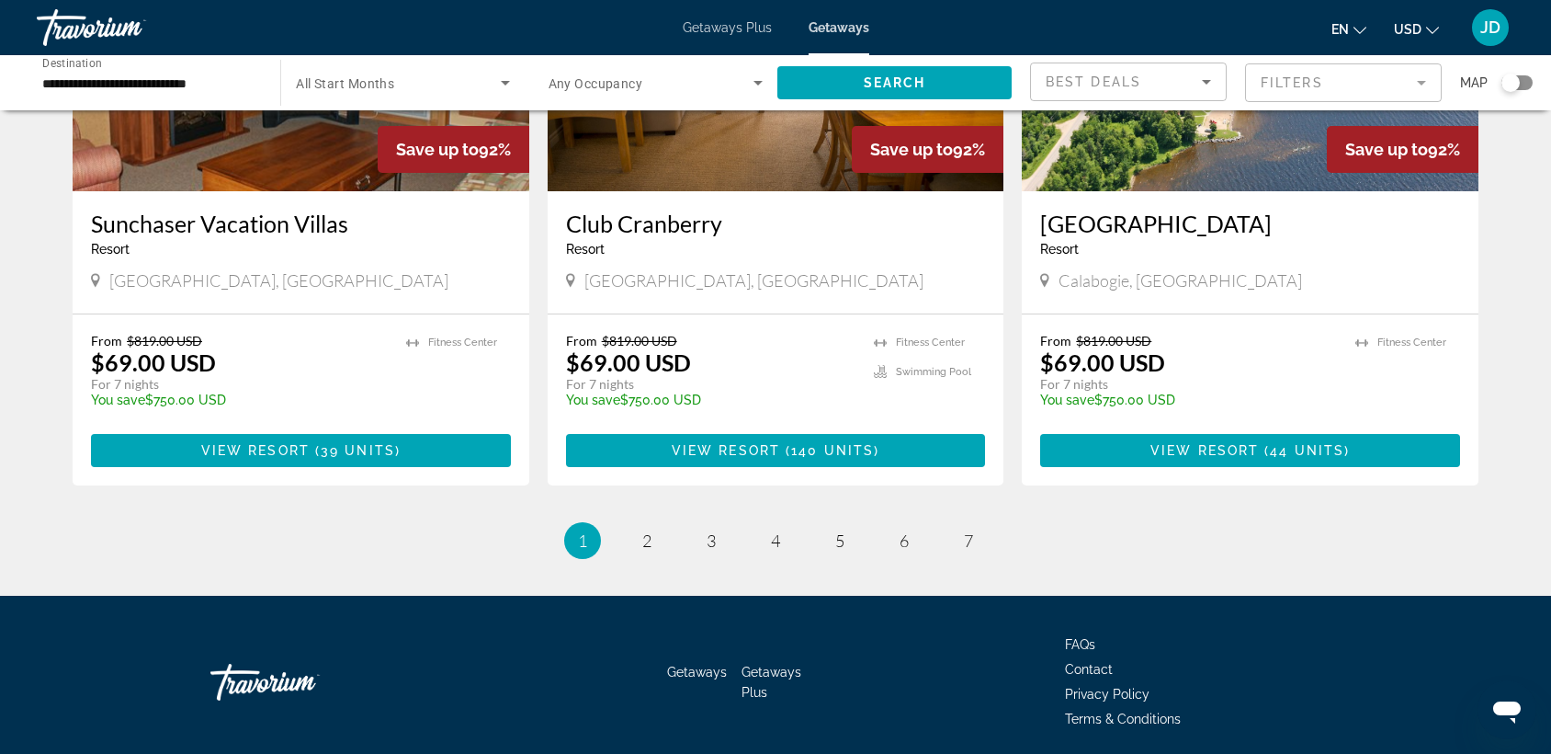
scroll to position [2247, 0]
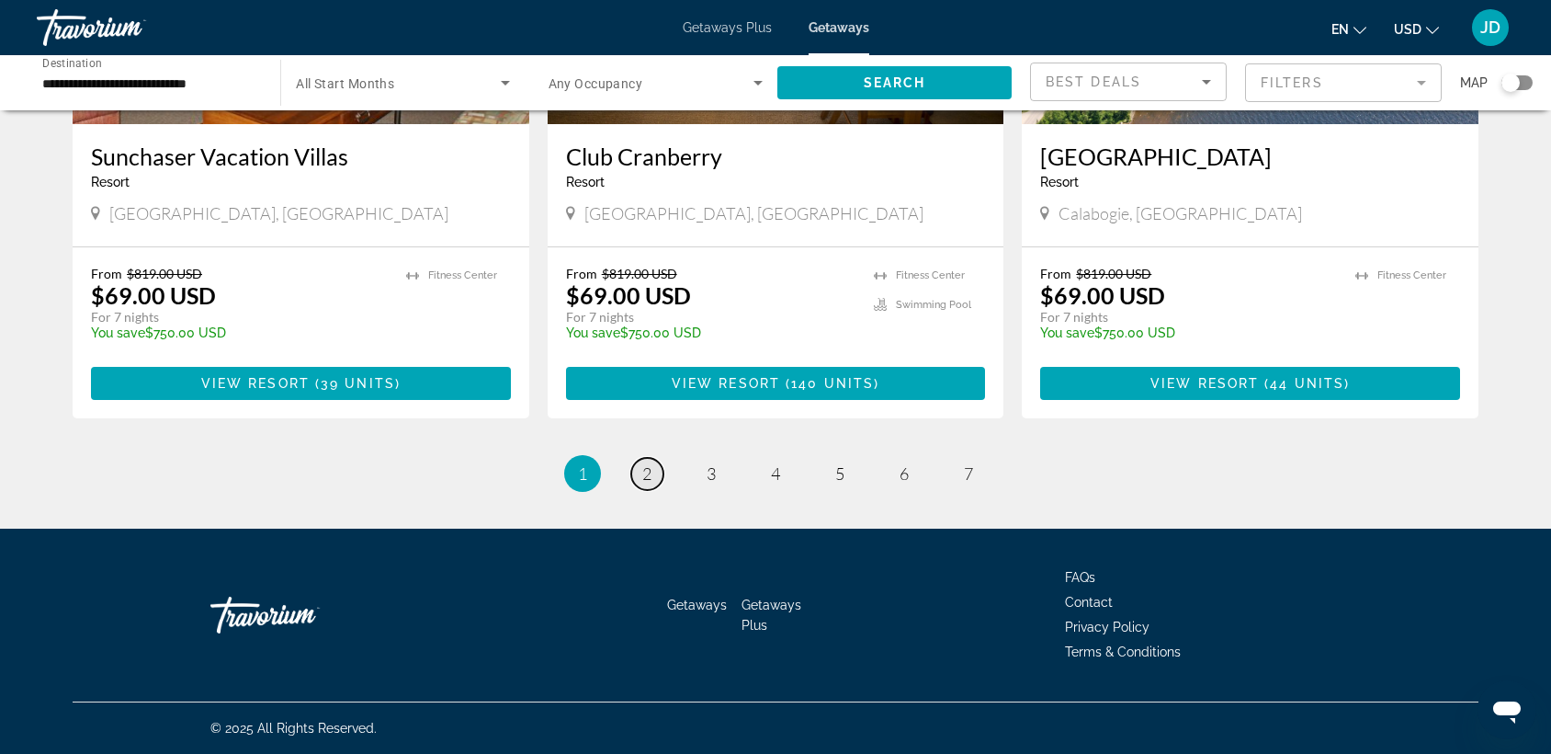
click at [647, 474] on span "2" at bounding box center [646, 473] width 9 height 20
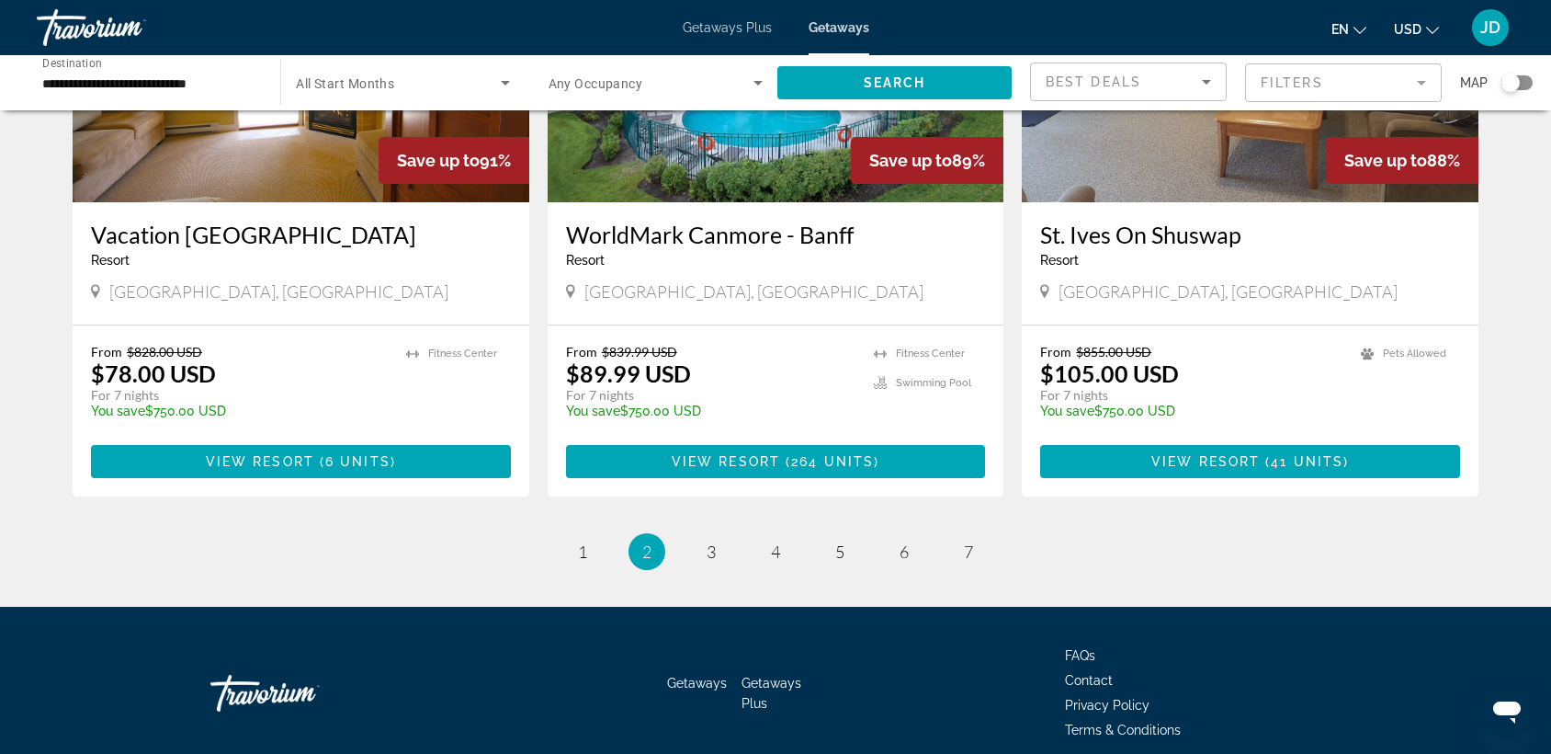
scroll to position [2218, 0]
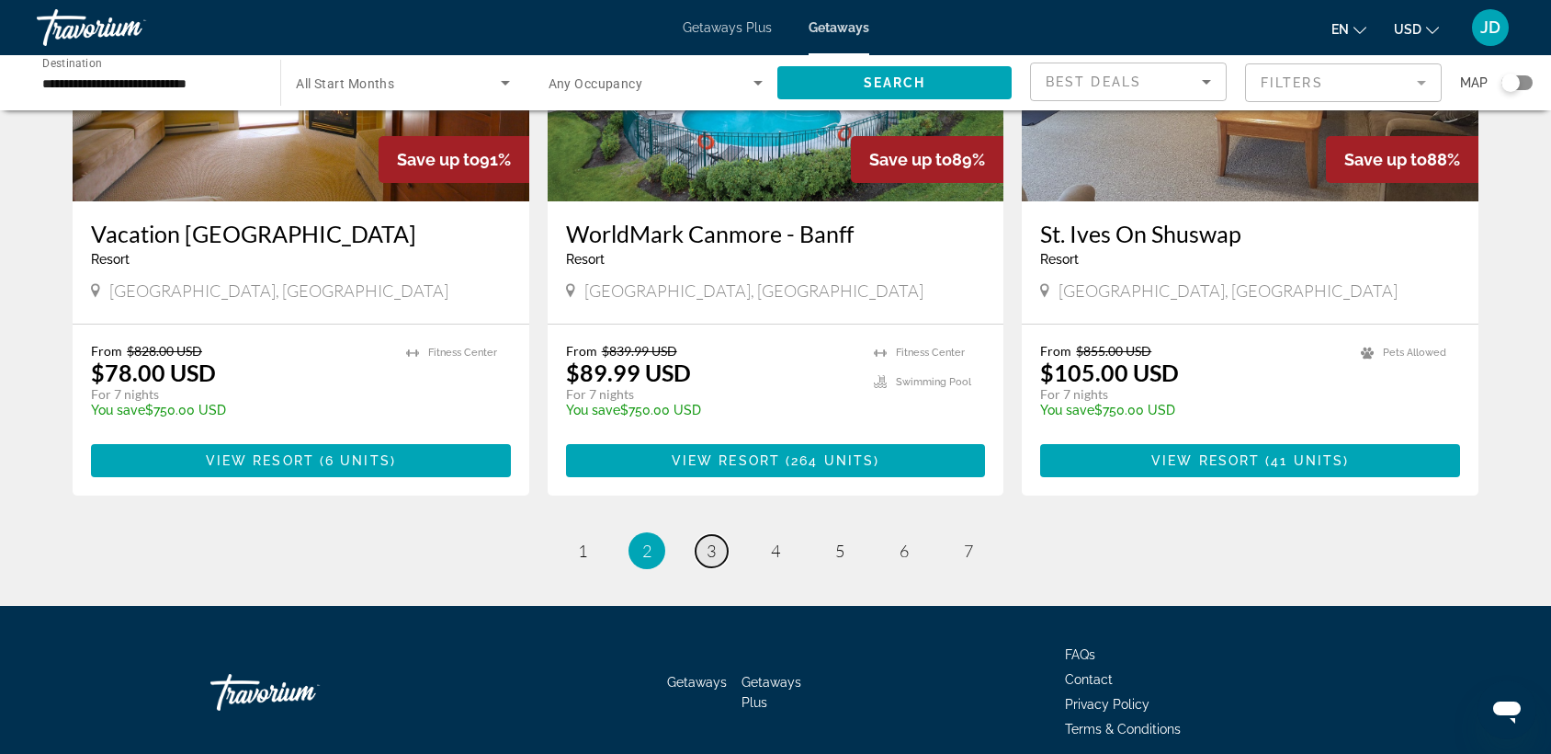
drag, startPoint x: 743, startPoint y: 619, endPoint x: 709, endPoint y: 498, distance: 126.0
click at [709, 540] on span "3" at bounding box center [711, 550] width 9 height 20
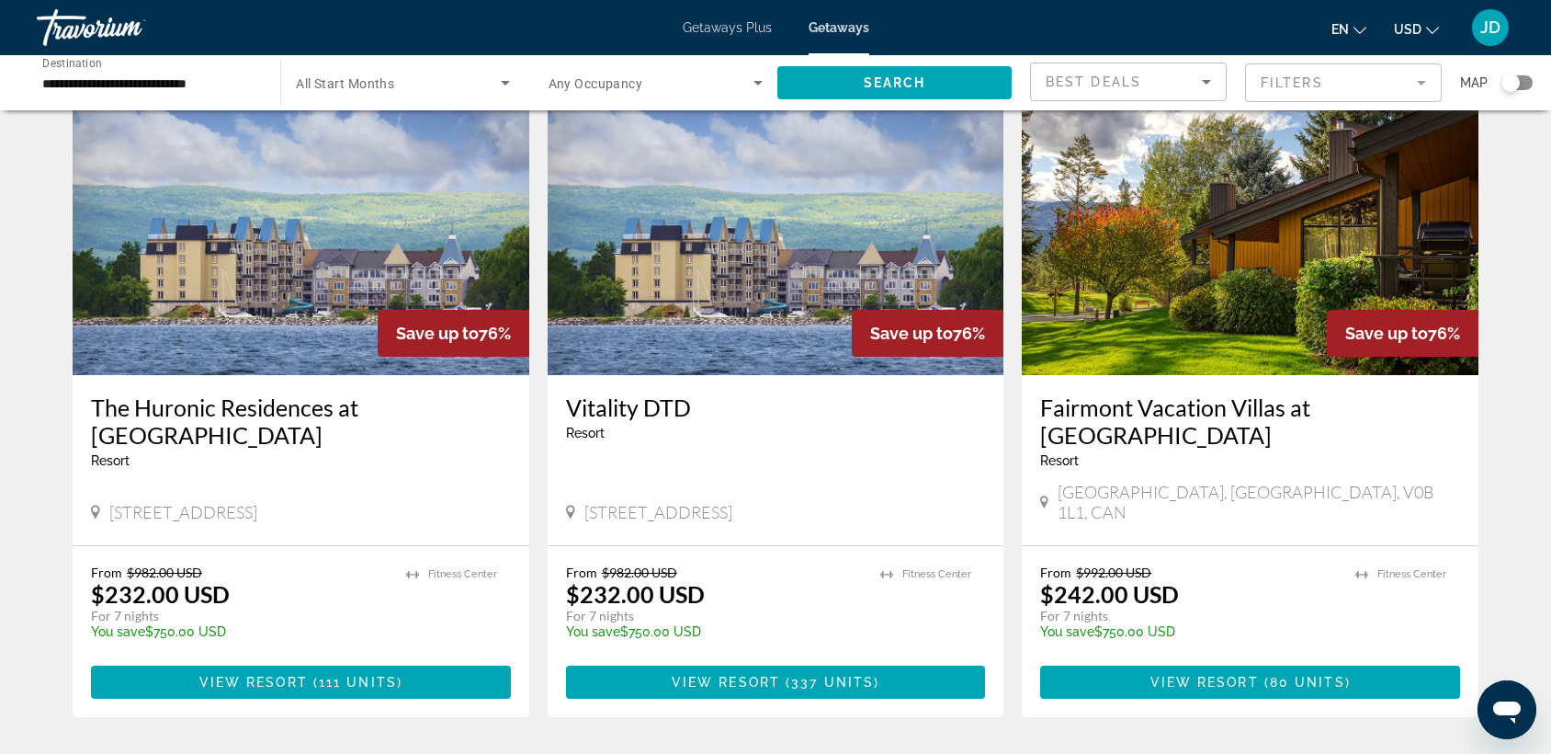
scroll to position [2274, 0]
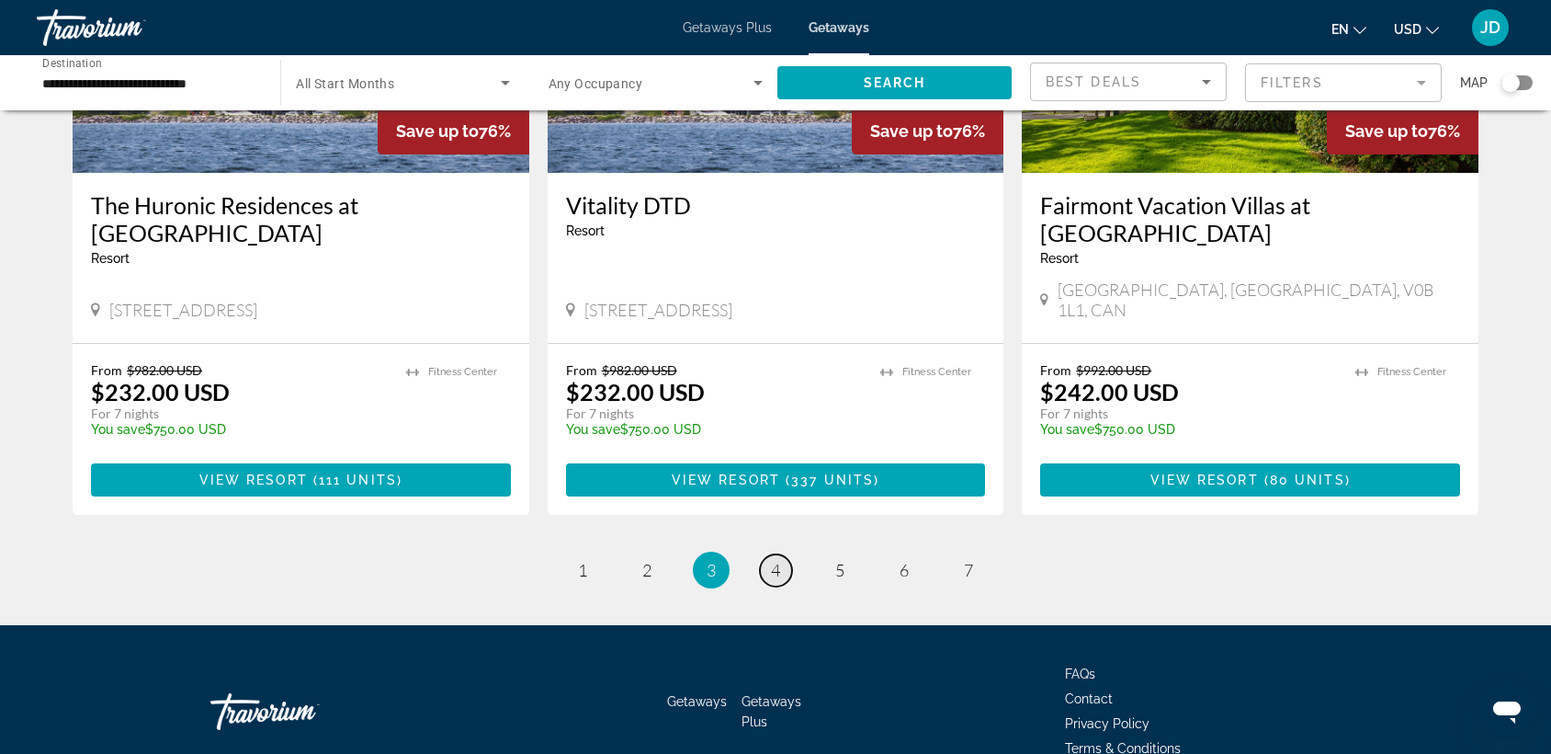
click at [774, 560] on span "4" at bounding box center [775, 570] width 9 height 20
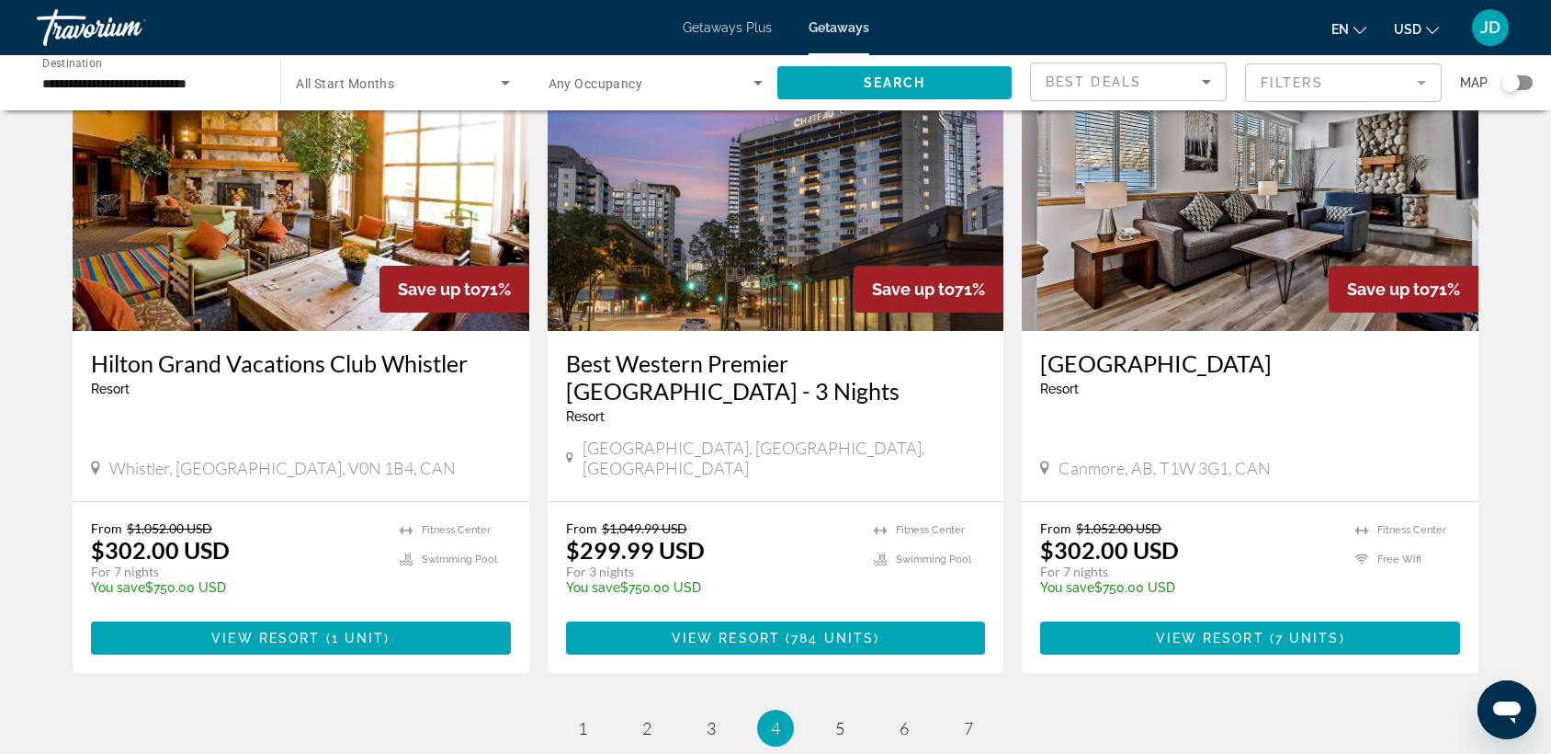
scroll to position [2183, 0]
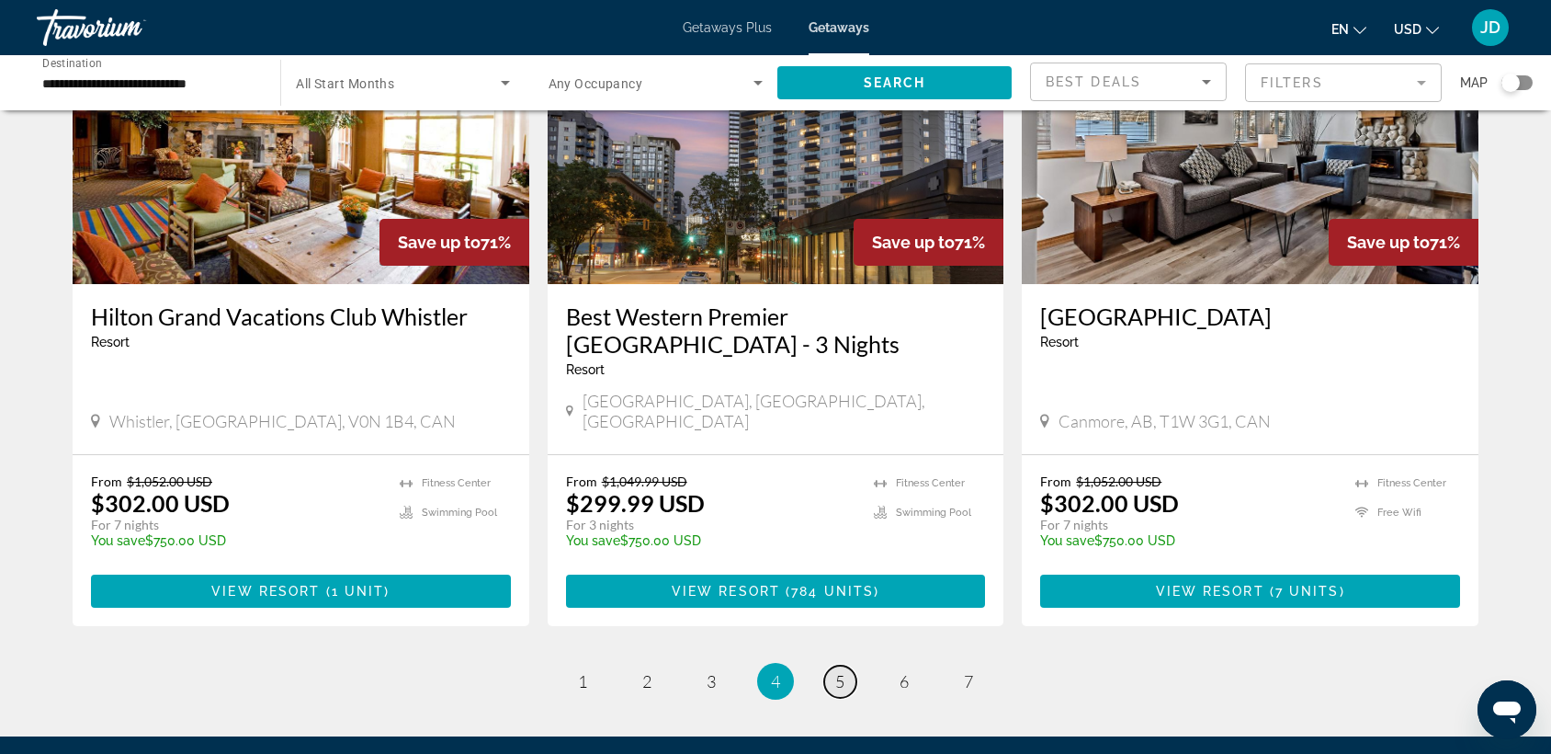
click at [839, 671] on span "5" at bounding box center [839, 681] width 9 height 20
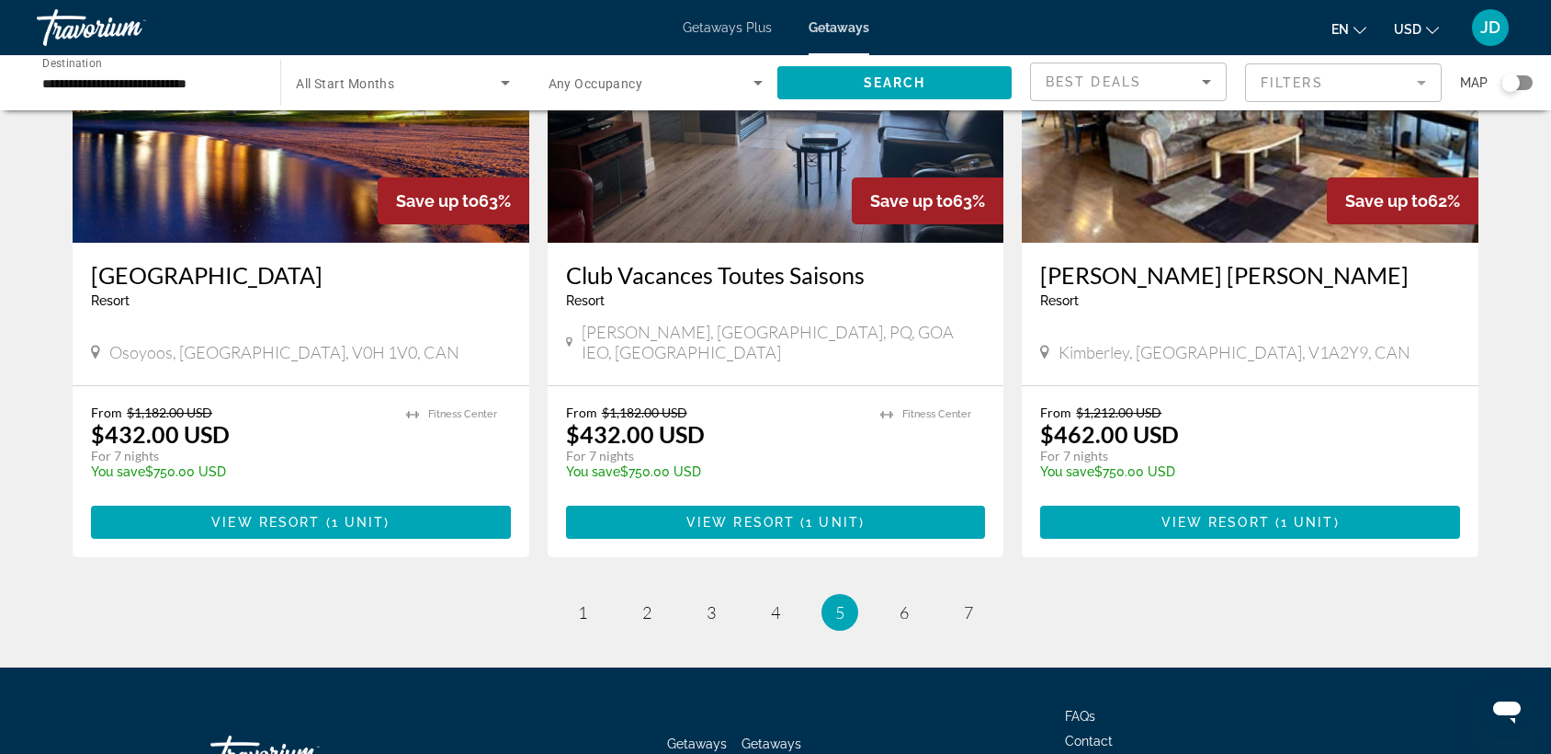
scroll to position [2159, 0]
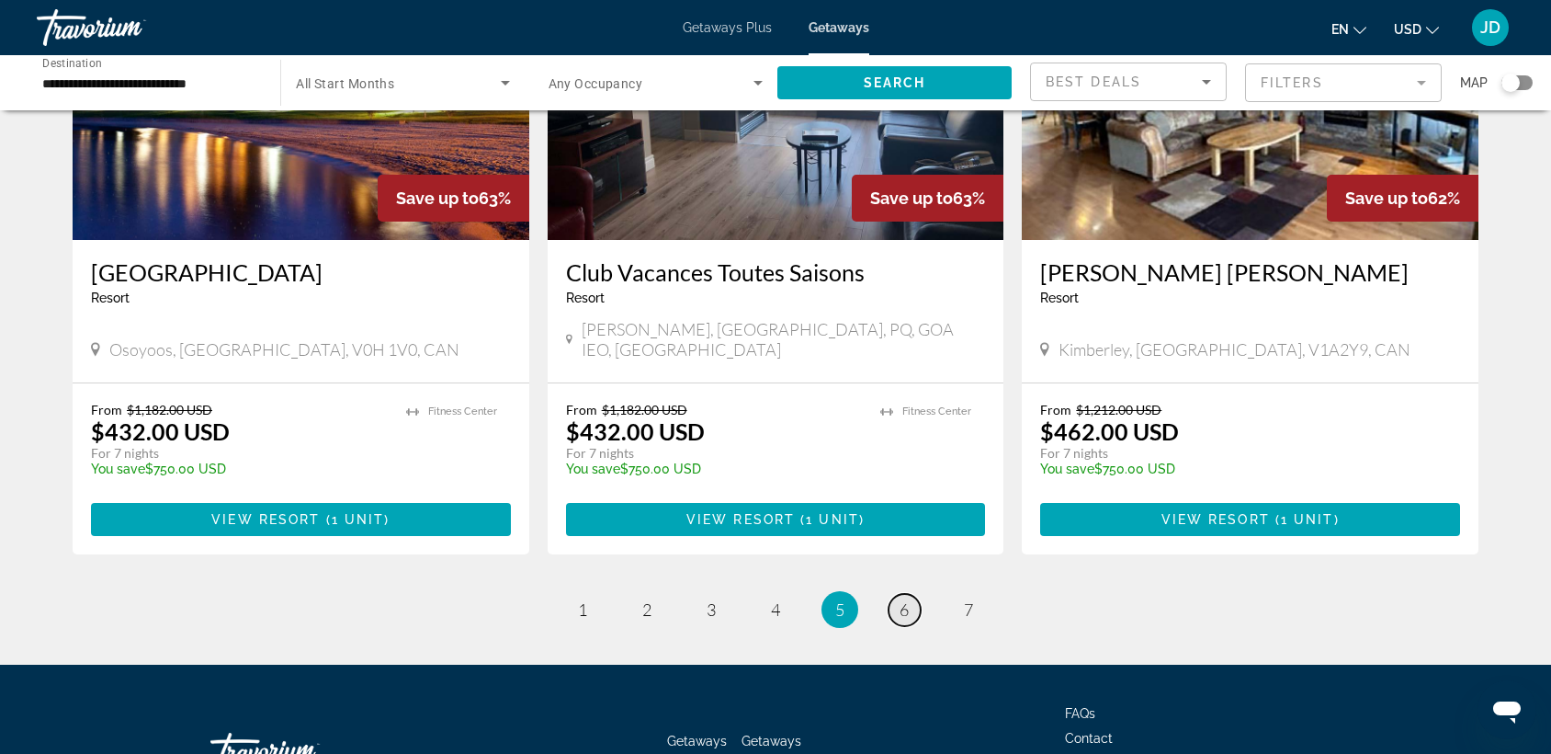
click at [904, 599] on span "6" at bounding box center [904, 609] width 9 height 20
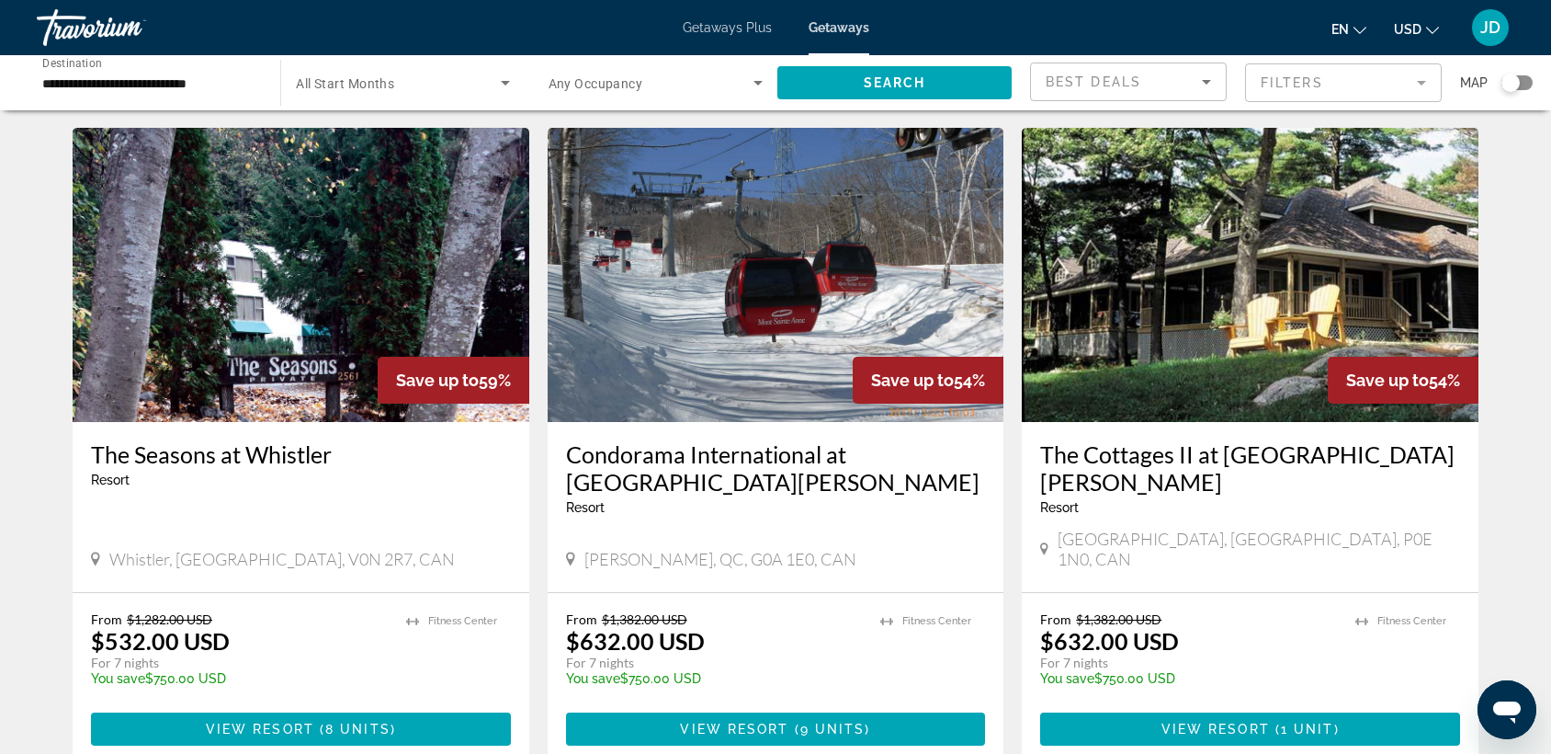
scroll to position [673, 0]
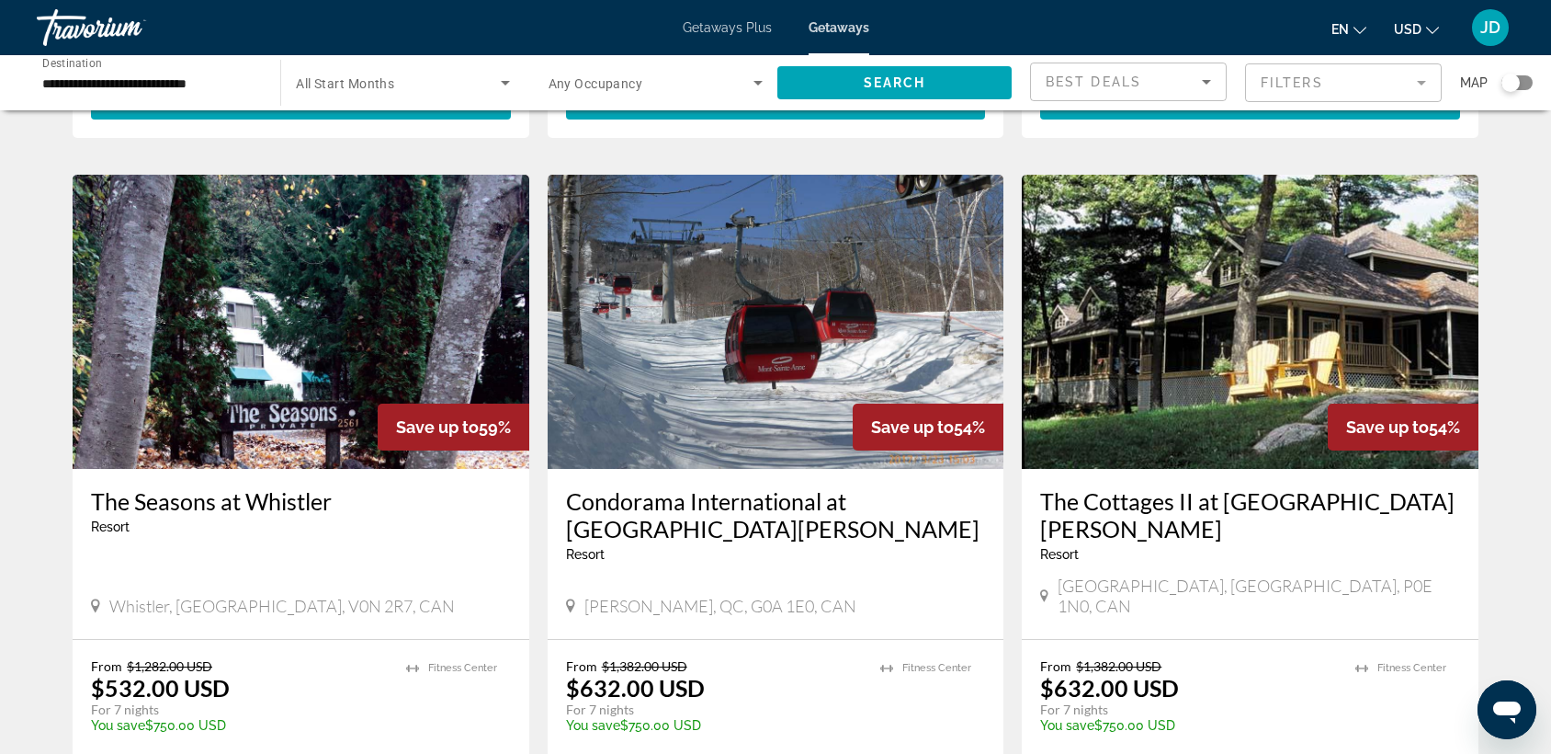
click at [702, 487] on h3 "Condorama International at [GEOGRAPHIC_DATA][PERSON_NAME]" at bounding box center [776, 514] width 420 height 55
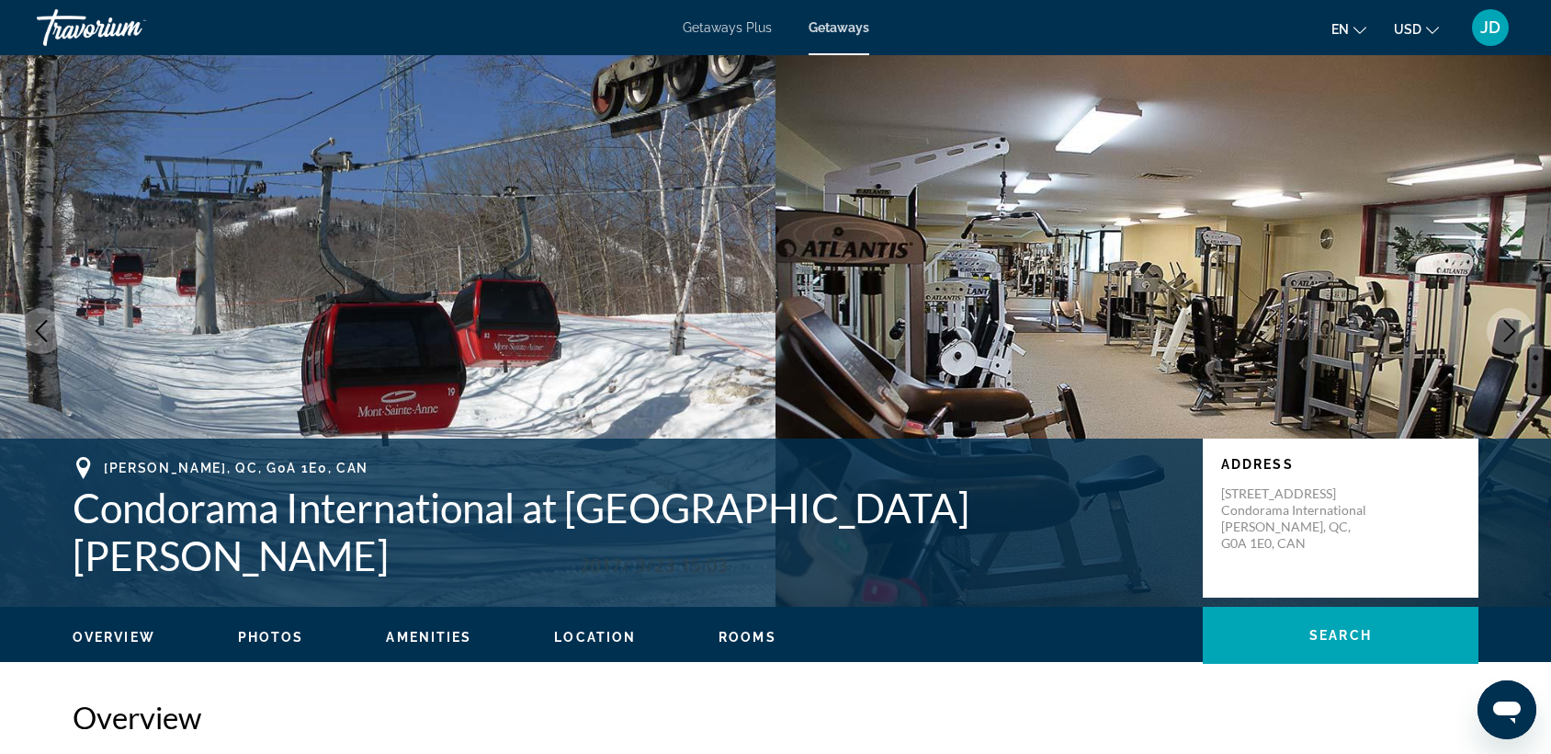
click at [1514, 331] on icon "Next image" at bounding box center [1510, 331] width 12 height 22
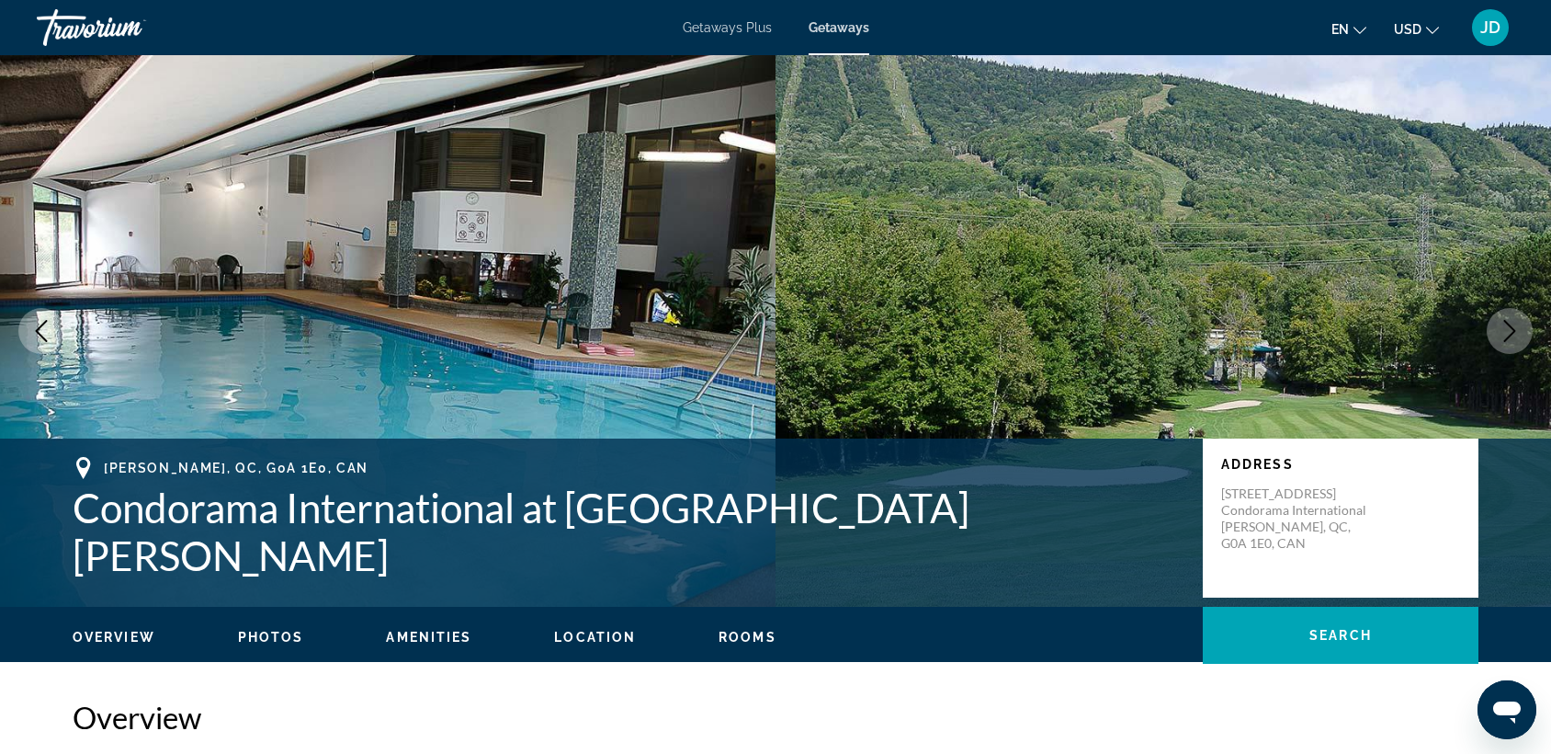
click at [1514, 331] on icon "Next image" at bounding box center [1510, 331] width 12 height 22
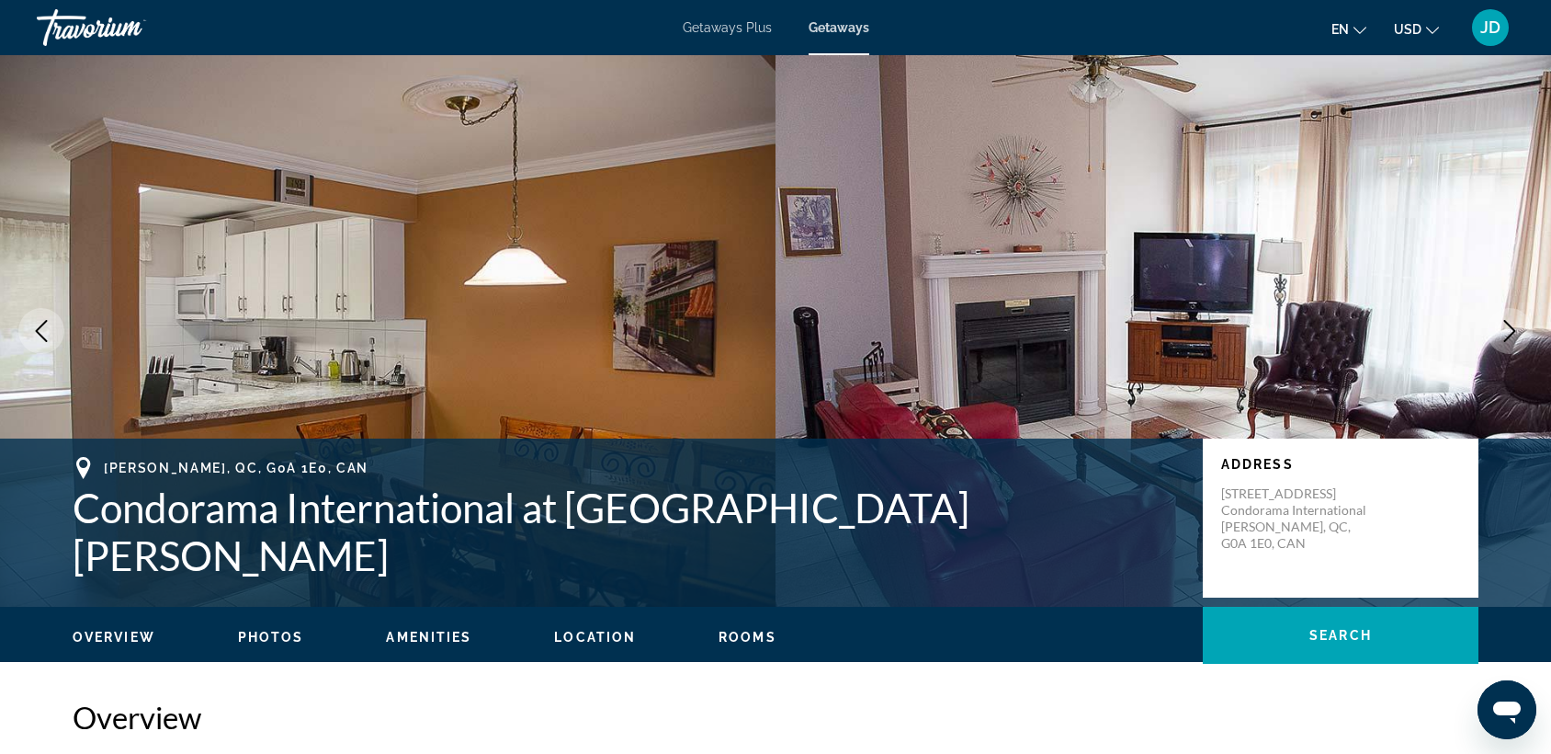
click at [1514, 331] on icon "Next image" at bounding box center [1510, 331] width 12 height 22
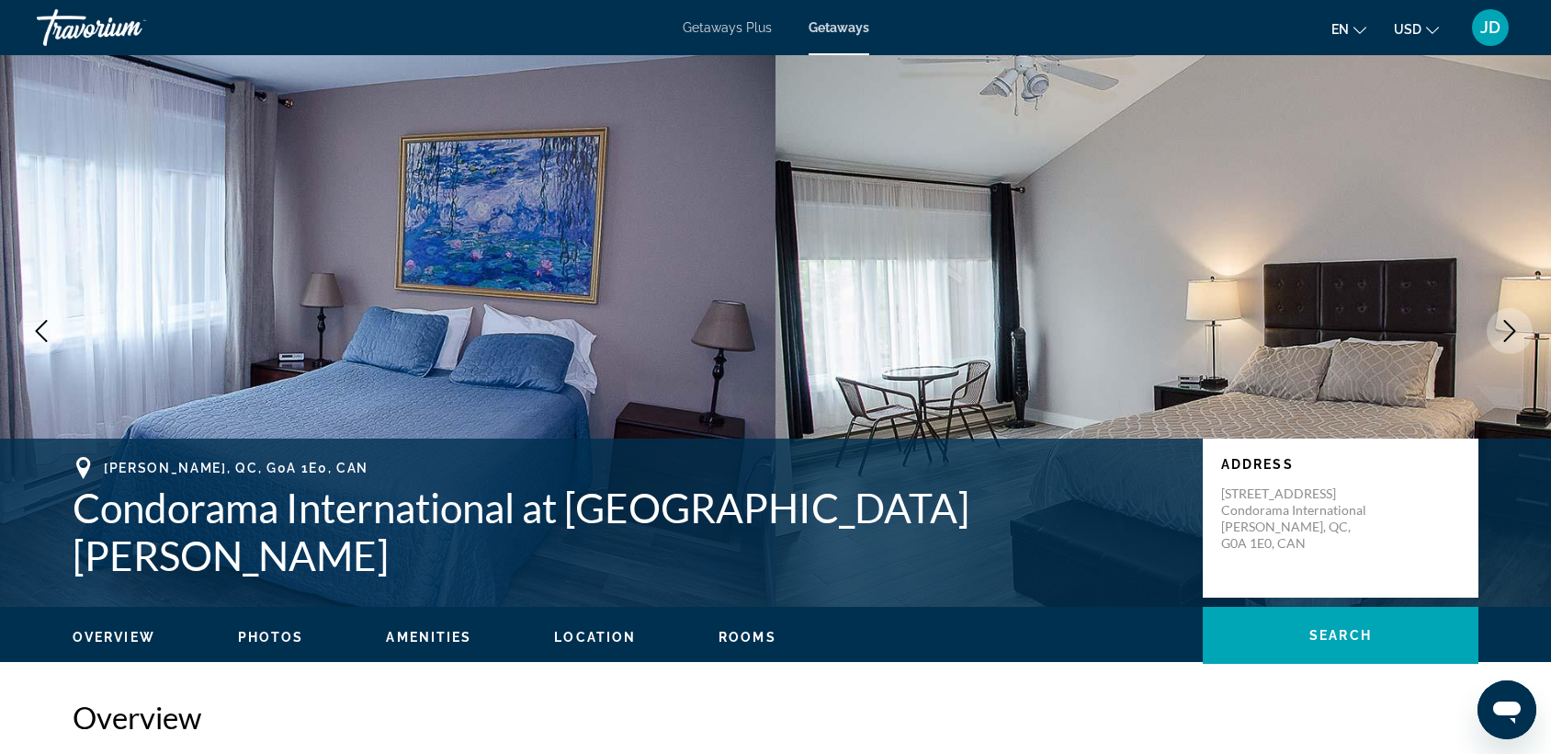
click at [1514, 331] on icon "Next image" at bounding box center [1510, 331] width 12 height 22
